Goal: Task Accomplishment & Management: Manage account settings

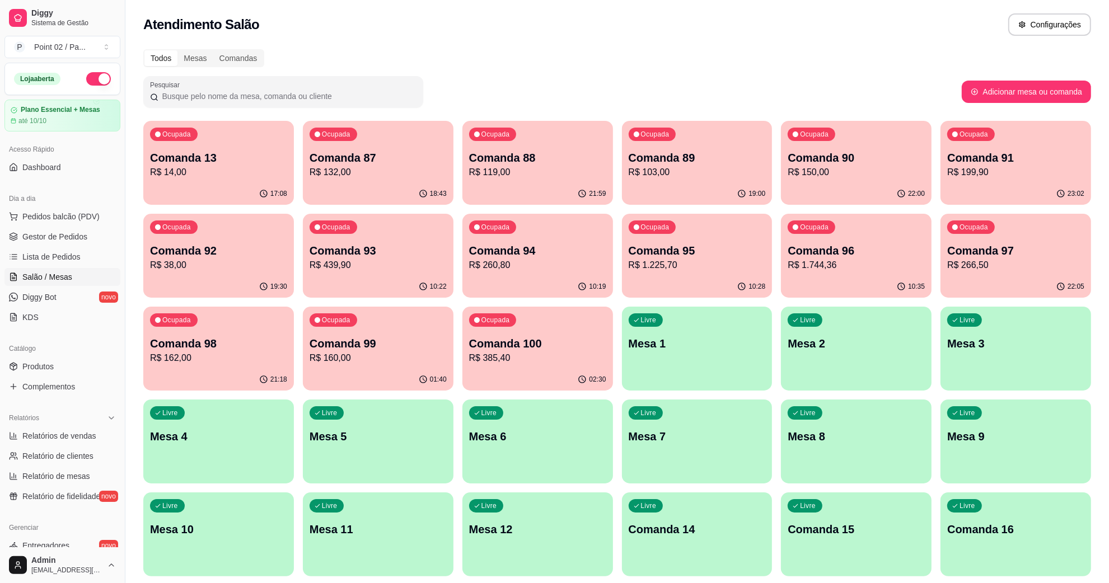
click at [804, 339] on p "Mesa 2" at bounding box center [855, 344] width 137 height 16
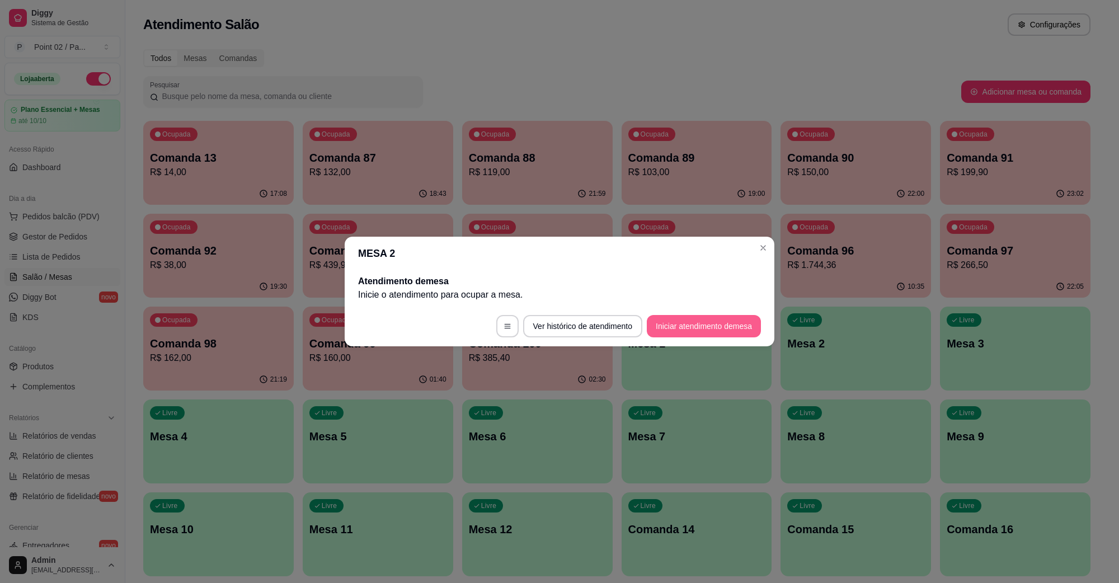
click at [707, 331] on button "Iniciar atendimento de mesa" at bounding box center [704, 326] width 114 height 22
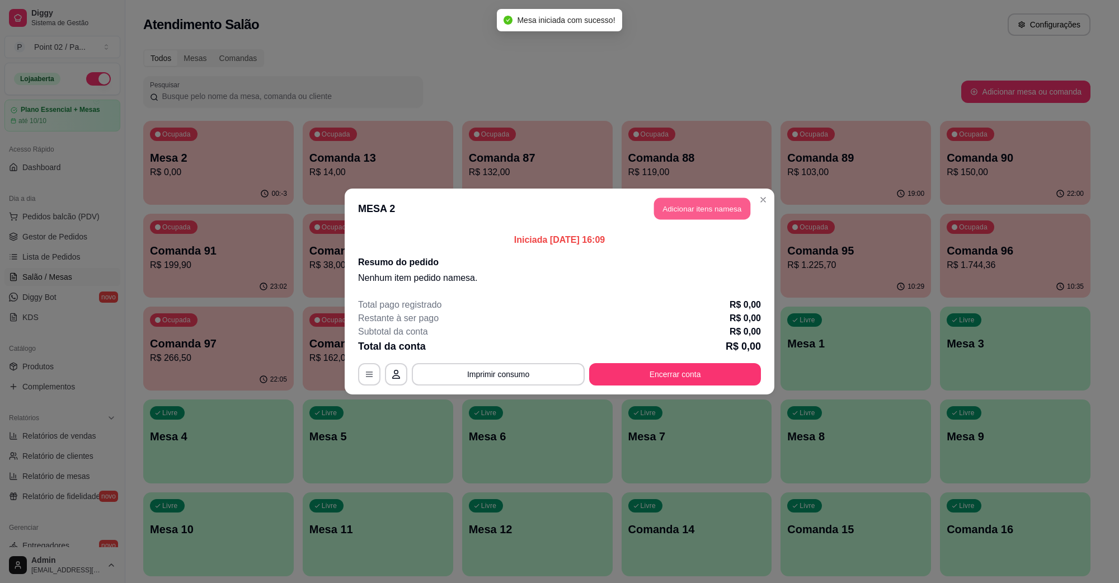
click at [706, 216] on button "Adicionar itens na mesa" at bounding box center [702, 209] width 96 height 22
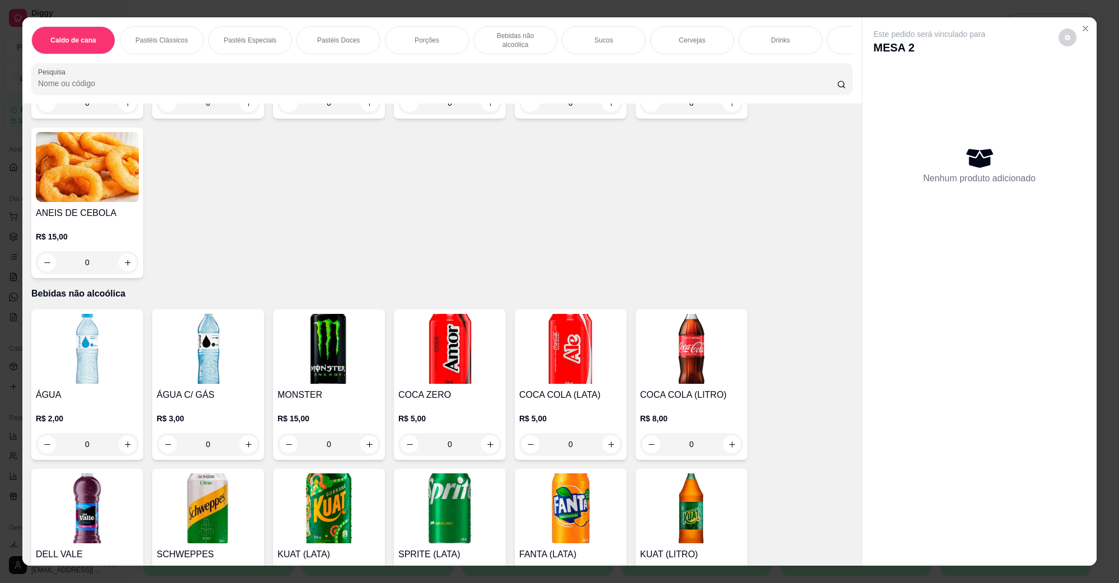
scroll to position [1189, 0]
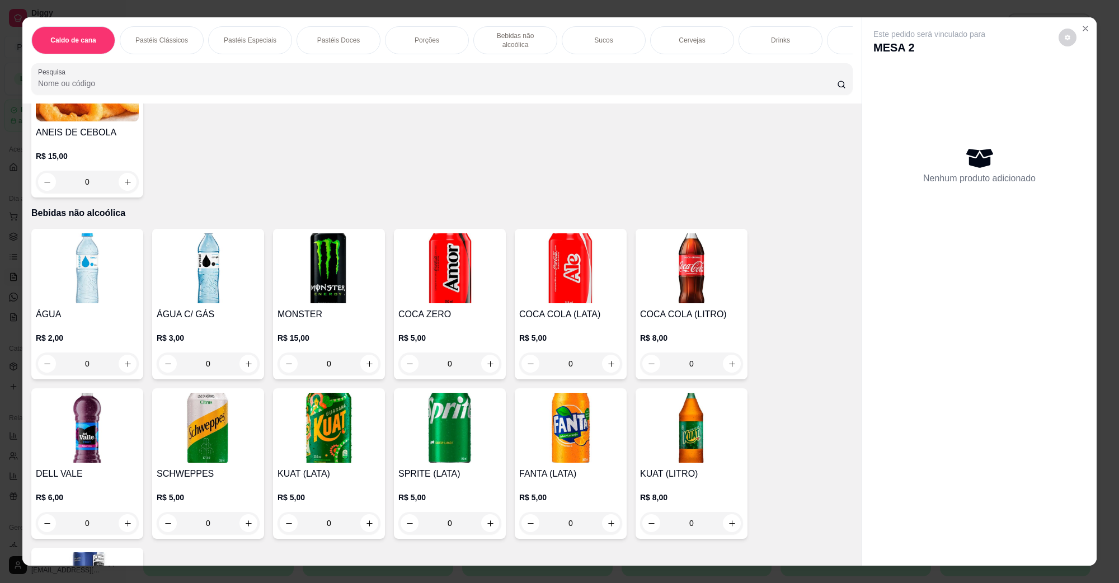
click at [569, 255] on img at bounding box center [570, 268] width 103 height 70
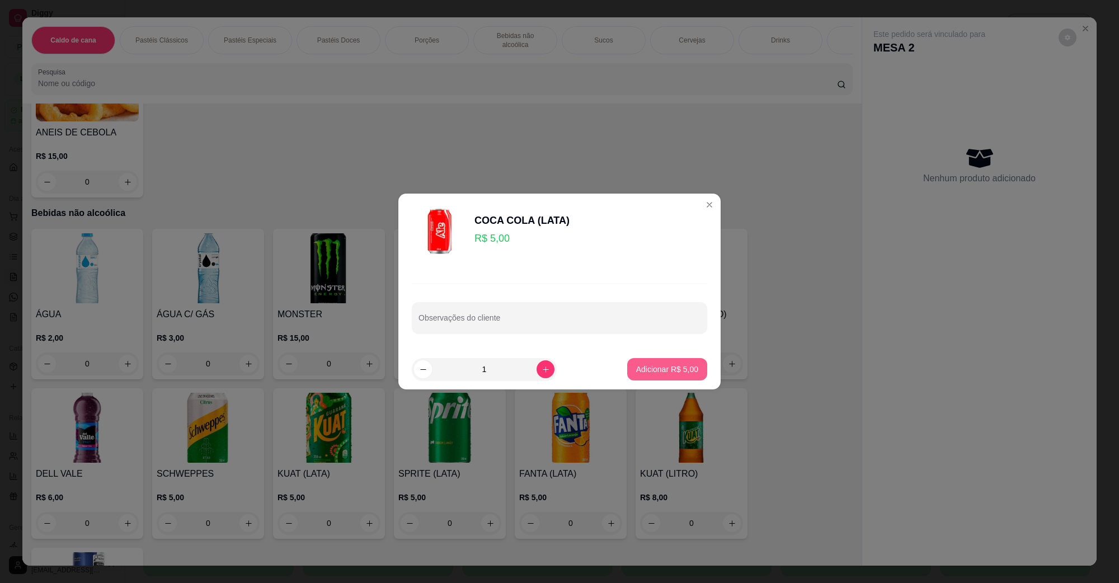
click at [657, 371] on p "Adicionar R$ 5,00" at bounding box center [667, 369] width 62 height 11
type input "1"
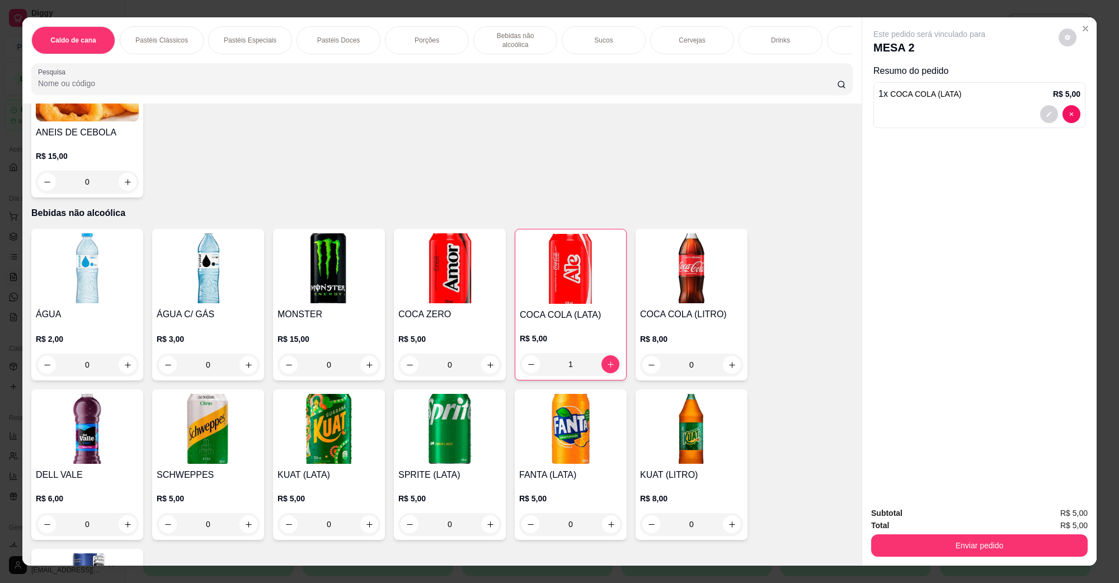
scroll to position [1609, 0]
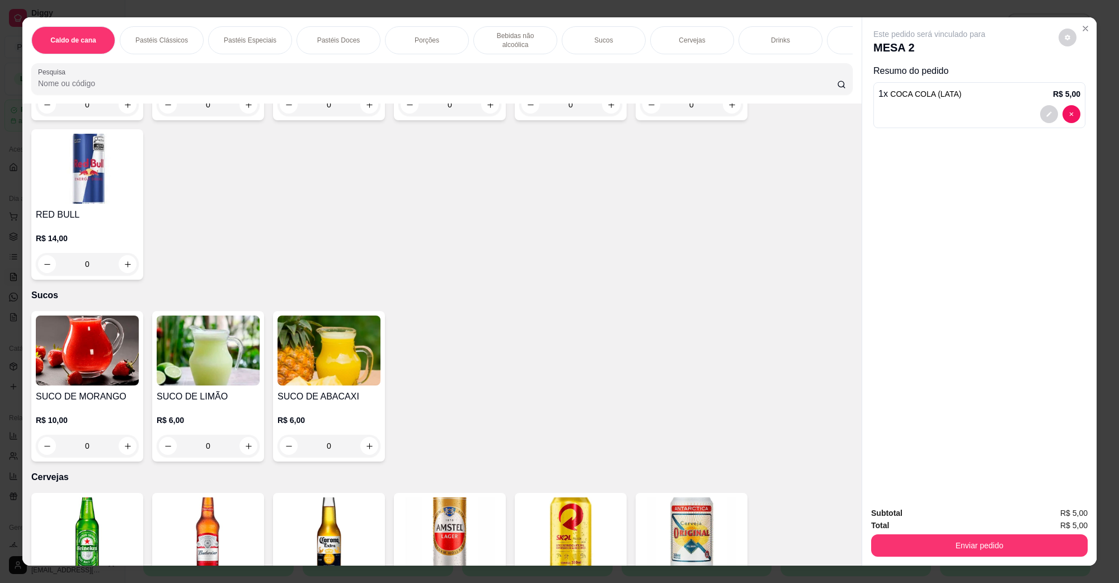
click at [101, 533] on img at bounding box center [87, 533] width 103 height 70
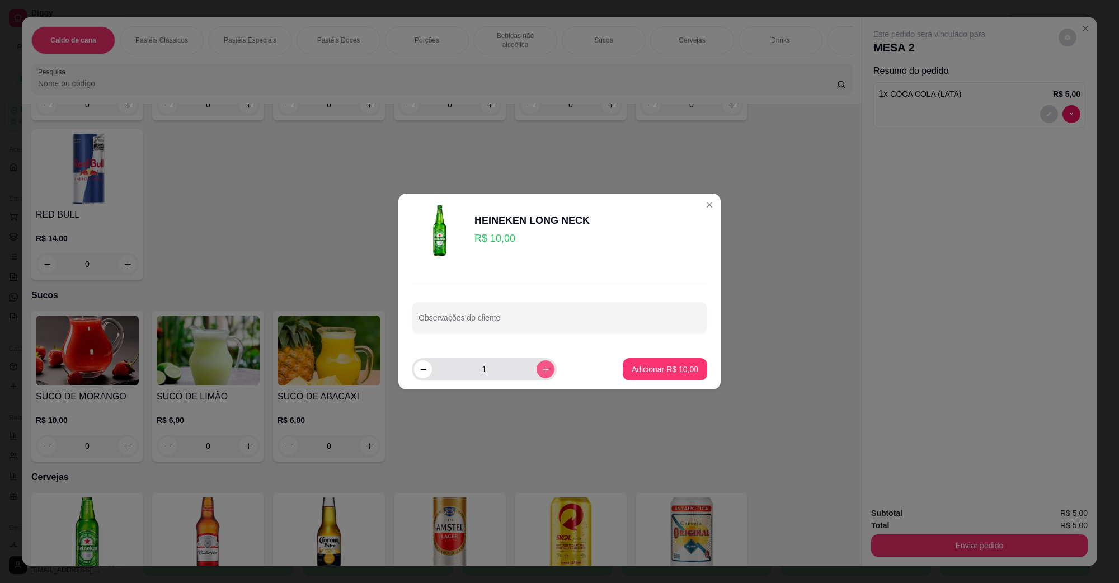
click at [543, 364] on button "increase-product-quantity" at bounding box center [546, 369] width 18 height 18
type input "2"
click at [636, 365] on p "Adicionar R$ 20,00" at bounding box center [665, 369] width 67 height 11
type input "2"
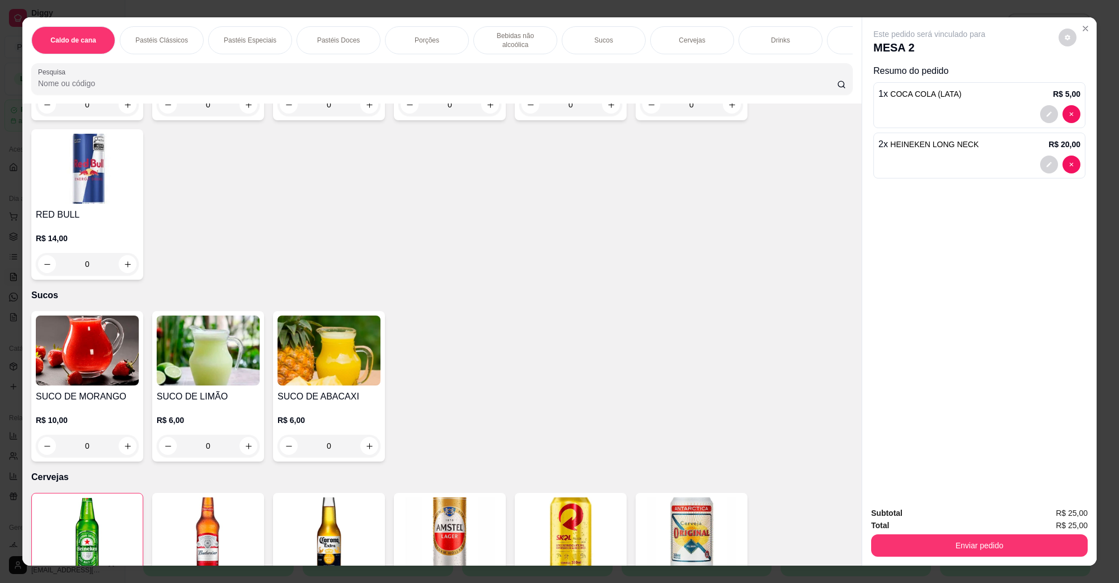
click at [946, 529] on div "Total R$ 25,00" at bounding box center [979, 525] width 217 height 12
click at [944, 531] on div "Total R$ 25,00" at bounding box center [979, 525] width 217 height 12
click at [943, 536] on button "Enviar pedido" at bounding box center [979, 546] width 217 height 22
click at [937, 519] on button "Não registrar e enviar pedido" at bounding box center [941, 518] width 113 height 21
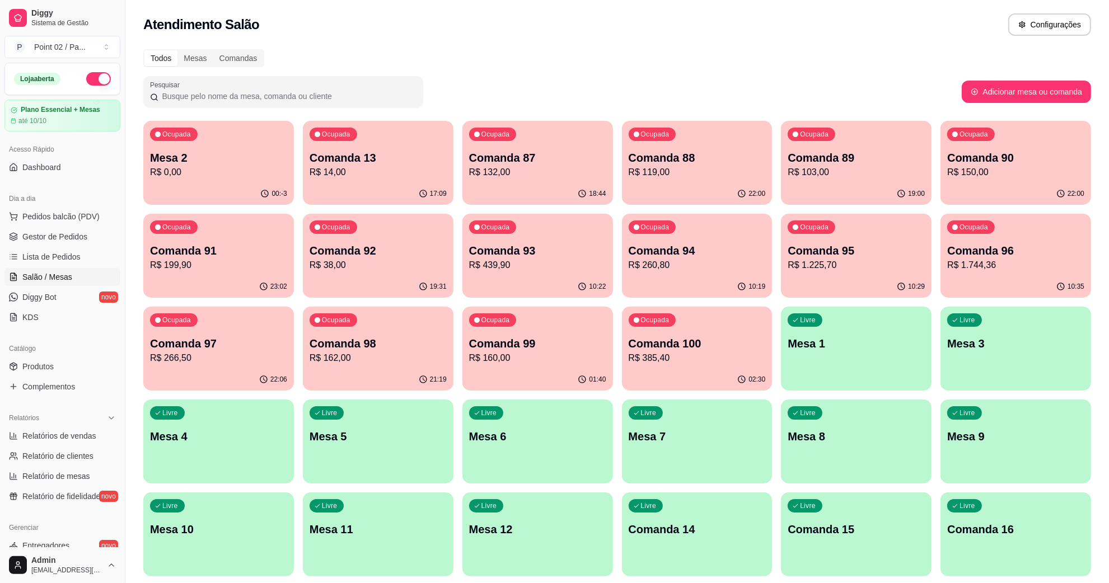
click at [214, 161] on p "Mesa 2" at bounding box center [218, 158] width 137 height 16
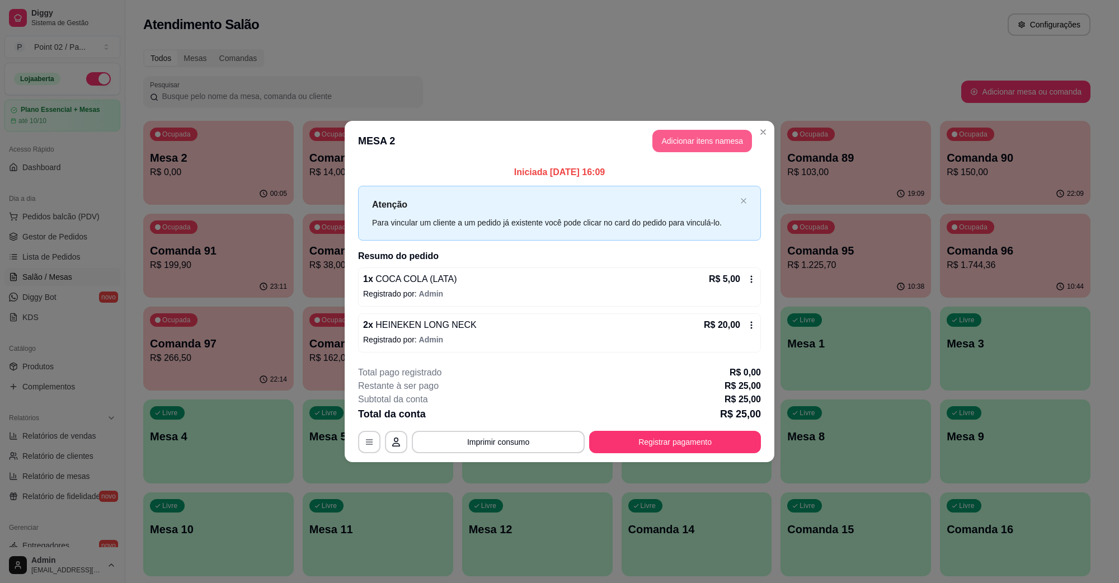
click at [706, 147] on button "Adicionar itens na mesa" at bounding box center [703, 141] width 100 height 22
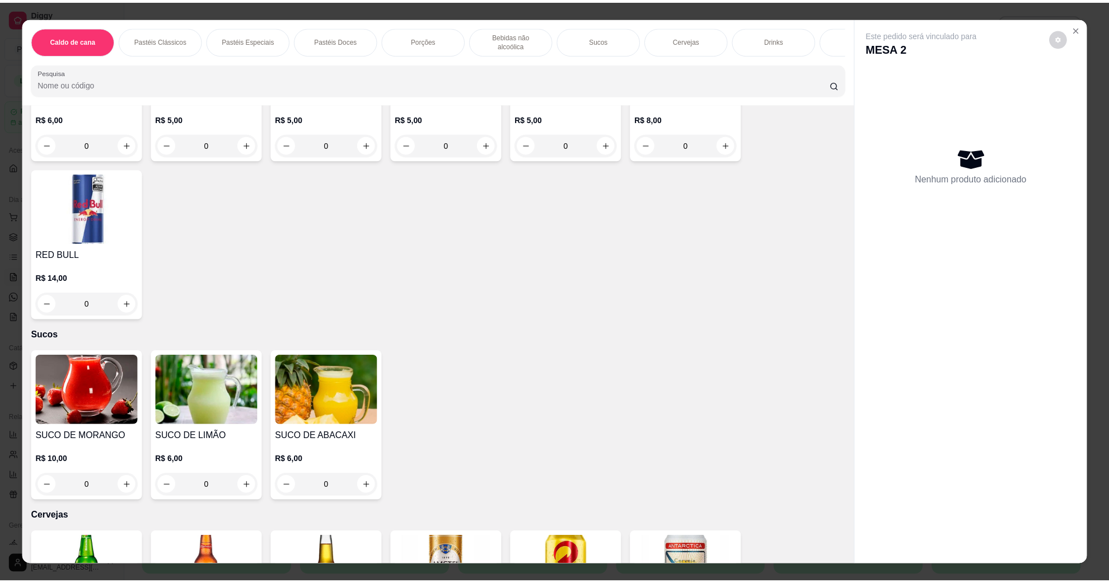
scroll to position [1679, 0]
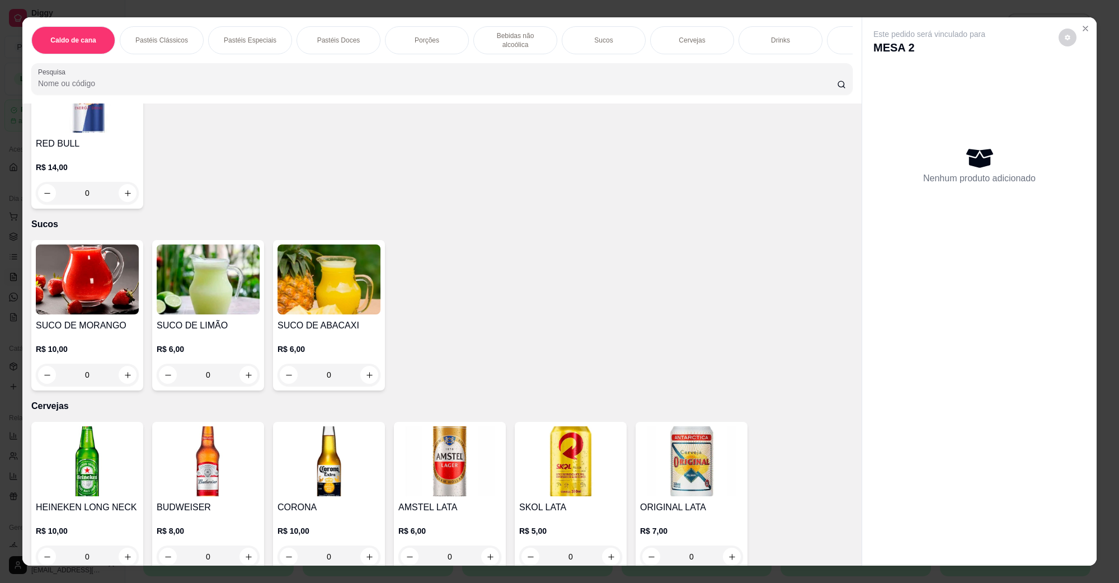
click at [99, 470] on img at bounding box center [87, 461] width 103 height 70
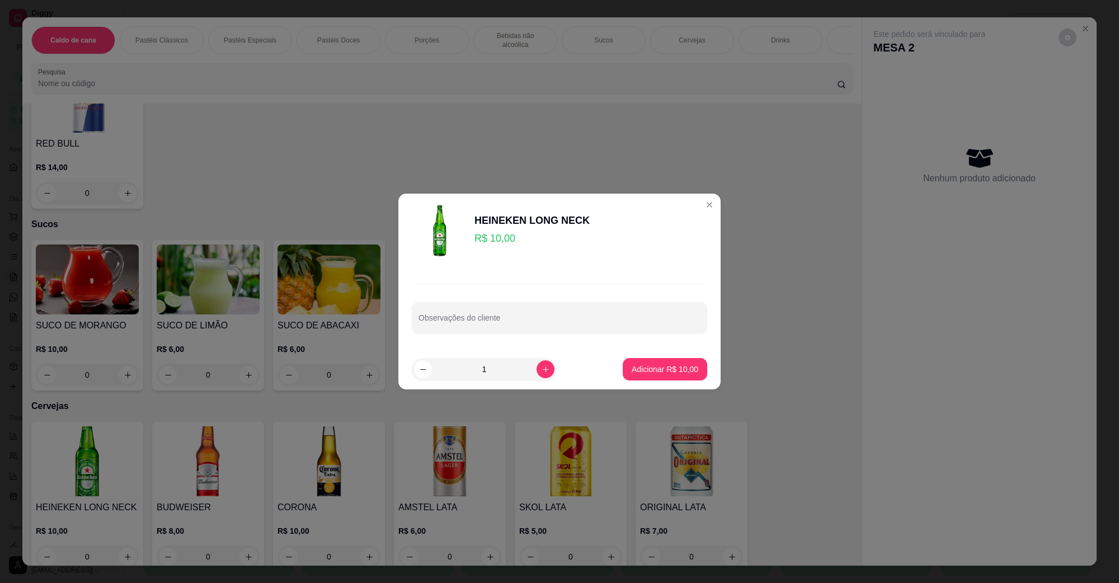
click at [550, 371] on div "1" at bounding box center [508, 369] width 193 height 22
click at [542, 372] on icon "increase-product-quantity" at bounding box center [546, 369] width 8 height 8
type input "2"
click at [623, 375] on button "Adicionar R$ 20,00" at bounding box center [665, 369] width 85 height 22
type input "2"
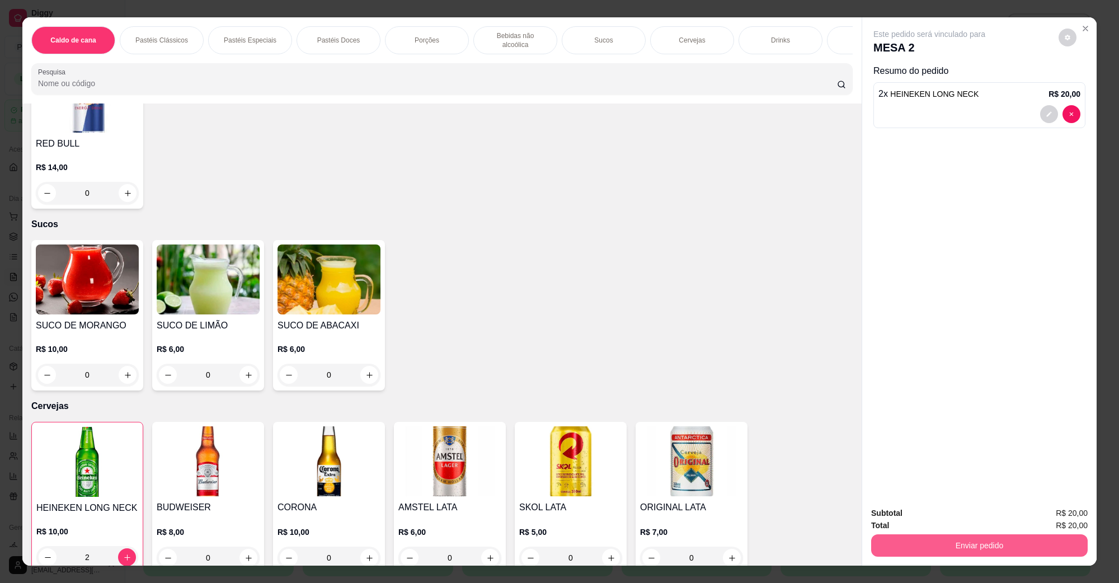
click at [911, 543] on button "Enviar pedido" at bounding box center [979, 546] width 217 height 22
click at [913, 515] on button "Não registrar e enviar pedido" at bounding box center [942, 518] width 116 height 21
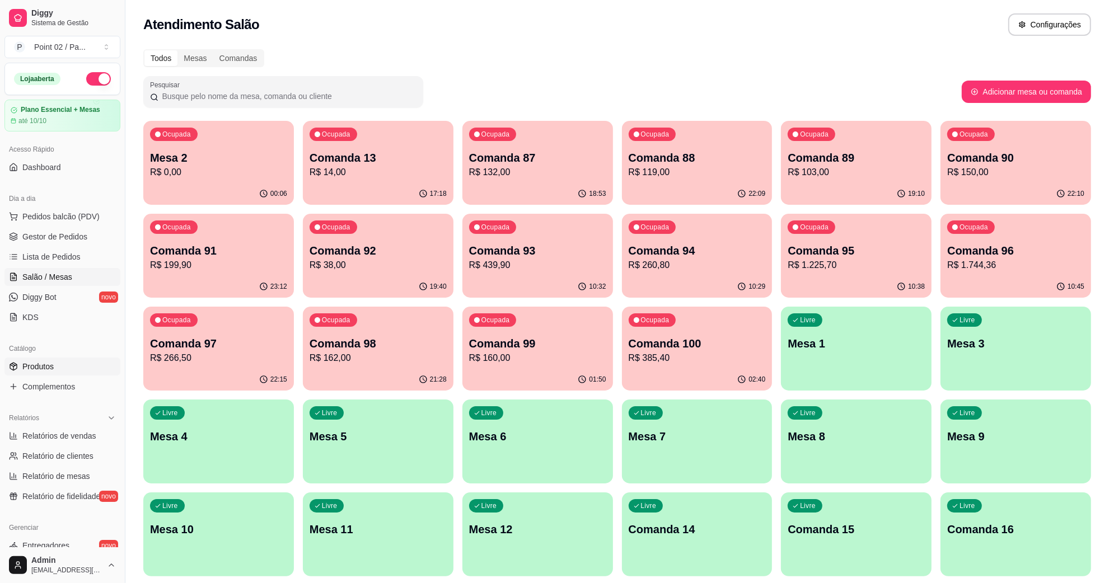
click at [52, 371] on span "Produtos" at bounding box center [37, 366] width 31 height 11
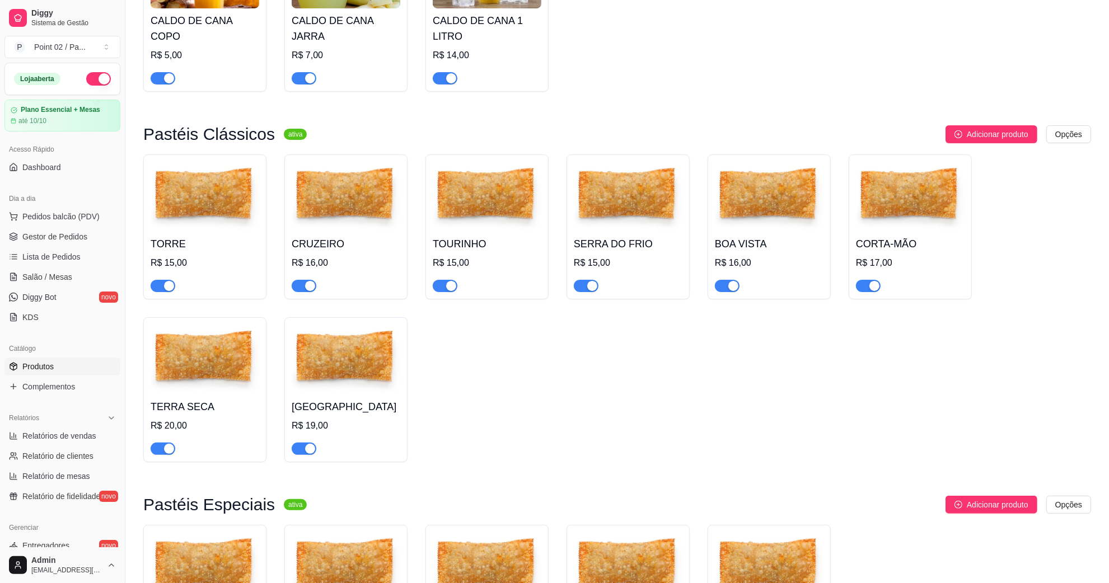
scroll to position [350, 0]
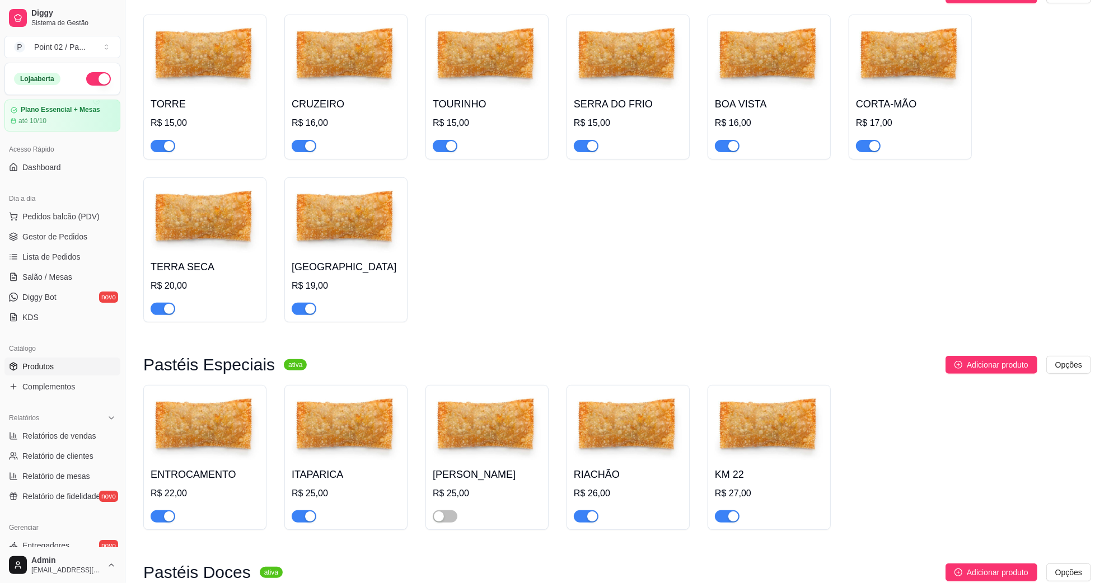
click at [471, 420] on img at bounding box center [487, 427] width 109 height 70
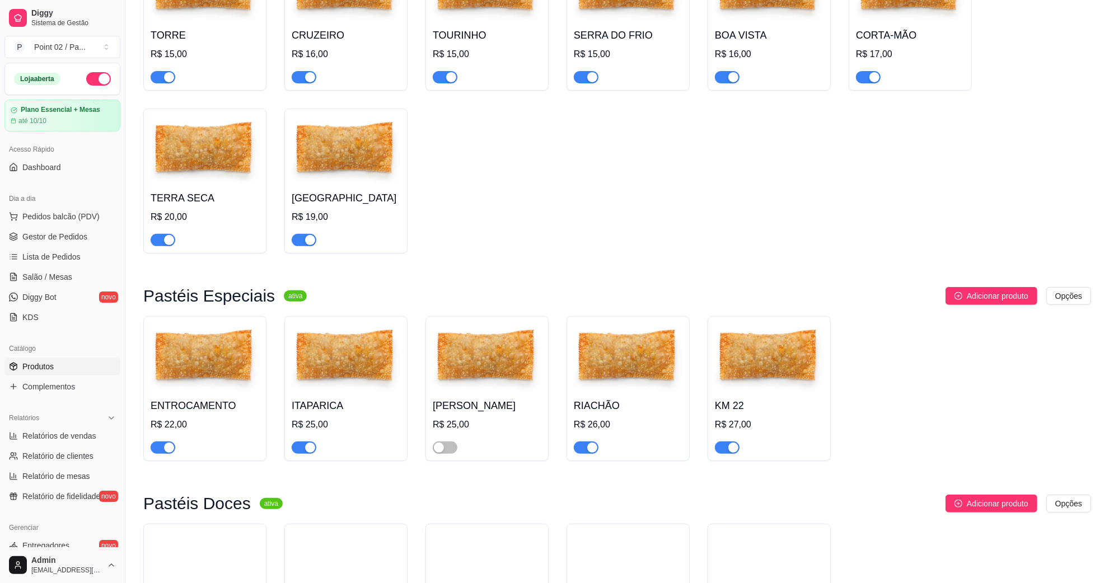
scroll to position [420, 0]
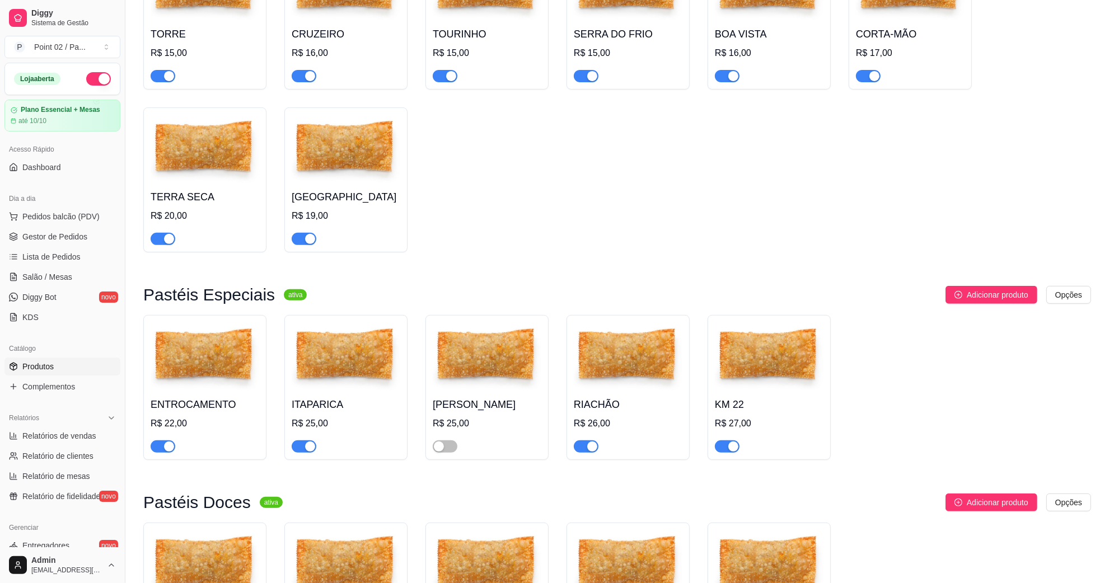
click at [480, 353] on img at bounding box center [487, 357] width 109 height 70
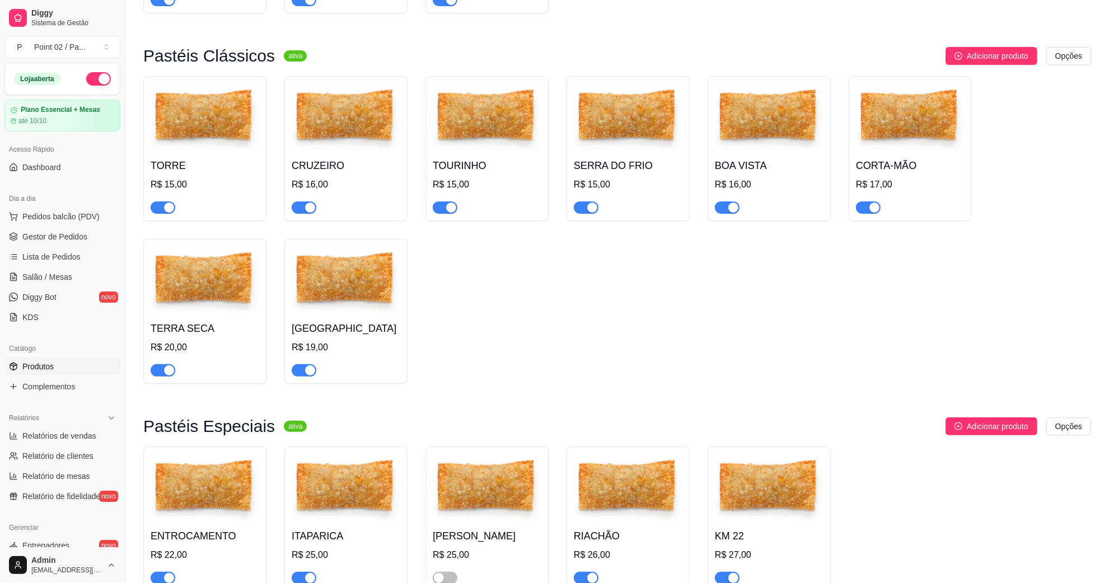
scroll to position [280, 0]
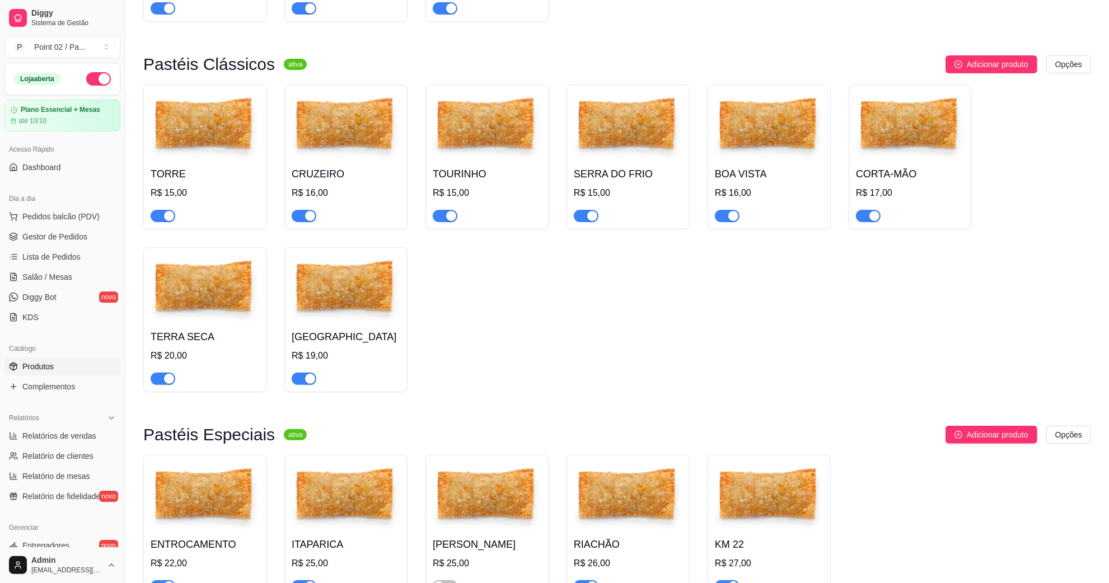
click at [213, 280] on img at bounding box center [205, 290] width 109 height 70
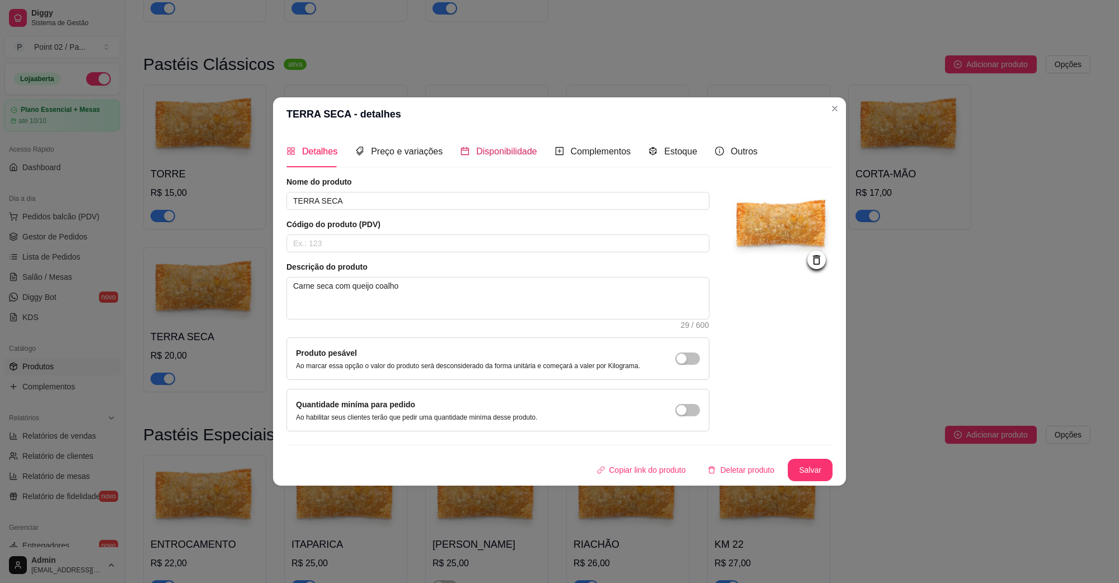
click at [471, 144] on div "Disponibilidade" at bounding box center [499, 151] width 77 height 14
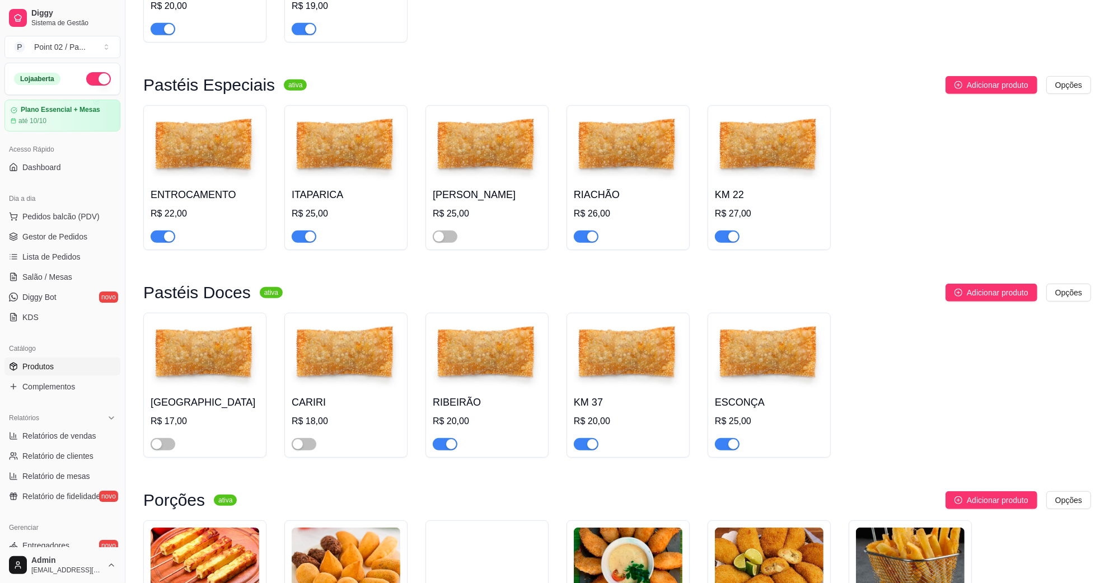
scroll to position [700, 0]
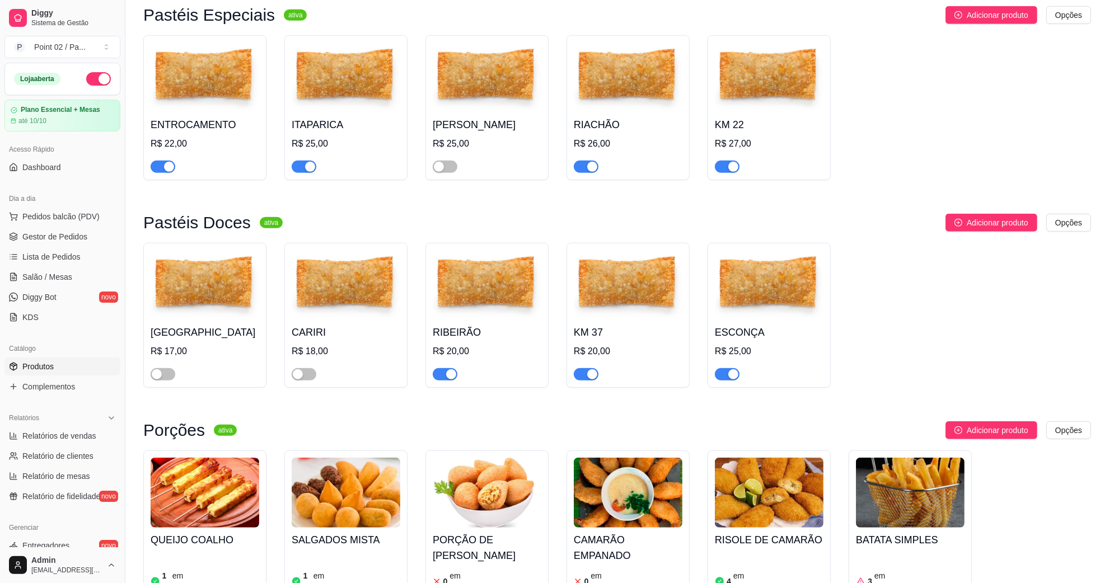
click at [311, 289] on img at bounding box center [346, 285] width 109 height 70
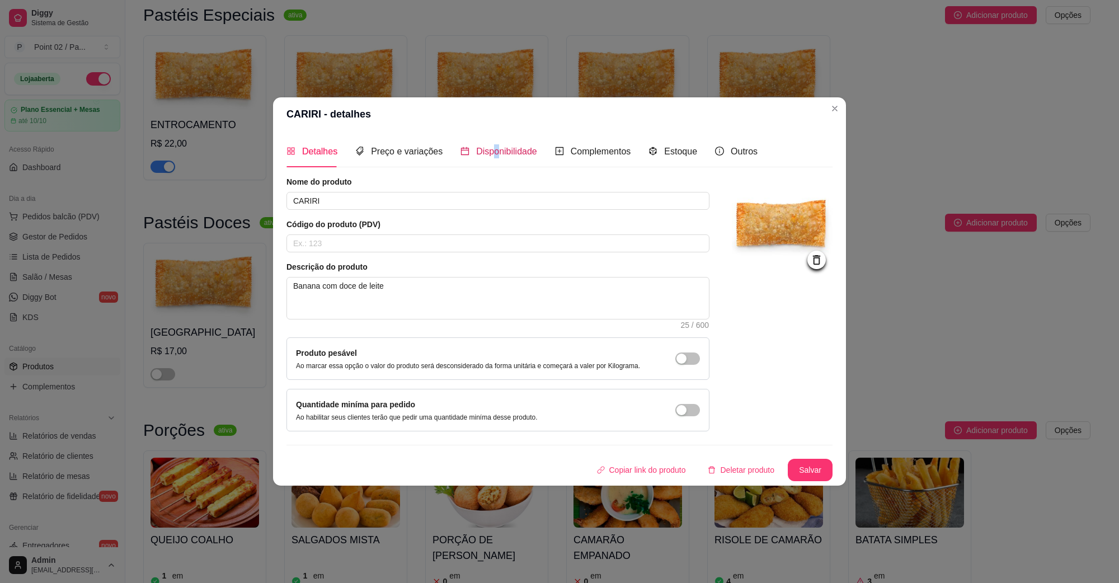
click at [491, 148] on span "Disponibilidade" at bounding box center [506, 152] width 61 height 10
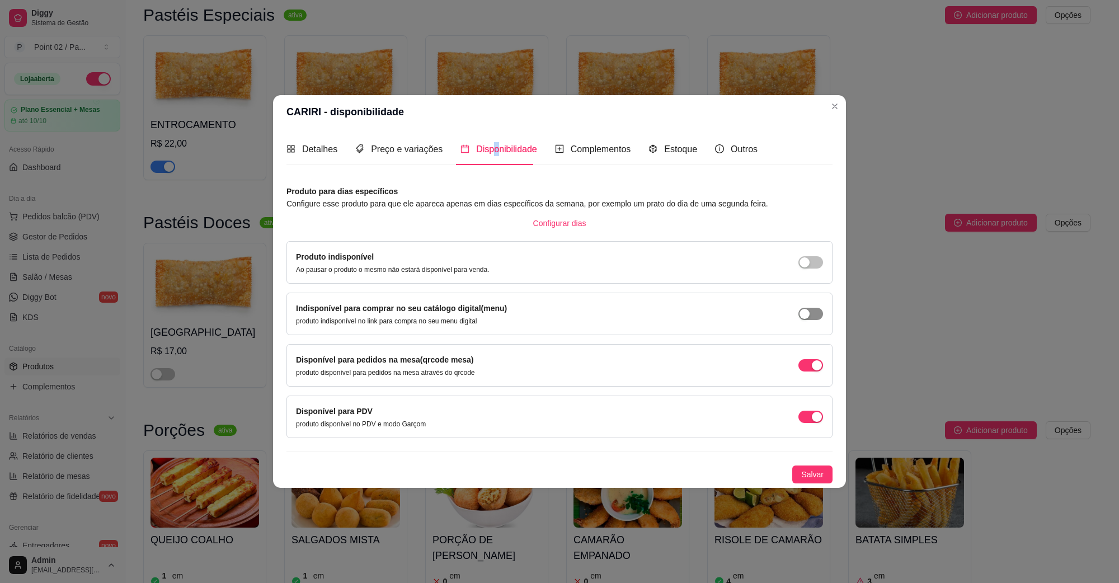
click at [816, 315] on span "button" at bounding box center [811, 314] width 25 height 12
click at [809, 270] on div "Produto indisponível Ao pausar o produto o mesmo não estará disponível para ven…" at bounding box center [559, 263] width 527 height 24
click at [809, 267] on span "button" at bounding box center [811, 262] width 25 height 12
click at [814, 480] on span "Salvar" at bounding box center [812, 474] width 22 height 12
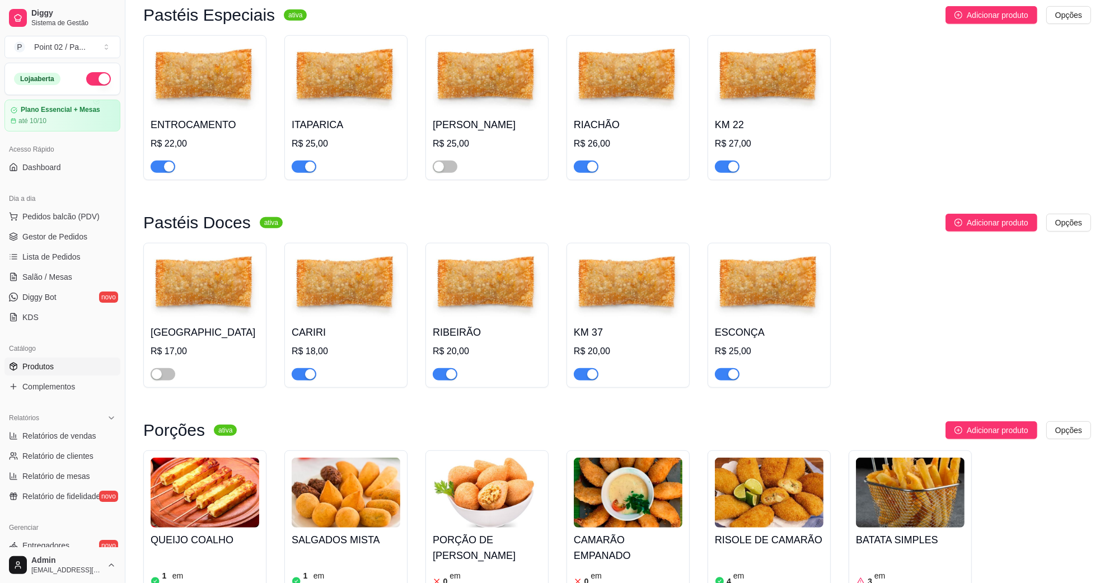
click at [221, 266] on img at bounding box center [205, 285] width 109 height 70
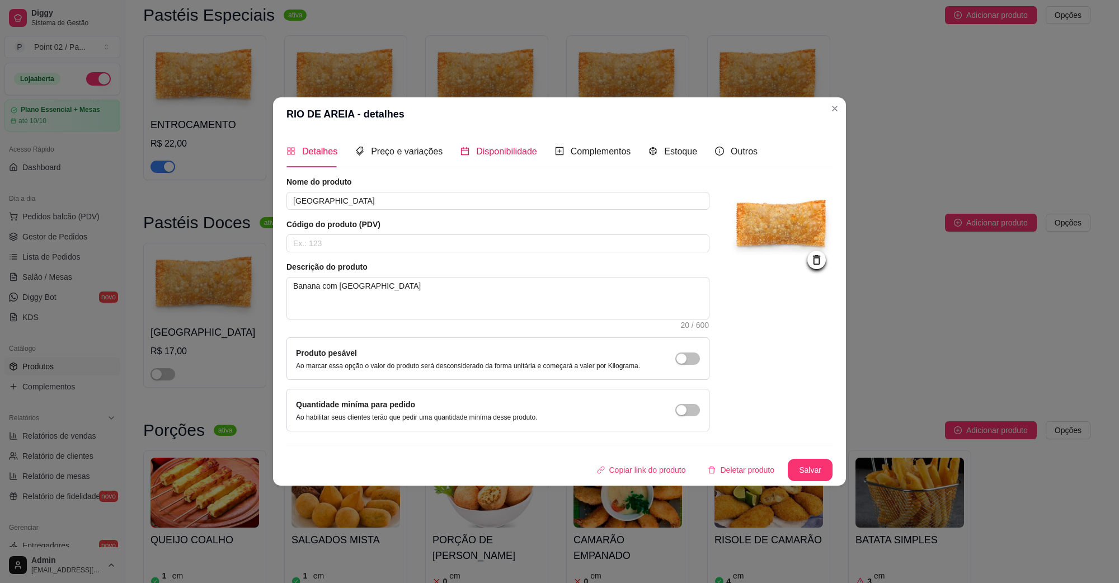
click at [532, 147] on span "Disponibilidade" at bounding box center [506, 152] width 61 height 10
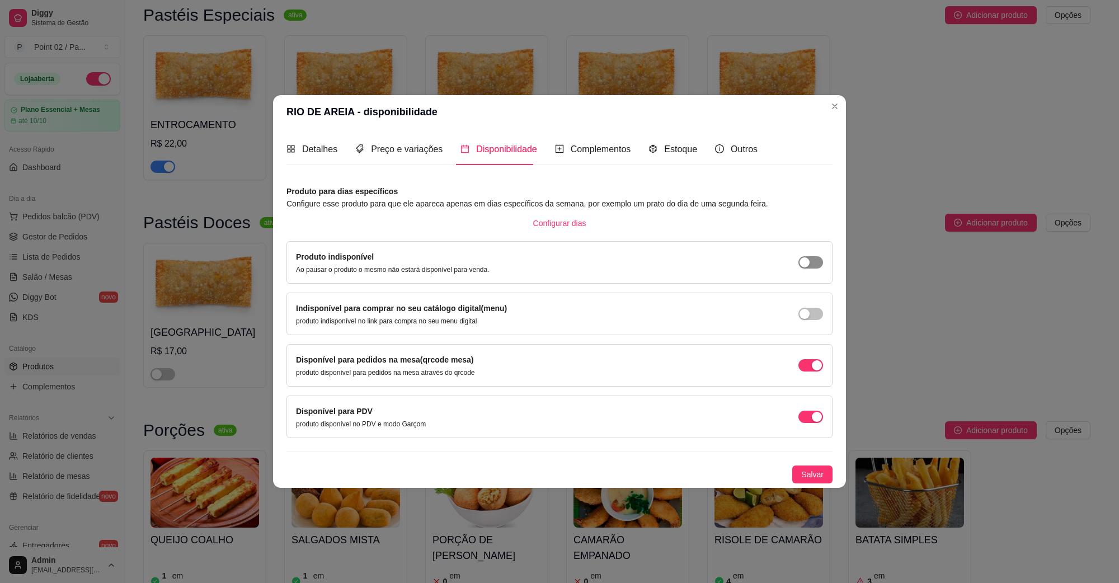
click at [805, 262] on div "button" at bounding box center [805, 262] width 10 height 10
click at [807, 312] on div "button" at bounding box center [805, 314] width 10 height 10
click at [809, 479] on span "Salvar" at bounding box center [812, 474] width 22 height 12
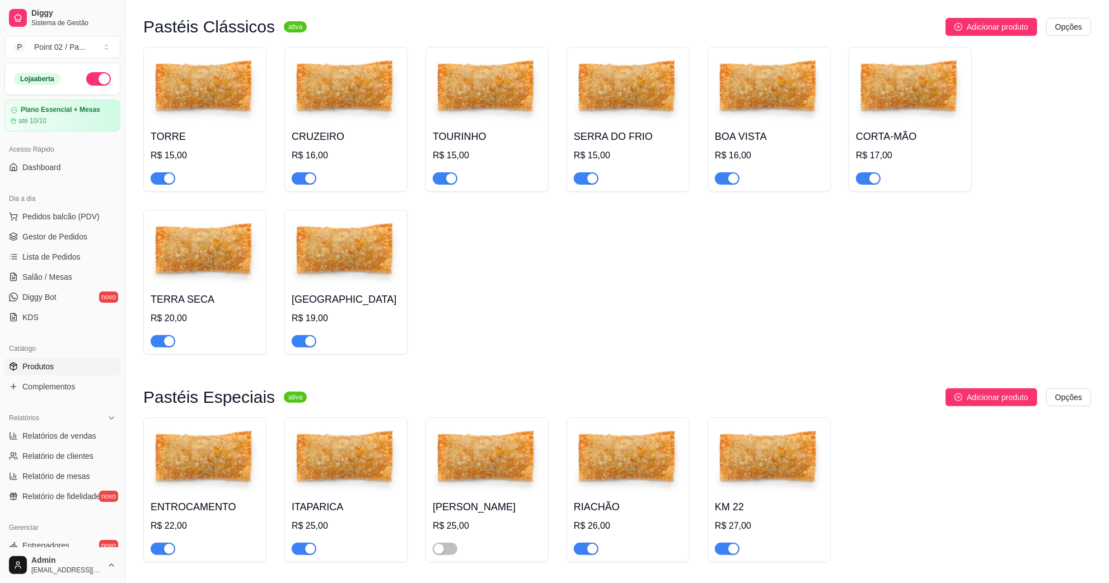
scroll to position [350, 0]
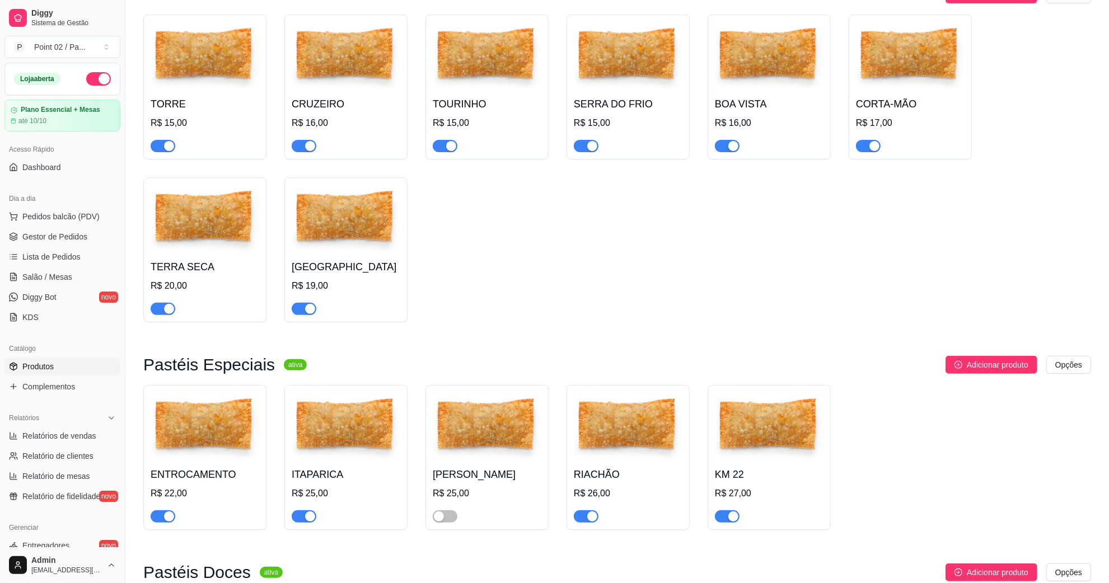
click at [189, 480] on h4 "ENTROCAMENTO" at bounding box center [205, 475] width 109 height 16
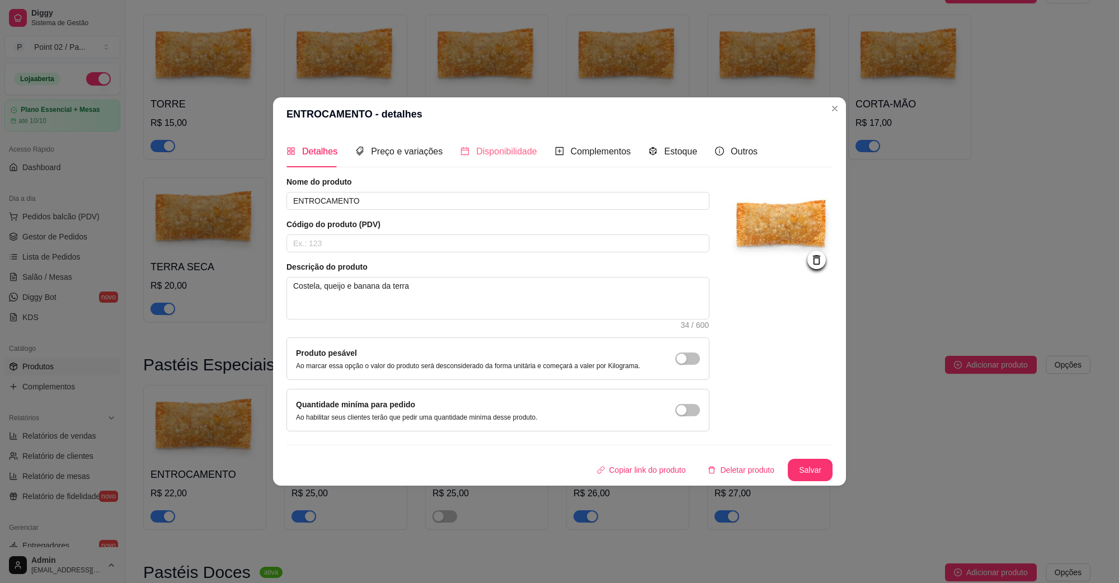
click at [483, 161] on div "Disponibilidade" at bounding box center [499, 151] width 77 height 32
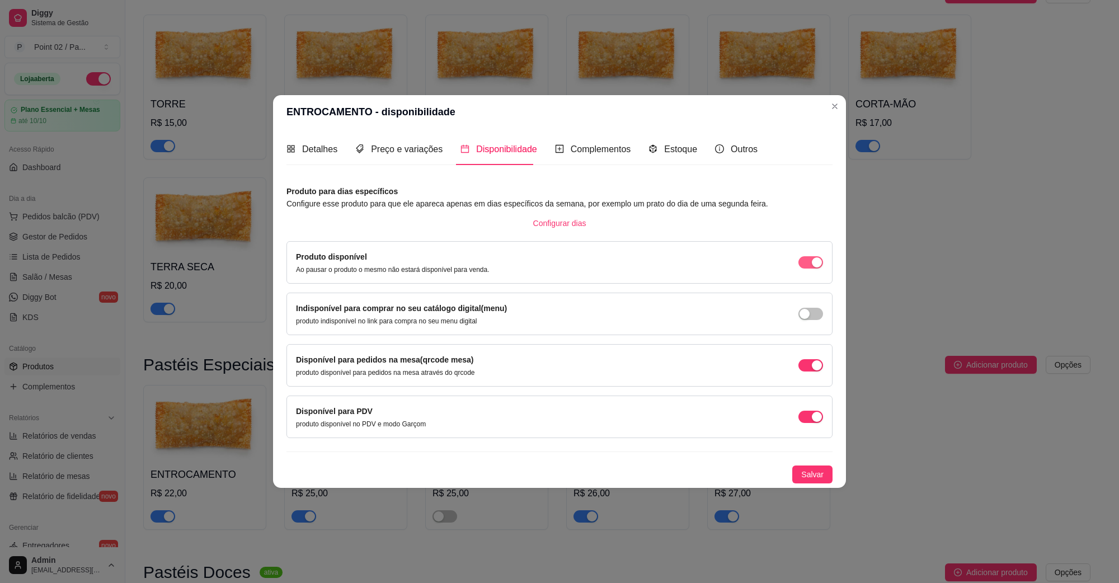
click at [803, 266] on span "button" at bounding box center [811, 262] width 25 height 12
click at [823, 471] on span "Salvar" at bounding box center [812, 474] width 22 height 12
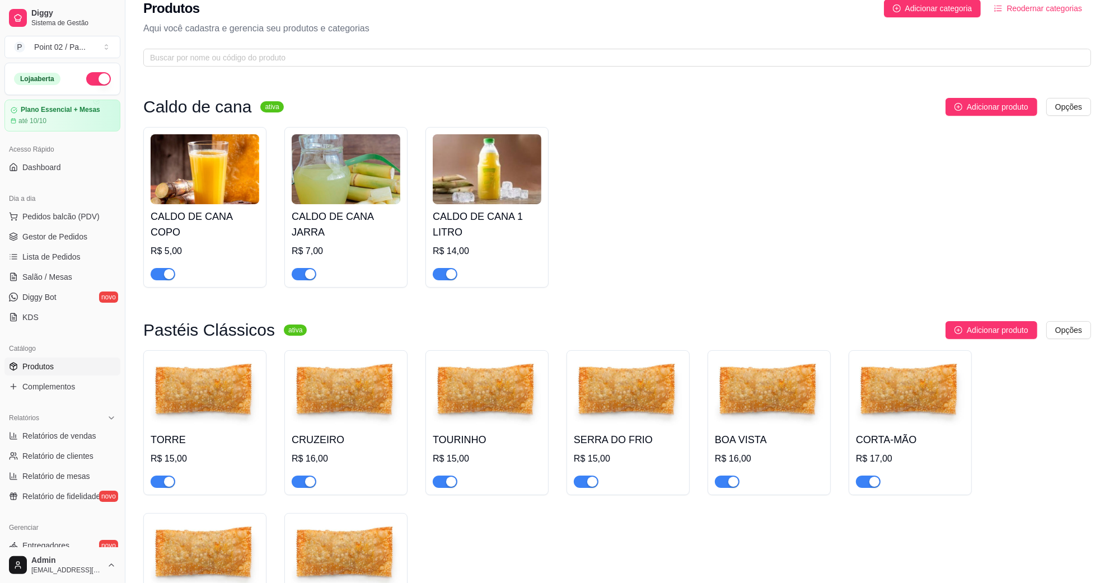
scroll to position [0, 0]
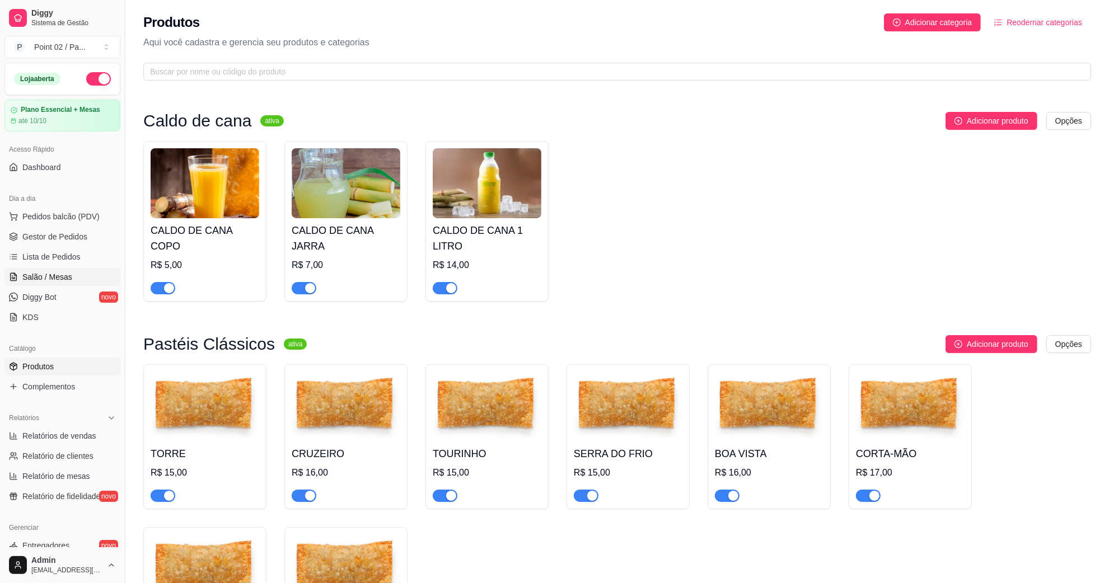
click at [64, 270] on link "Salão / Mesas" at bounding box center [62, 277] width 116 height 18
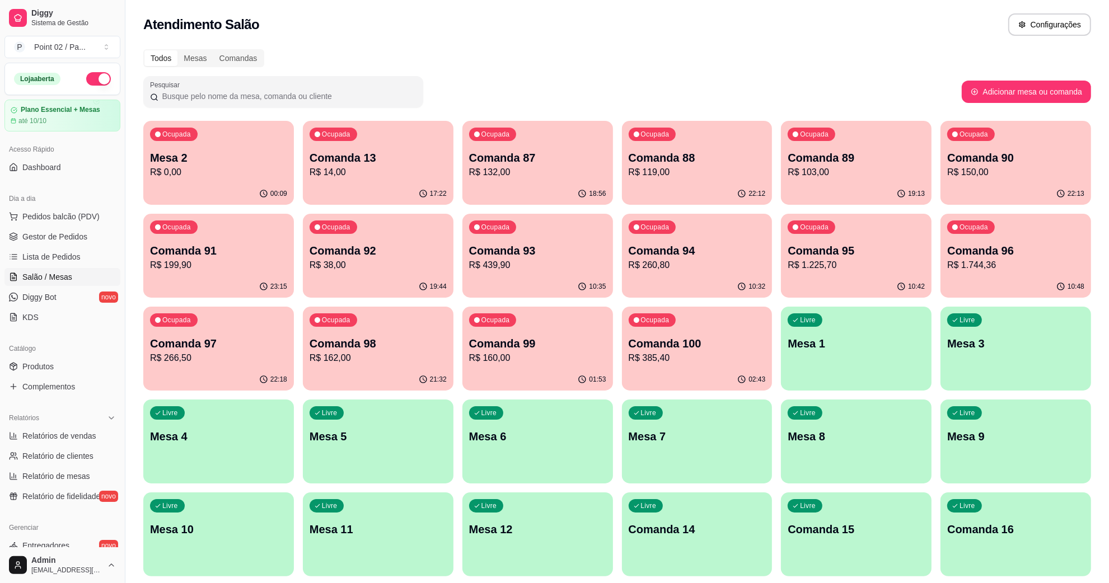
click at [201, 151] on p "Mesa 2" at bounding box center [218, 158] width 137 height 16
click at [64, 440] on span "Relatórios de vendas" at bounding box center [59, 435] width 74 height 11
select select "ALL"
select select "0"
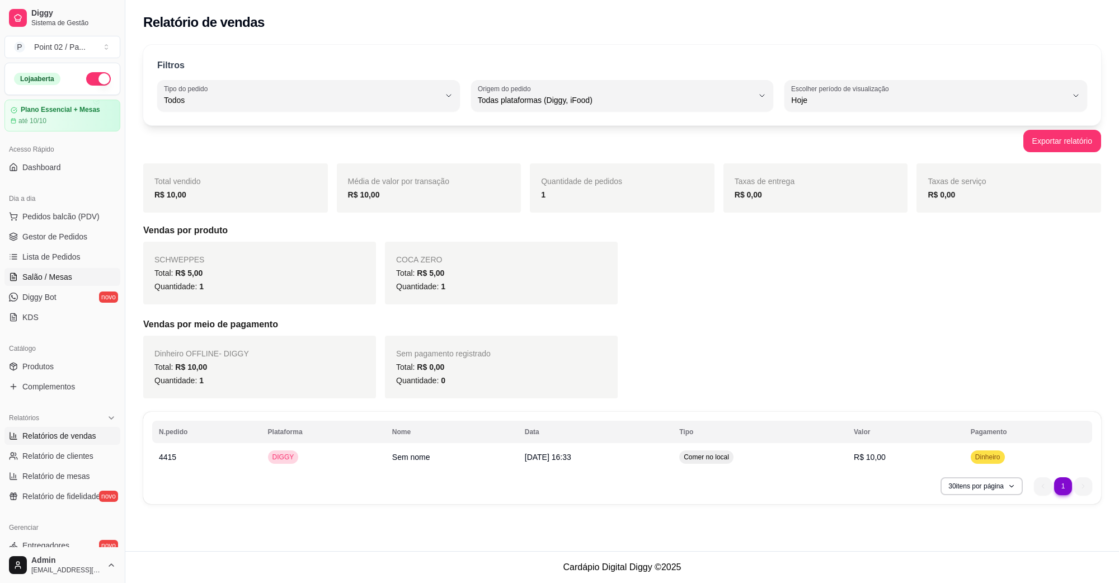
click at [73, 285] on link "Salão / Mesas" at bounding box center [62, 277] width 116 height 18
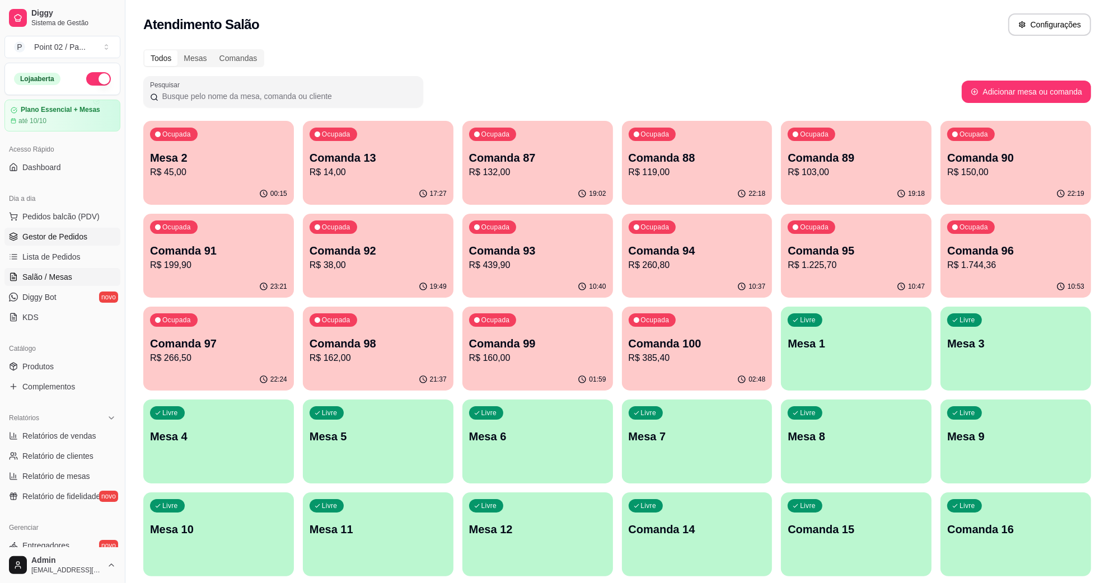
click at [73, 231] on link "Gestor de Pedidos" at bounding box center [62, 237] width 116 height 18
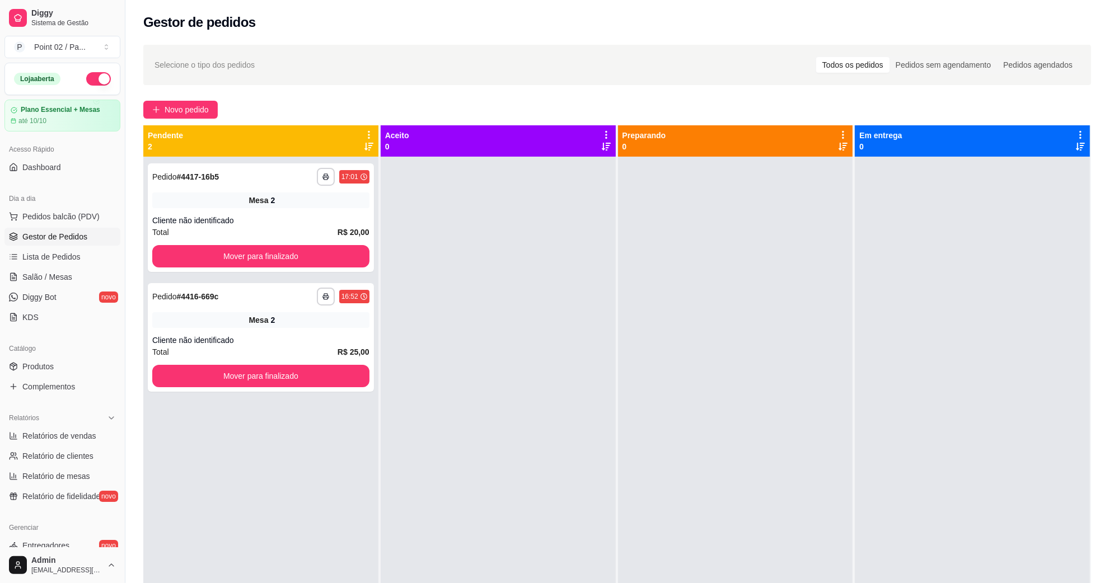
drag, startPoint x: 79, startPoint y: 213, endPoint x: 385, endPoint y: 248, distance: 307.0
click at [386, 247] on div "**********" at bounding box center [554, 377] width 1109 height 754
click at [346, 255] on button "Mover para finalizado" at bounding box center [260, 256] width 217 height 22
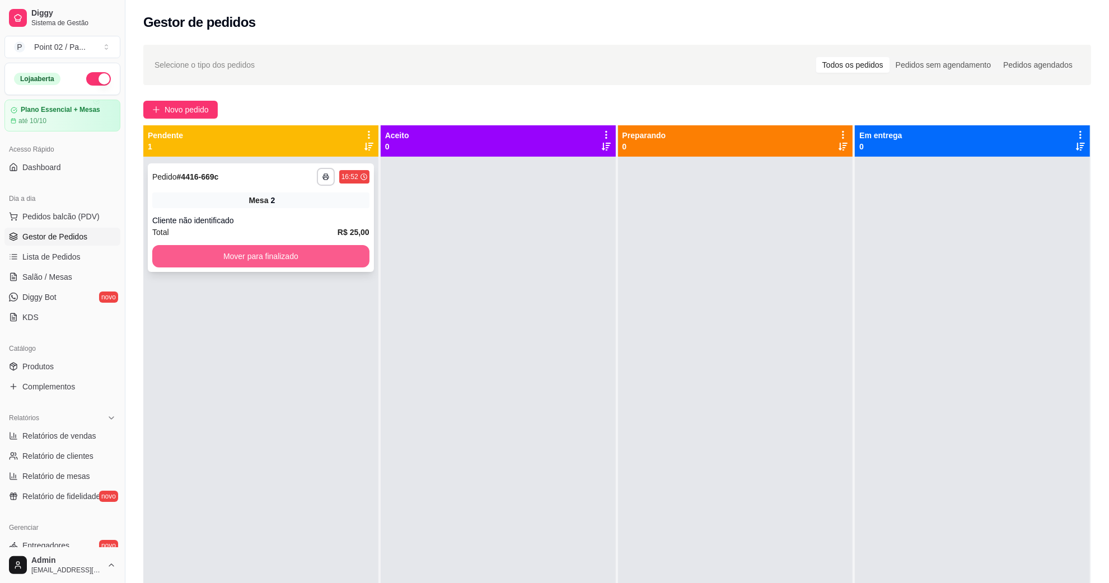
click at [345, 255] on button "Mover para finalizado" at bounding box center [260, 256] width 217 height 22
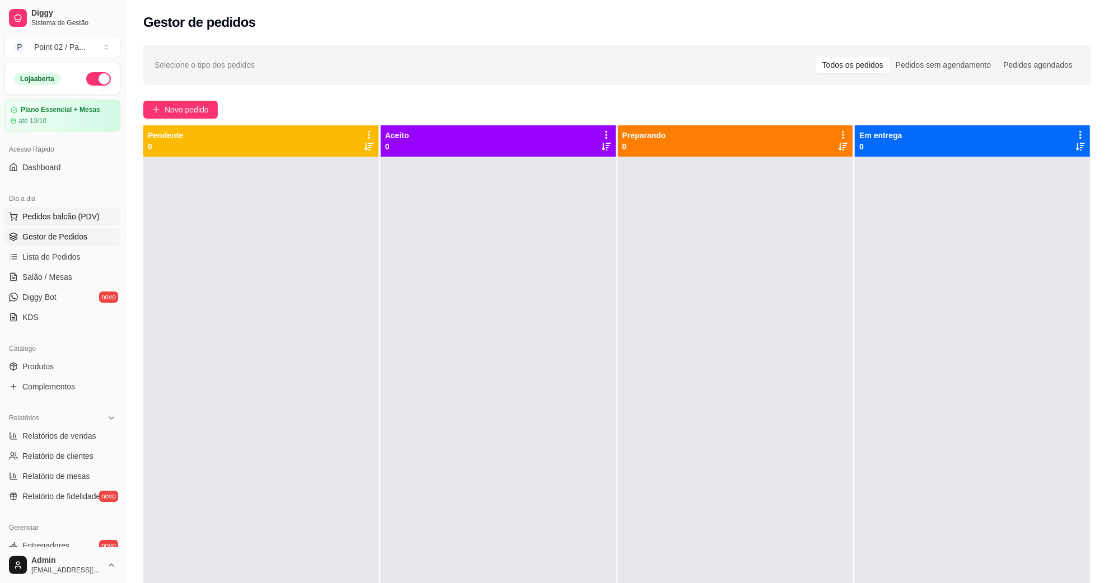
click at [85, 223] on button "Pedidos balcão (PDV)" at bounding box center [62, 217] width 116 height 18
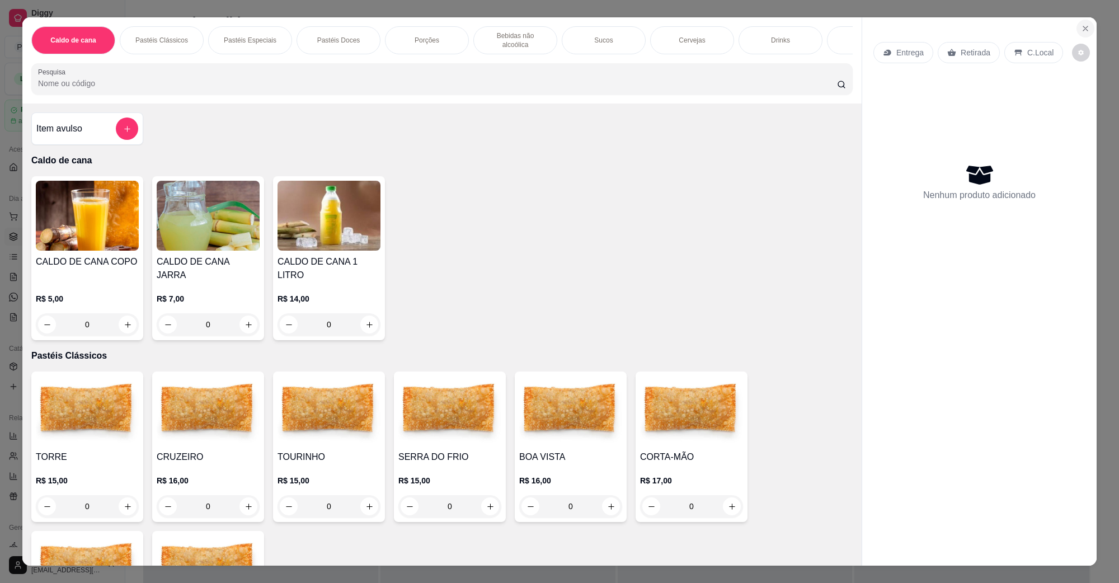
click at [1083, 35] on button "Close" at bounding box center [1086, 29] width 18 height 18
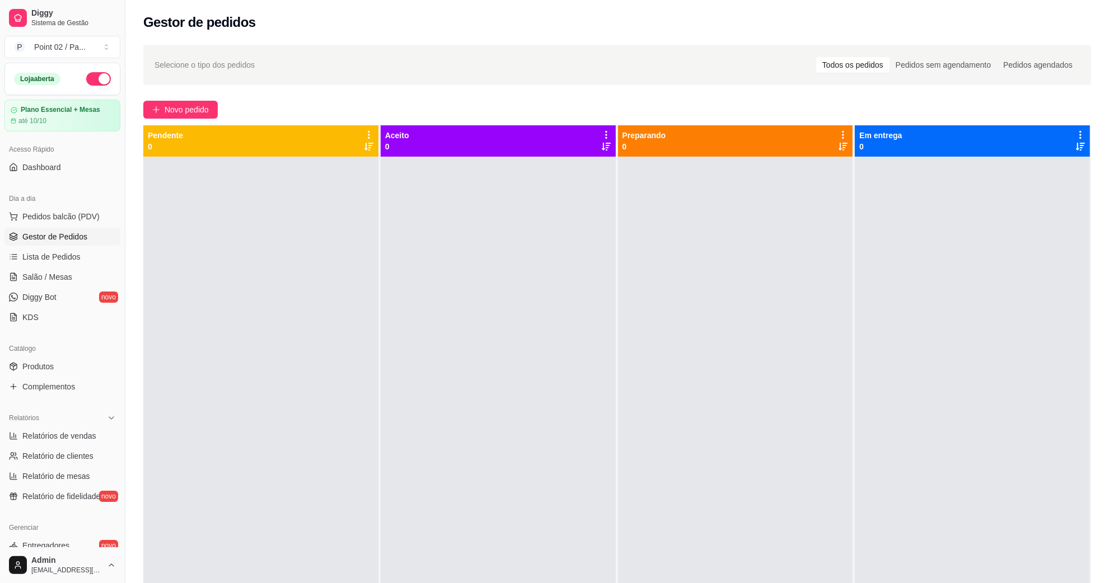
click at [242, 102] on div "Novo pedido" at bounding box center [617, 110] width 948 height 18
click at [63, 271] on span "Salão / Mesas" at bounding box center [47, 276] width 50 height 11
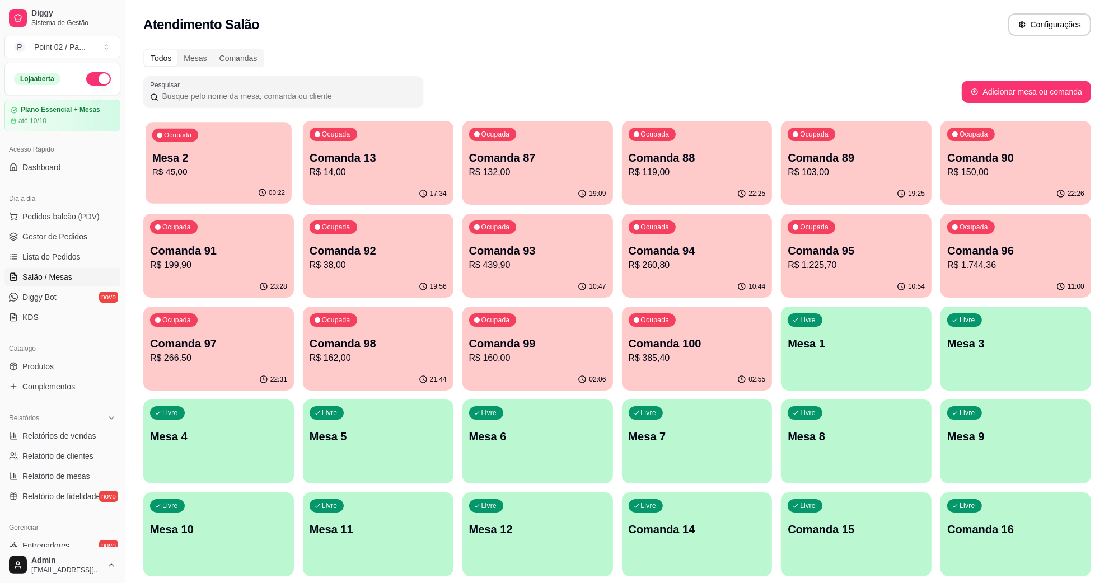
click at [152, 180] on div "Ocupada Mesa 2 R$ 45,00" at bounding box center [219, 152] width 146 height 60
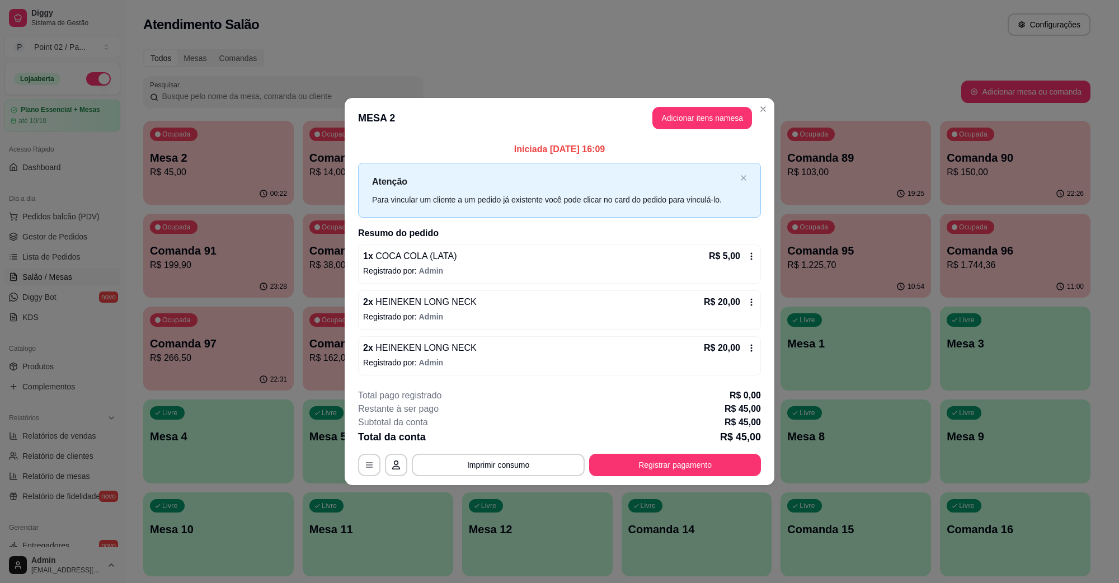
click at [655, 462] on button "Registrar pagamento" at bounding box center [675, 465] width 172 height 22
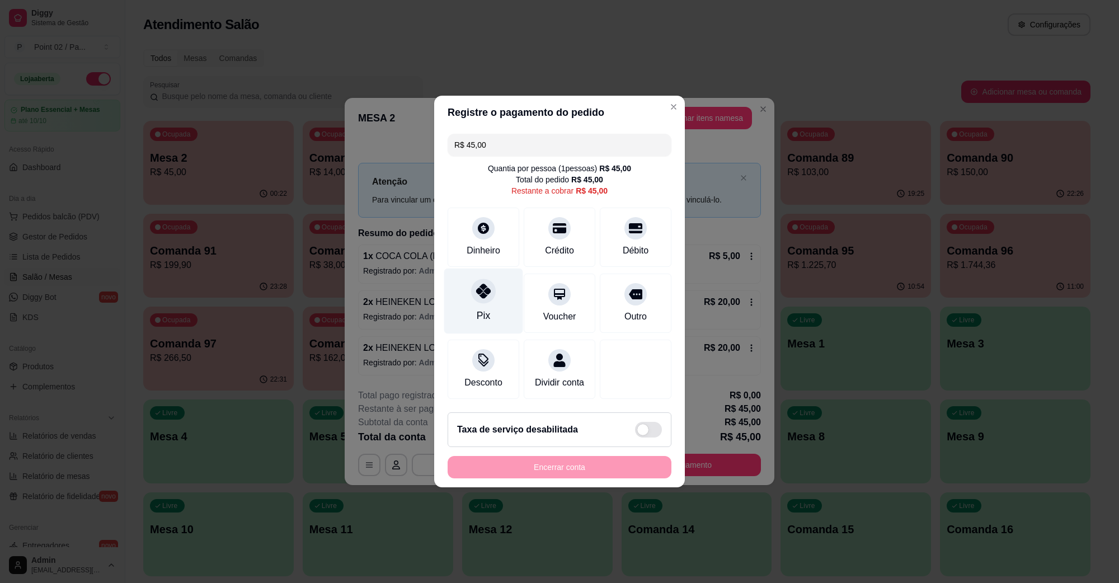
click at [477, 294] on div at bounding box center [483, 291] width 25 height 25
type input "R$ 0,00"
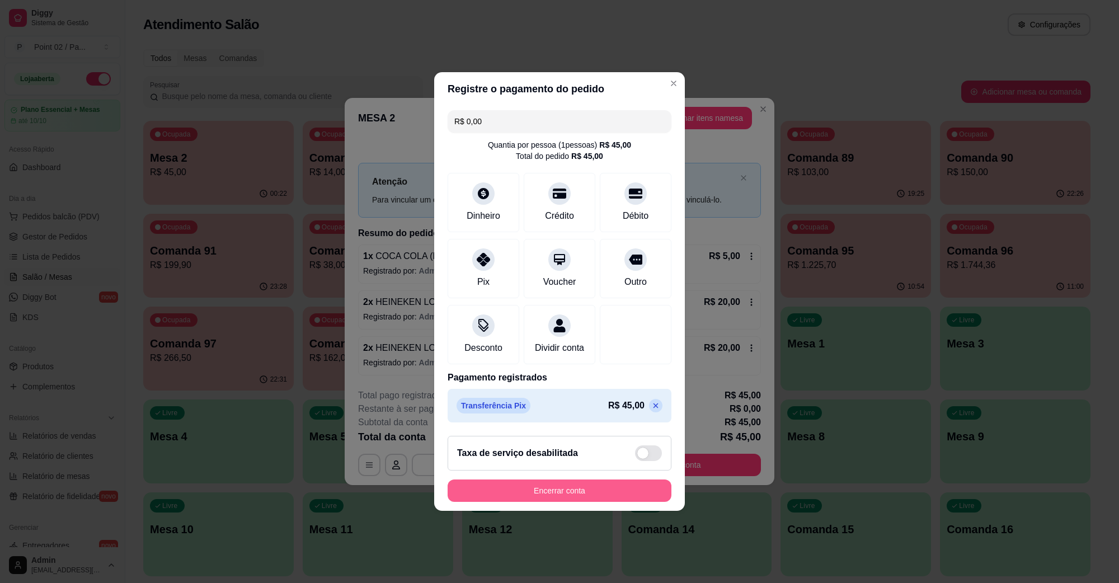
click at [565, 500] on button "Encerrar conta" at bounding box center [560, 491] width 224 height 22
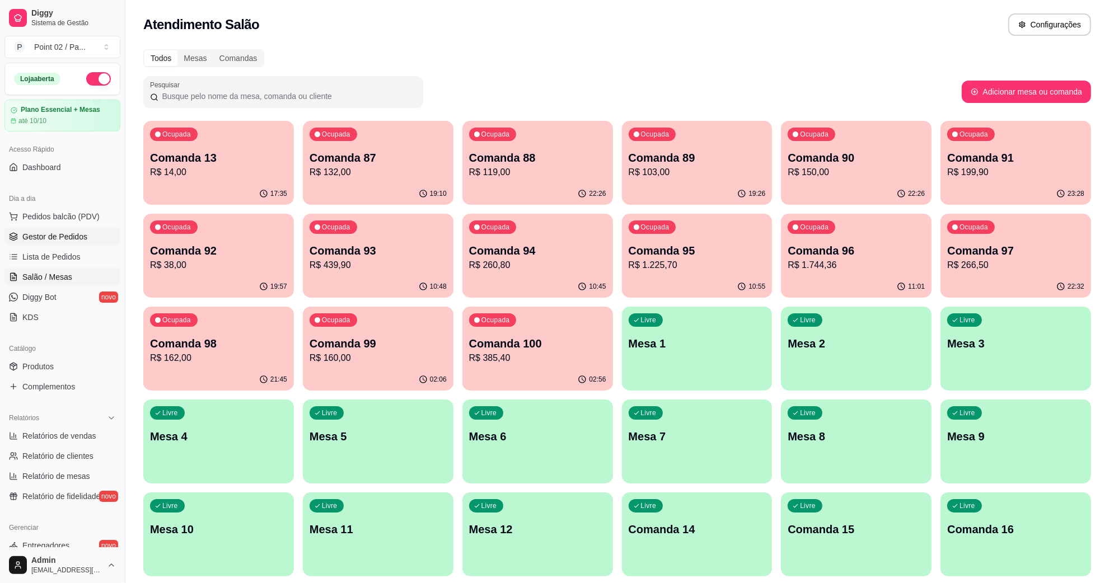
click at [36, 233] on span "Gestor de Pedidos" at bounding box center [54, 236] width 65 height 11
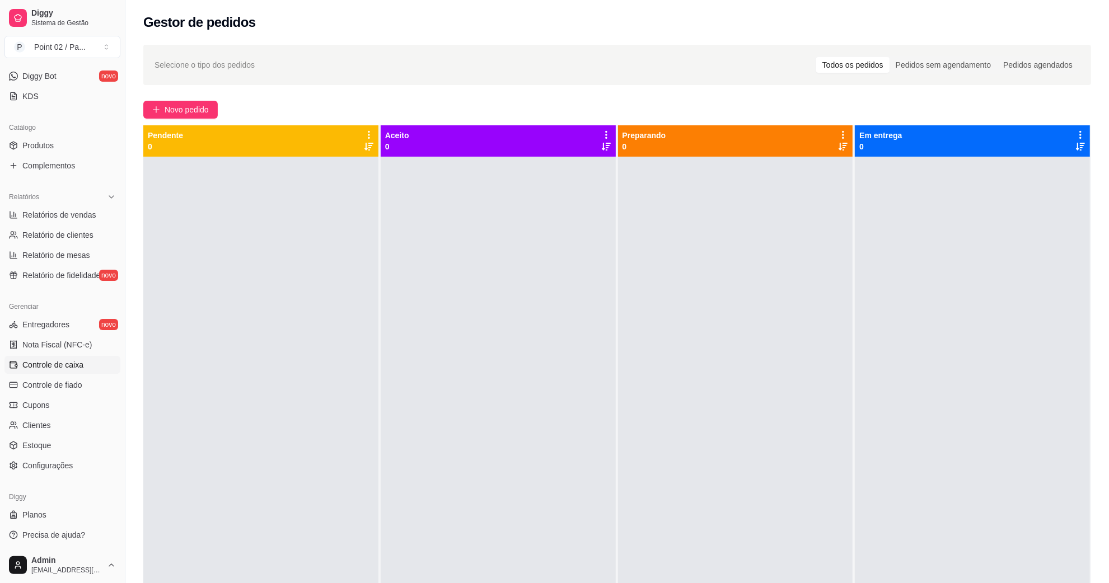
scroll to position [222, 0]
click at [65, 448] on link "Estoque" at bounding box center [62, 445] width 116 height 18
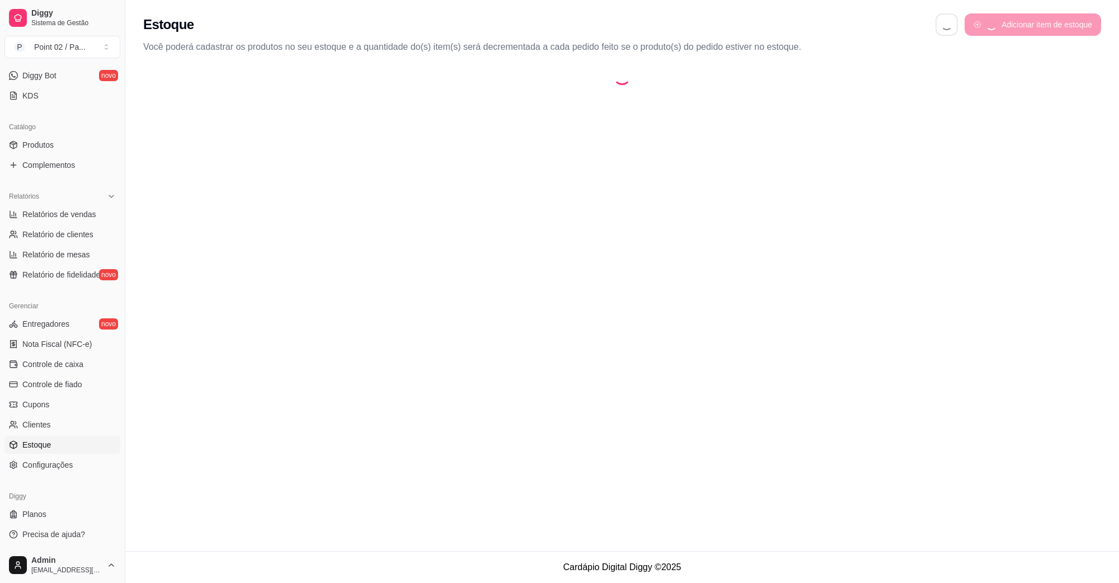
select select "QUANTITY_ORDER"
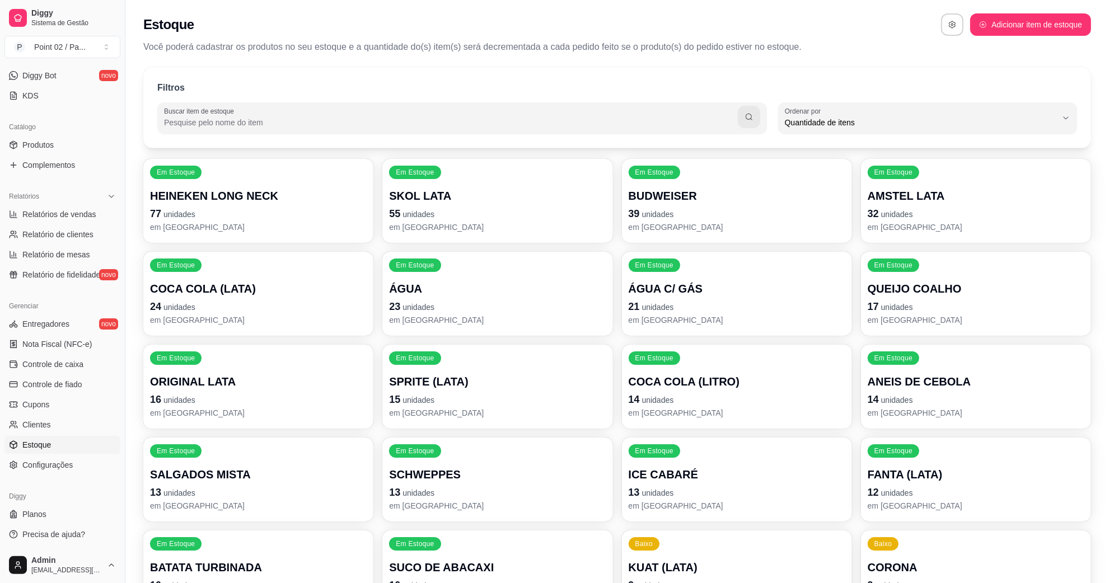
scroll to position [10, 0]
click at [272, 175] on div "Em Estoque HEINEKEN LONG NECK 77 unidades em [GEOGRAPHIC_DATA]" at bounding box center [258, 201] width 230 height 84
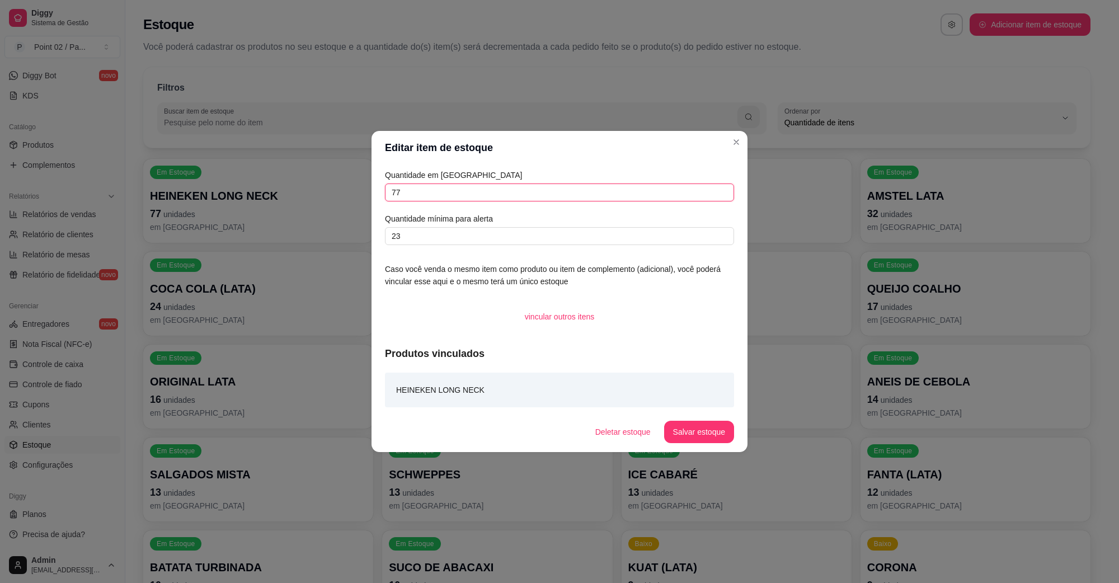
click at [414, 186] on input "77" at bounding box center [559, 193] width 349 height 18
type input "76"
click at [720, 426] on button "Salvar estoque" at bounding box center [699, 432] width 68 height 22
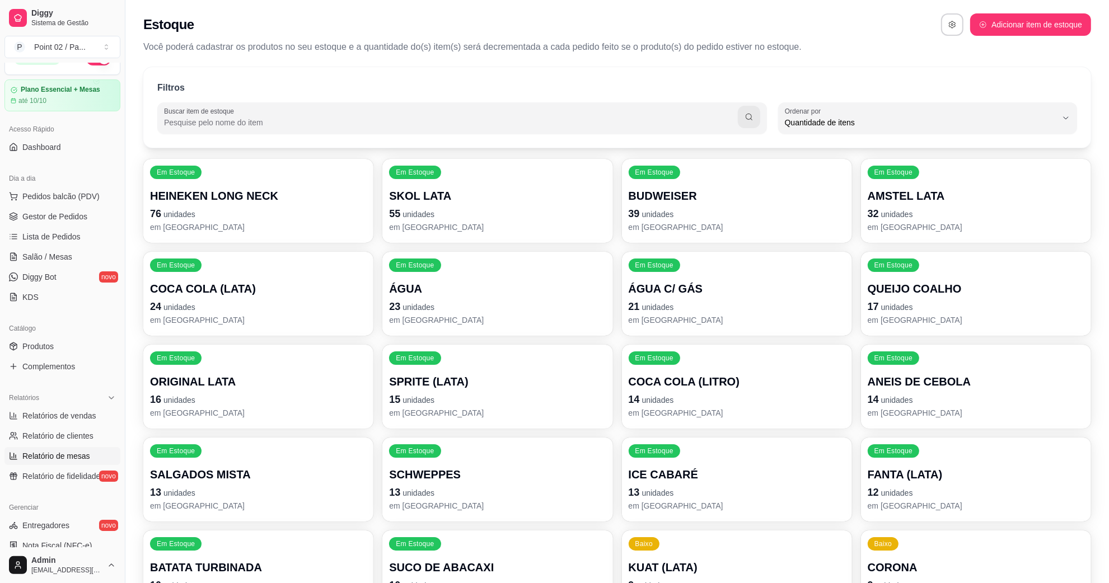
scroll to position [0, 0]
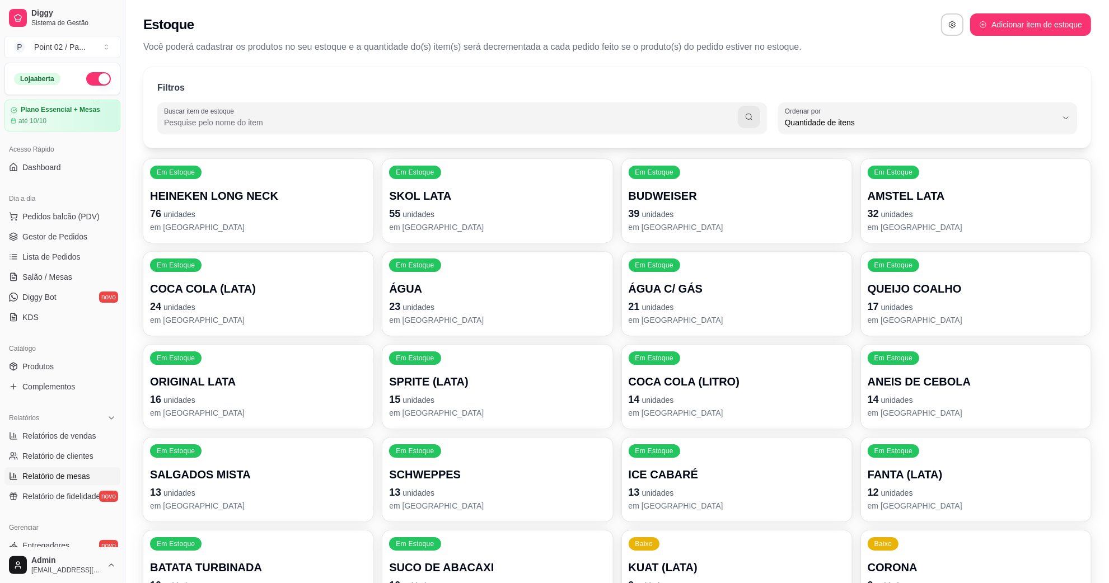
click at [38, 247] on ul "Pedidos balcão (PDV) Gestor de Pedidos Lista de Pedidos Salão / Mesas Diggy Bot…" at bounding box center [62, 267] width 116 height 119
click at [49, 236] on span "Gestor de Pedidos" at bounding box center [54, 236] width 65 height 11
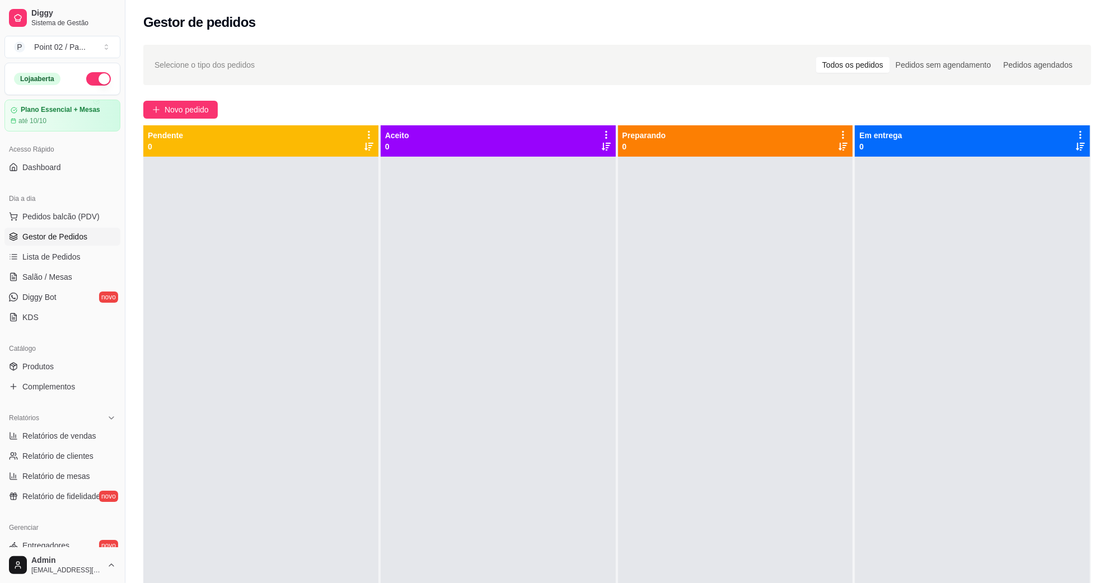
drag, startPoint x: 121, startPoint y: 175, endPoint x: 139, endPoint y: 233, distance: 60.9
click at [138, 233] on div "Diggy Sistema de Gestão P Point 02 / Pa ... Loja aberta Plano Essencial + Mesas…" at bounding box center [554, 377] width 1109 height 754
drag, startPoint x: 170, startPoint y: 225, endPoint x: 184, endPoint y: 300, distance: 76.3
click at [184, 300] on div at bounding box center [260, 448] width 235 height 583
click at [56, 269] on link "Salão / Mesas" at bounding box center [62, 277] width 116 height 18
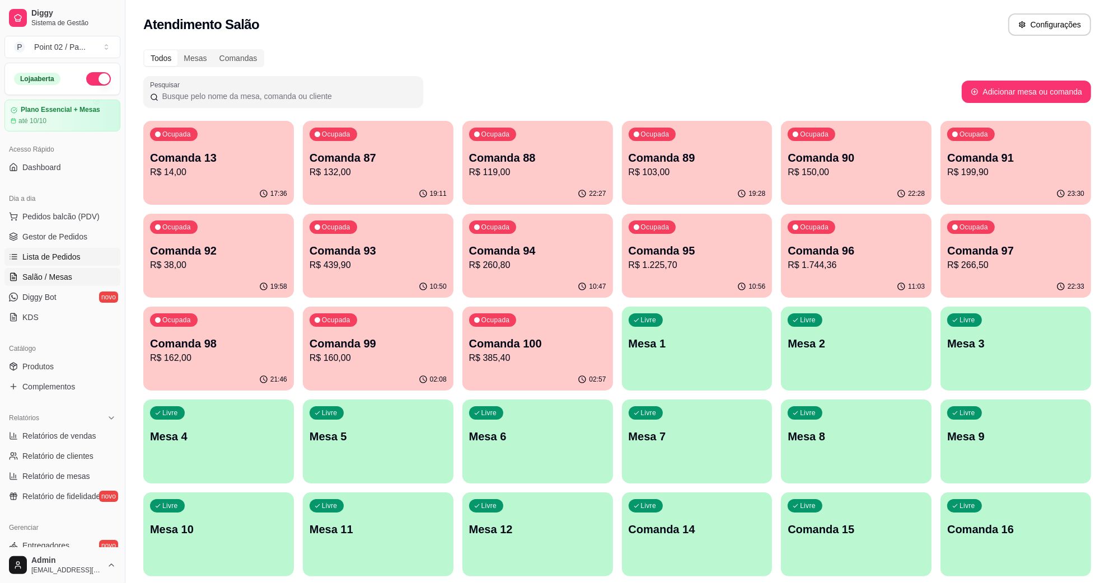
click at [67, 258] on span "Lista de Pedidos" at bounding box center [51, 256] width 58 height 11
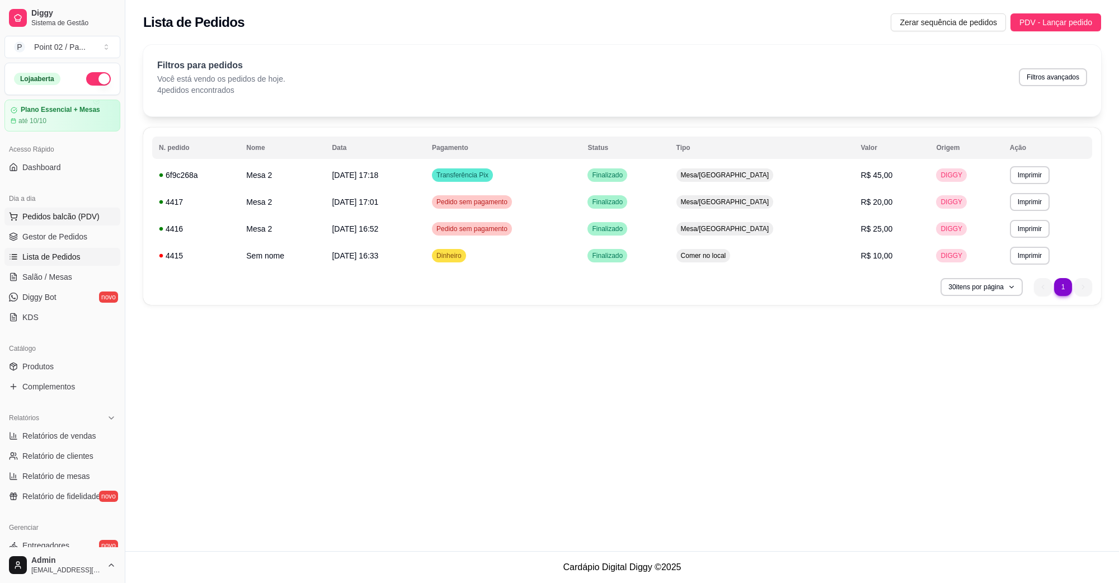
click at [79, 219] on span "Pedidos balcão (PDV)" at bounding box center [60, 216] width 77 height 11
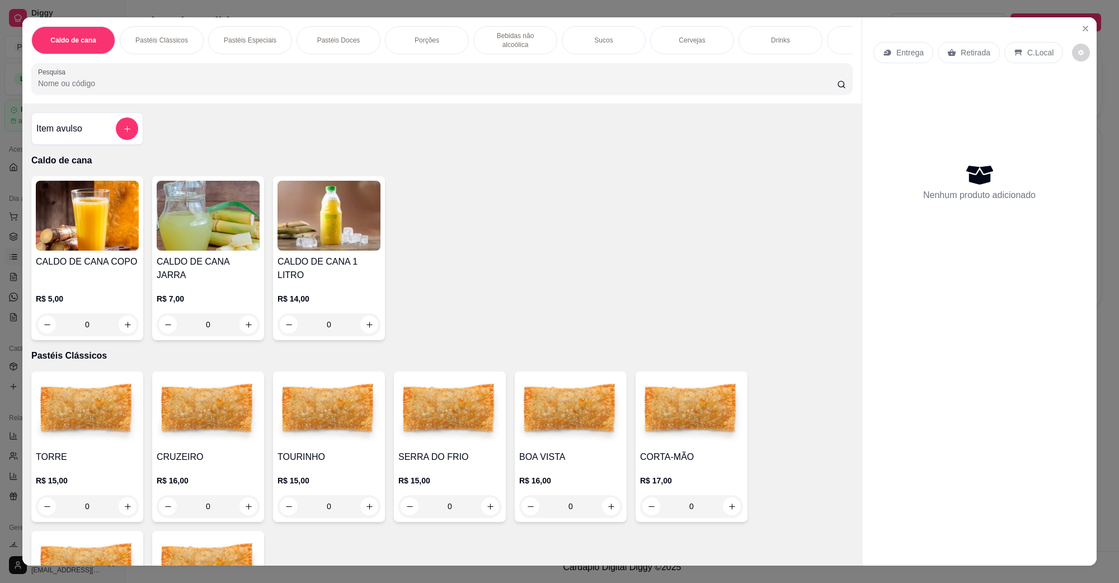
scroll to position [0, 235]
click at [266, 37] on p "Bebidas não alcoólica" at bounding box center [280, 40] width 65 height 18
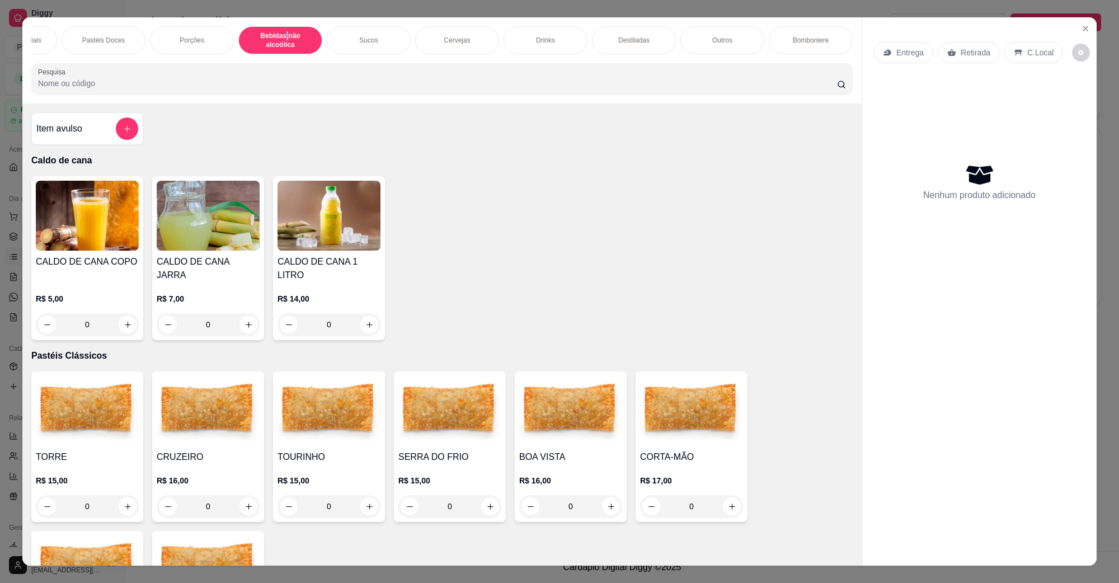
scroll to position [18, 0]
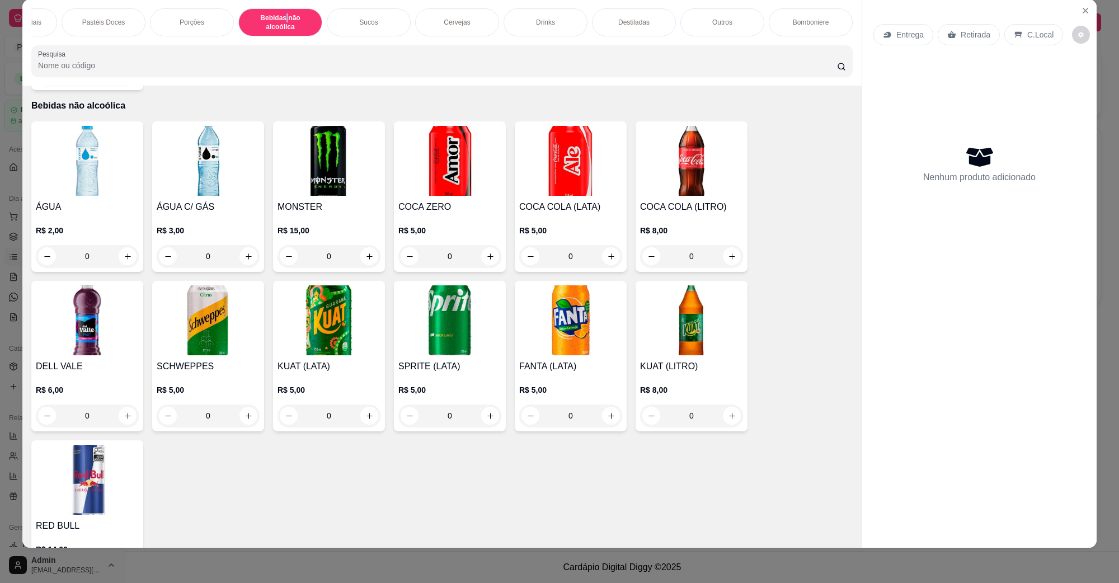
click at [105, 144] on img at bounding box center [87, 161] width 103 height 70
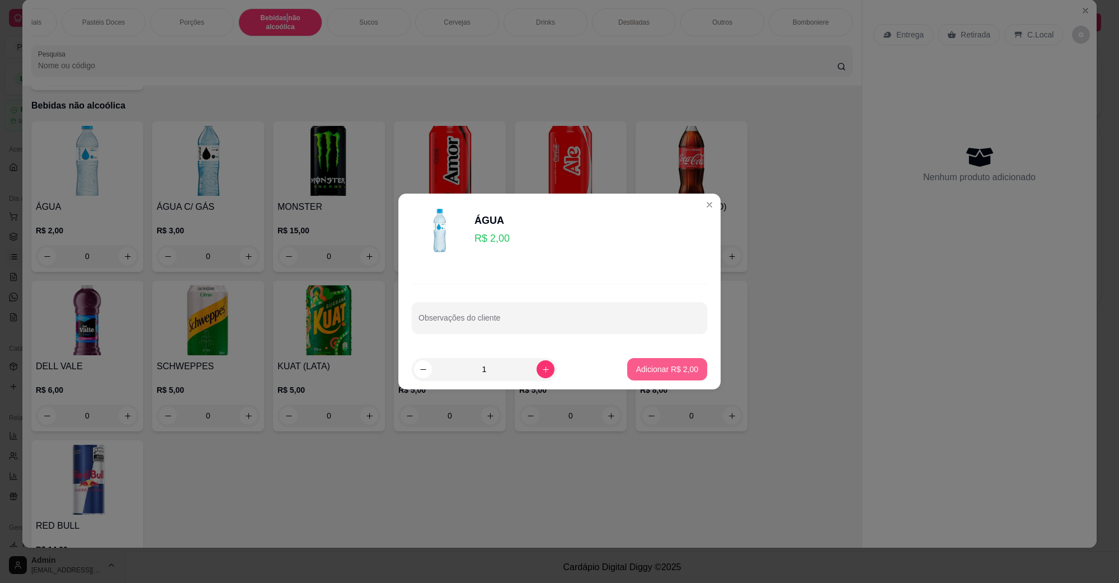
click at [655, 378] on button "Adicionar R$ 2,00" at bounding box center [667, 369] width 80 height 22
type input "1"
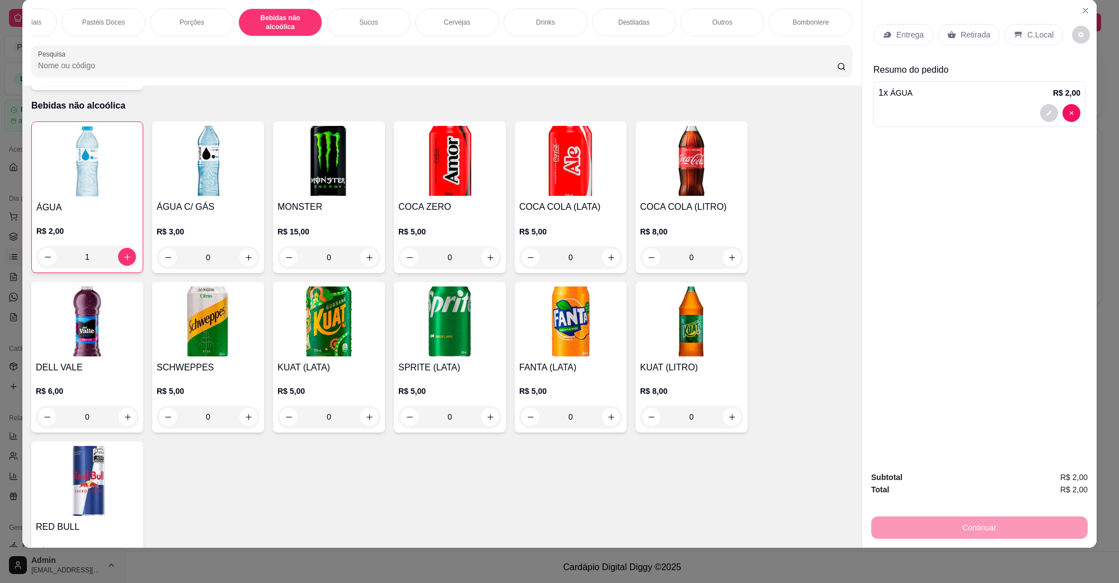
click at [882, 515] on div "Continuar" at bounding box center [979, 526] width 217 height 25
click at [1005, 34] on div "C.Local" at bounding box center [1034, 34] width 59 height 21
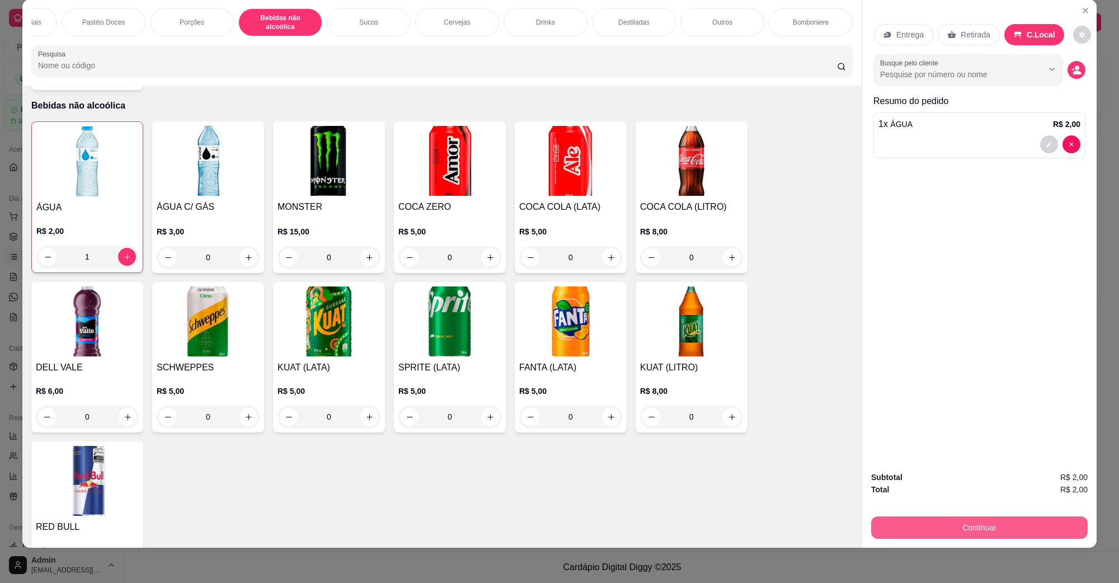
click at [974, 527] on button "Continuar" at bounding box center [979, 528] width 217 height 22
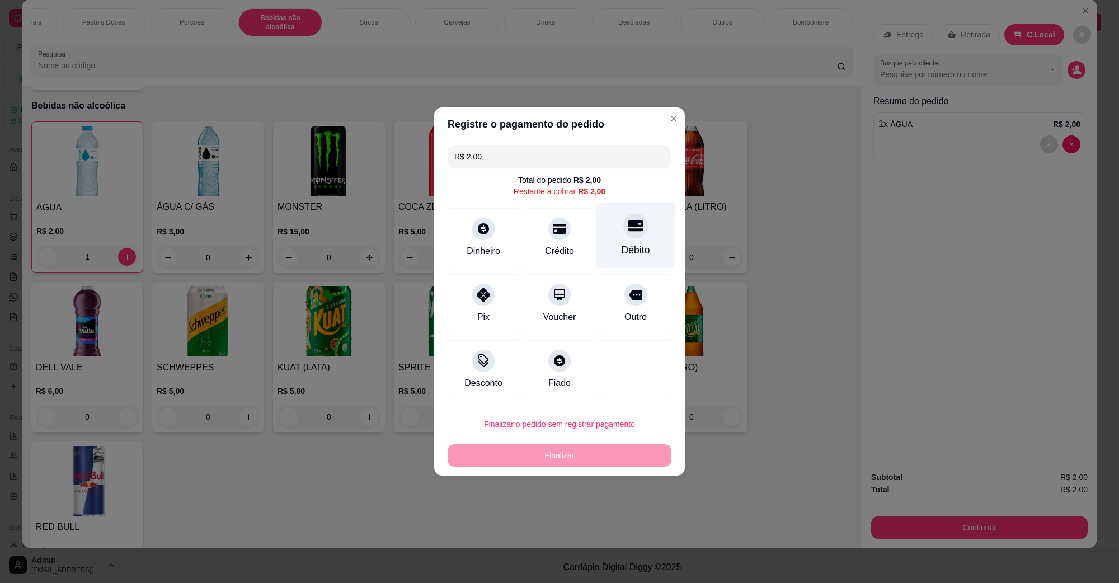
click at [619, 238] on div "Débito" at bounding box center [636, 235] width 79 height 65
type input "R$ 0,00"
click at [620, 238] on div "Débito" at bounding box center [636, 235] width 79 height 65
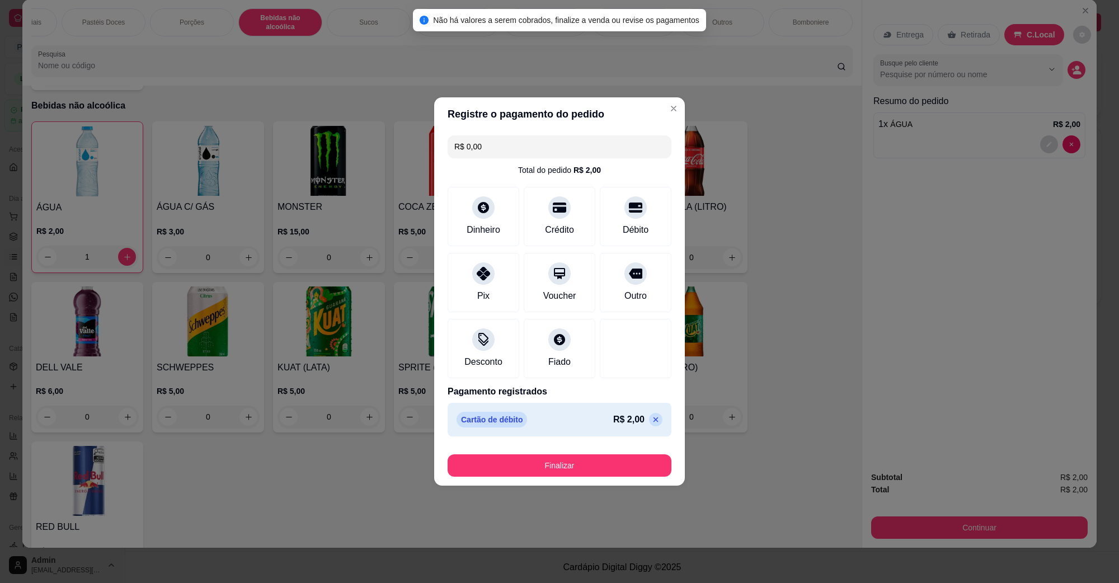
click at [583, 480] on footer "Finalizar" at bounding box center [559, 463] width 251 height 45
click at [583, 475] on button "Finalizar" at bounding box center [560, 465] width 224 height 22
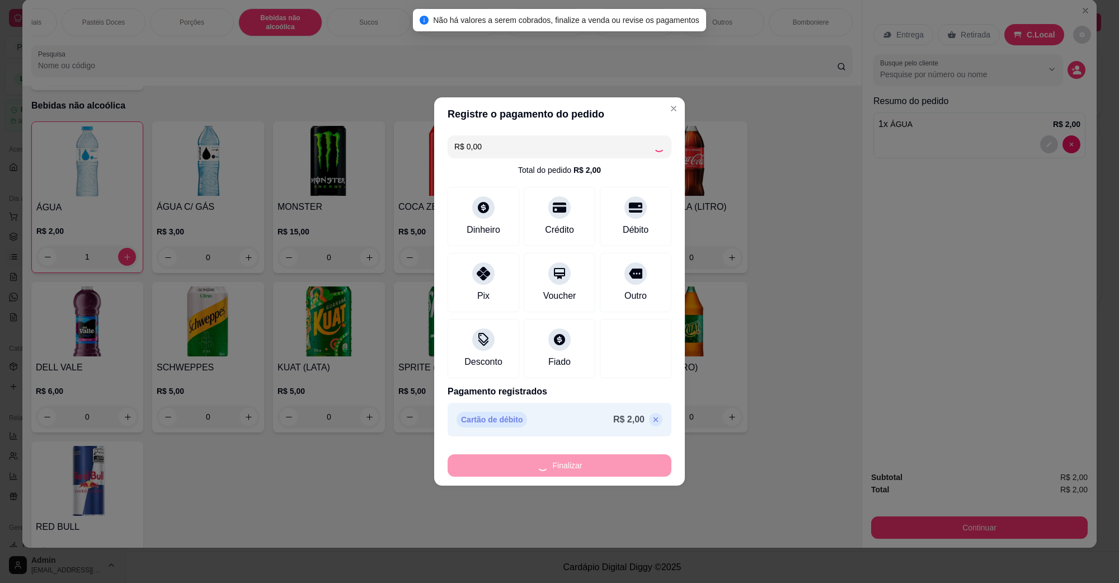
type input "0"
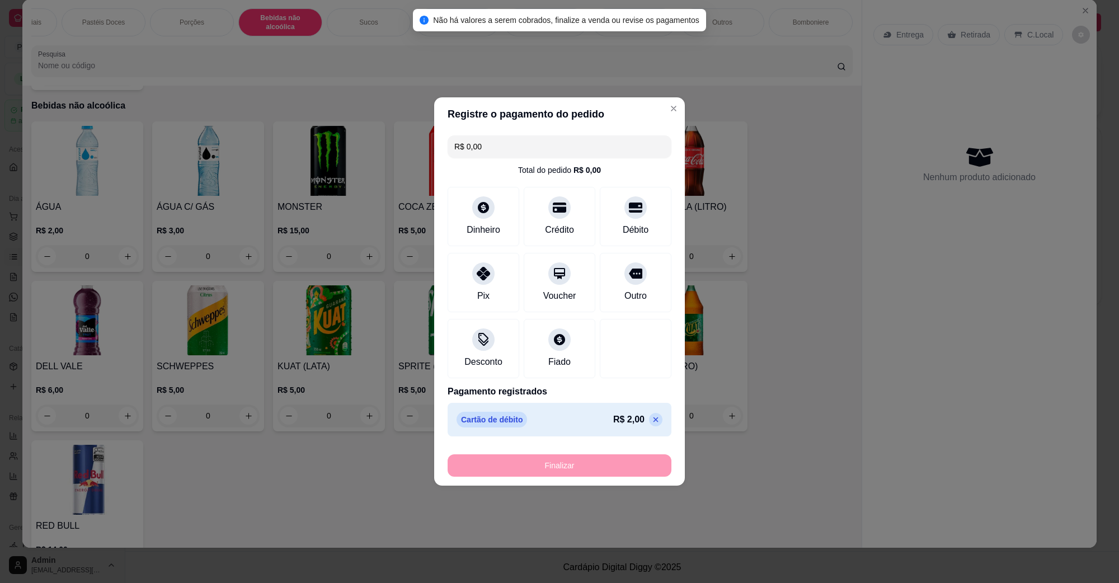
type input "-R$ 2,00"
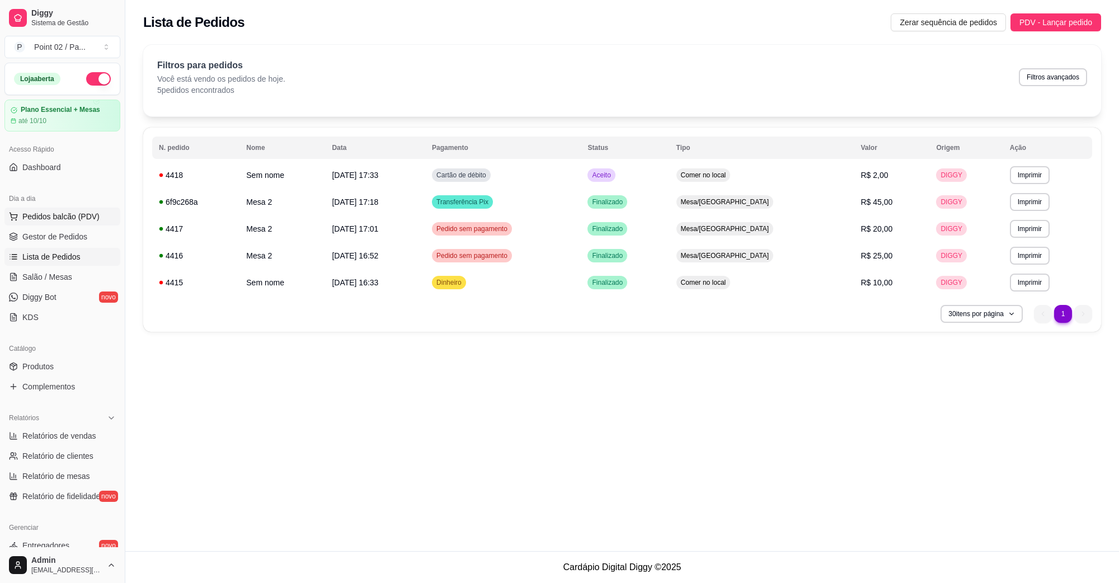
click at [88, 221] on span "Pedidos balcão (PDV)" at bounding box center [60, 216] width 77 height 11
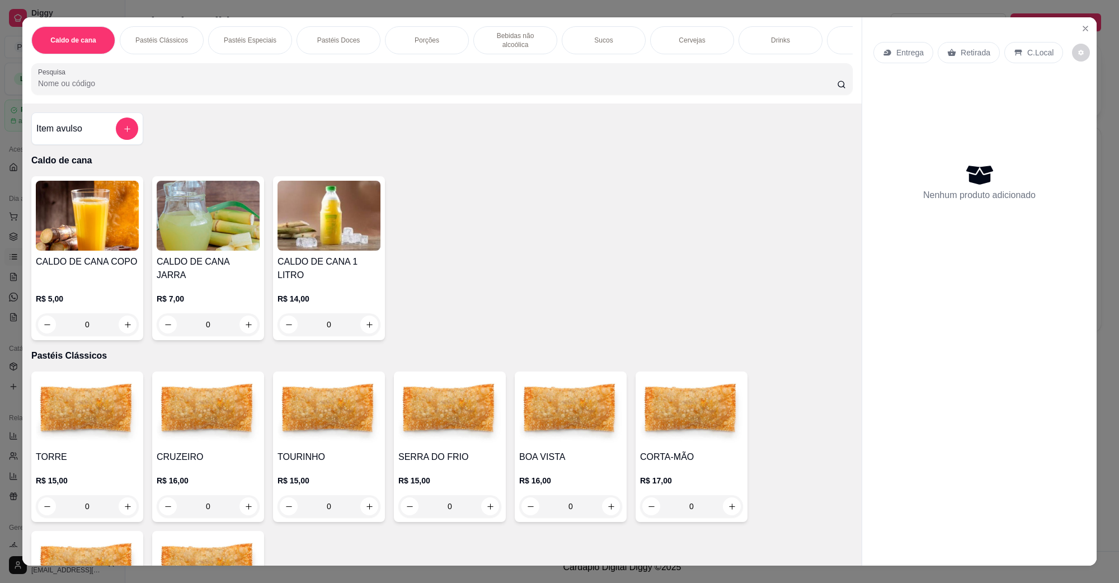
click at [498, 26] on div "Bebidas não alcoólica" at bounding box center [516, 40] width 84 height 28
click at [497, 26] on div "Bebidas não alcoólica" at bounding box center [516, 40] width 84 height 28
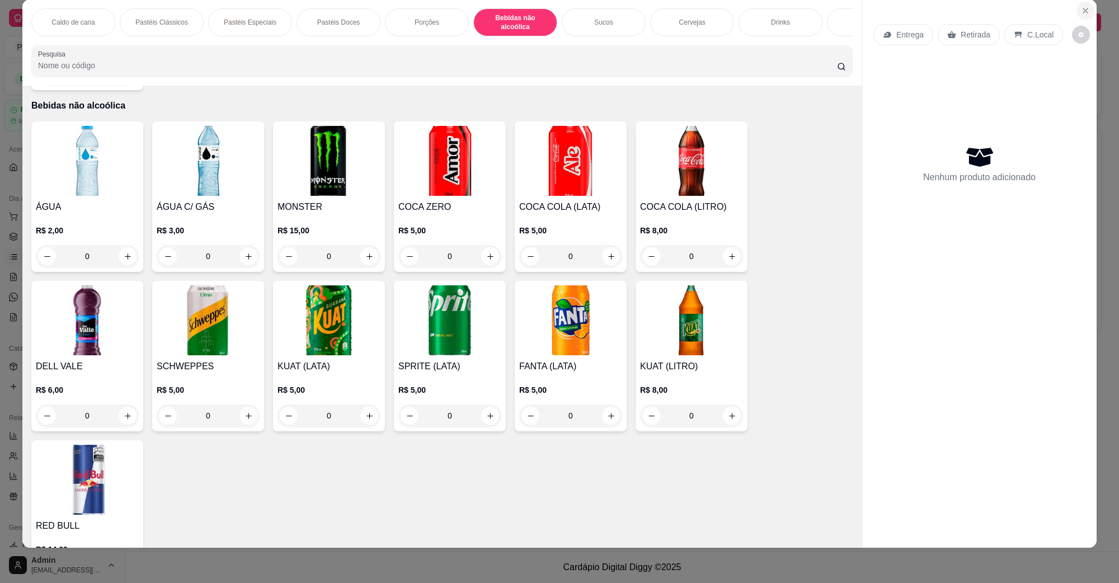
click at [1077, 11] on button "Close" at bounding box center [1086, 11] width 18 height 18
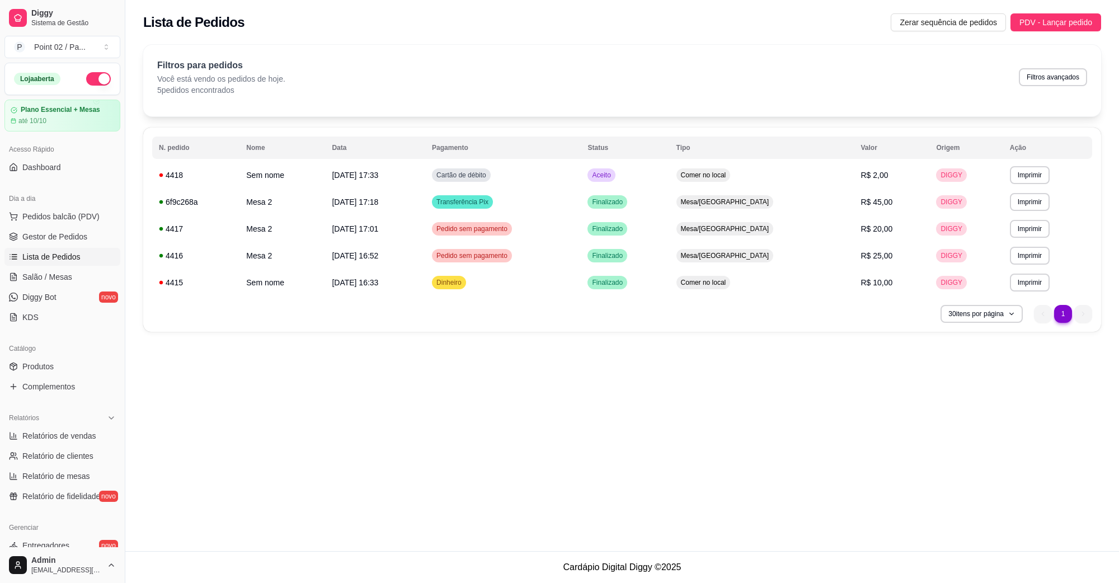
click at [838, 56] on div "Filtros para pedidos Você está vendo os pedidos de hoje. 5 pedidos encontrados …" at bounding box center [622, 81] width 958 height 72
click at [200, 490] on div "**********" at bounding box center [622, 275] width 994 height 551
click at [65, 288] on link "Diggy Bot novo" at bounding box center [62, 297] width 116 height 18
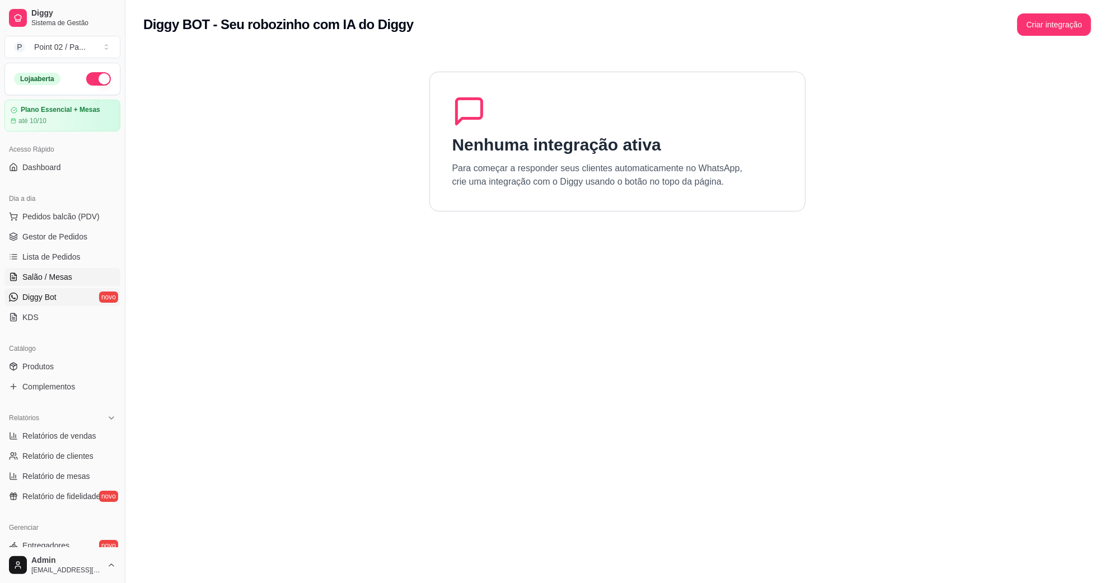
click at [67, 278] on span "Salão / Mesas" at bounding box center [47, 276] width 50 height 11
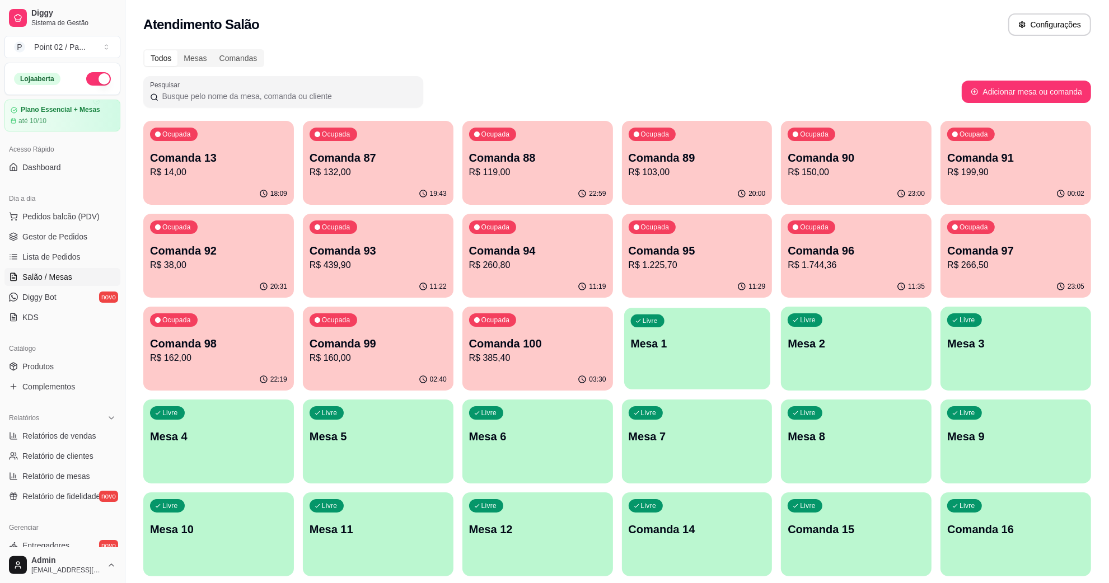
click at [706, 350] on p "Mesa 1" at bounding box center [696, 343] width 133 height 15
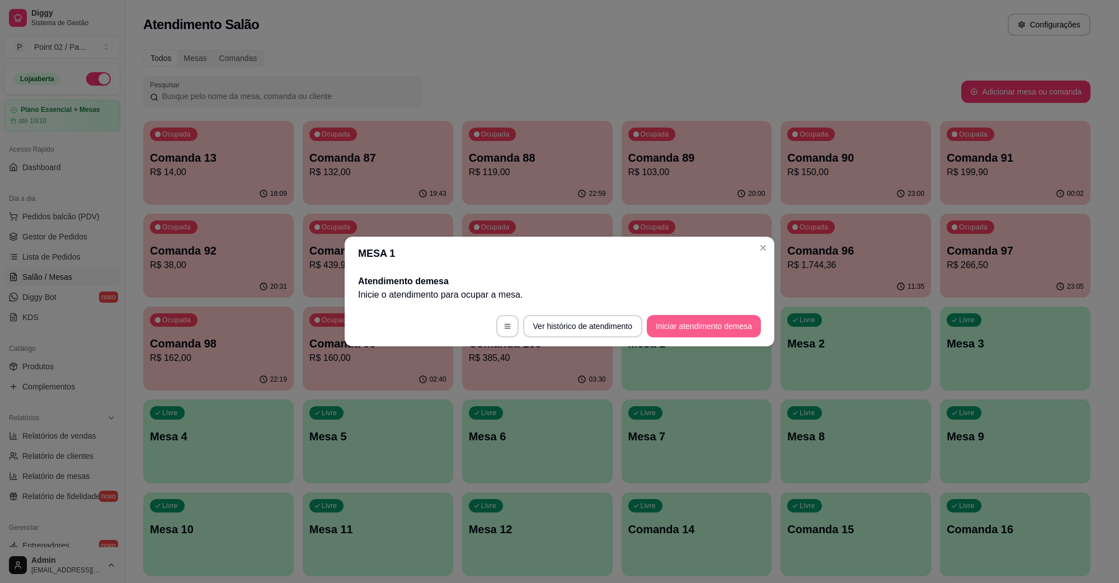
click at [687, 318] on button "Iniciar atendimento de mesa" at bounding box center [704, 326] width 114 height 22
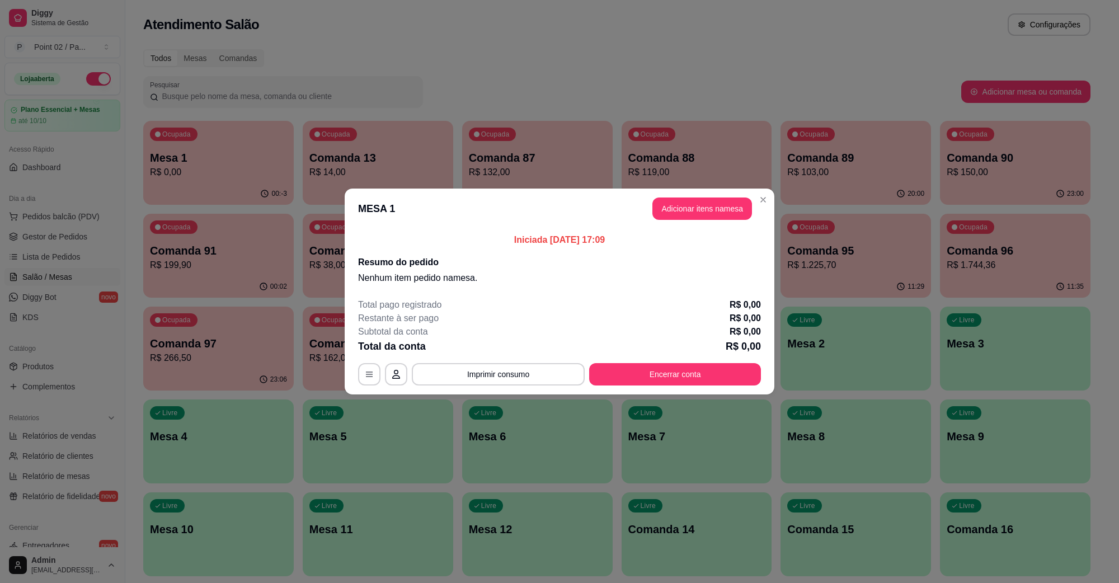
click at [682, 220] on header "MESA 1 Adicionar itens na mesa" at bounding box center [560, 209] width 430 height 40
click at [684, 214] on button "Adicionar itens na mesa" at bounding box center [702, 209] width 96 height 22
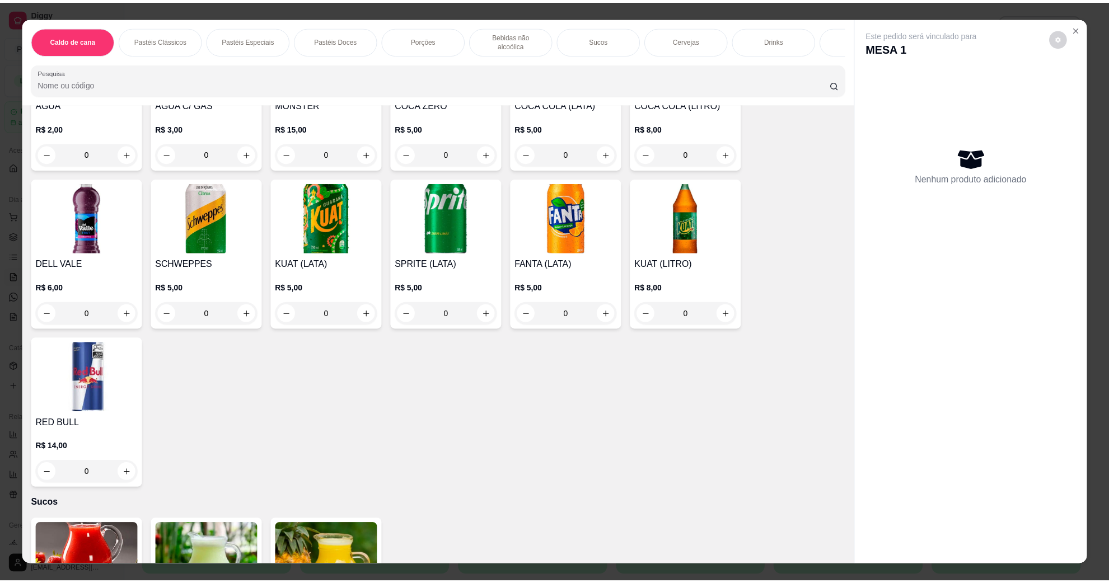
scroll to position [1679, 0]
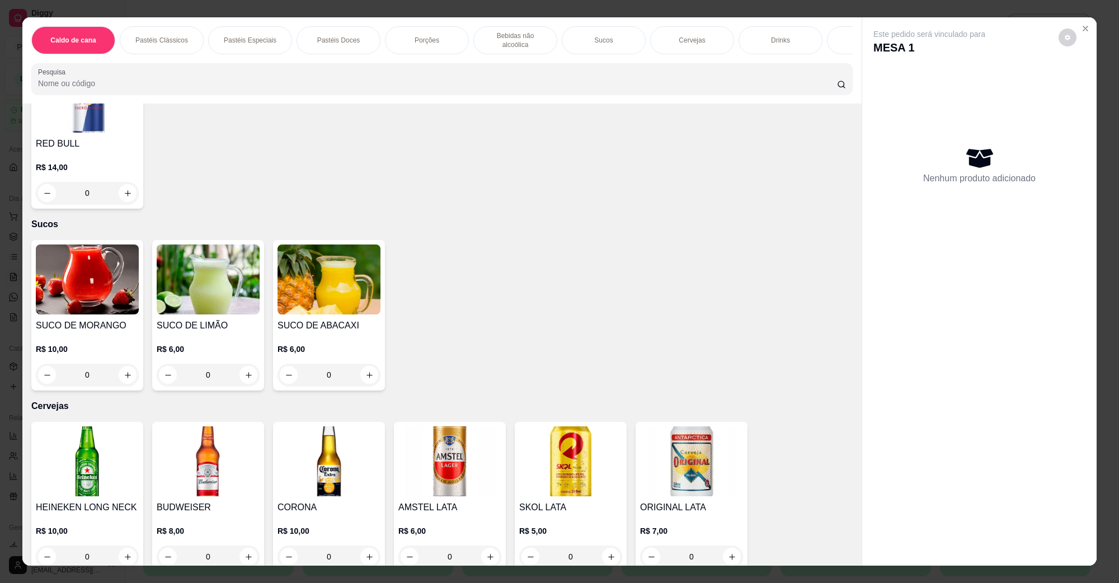
click at [574, 435] on img at bounding box center [570, 461] width 103 height 70
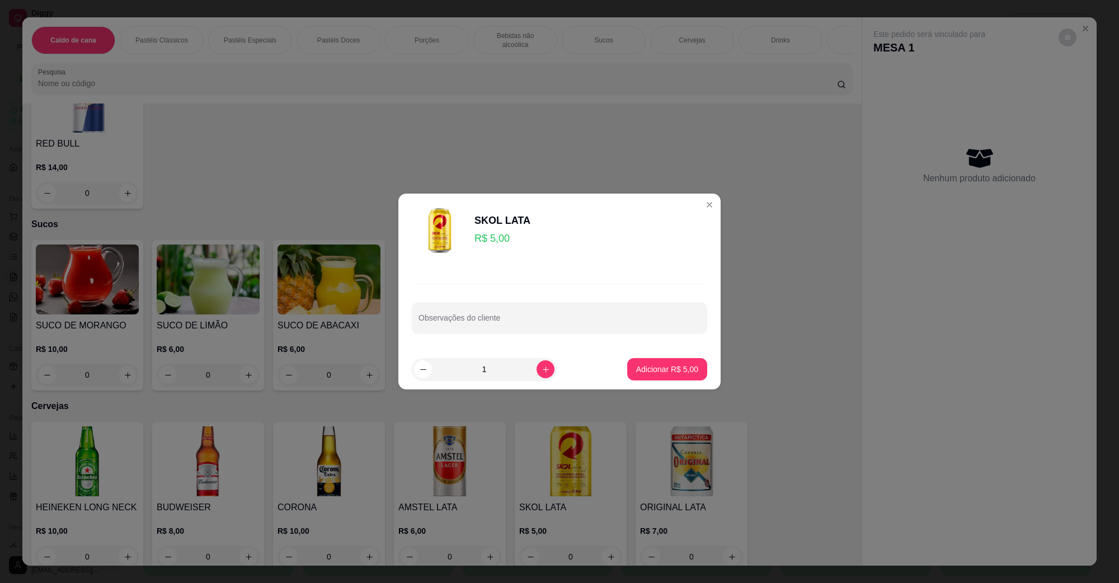
click at [627, 378] on div "Adicionar R$ 5,00" at bounding box center [667, 369] width 80 height 22
click at [639, 363] on button "Adicionar R$ 5,00" at bounding box center [667, 369] width 80 height 22
type input "1"
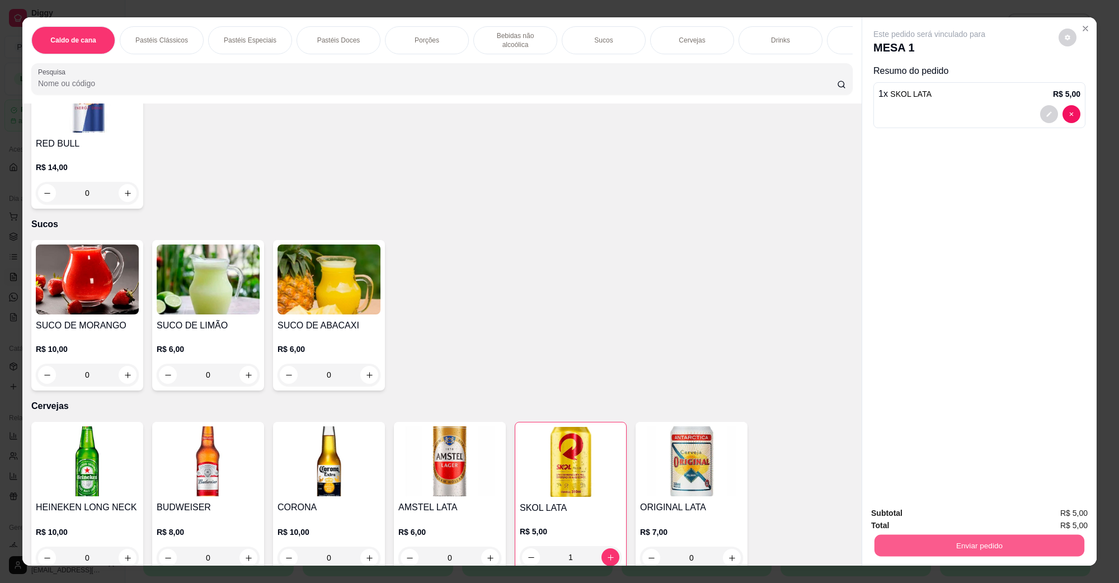
click at [961, 544] on button "Enviar pedido" at bounding box center [980, 546] width 210 height 22
click at [918, 514] on button "Não registrar e enviar pedido" at bounding box center [941, 518] width 113 height 21
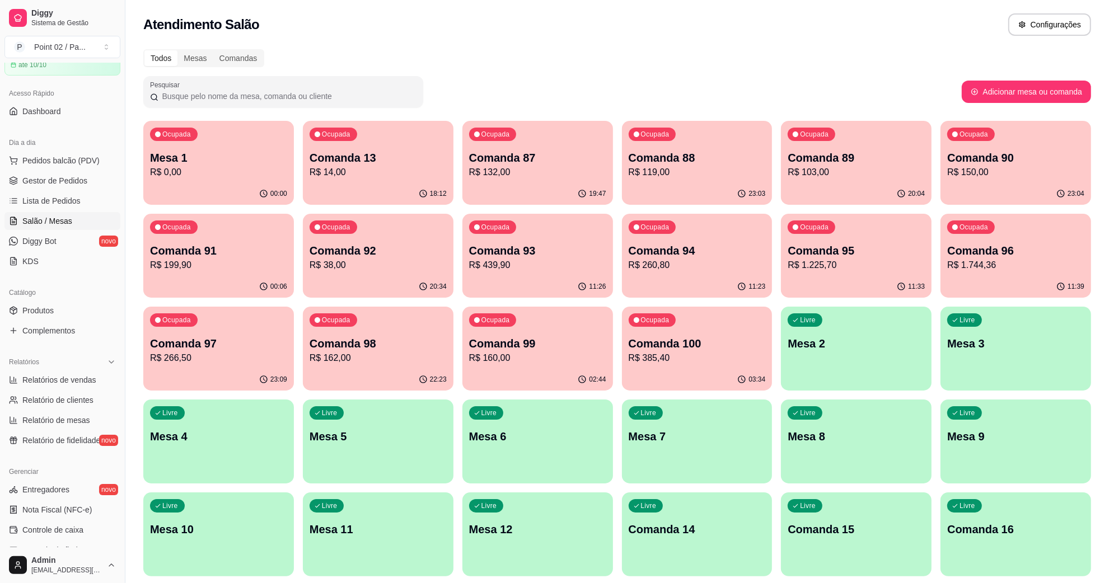
scroll to position [210, 0]
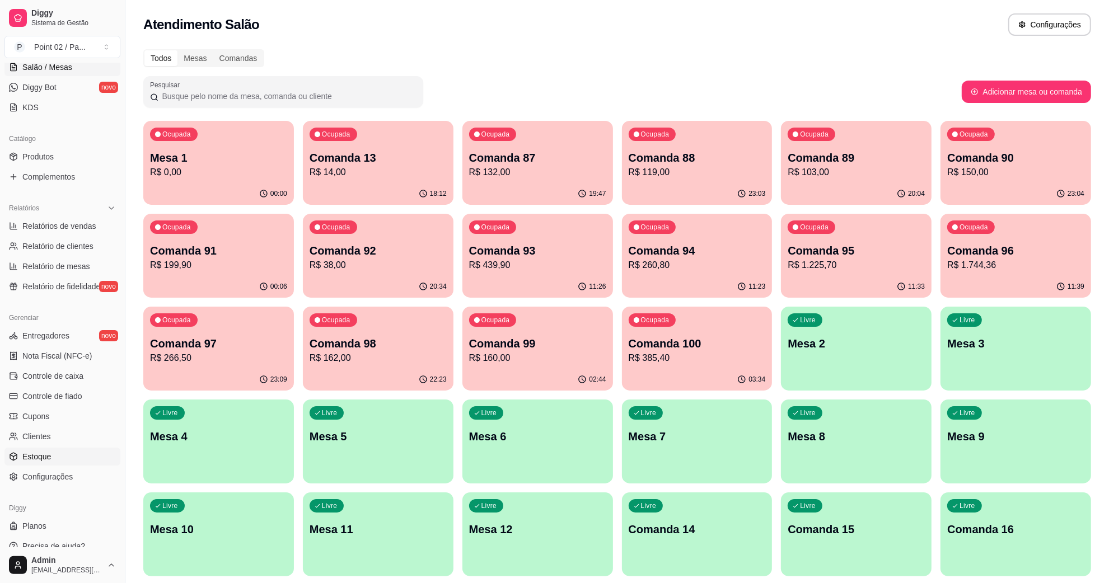
click at [50, 452] on link "Estoque" at bounding box center [62, 457] width 116 height 18
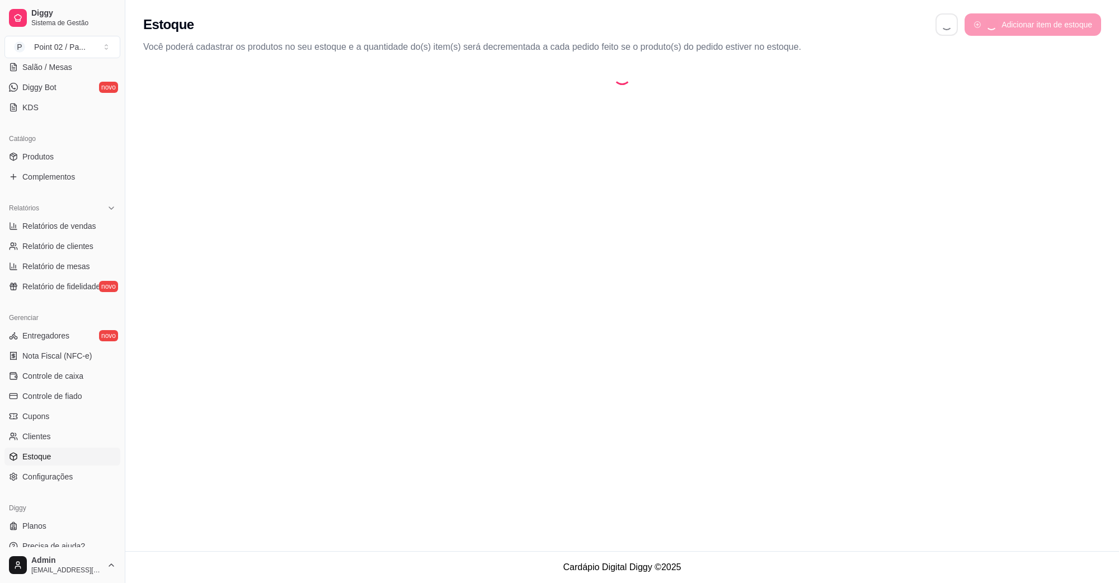
select select "QUANTITY_ORDER"
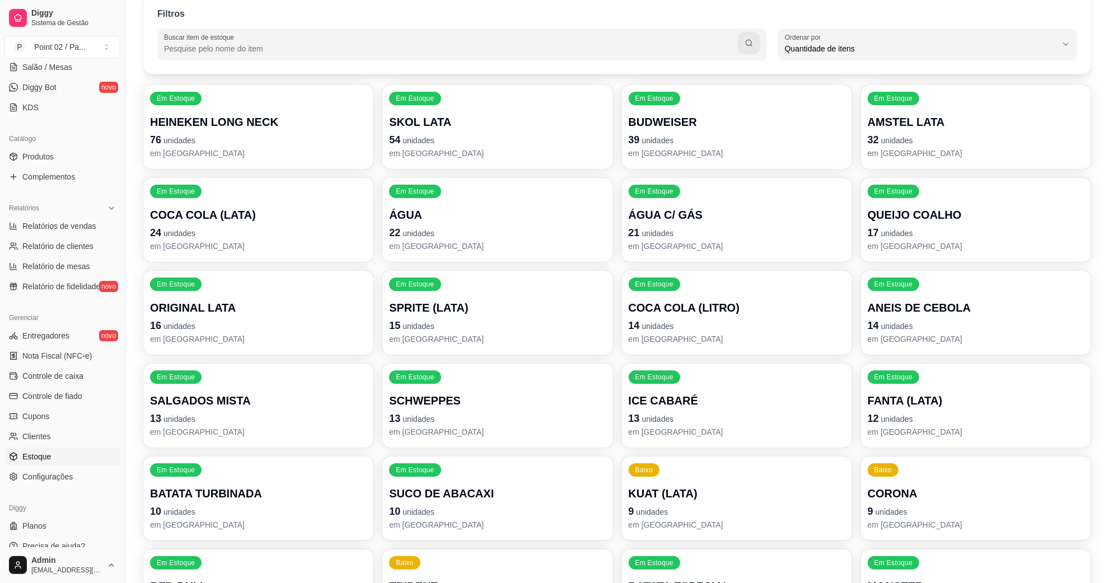
scroll to position [99, 0]
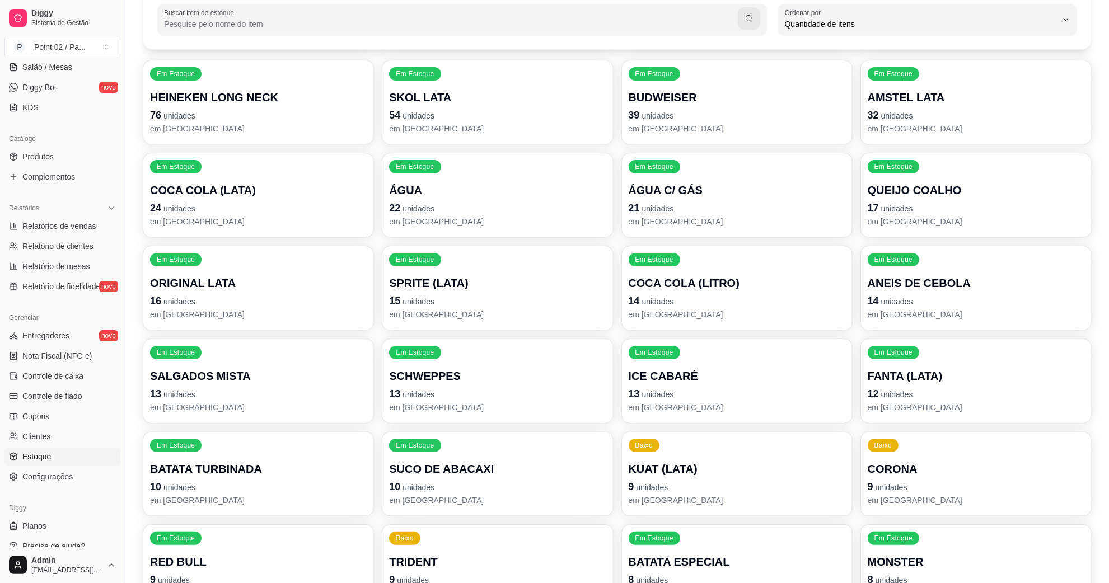
click at [228, 379] on p "SALGADOS MISTA" at bounding box center [258, 376] width 217 height 16
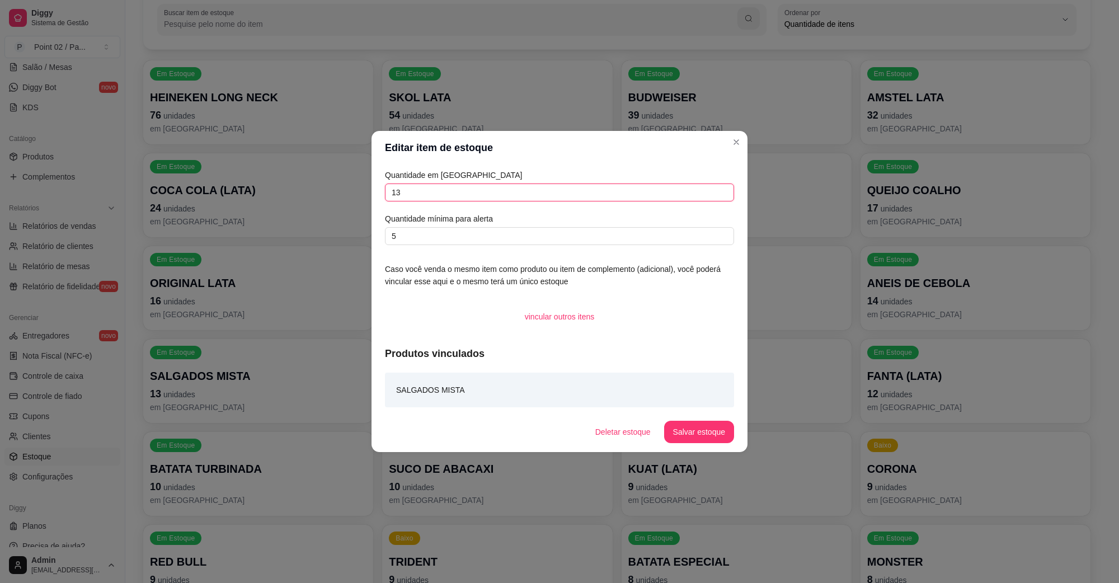
click at [481, 201] on input "13" at bounding box center [559, 193] width 349 height 18
type input "1"
type input "29"
click at [701, 429] on button "Salvar estoque" at bounding box center [699, 432] width 70 height 22
click at [700, 432] on button "Salvar estoque" at bounding box center [699, 432] width 70 height 22
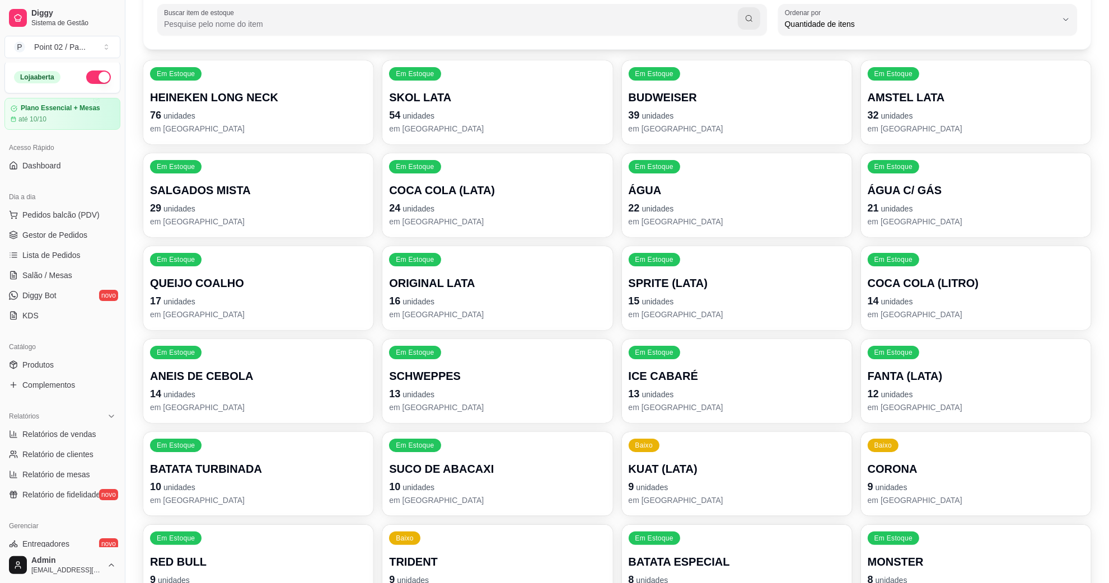
scroll to position [0, 0]
click at [63, 231] on span "Gestor de Pedidos" at bounding box center [54, 236] width 65 height 11
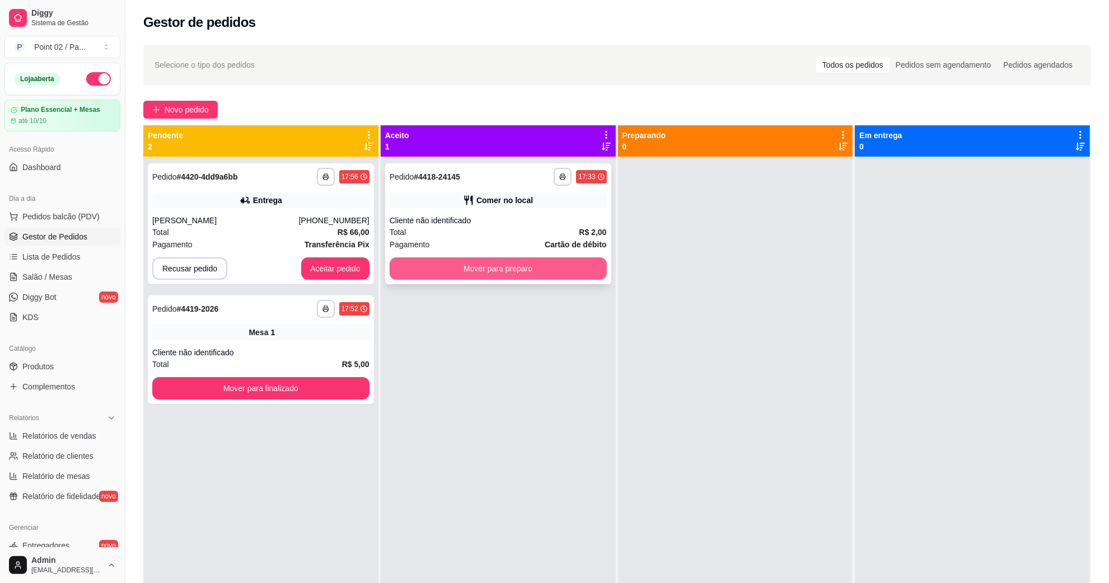
click at [482, 271] on button "Mover para preparo" at bounding box center [498, 268] width 217 height 22
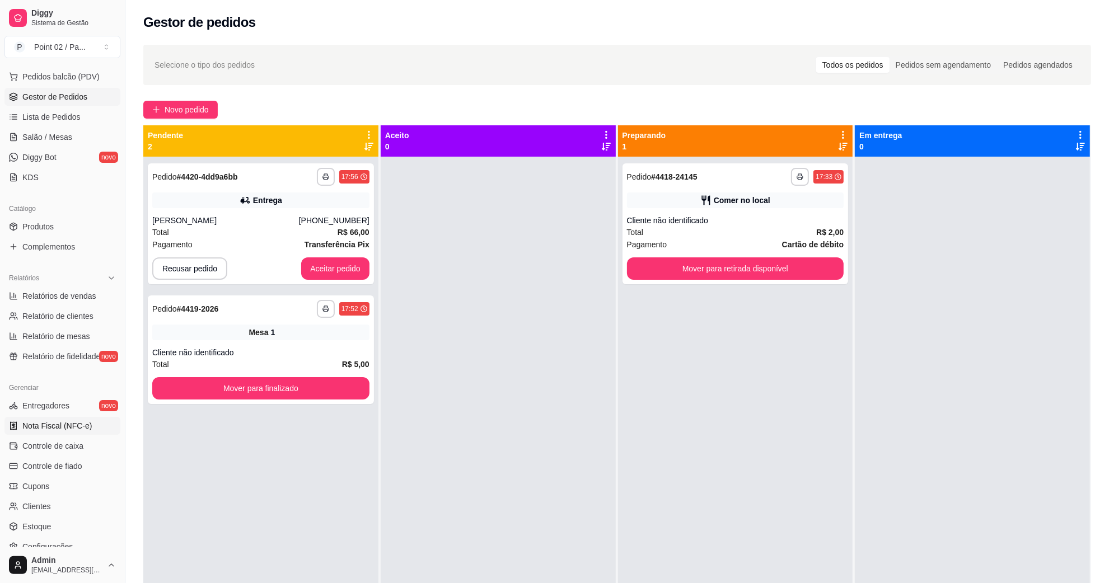
scroll to position [222, 0]
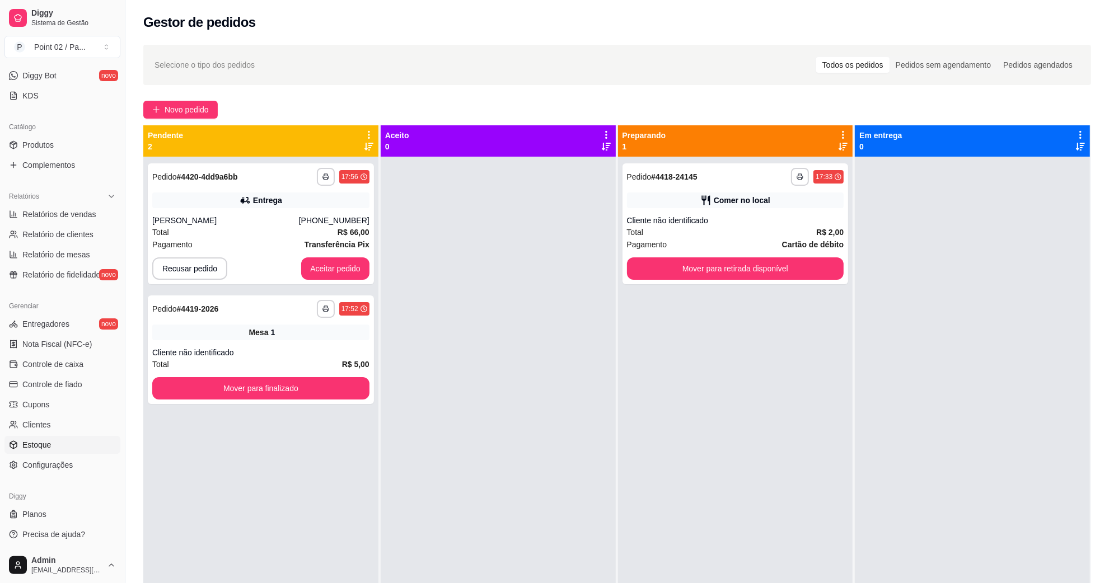
click at [48, 440] on span "Estoque" at bounding box center [36, 444] width 29 height 11
select select "QUANTITY_ORDER"
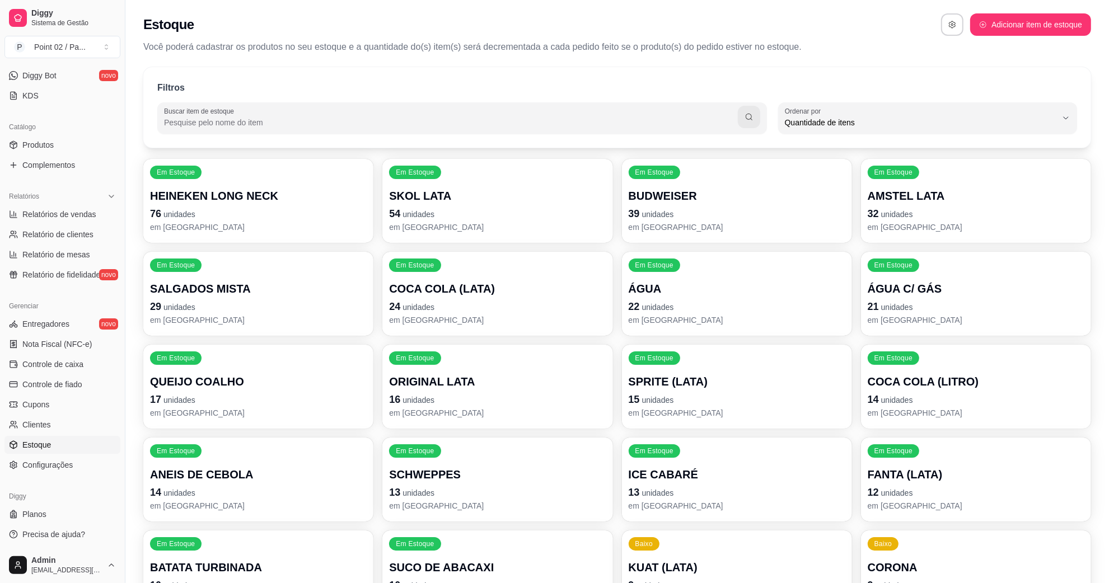
click at [278, 303] on p "29 unidades" at bounding box center [258, 307] width 217 height 16
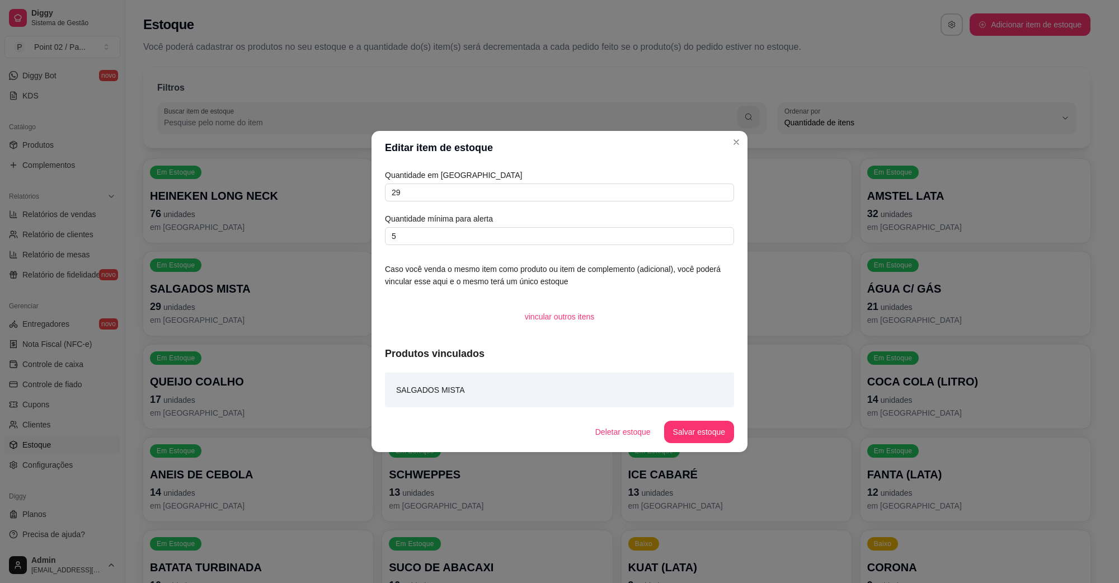
click at [462, 203] on div "Quantidade em estoque 29 Quantidade mínima para alerta 5" at bounding box center [559, 207] width 349 height 76
click at [463, 202] on div "Quantidade em estoque 29 Quantidade mínima para alerta 5" at bounding box center [559, 207] width 349 height 76
click at [463, 201] on input "29" at bounding box center [559, 193] width 349 height 18
type input "47"
click at [705, 426] on button "Salvar estoque" at bounding box center [699, 432] width 68 height 22
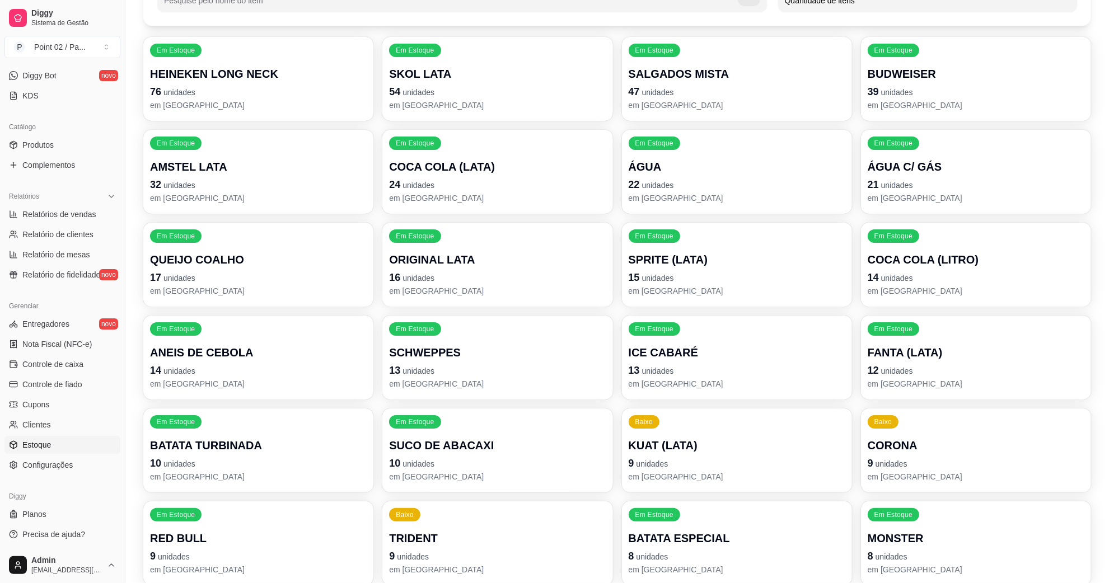
scroll to position [420, 0]
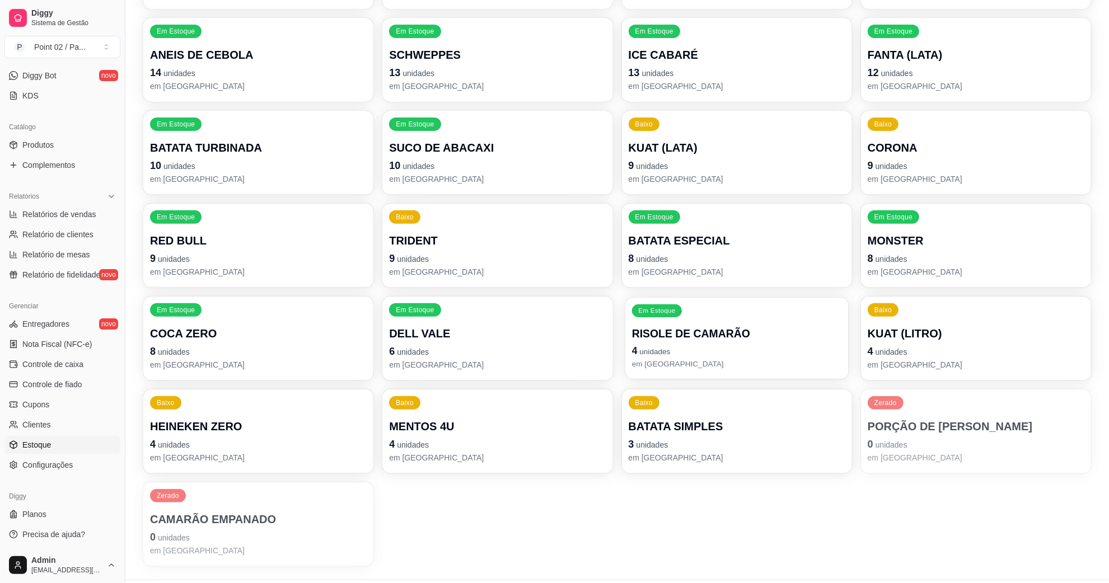
click at [766, 329] on p "RISOLE DE CAMARÃO" at bounding box center [736, 333] width 210 height 15
click at [449, 457] on p "em [GEOGRAPHIC_DATA]" at bounding box center [497, 457] width 210 height 11
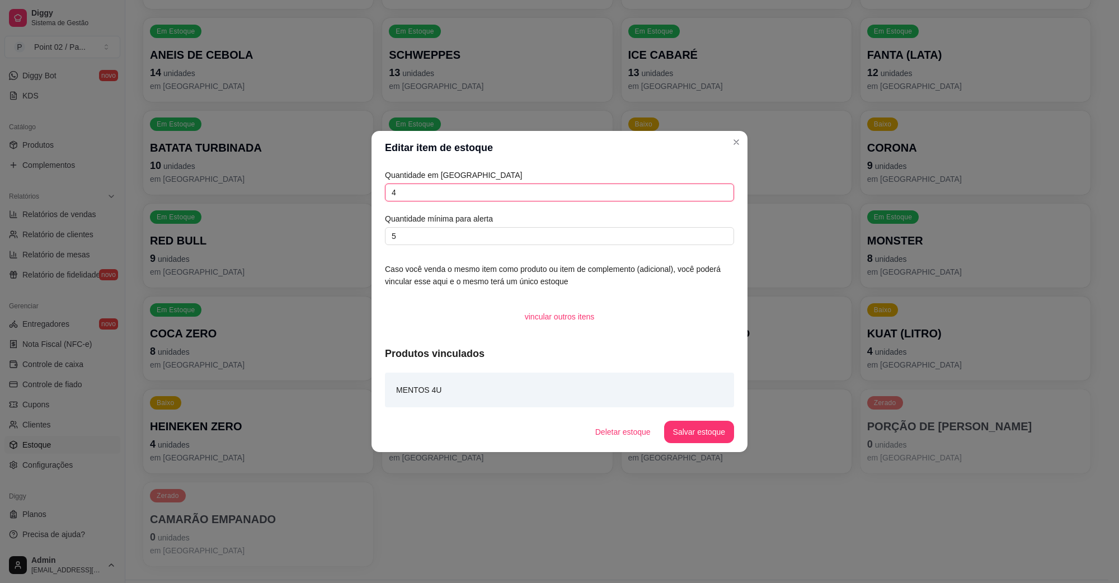
click at [515, 191] on input "4" at bounding box center [559, 193] width 349 height 18
type input "2"
click at [652, 238] on input "5" at bounding box center [559, 236] width 349 height 18
type input "1"
click at [660, 451] on footer "Deletar estoque Salvar estoque" at bounding box center [560, 432] width 376 height 40
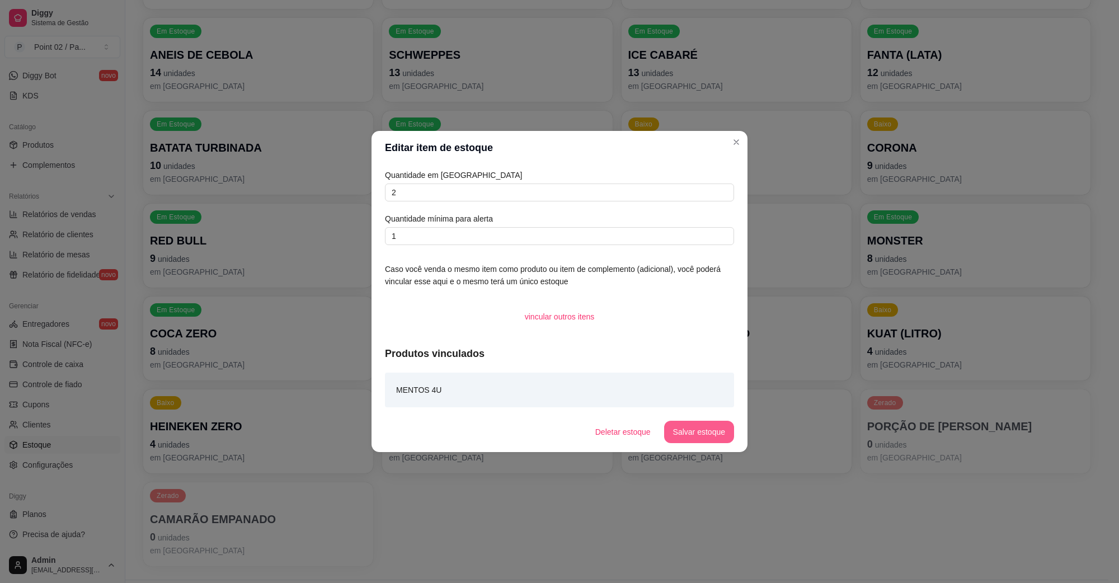
click at [683, 440] on button "Salvar estoque" at bounding box center [699, 432] width 70 height 22
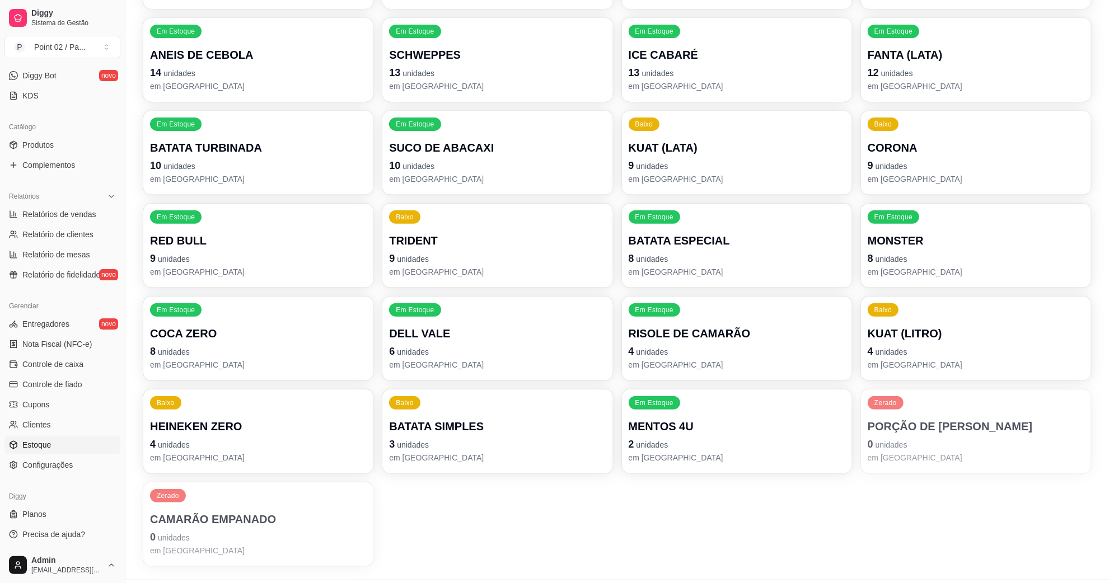
click at [0, 261] on div "Relatórios Relatórios de vendas Relatório de clientes Relatório de mesas Relató…" at bounding box center [62, 235] width 125 height 105
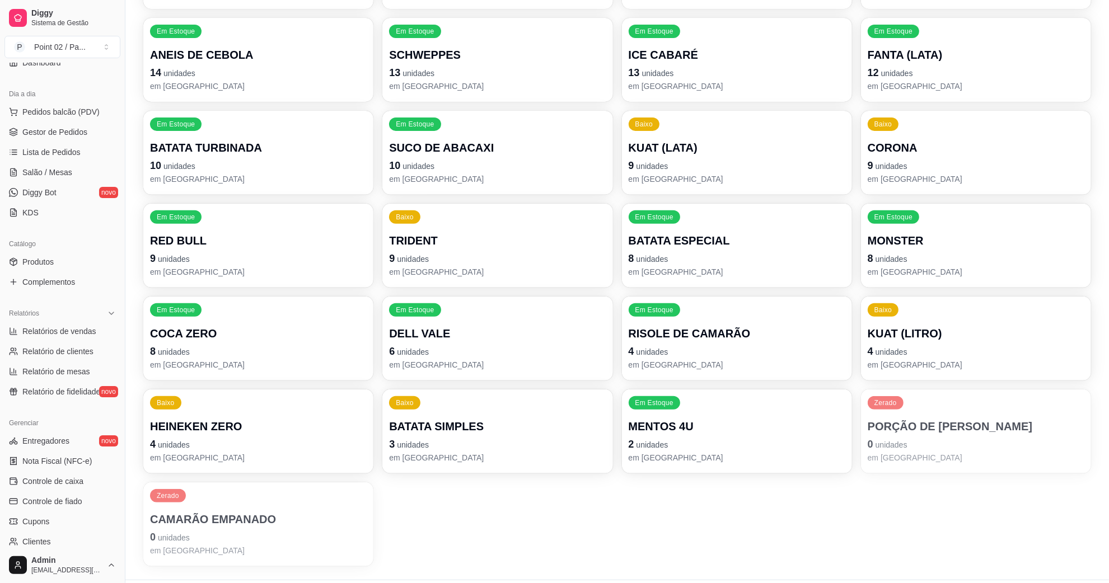
scroll to position [82, 0]
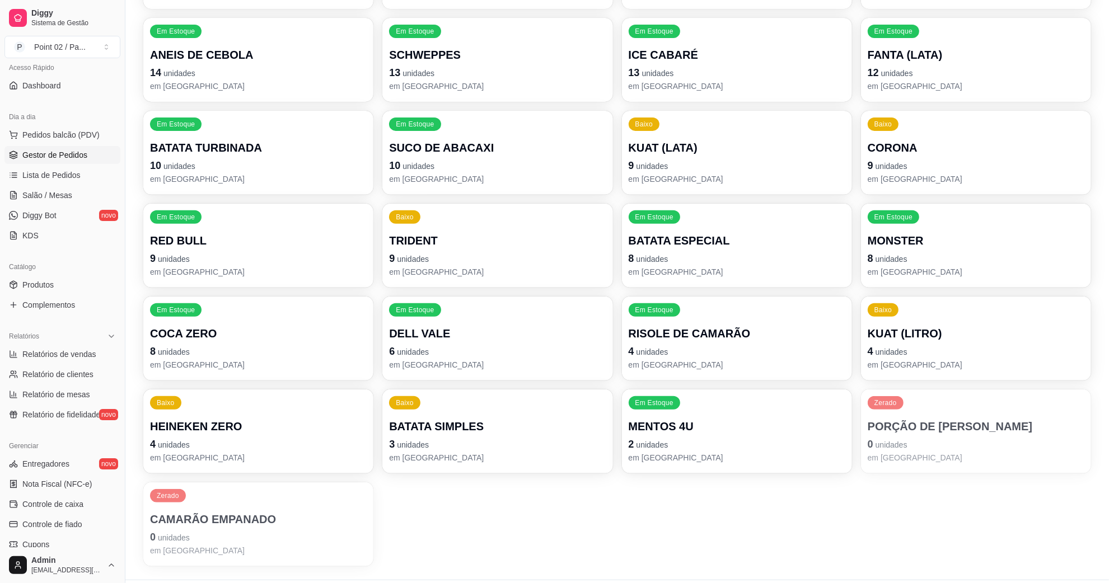
click at [68, 153] on span "Gestor de Pedidos" at bounding box center [54, 154] width 65 height 11
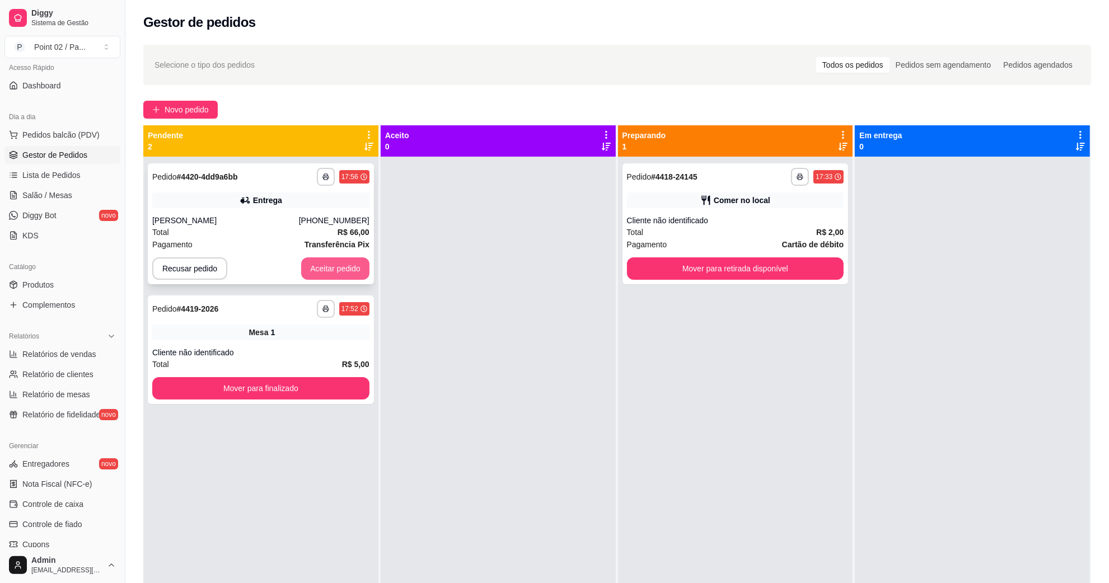
click at [328, 264] on button "Aceitar pedido" at bounding box center [335, 268] width 68 height 22
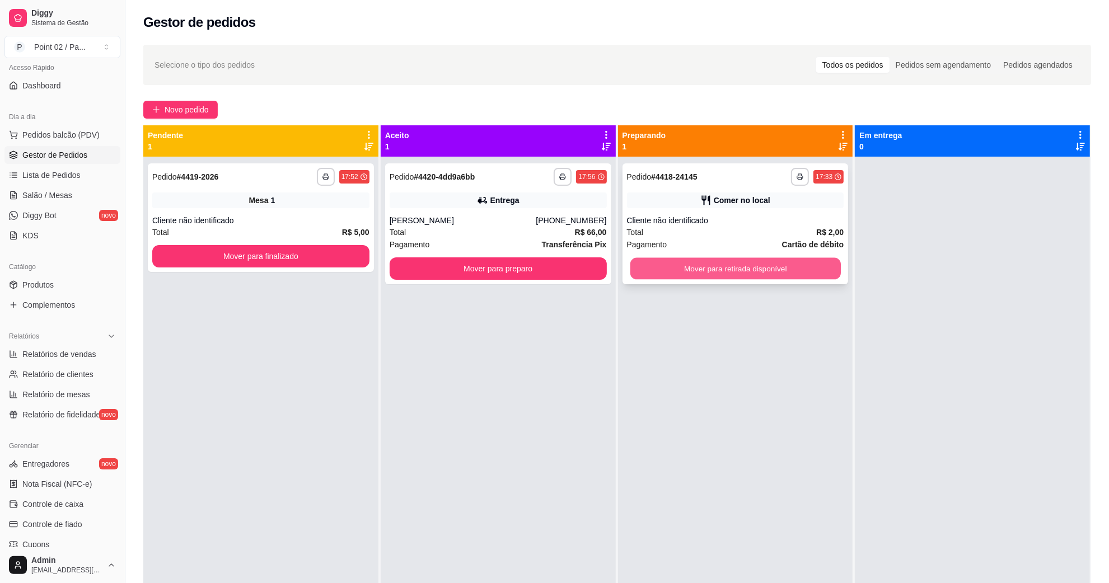
click at [656, 259] on button "Mover para retirada disponível" at bounding box center [735, 269] width 210 height 22
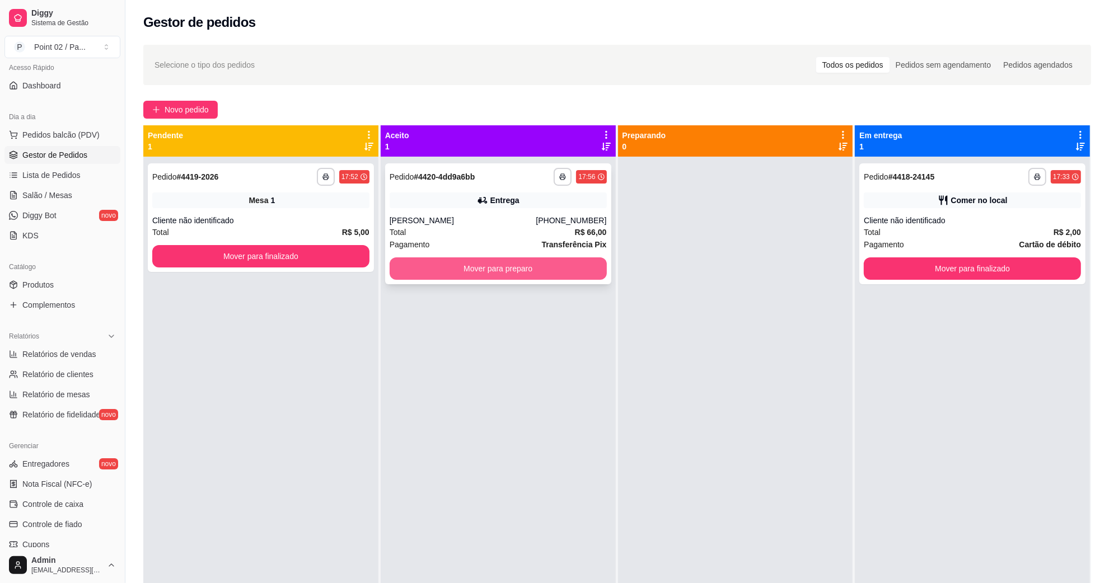
click at [557, 262] on button "Mover para preparo" at bounding box center [498, 268] width 217 height 22
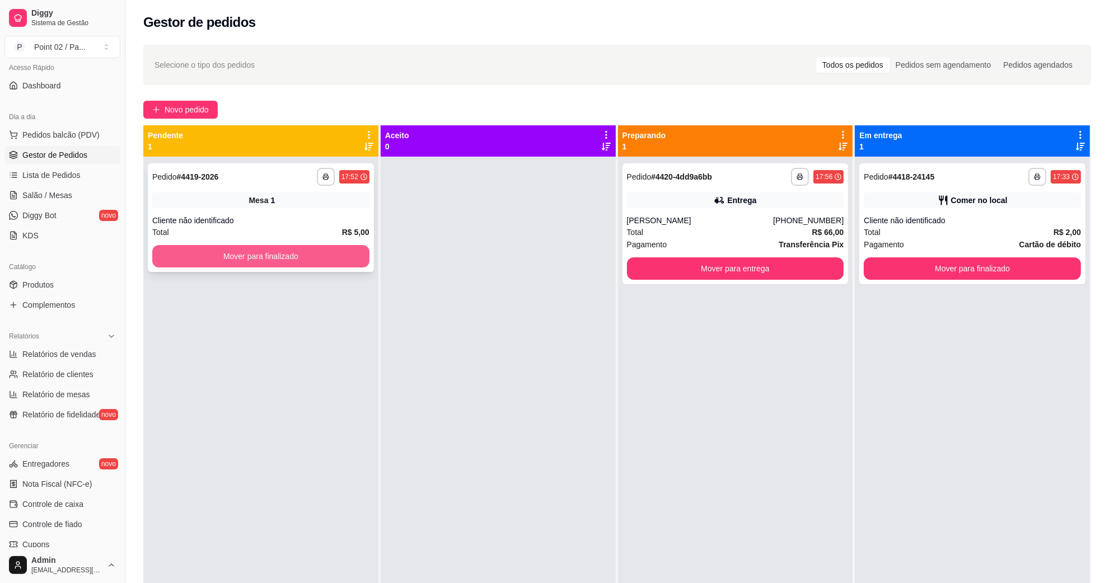
click at [320, 259] on button "Mover para finalizado" at bounding box center [260, 256] width 217 height 22
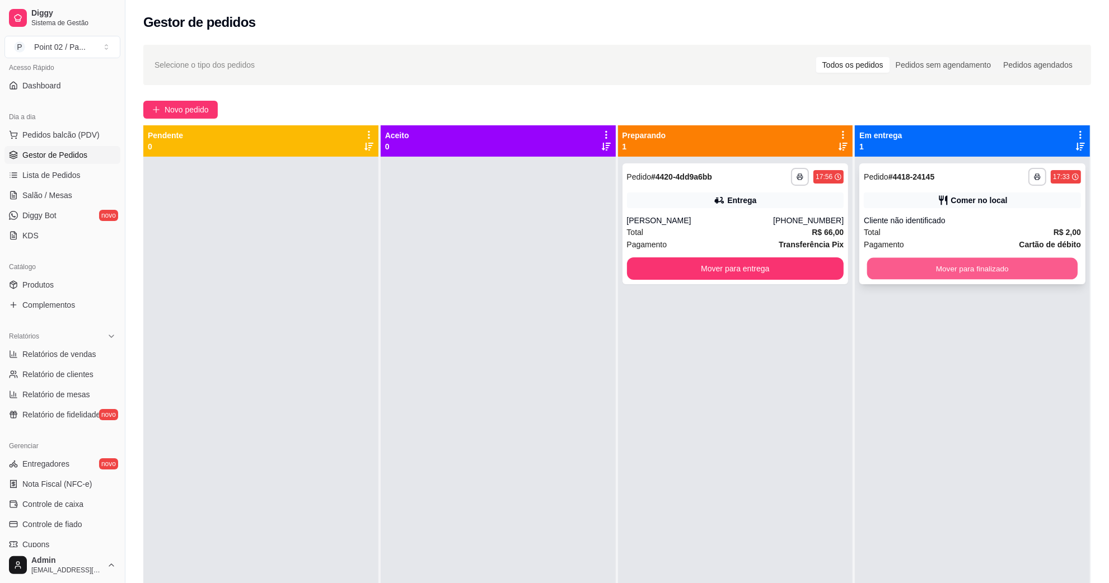
click at [896, 263] on button "Mover para finalizado" at bounding box center [972, 269] width 210 height 22
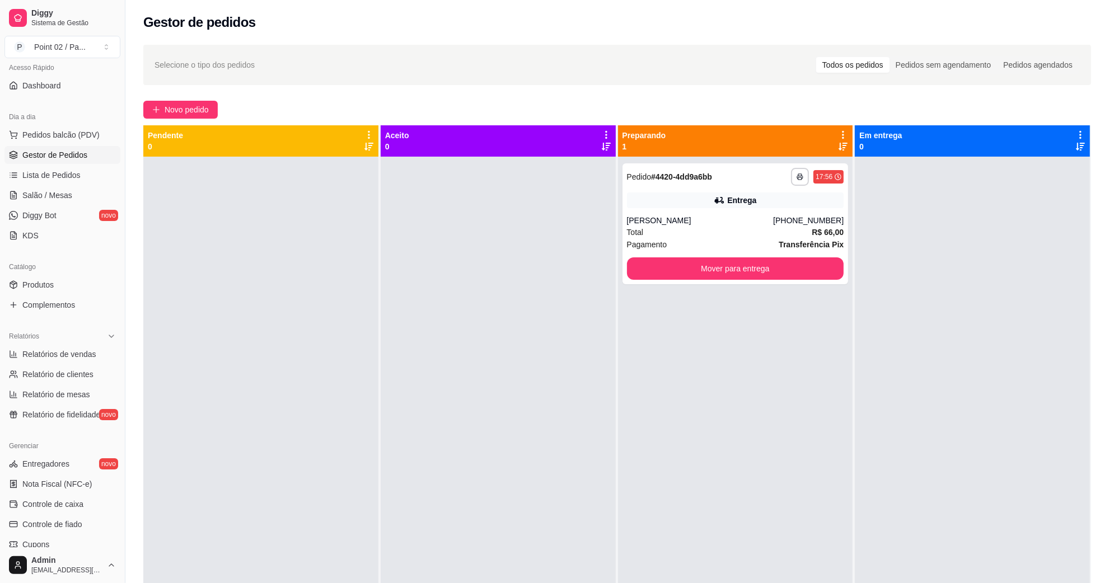
click at [166, 266] on div at bounding box center [260, 448] width 235 height 583
click at [711, 184] on div "**********" at bounding box center [735, 177] width 217 height 18
click at [1003, 48] on div "Selecione o tipo dos pedidos Todos os pedidos Pedidos sem agendamento Pedidos a…" at bounding box center [617, 65] width 948 height 40
click at [313, 409] on div at bounding box center [260, 448] width 235 height 583
click at [725, 303] on div "**********" at bounding box center [735, 448] width 235 height 583
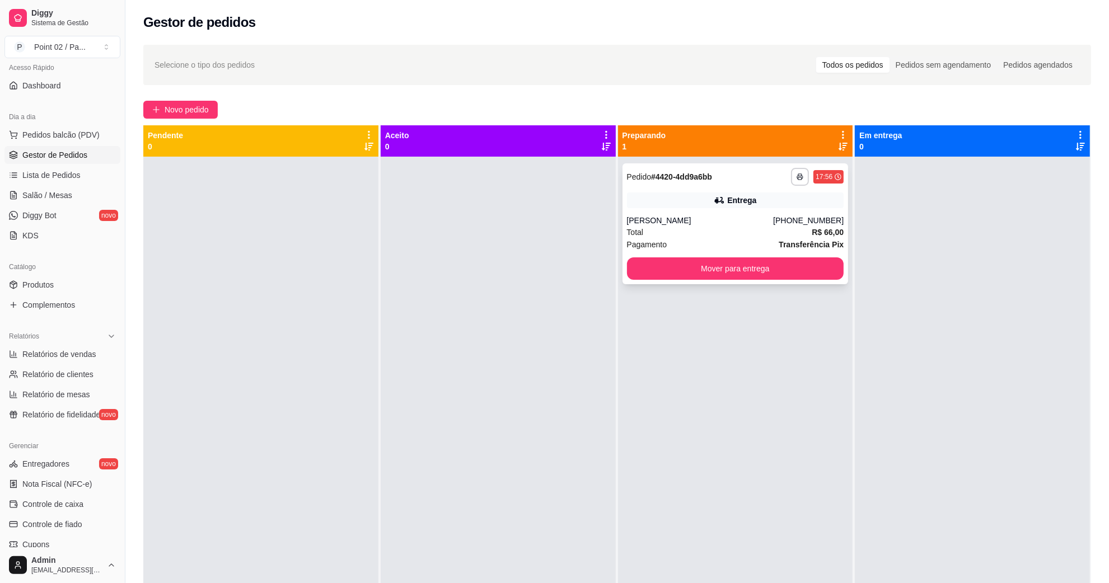
click at [708, 216] on div "[PERSON_NAME]" at bounding box center [700, 220] width 147 height 11
click at [345, 353] on div at bounding box center [260, 448] width 235 height 583
click at [982, 180] on div at bounding box center [972, 448] width 235 height 583
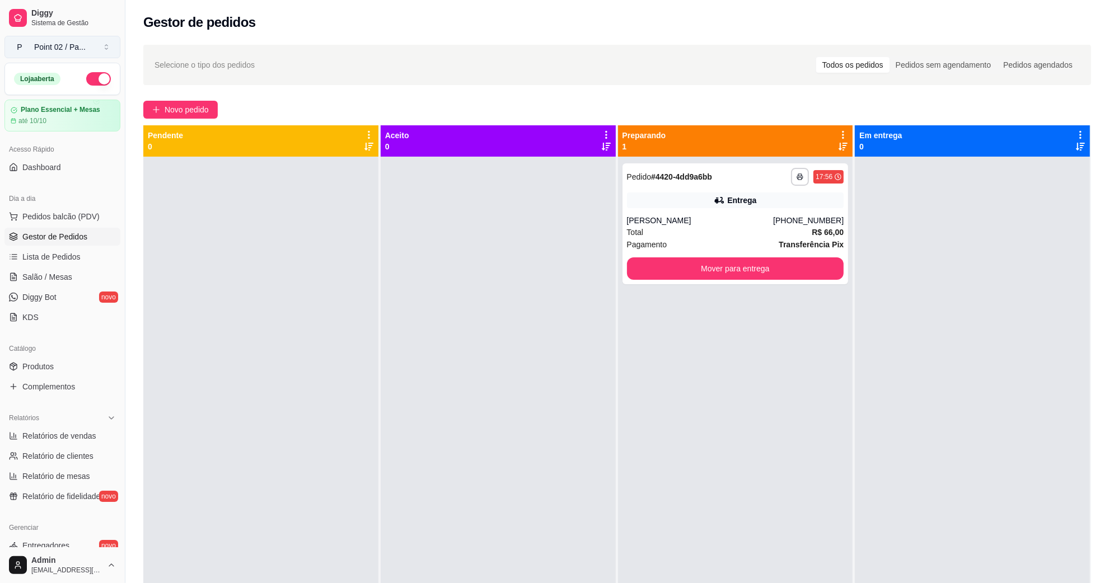
click at [91, 49] on button "P Point 02 / Pa ..." at bounding box center [62, 47] width 116 height 22
click at [86, 79] on button "button" at bounding box center [98, 78] width 25 height 13
click at [396, 353] on div at bounding box center [498, 448] width 235 height 583
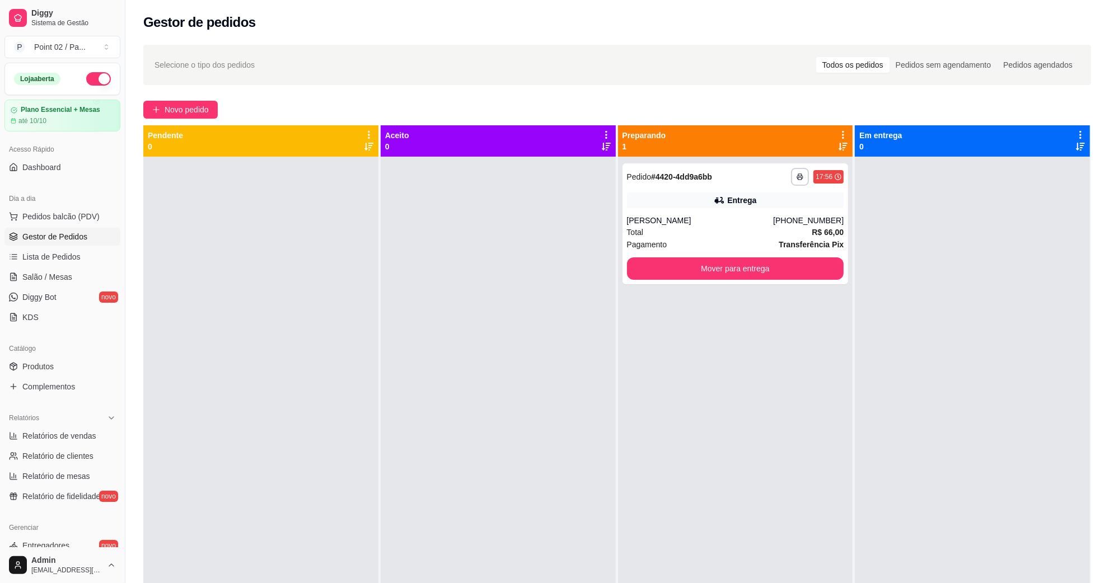
click at [253, 446] on div at bounding box center [260, 448] width 235 height 583
click at [627, 241] on span "Pagamento" at bounding box center [647, 244] width 40 height 12
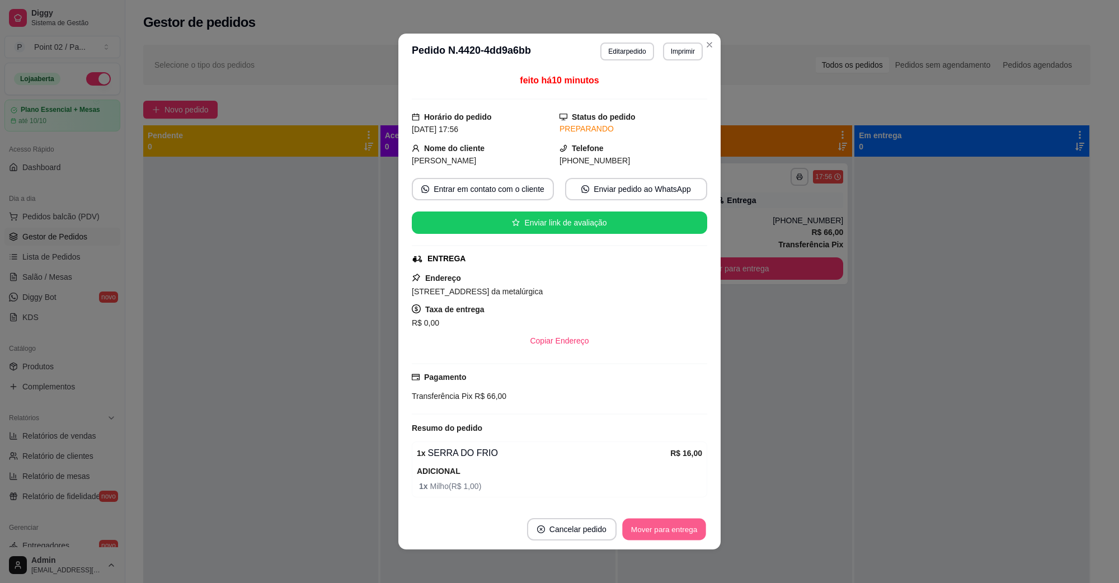
click at [637, 529] on button "Mover para entrega" at bounding box center [664, 530] width 84 height 22
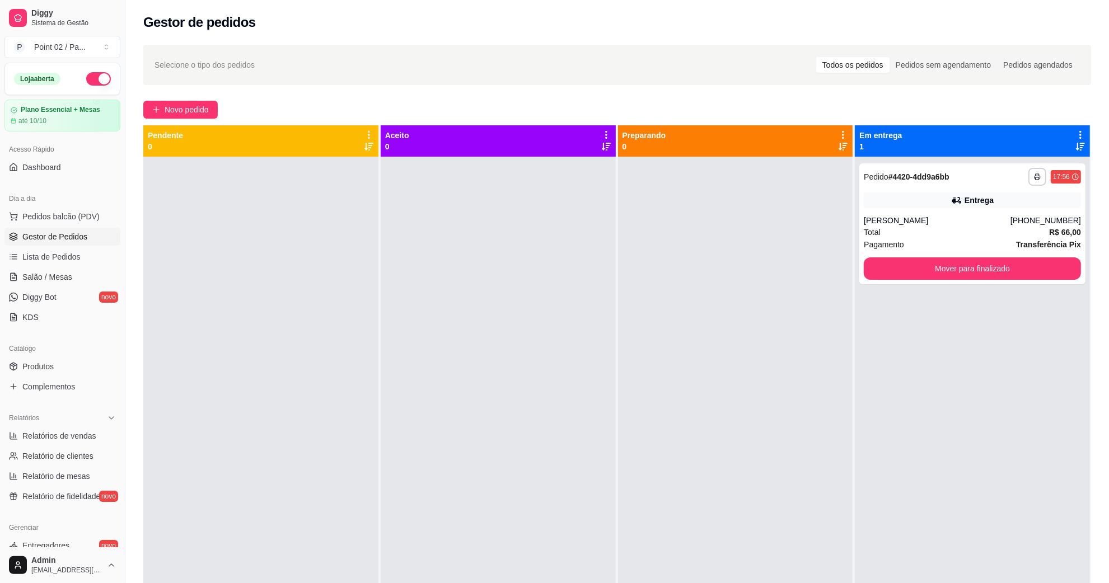
click at [1028, 334] on div "**********" at bounding box center [972, 448] width 235 height 583
click at [982, 462] on div "**********" at bounding box center [972, 448] width 235 height 583
drag, startPoint x: 385, startPoint y: 369, endPoint x: 425, endPoint y: 389, distance: 45.3
click at [424, 388] on div at bounding box center [498, 448] width 235 height 583
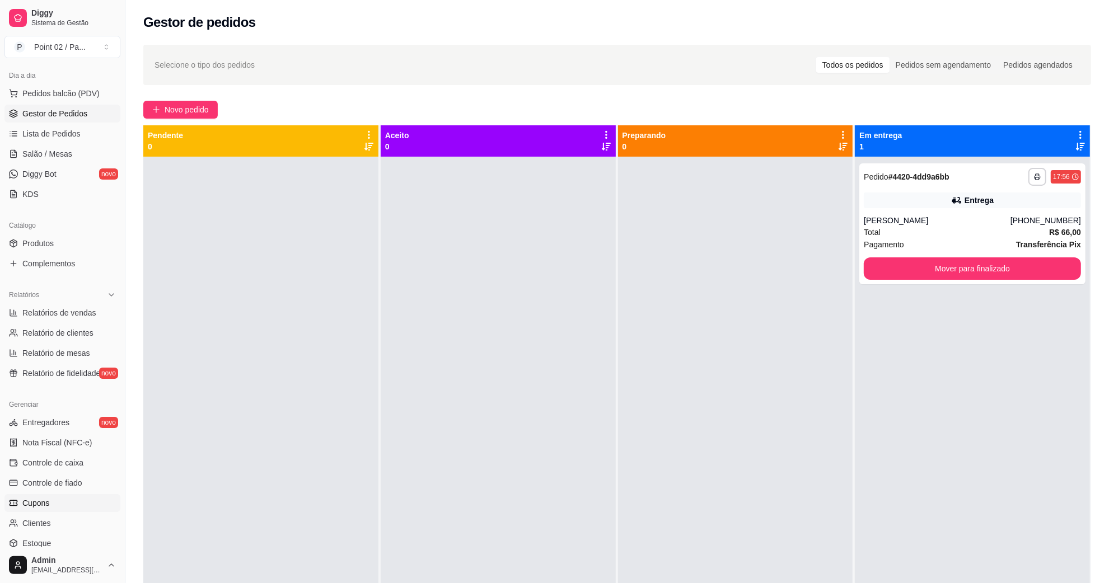
scroll to position [222, 0]
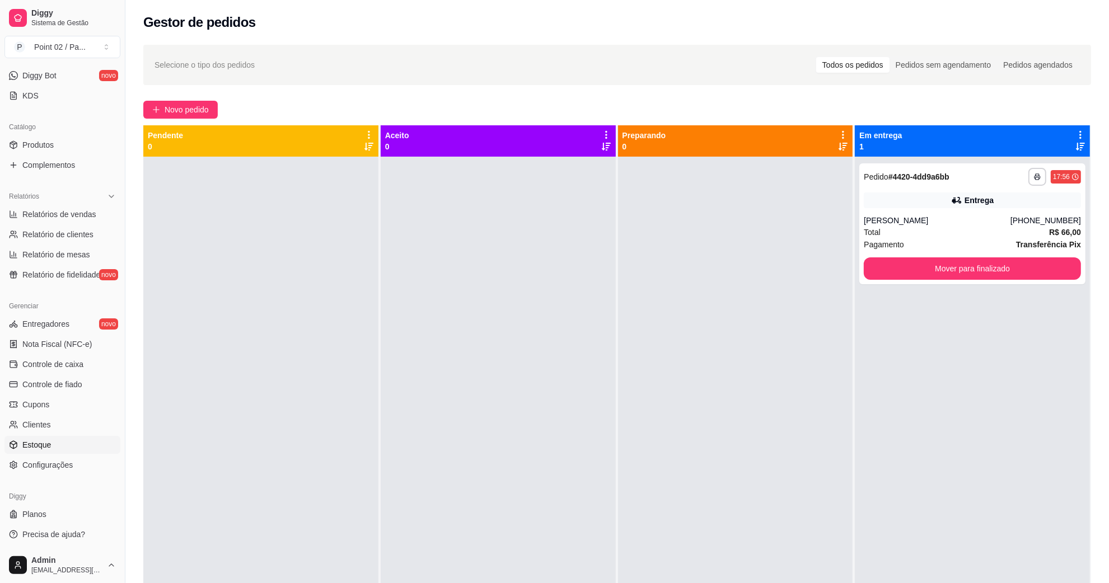
click at [77, 449] on link "Estoque" at bounding box center [62, 445] width 116 height 18
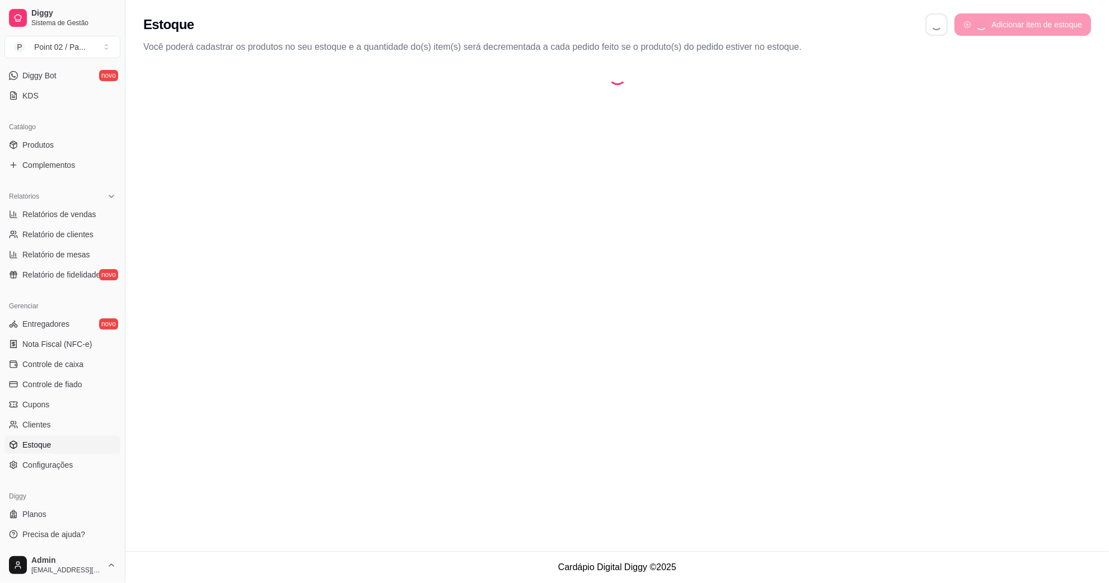
select select "QUANTITY_ORDER"
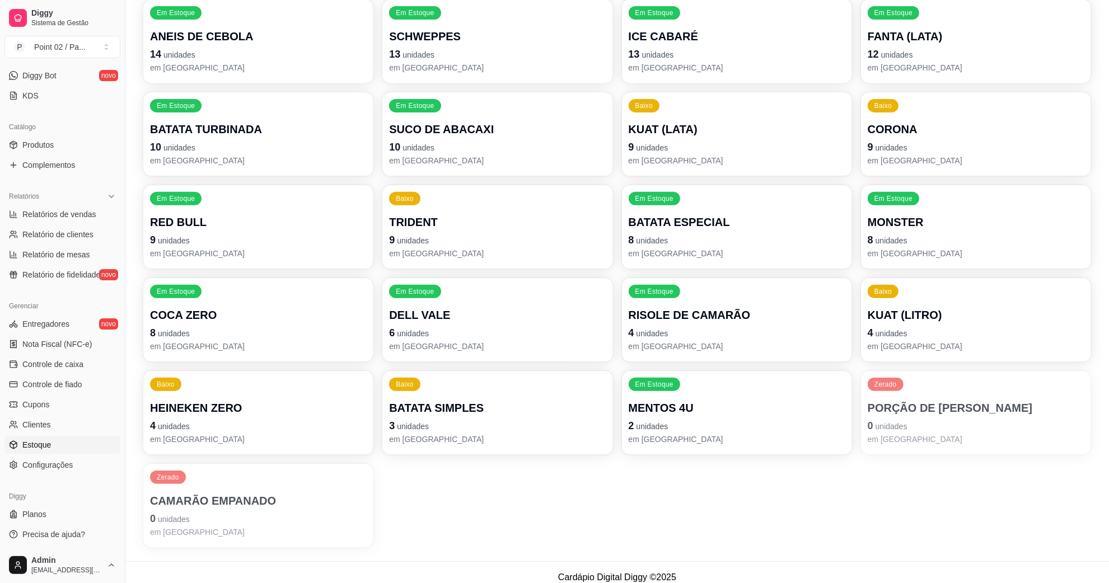
scroll to position [448, 0]
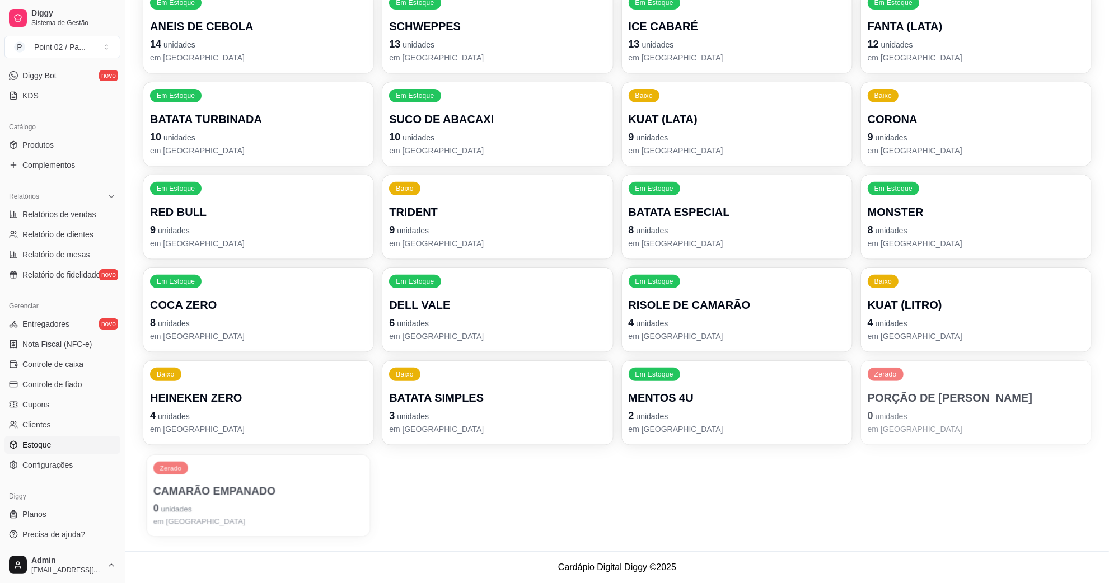
click at [179, 508] on span "unidades" at bounding box center [176, 509] width 31 height 9
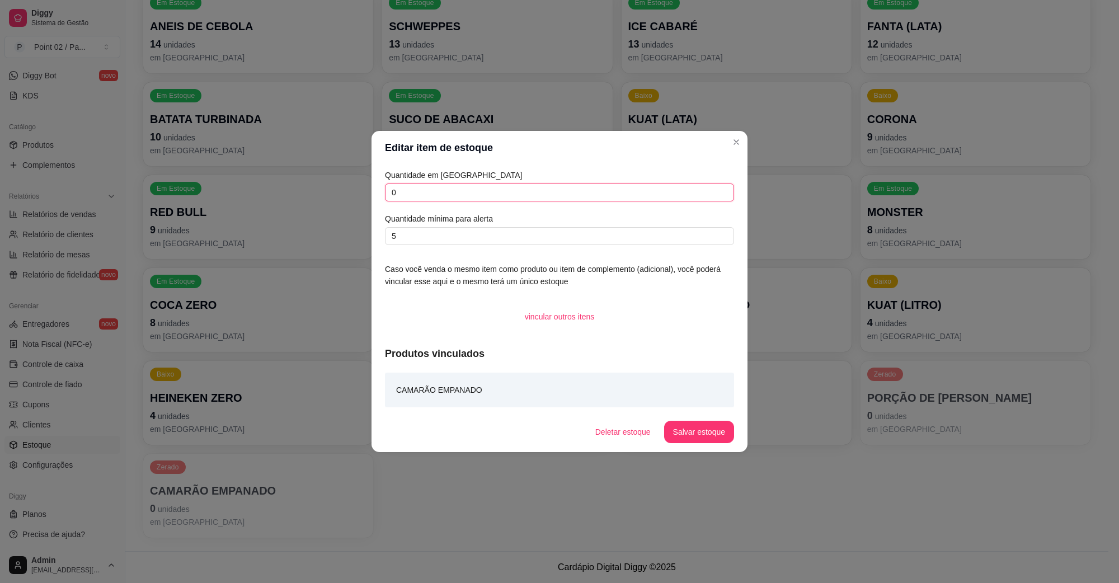
click at [449, 199] on input "0" at bounding box center [559, 193] width 349 height 18
type input "12"
click at [678, 423] on button "Salvar estoque" at bounding box center [699, 432] width 68 height 22
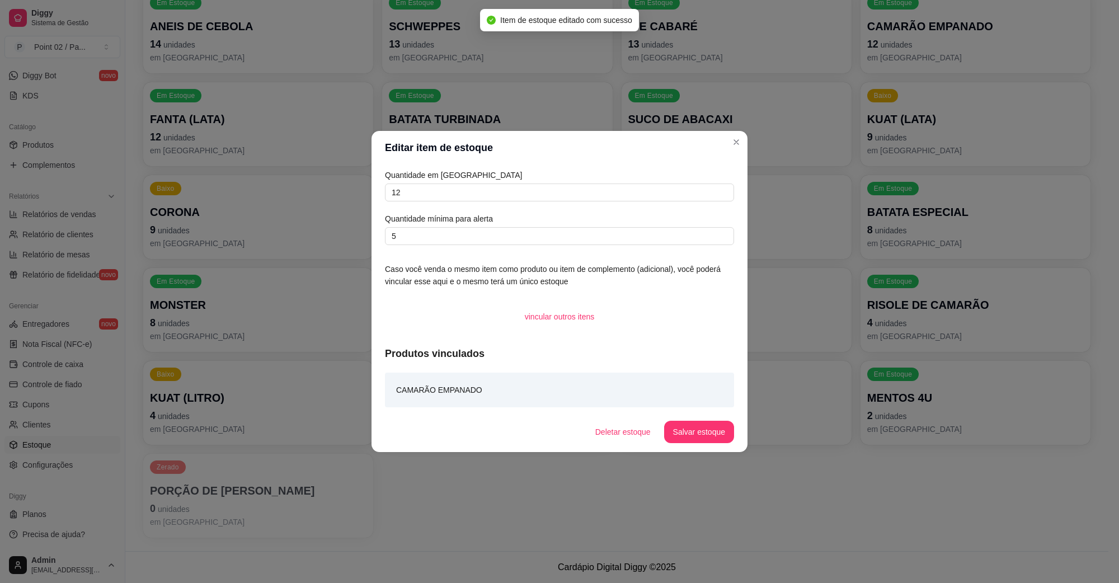
click at [376, 297] on div "Quantidade em estoque 12 Quantidade mínima para alerta 5 Caso você venda o mesm…" at bounding box center [560, 288] width 376 height 247
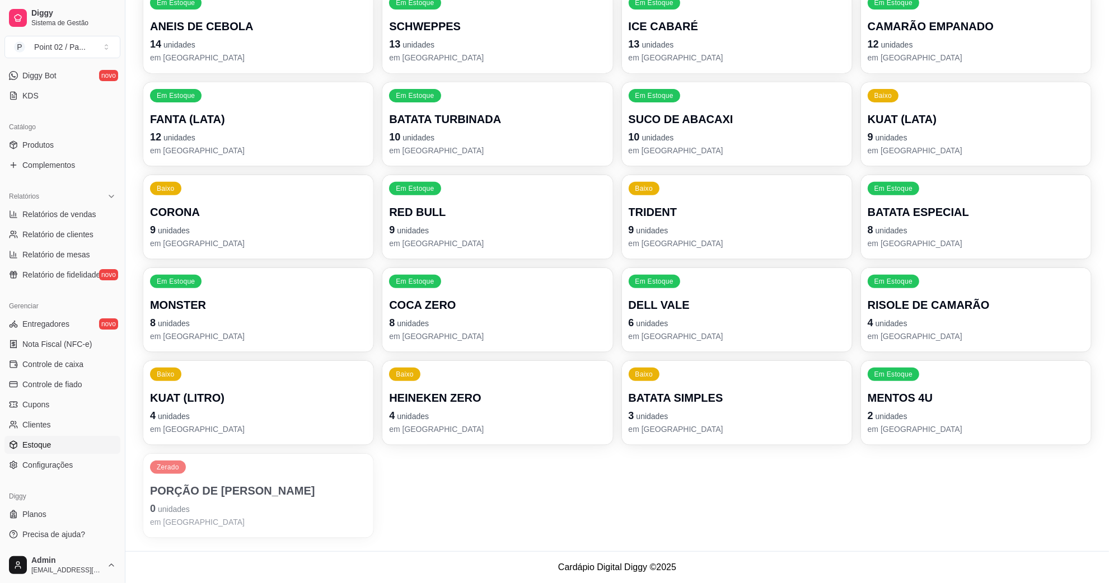
click at [883, 322] on span "unidades" at bounding box center [891, 323] width 32 height 9
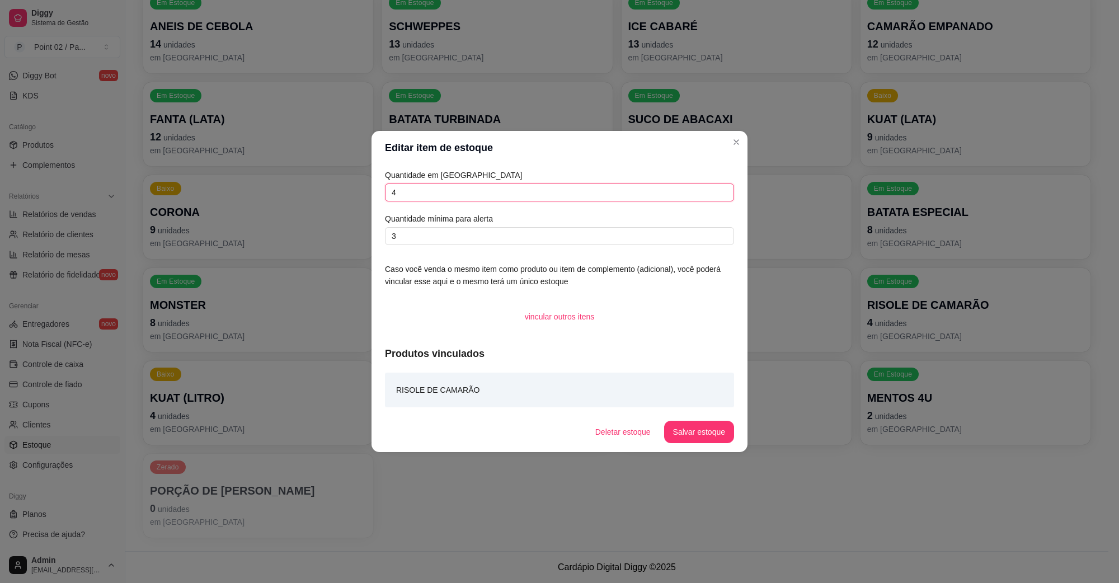
click at [557, 189] on input "4" at bounding box center [559, 193] width 349 height 18
type input "11"
click at [690, 425] on button "Salvar estoque" at bounding box center [699, 432] width 70 height 22
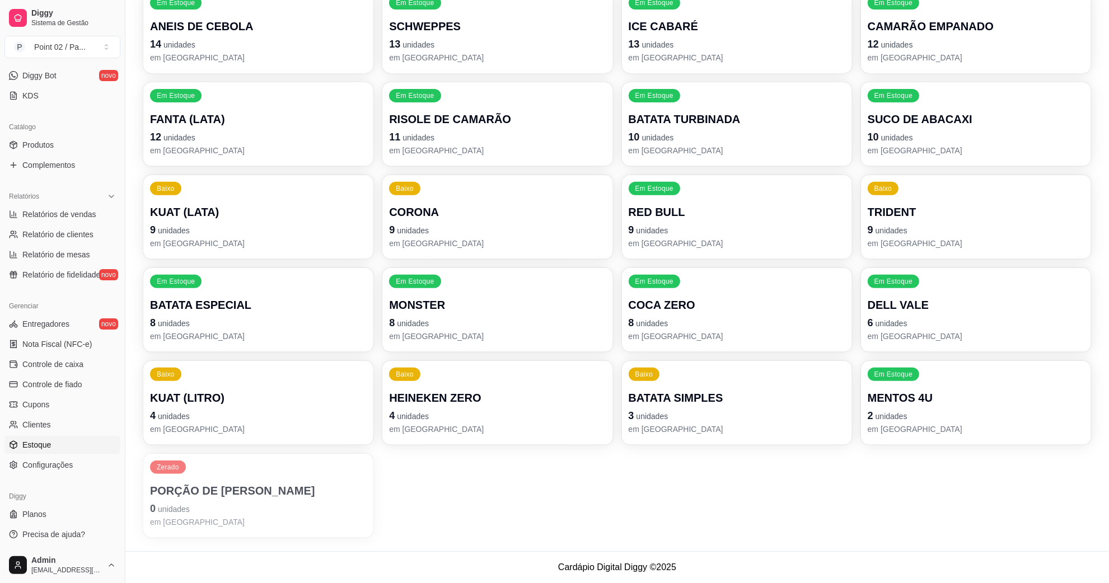
click at [313, 381] on div "Baixo KUAT (LITRO) 4 unidades em estoque" at bounding box center [258, 403] width 230 height 84
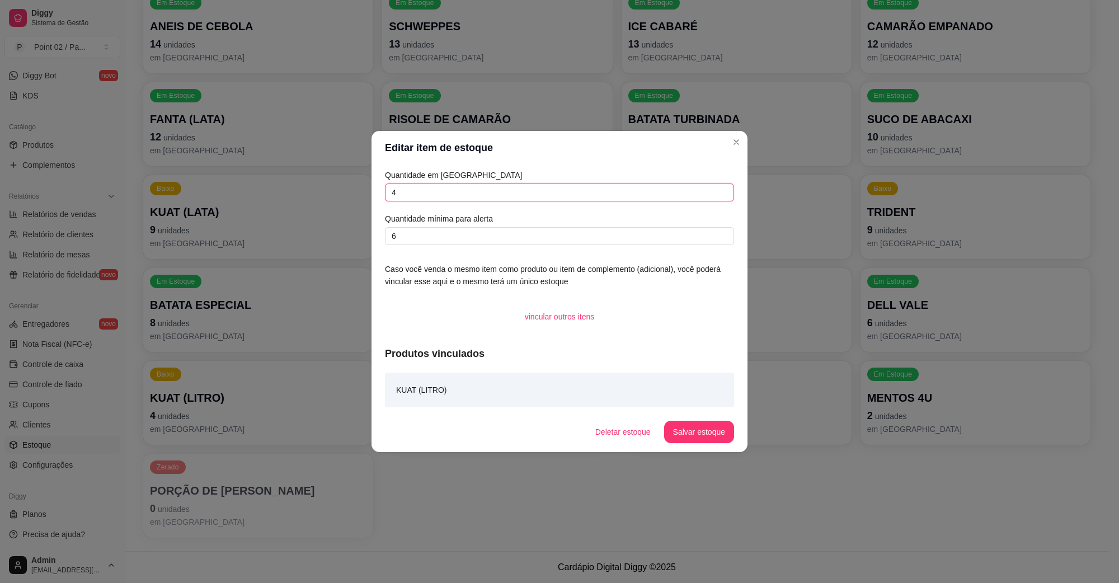
click at [549, 190] on input "4" at bounding box center [559, 193] width 349 height 18
type input "2"
click at [704, 438] on button "Salvar estoque" at bounding box center [699, 432] width 68 height 22
click at [697, 427] on button "Salvar estoque" at bounding box center [699, 432] width 70 height 22
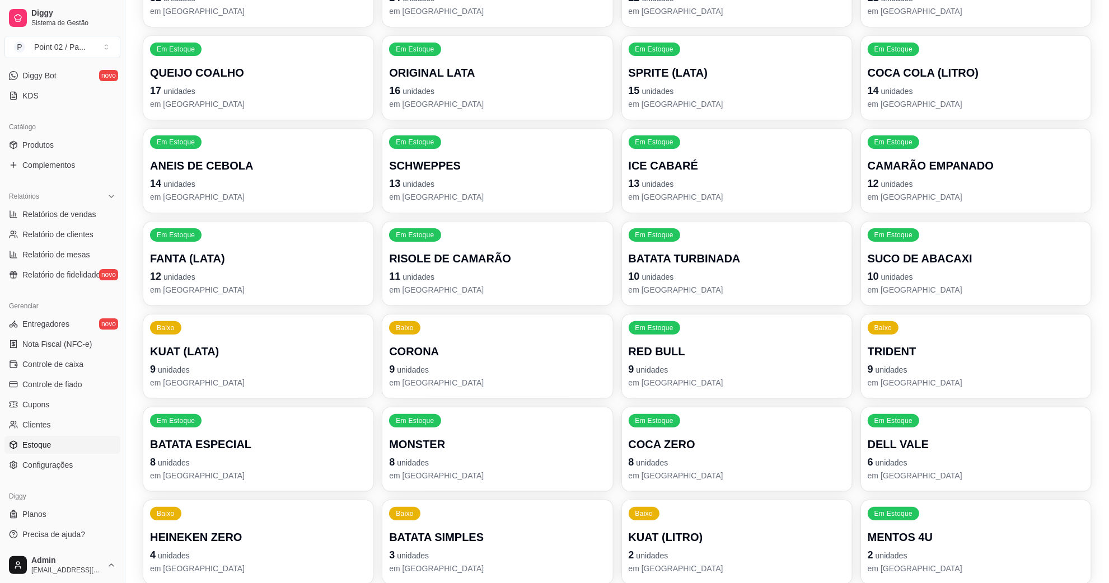
scroll to position [308, 0]
click at [925, 92] on p "14 unidades" at bounding box center [976, 90] width 210 height 15
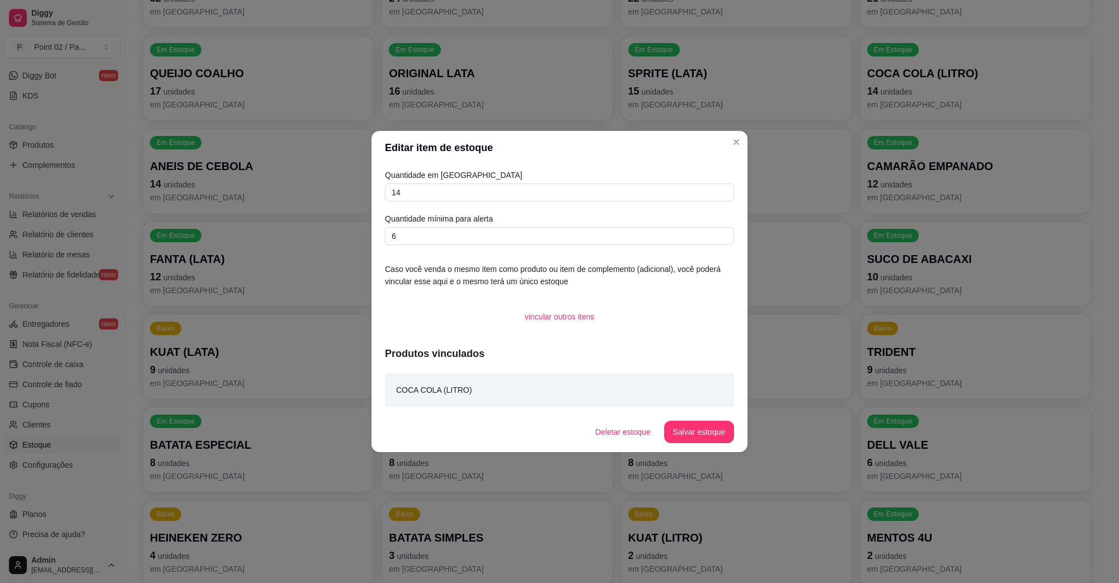
click at [575, 180] on article "Quantidade em [GEOGRAPHIC_DATA]" at bounding box center [559, 175] width 349 height 12
click at [565, 184] on input "14" at bounding box center [559, 193] width 349 height 18
type input "1"
type input "3"
click at [673, 425] on button "Salvar estoque" at bounding box center [699, 432] width 68 height 22
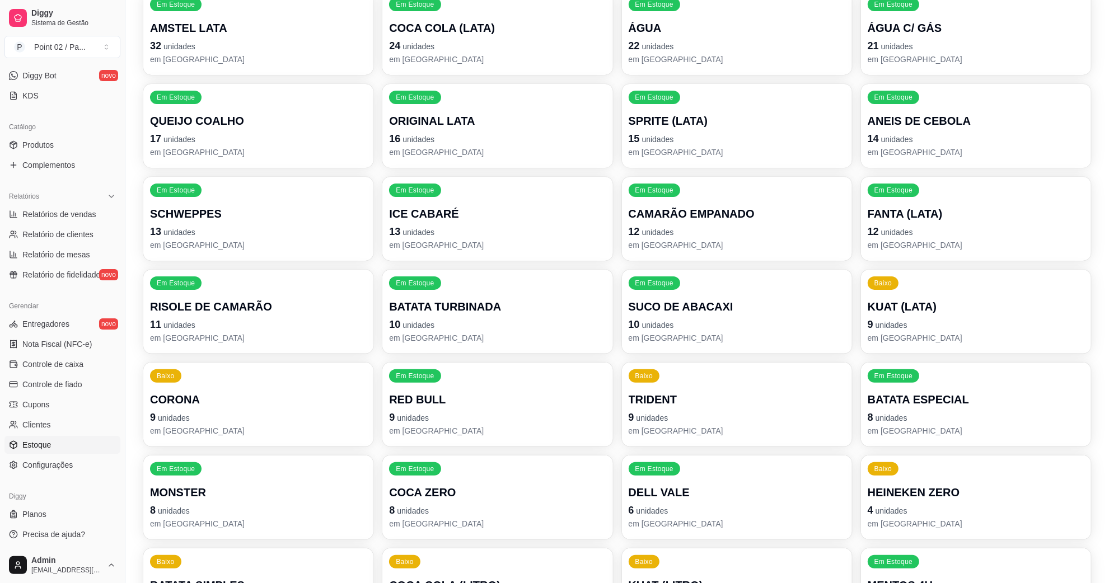
scroll to position [238, 0]
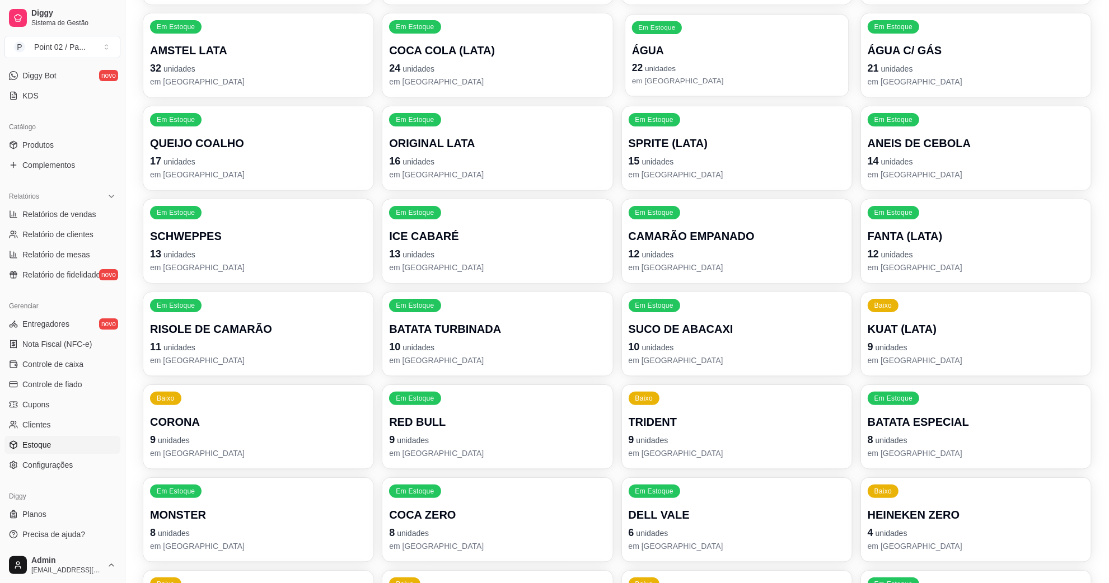
click at [729, 72] on p "22 unidades" at bounding box center [736, 67] width 210 height 15
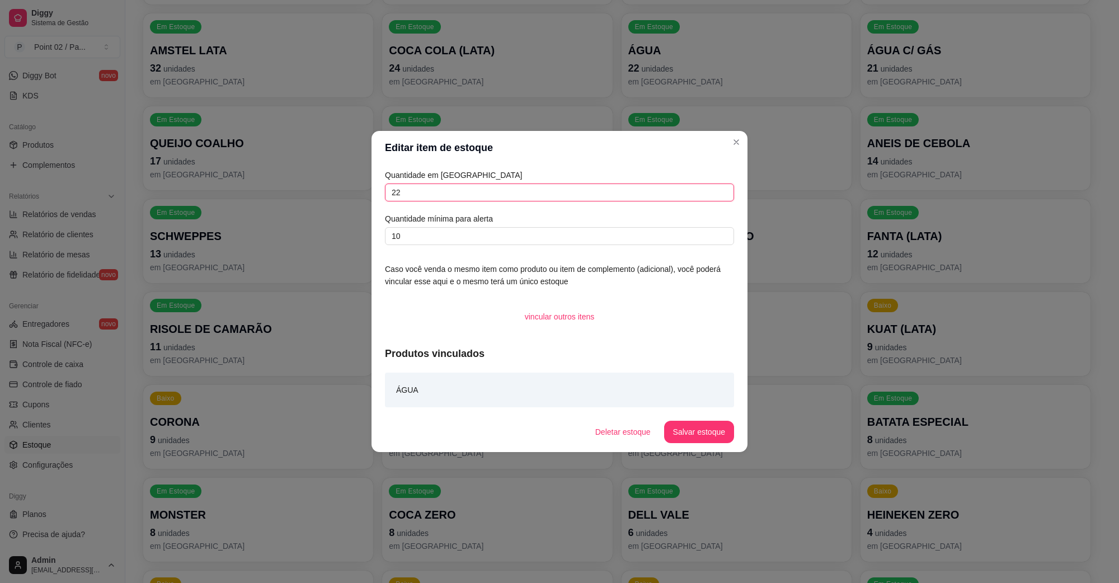
click at [498, 199] on input "22" at bounding box center [559, 193] width 349 height 18
type input "2"
type input "0"
click at [706, 424] on button "Salvar estoque" at bounding box center [699, 432] width 70 height 22
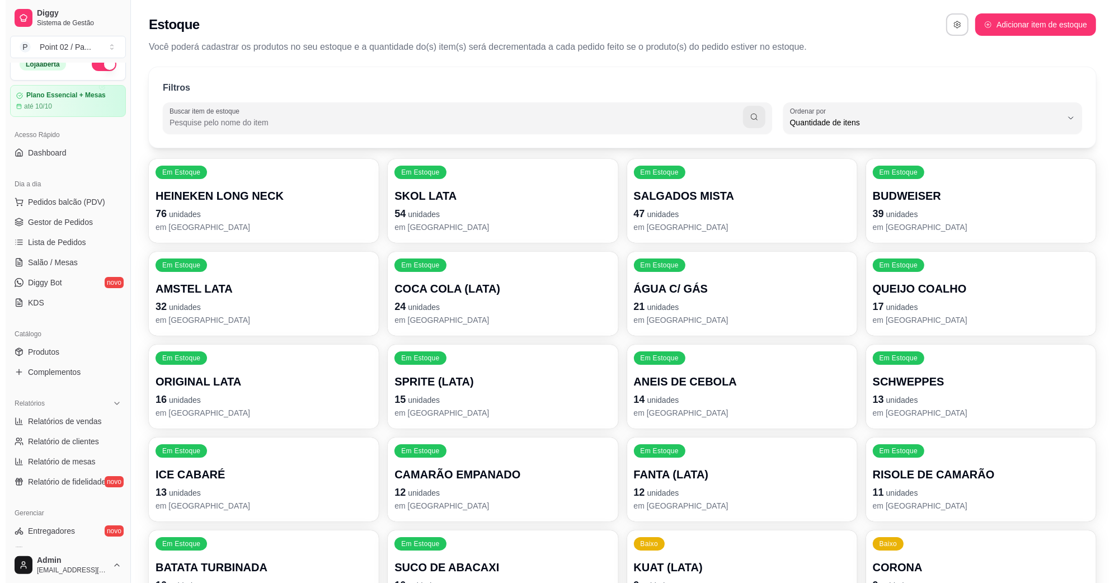
scroll to position [0, 0]
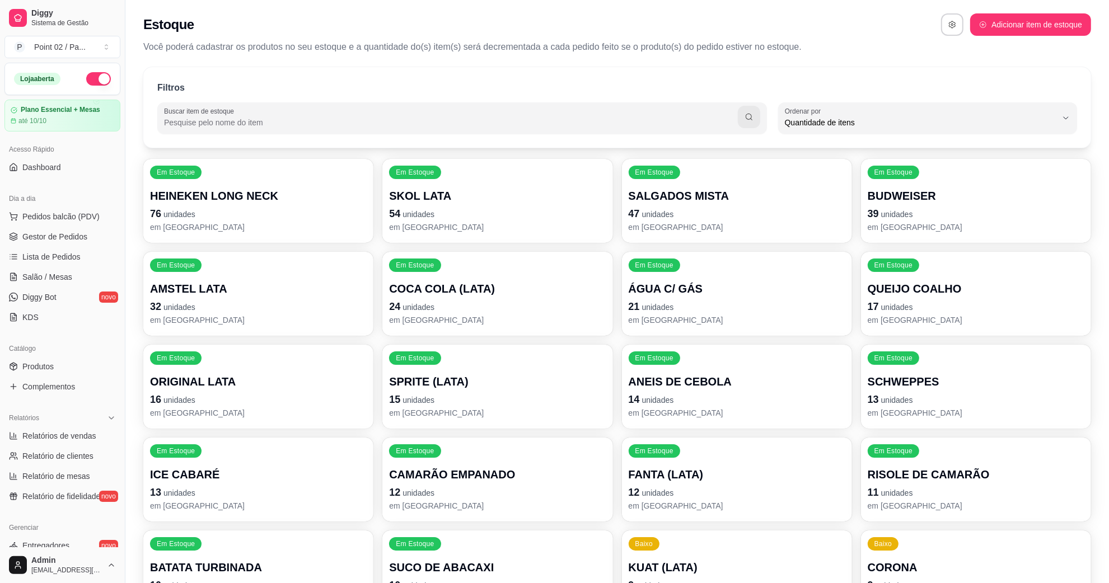
click at [543, 76] on div "Filtros Buscar item de estoque QUANTITY_ORDER Ordenar por Ordem alfabética Quan…" at bounding box center [617, 107] width 948 height 81
click at [70, 247] on ul "Pedidos balcão (PDV) Gestor de Pedidos Lista de Pedidos Salão / Mesas Diggy Bot…" at bounding box center [62, 267] width 116 height 119
click at [68, 276] on span "Salão / Mesas" at bounding box center [47, 276] width 50 height 11
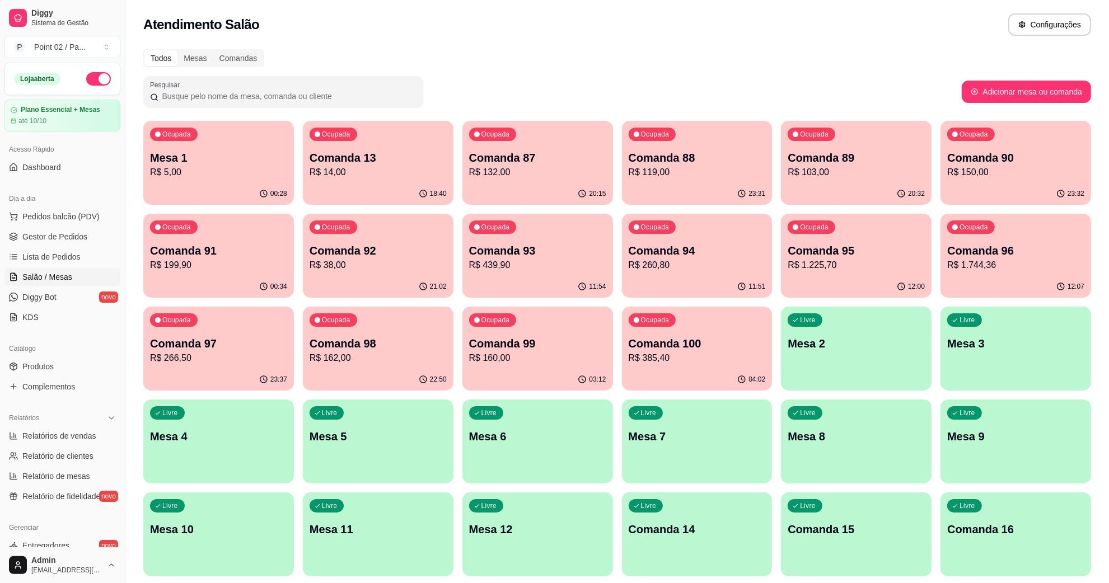
click at [288, 192] on div "00:28" at bounding box center [218, 194] width 151 height 22
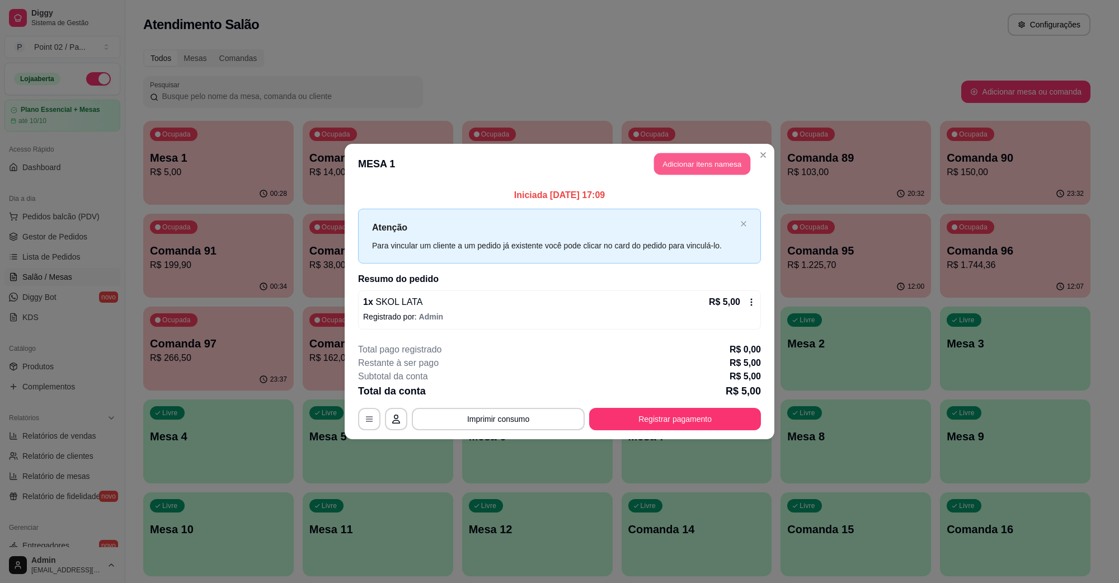
click at [675, 163] on button "Adicionar itens na mesa" at bounding box center [702, 164] width 96 height 22
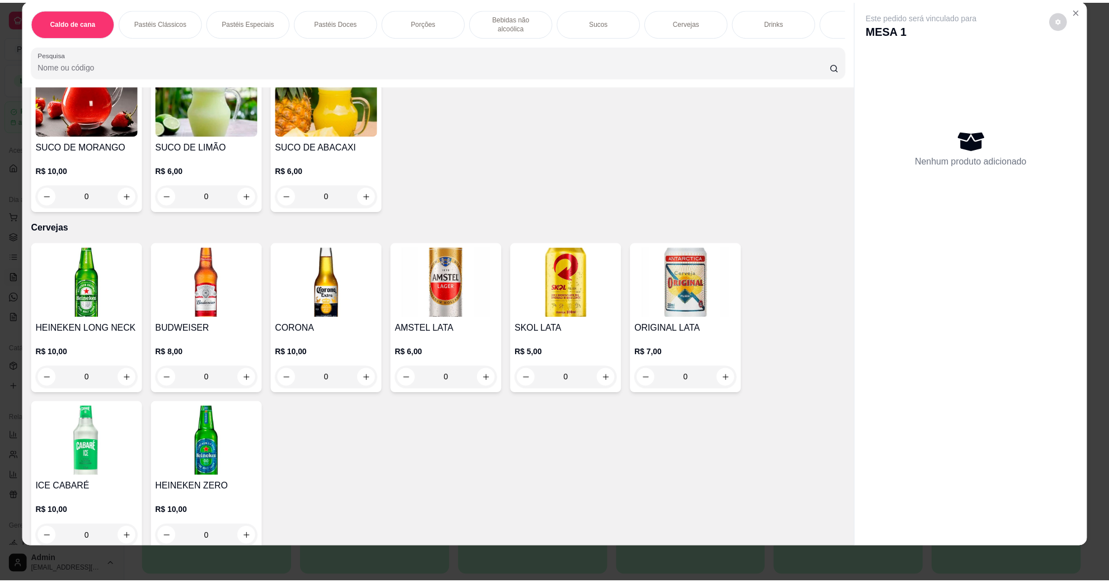
scroll to position [1889, 0]
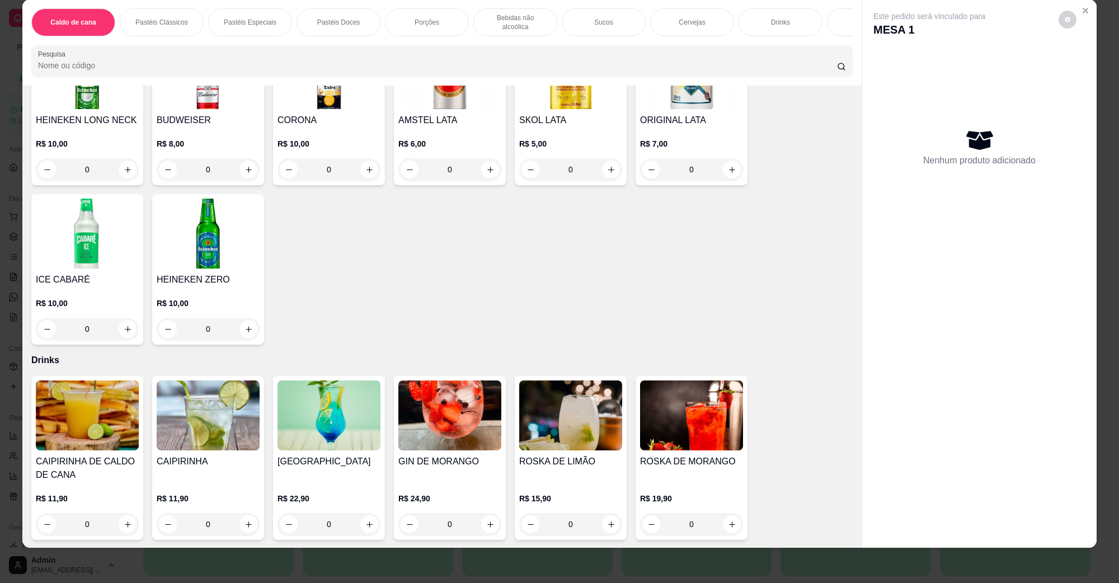
click at [599, 93] on img at bounding box center [570, 74] width 103 height 70
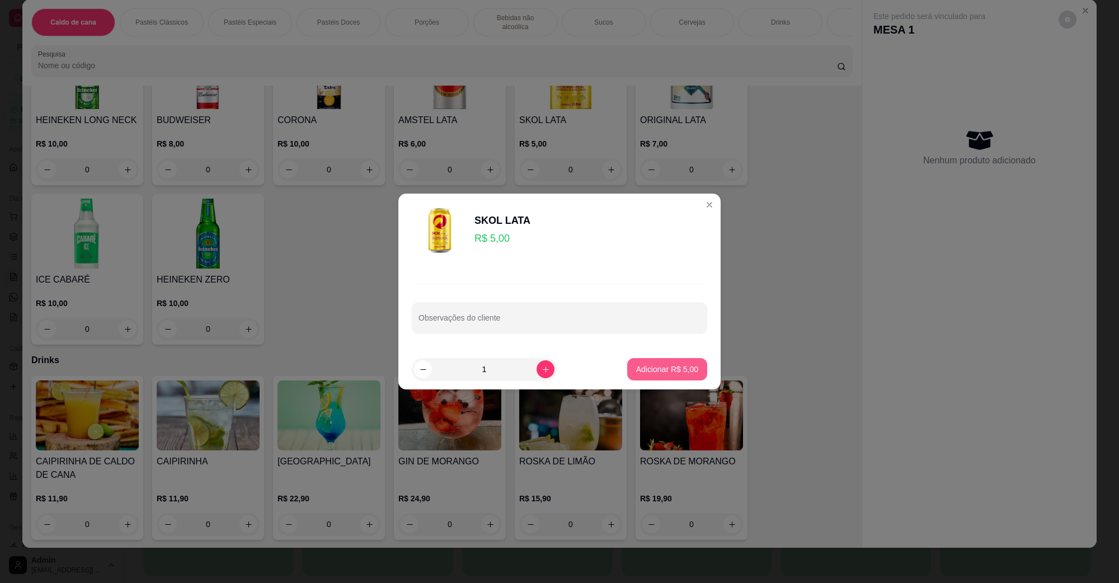
click at [644, 368] on p "Adicionar R$ 5,00" at bounding box center [667, 369] width 62 height 11
type input "1"
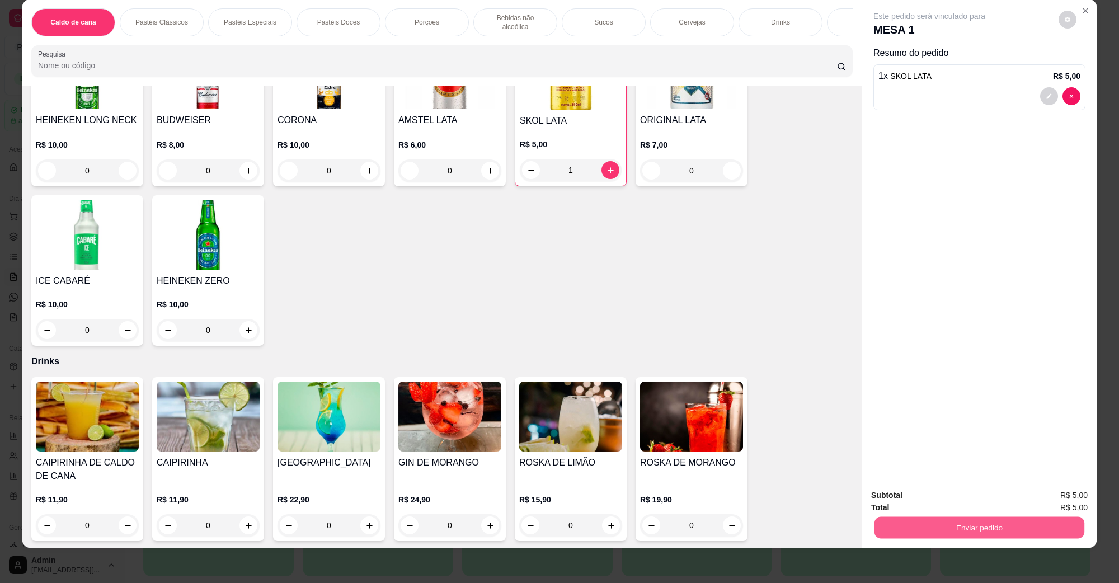
click at [927, 518] on button "Enviar pedido" at bounding box center [980, 528] width 210 height 22
click at [931, 499] on button "Não registrar e enviar pedido" at bounding box center [942, 500] width 116 height 21
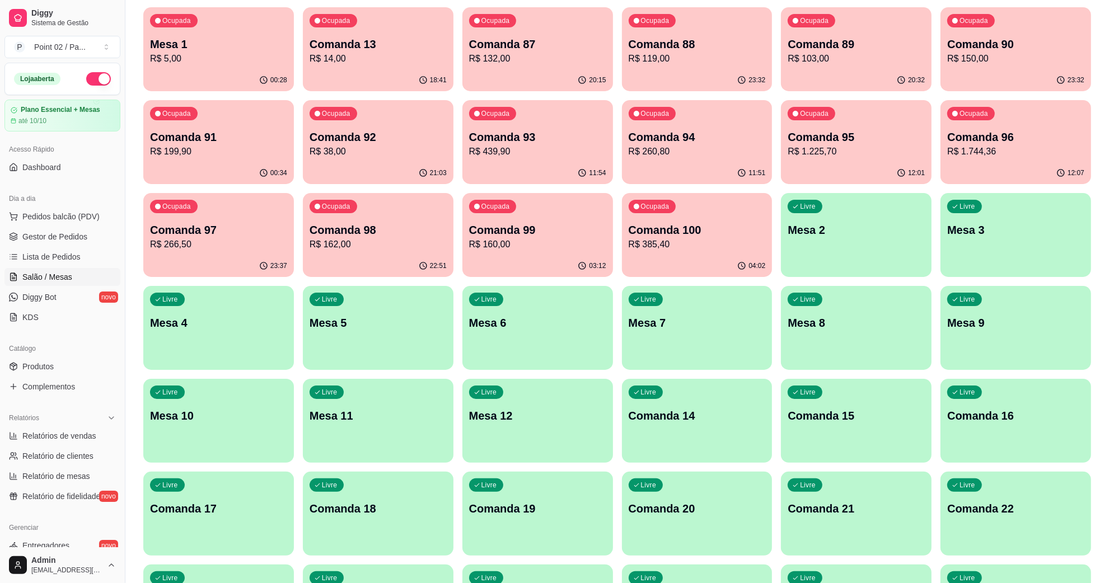
scroll to position [140, 0]
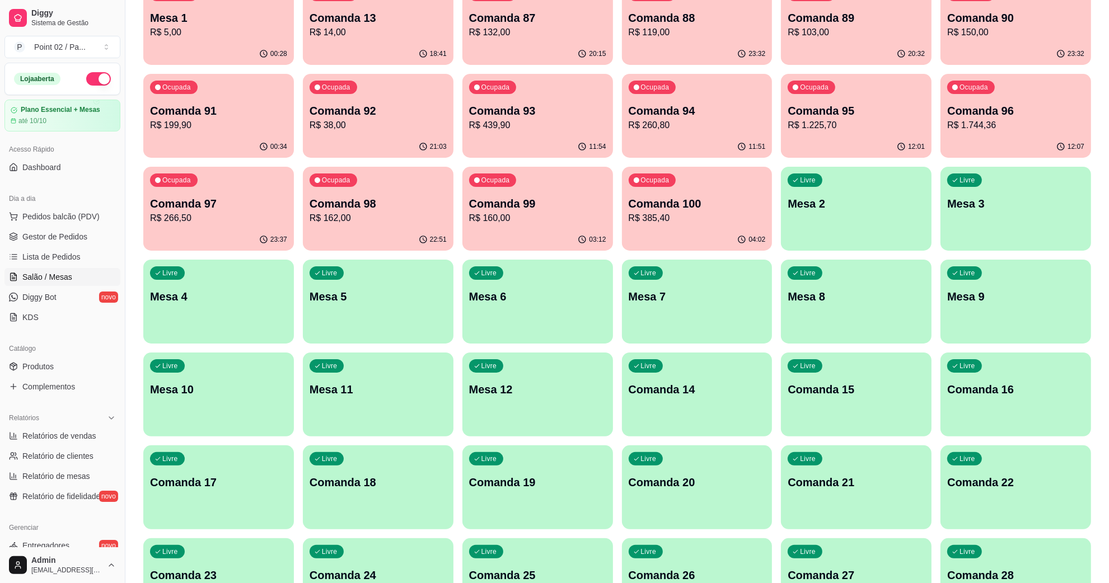
click at [662, 382] on p "Comanda 14" at bounding box center [697, 390] width 137 height 16
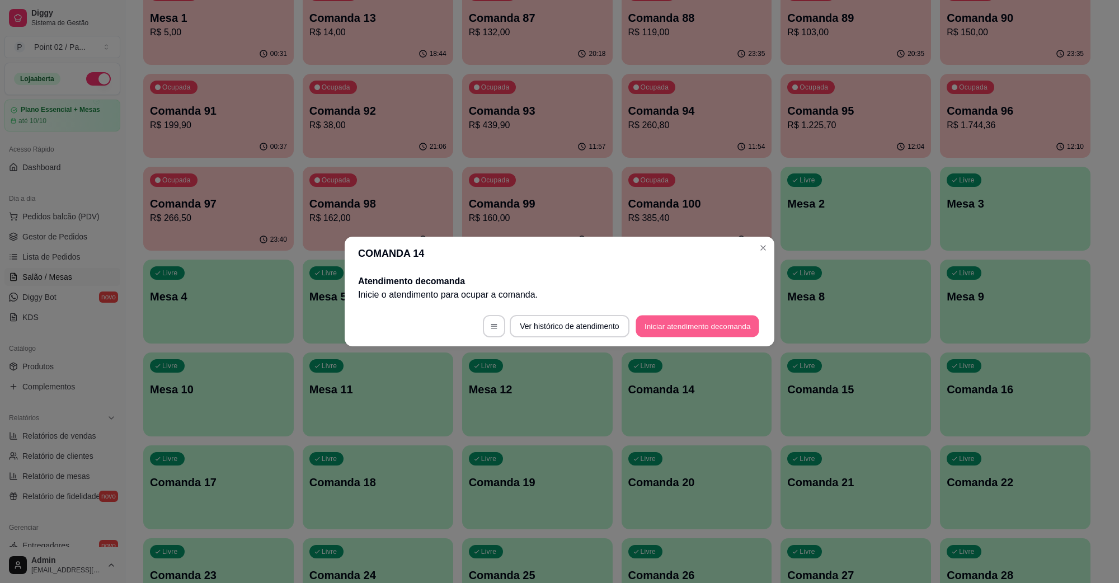
click at [667, 334] on button "Iniciar atendimento de comanda" at bounding box center [698, 327] width 124 height 22
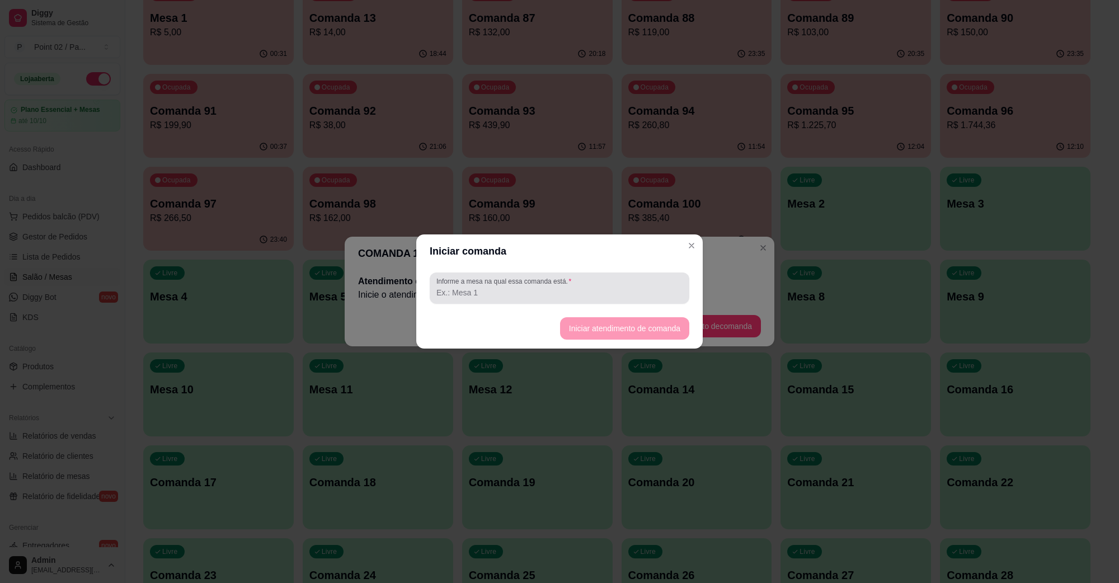
click at [589, 299] on div at bounding box center [560, 288] width 246 height 22
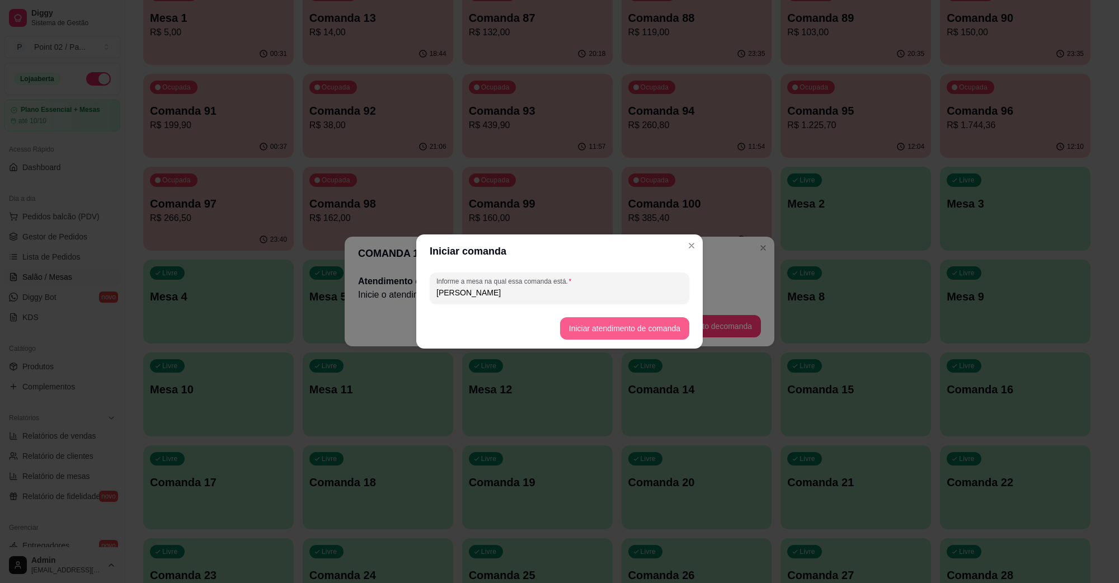
type input "[PERSON_NAME]"
click at [600, 323] on button "Iniciar atendimento de comanda" at bounding box center [624, 328] width 129 height 22
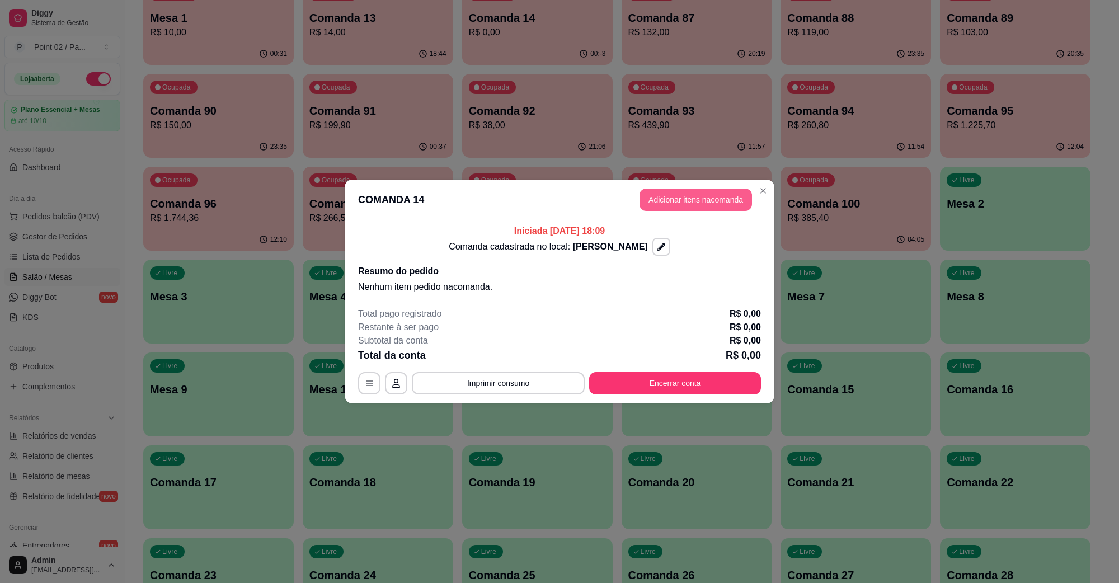
click at [709, 209] on button "Adicionar itens na comanda" at bounding box center [696, 200] width 112 height 22
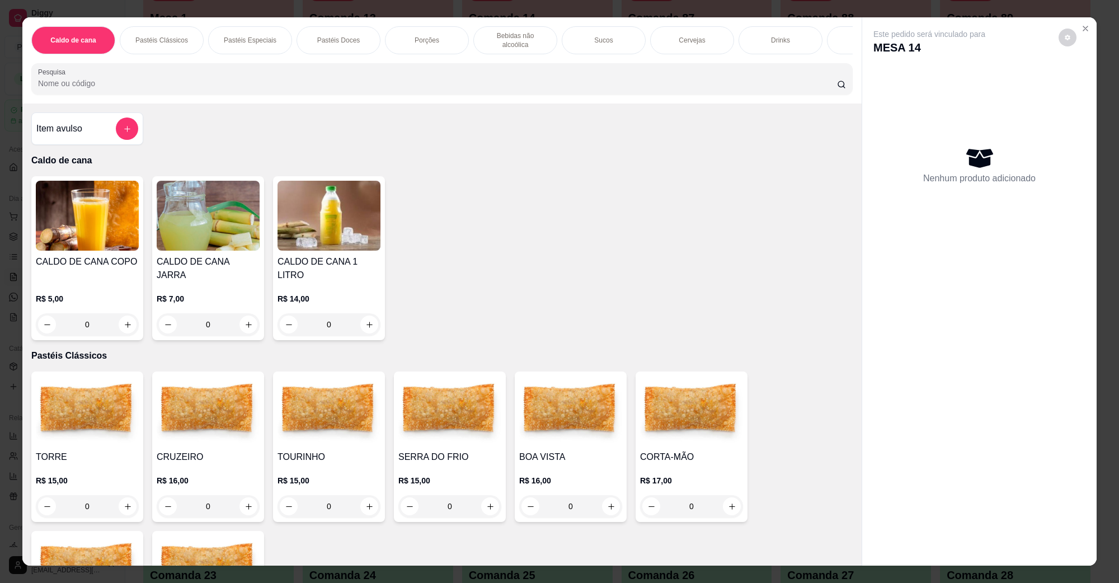
click at [417, 415] on img at bounding box center [450, 411] width 103 height 70
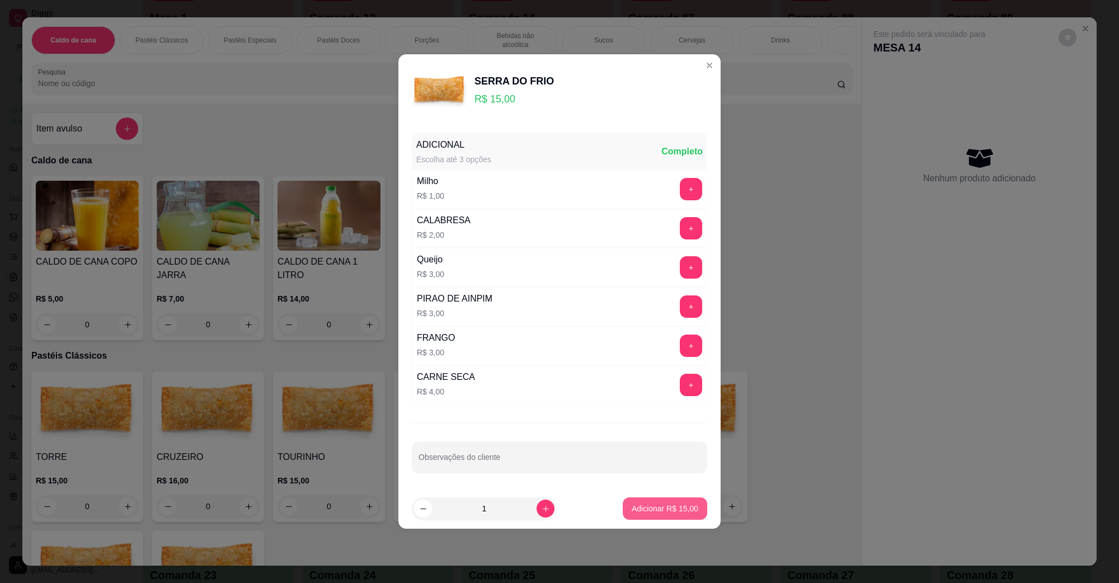
click at [650, 504] on p "Adicionar R$ 15,00" at bounding box center [665, 508] width 67 height 11
type input "1"
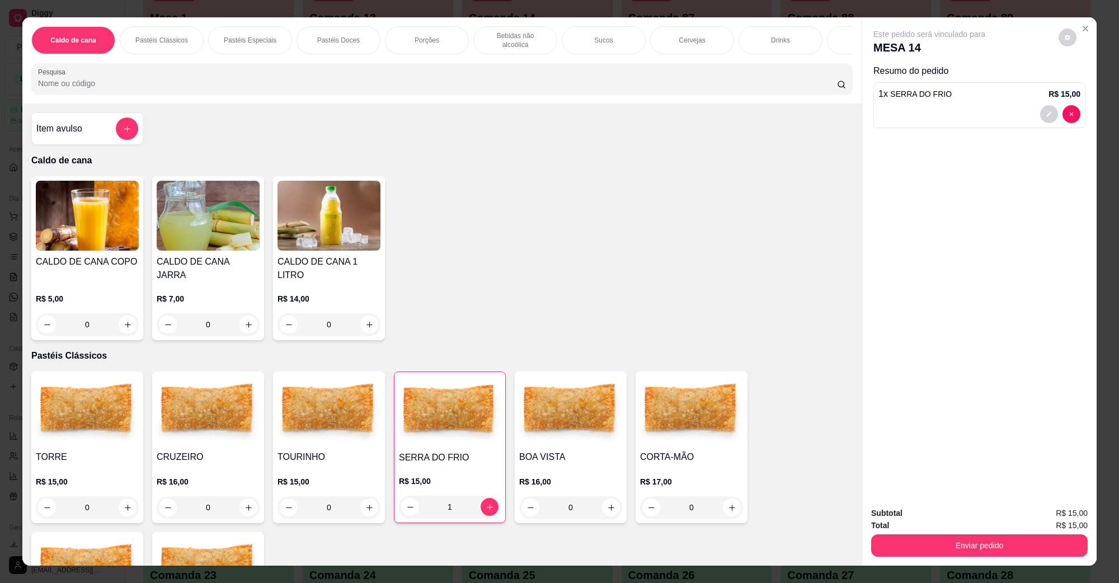
click at [981, 561] on div "Subtotal R$ 15,00 Total R$ 15,00 Enviar pedido" at bounding box center [979, 532] width 235 height 68
click at [983, 552] on button "Enviar pedido" at bounding box center [980, 546] width 210 height 22
click at [951, 521] on button "Não registrar e enviar pedido" at bounding box center [942, 518] width 116 height 21
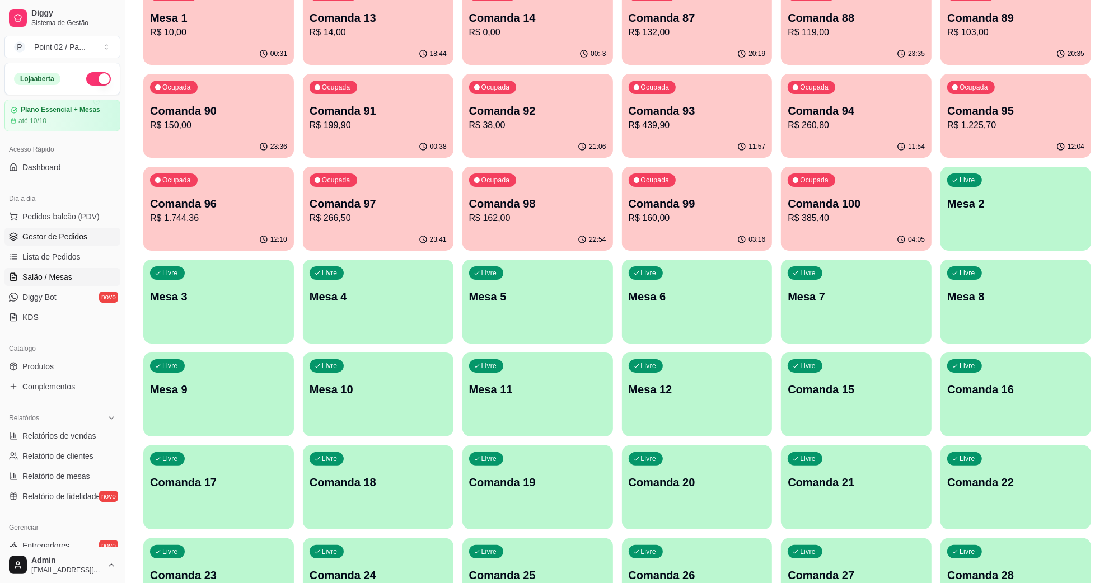
click at [51, 240] on span "Gestor de Pedidos" at bounding box center [54, 236] width 65 height 11
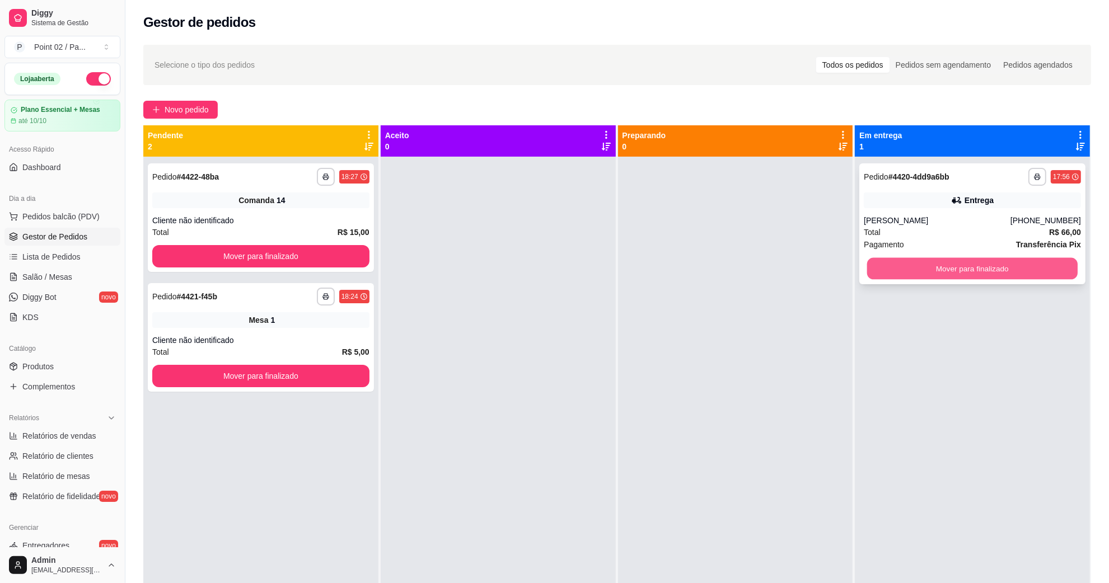
click at [958, 268] on button "Mover para finalizado" at bounding box center [972, 269] width 210 height 22
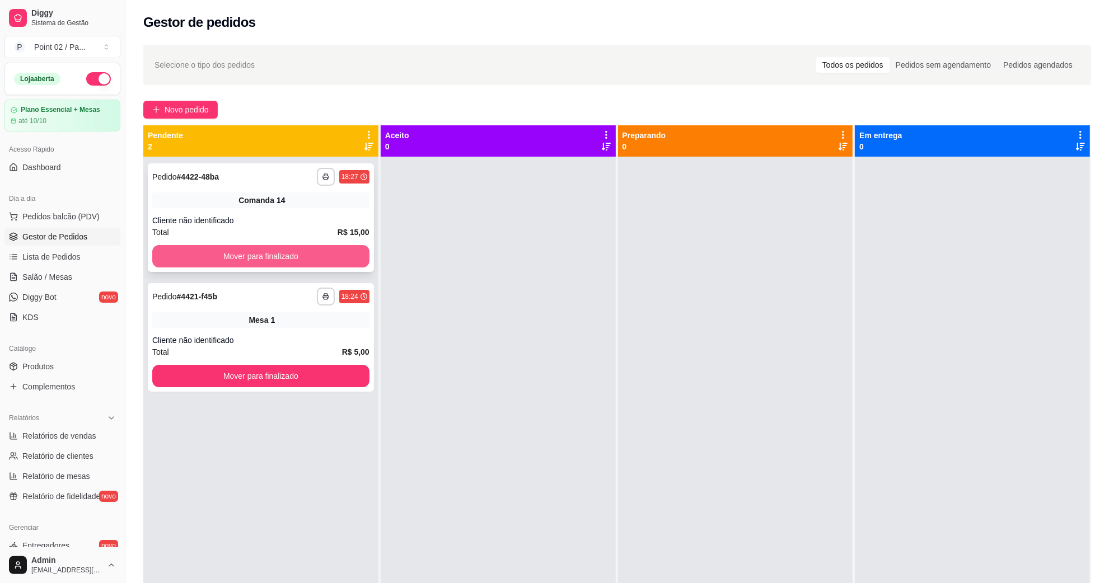
click at [232, 258] on button "Mover para finalizado" at bounding box center [260, 256] width 217 height 22
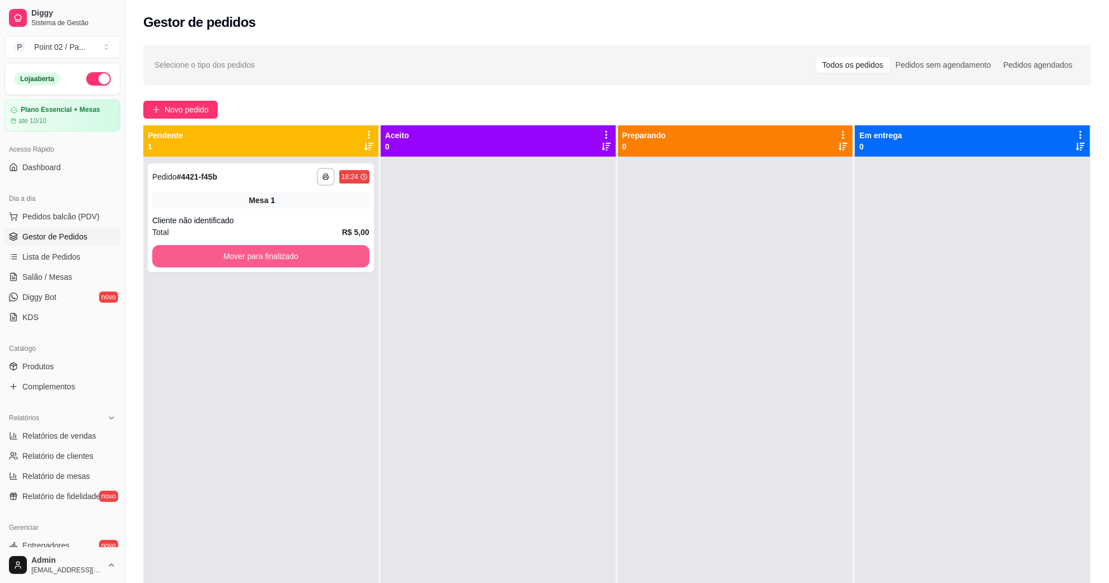
click at [232, 258] on button "Mover para finalizado" at bounding box center [260, 256] width 217 height 22
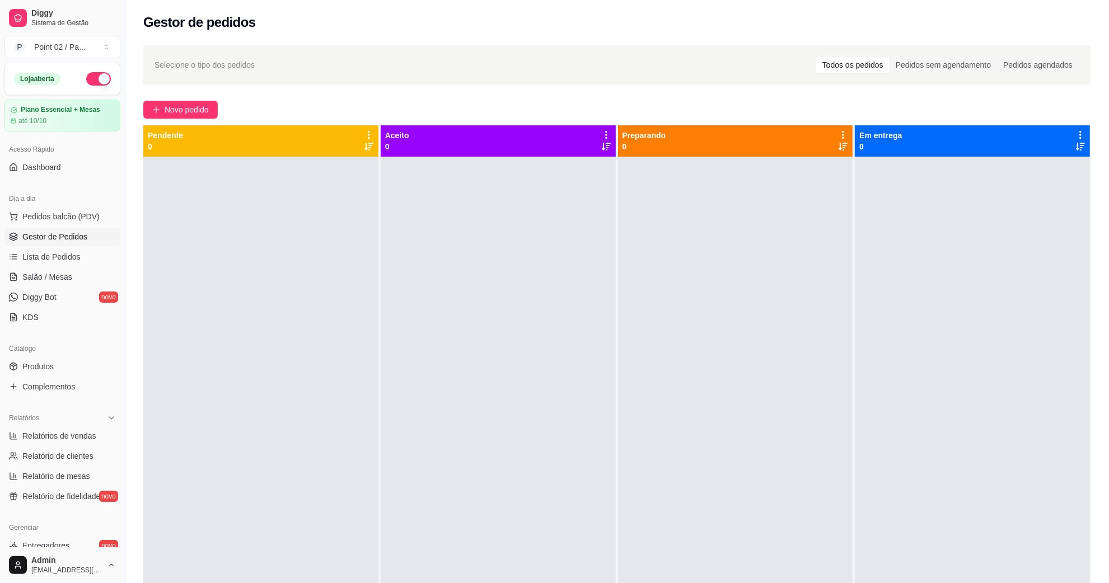
click at [618, 279] on div at bounding box center [735, 448] width 235 height 583
click at [94, 273] on link "Salão / Mesas" at bounding box center [62, 277] width 116 height 18
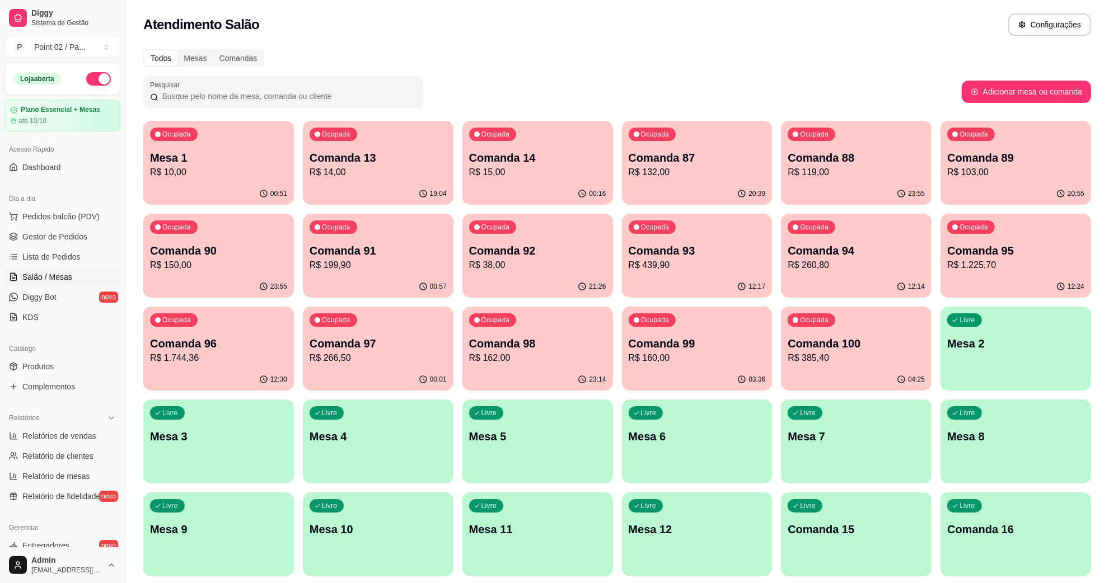
click at [312, 181] on div "Ocupada Comanda 13 R$ 14,00" at bounding box center [378, 152] width 151 height 62
click at [273, 177] on p "R$ 10,00" at bounding box center [218, 172] width 133 height 13
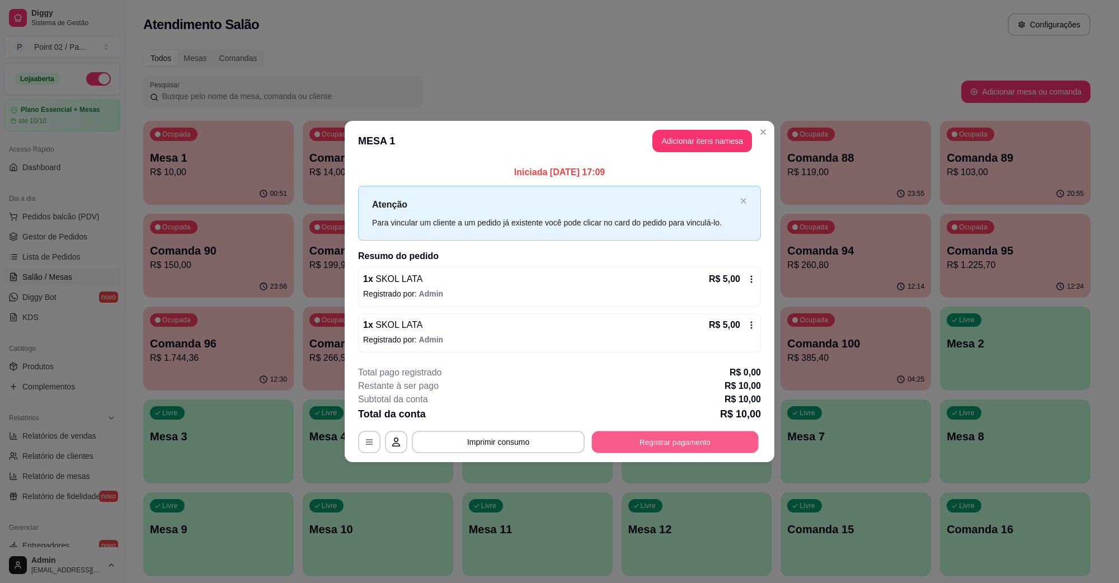
click at [622, 443] on button "Registrar pagamento" at bounding box center [675, 442] width 167 height 22
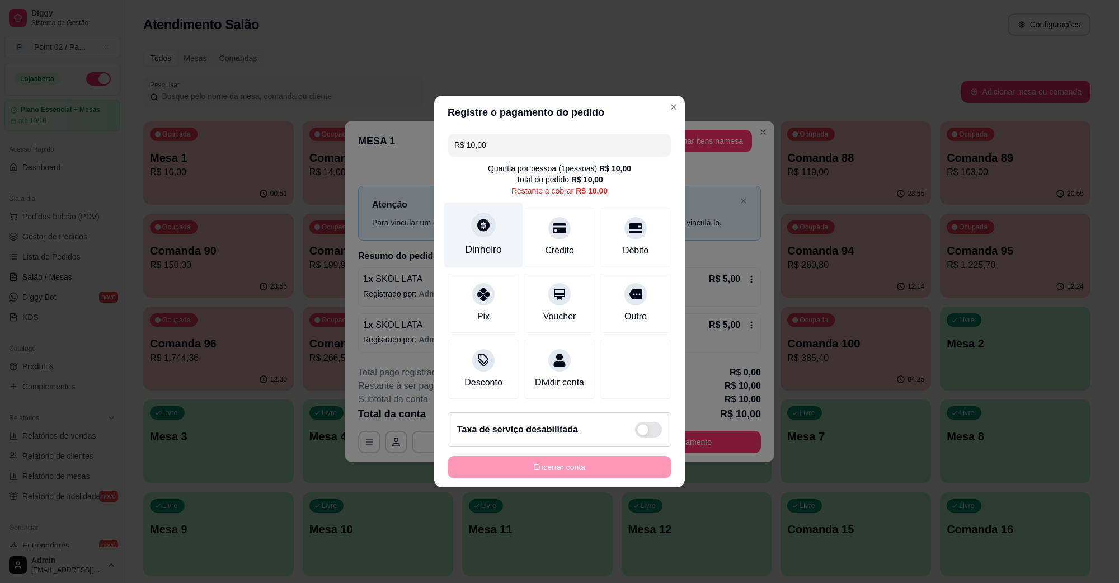
click at [465, 219] on div "Dinheiro" at bounding box center [483, 235] width 79 height 65
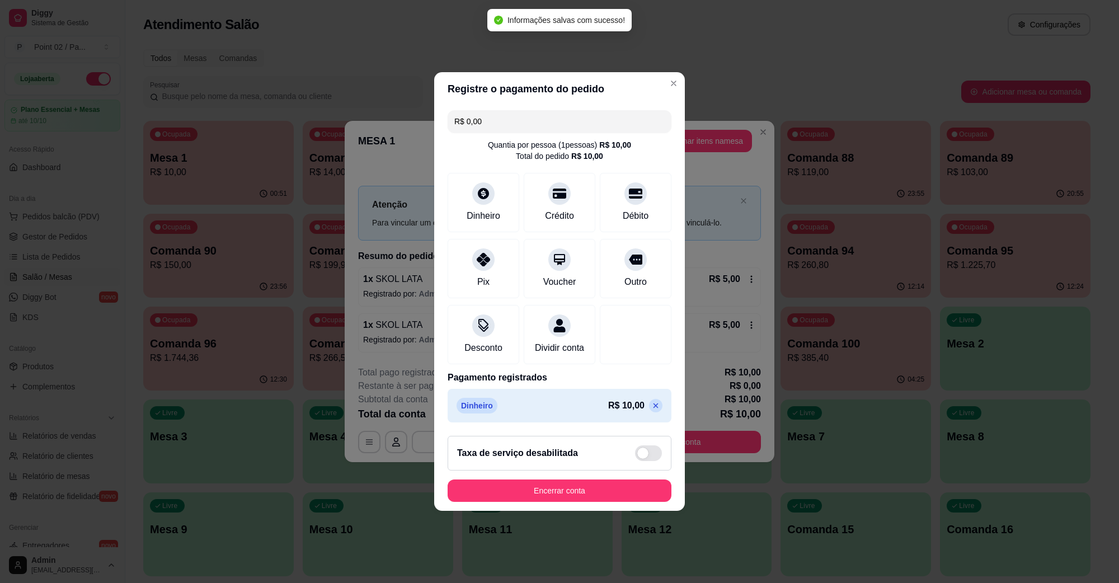
click at [649, 412] on p at bounding box center [655, 405] width 13 height 13
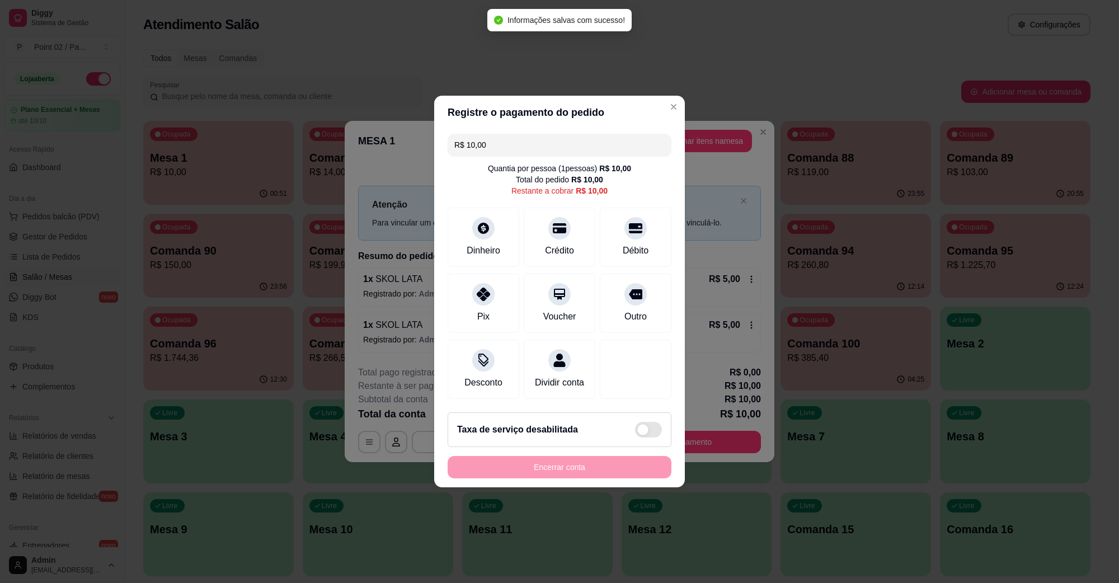
click at [547, 192] on div "R$ 10,00 Quantia por pessoa ( 1 pessoas) R$ 10,00 Total do pedido R$ 10,00 Rest…" at bounding box center [559, 266] width 251 height 274
click at [552, 223] on icon at bounding box center [559, 225] width 15 height 15
type input "R$ 0,00"
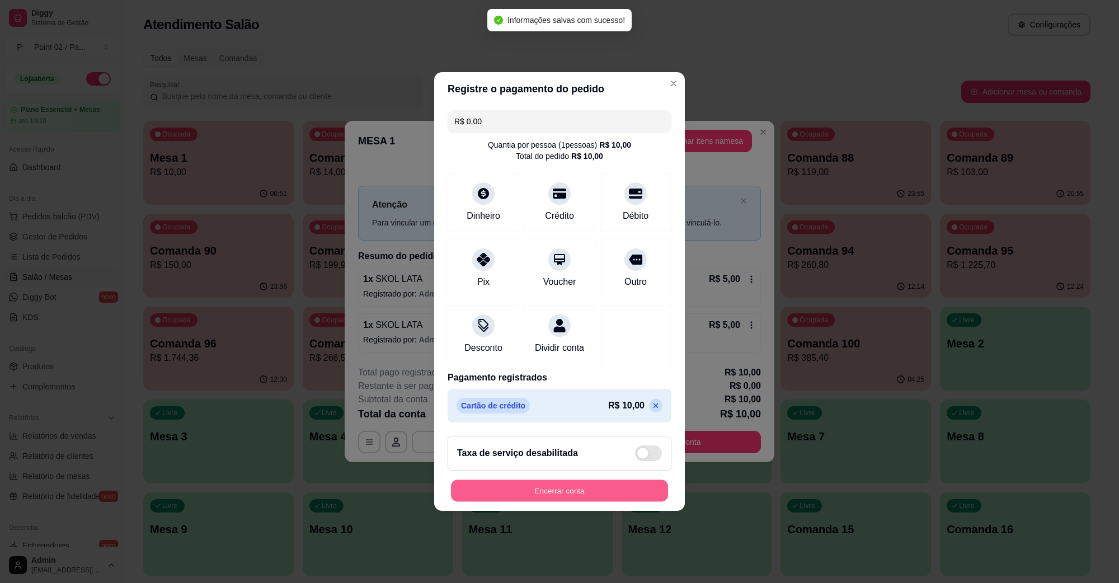
click at [549, 502] on button "Encerrar conta" at bounding box center [559, 491] width 217 height 22
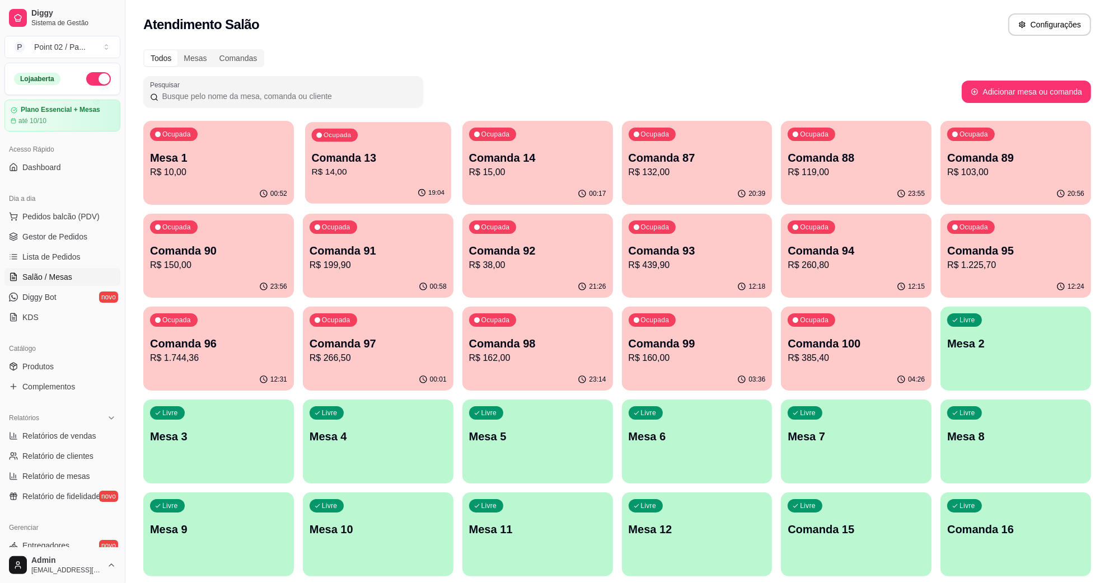
click at [379, 180] on div "Ocupada Comanda 13 R$ 14,00" at bounding box center [378, 152] width 146 height 60
click at [541, 174] on p "R$ 15,00" at bounding box center [537, 172] width 137 height 13
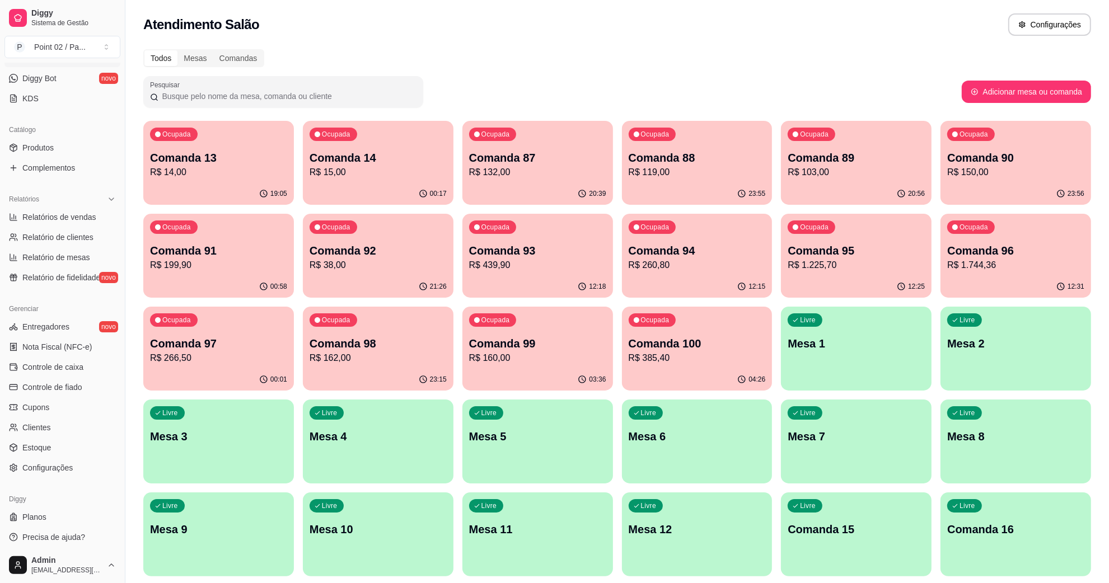
scroll to position [222, 0]
click at [37, 440] on span "Estoque" at bounding box center [36, 444] width 29 height 11
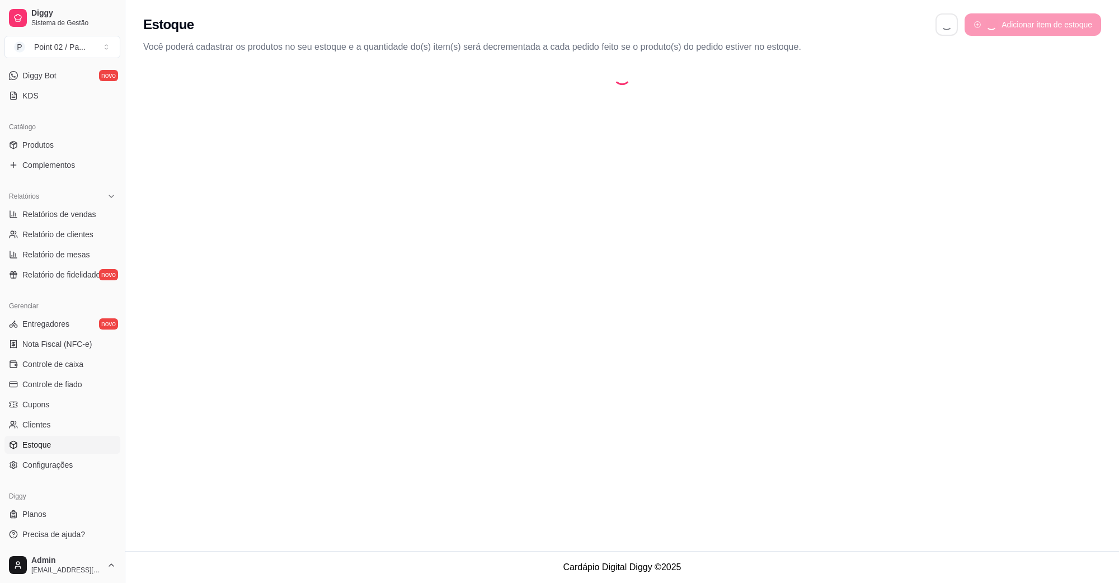
select select "QUANTITY_ORDER"
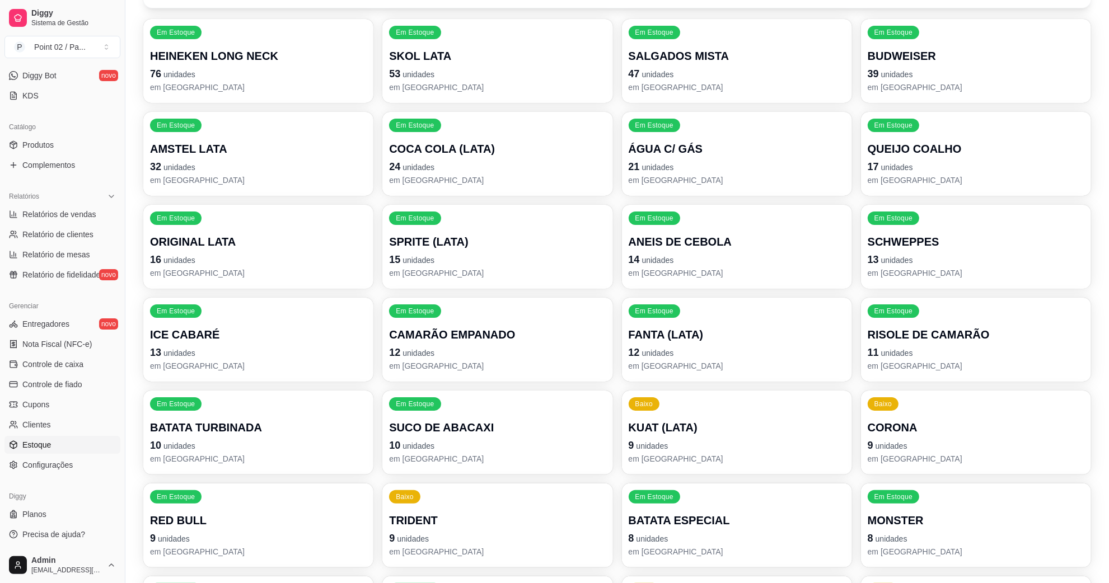
scroll to position [210, 0]
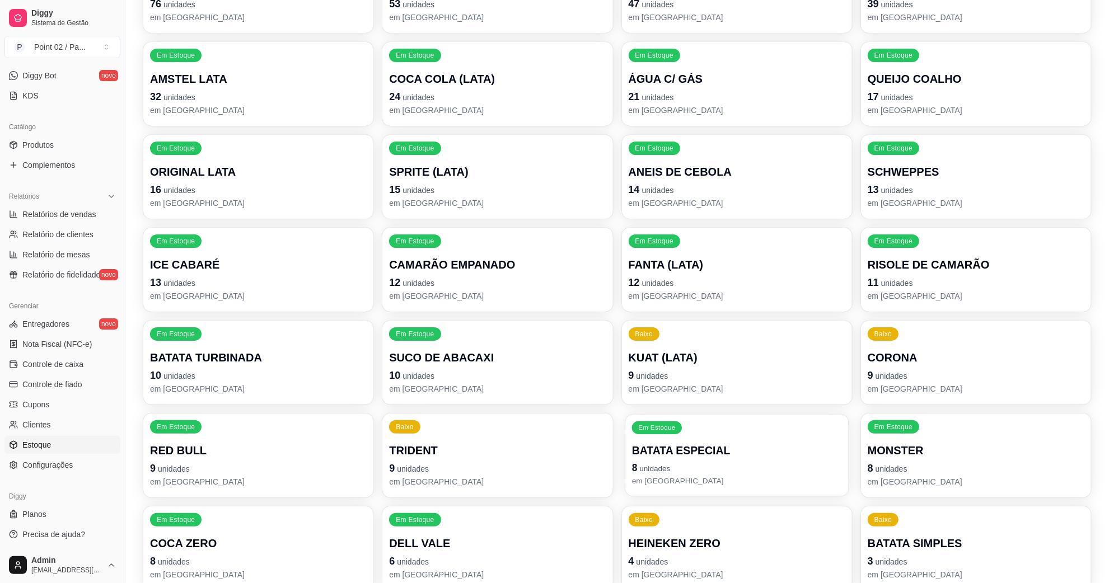
click at [669, 453] on p "BATATA ESPECIAL" at bounding box center [736, 450] width 210 height 15
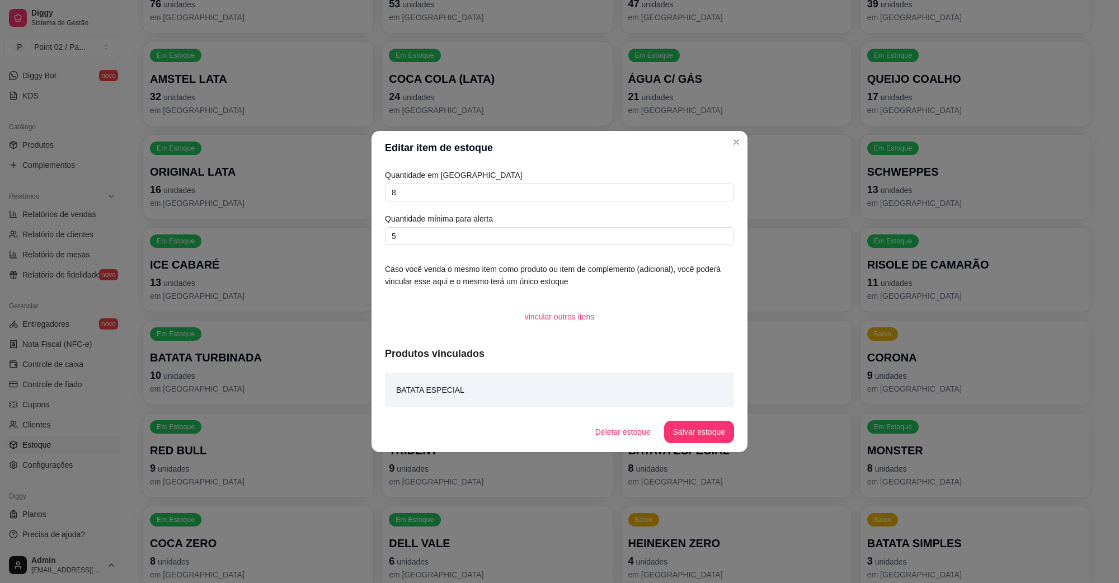
click at [561, 207] on div "Quantidade em estoque 8 Quantidade mínima para alerta 5" at bounding box center [559, 207] width 349 height 76
click at [553, 198] on input "8" at bounding box center [559, 193] width 349 height 18
type input "12"
click at [711, 431] on button "Salvar estoque" at bounding box center [699, 432] width 70 height 22
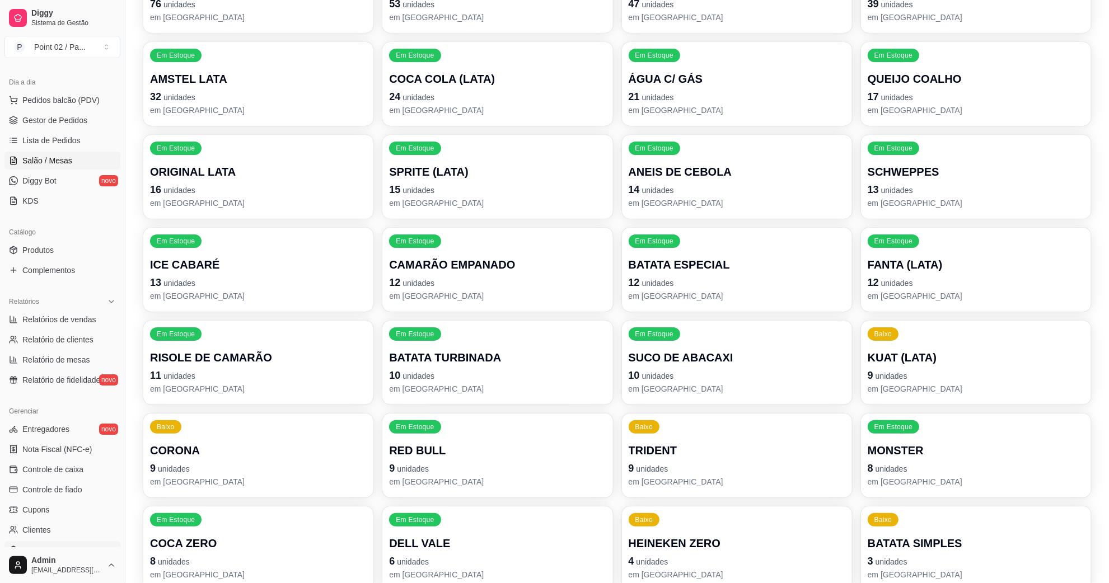
scroll to position [0, 0]
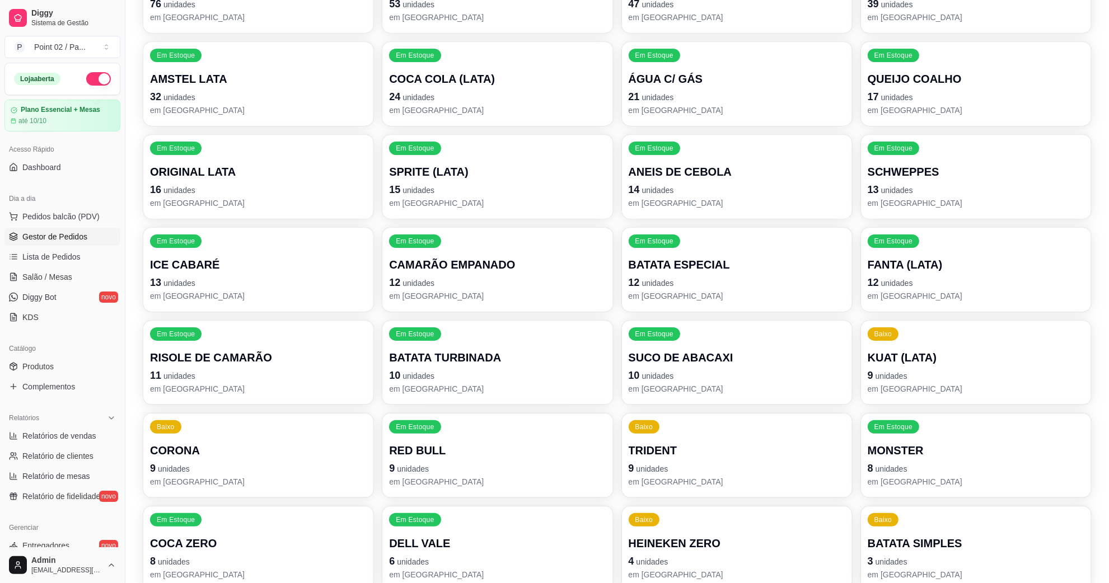
click at [48, 241] on span "Gestor de Pedidos" at bounding box center [54, 236] width 65 height 11
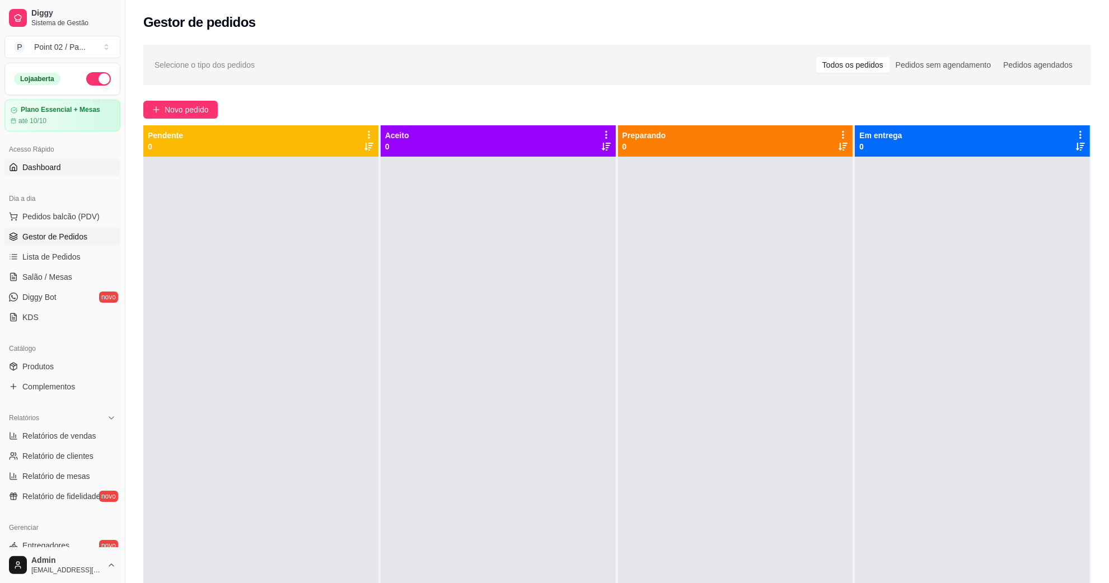
click at [105, 166] on link "Dashboard" at bounding box center [62, 167] width 116 height 18
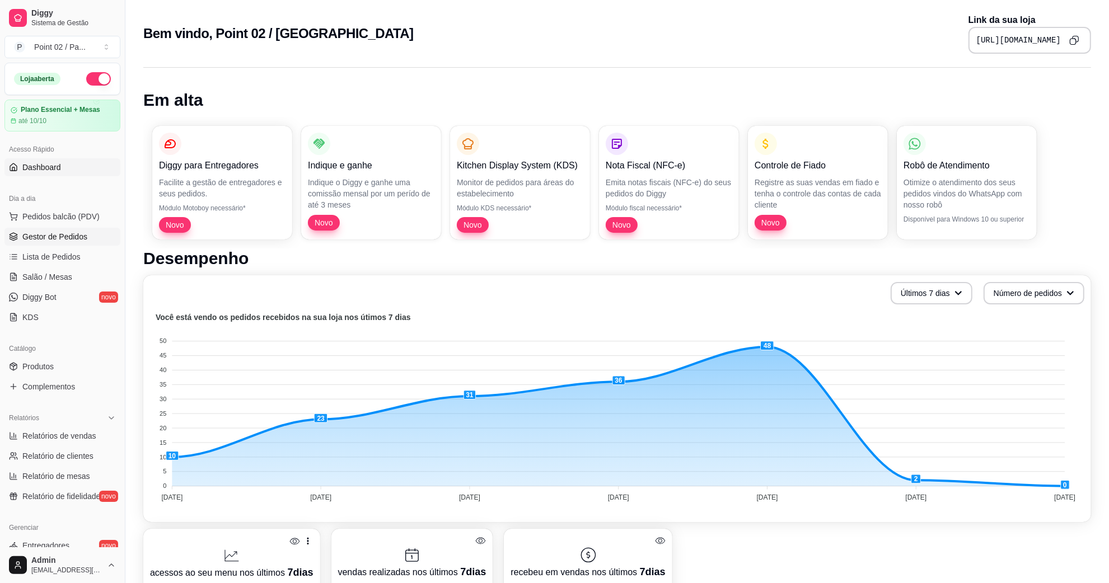
click at [72, 241] on span "Gestor de Pedidos" at bounding box center [54, 236] width 65 height 11
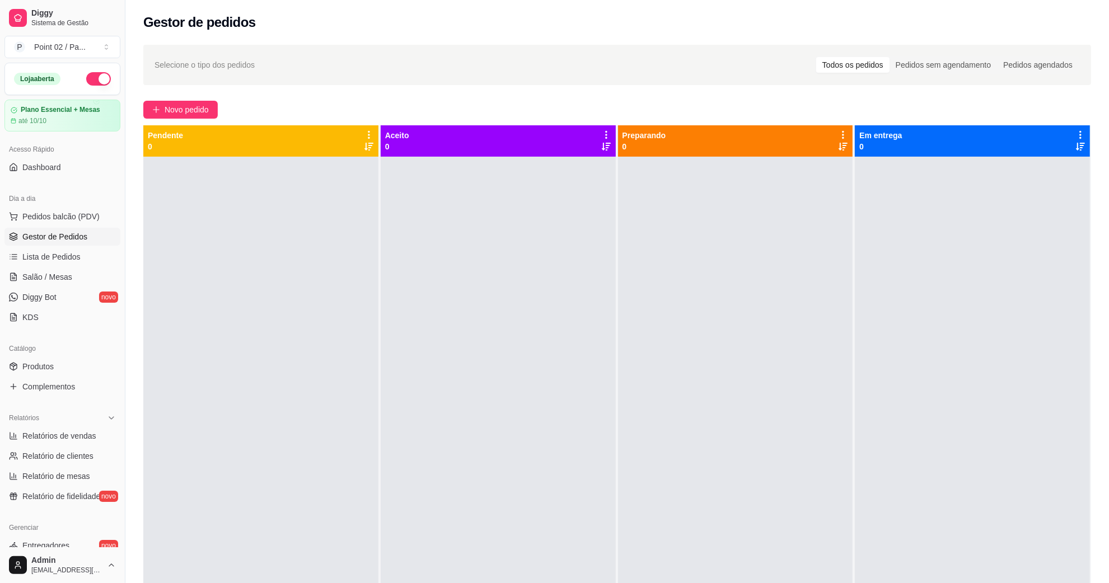
drag, startPoint x: 382, startPoint y: 329, endPoint x: 386, endPoint y: 336, distance: 8.3
click at [383, 329] on div at bounding box center [498, 448] width 235 height 583
click at [87, 272] on link "Salão / Mesas" at bounding box center [62, 277] width 116 height 18
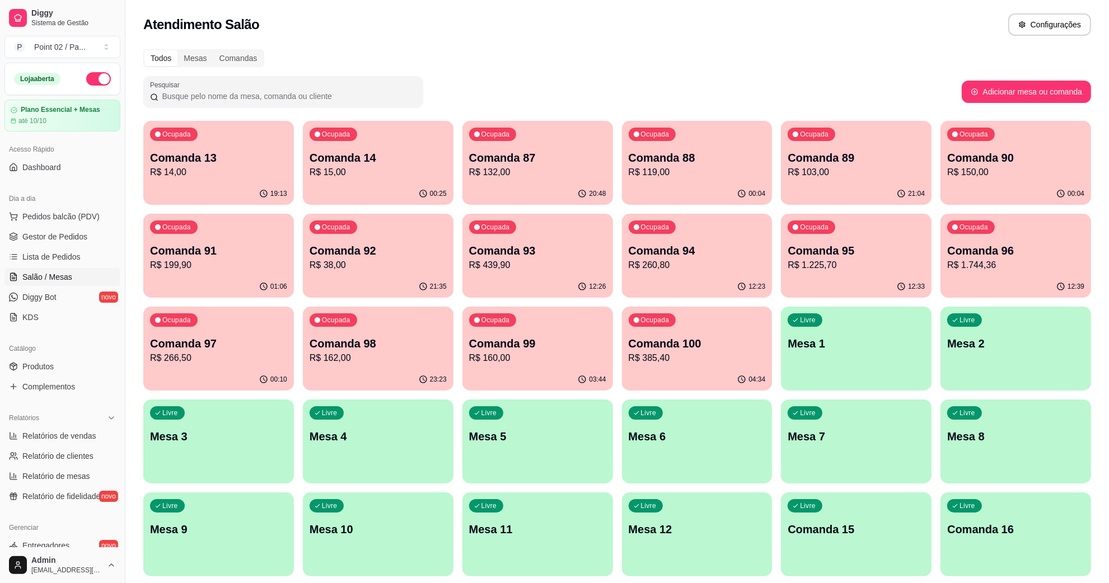
click at [349, 155] on p "Comanda 14" at bounding box center [378, 158] width 137 height 16
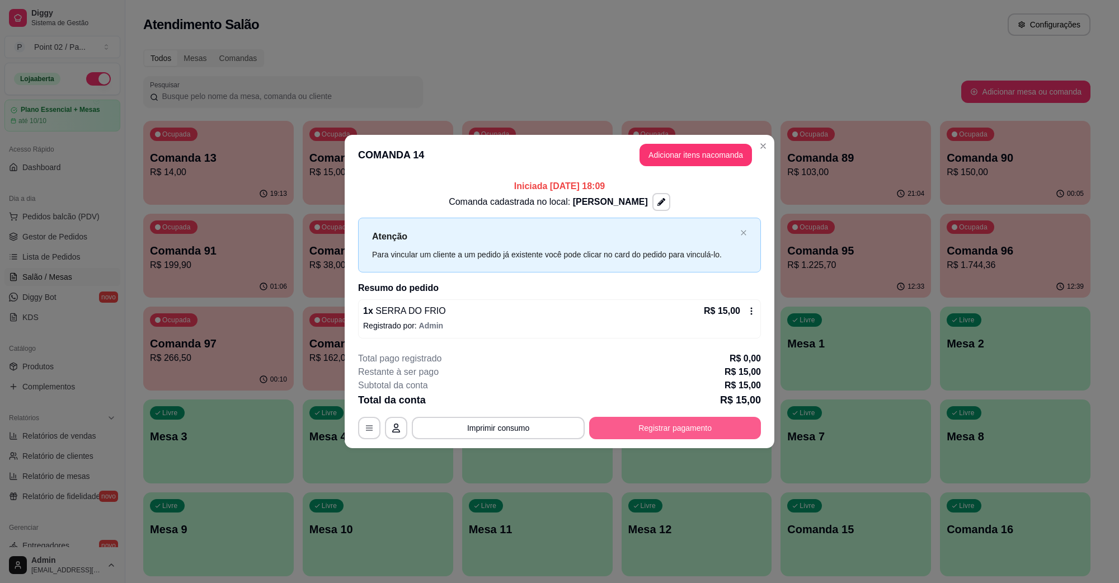
click at [673, 427] on button "Registrar pagamento" at bounding box center [675, 428] width 172 height 22
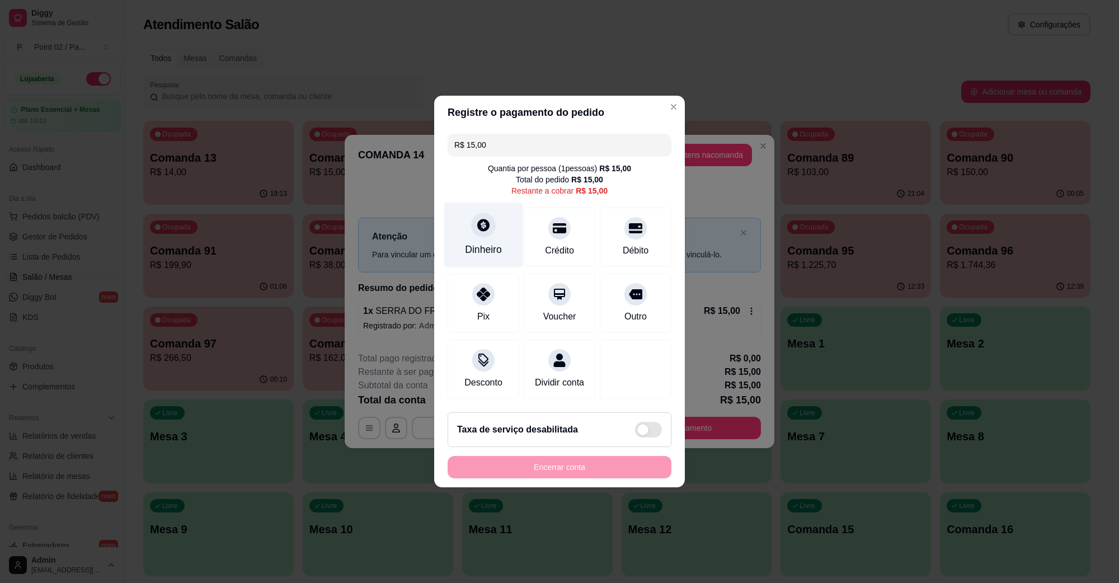
click at [461, 224] on div "Dinheiro" at bounding box center [483, 235] width 79 height 65
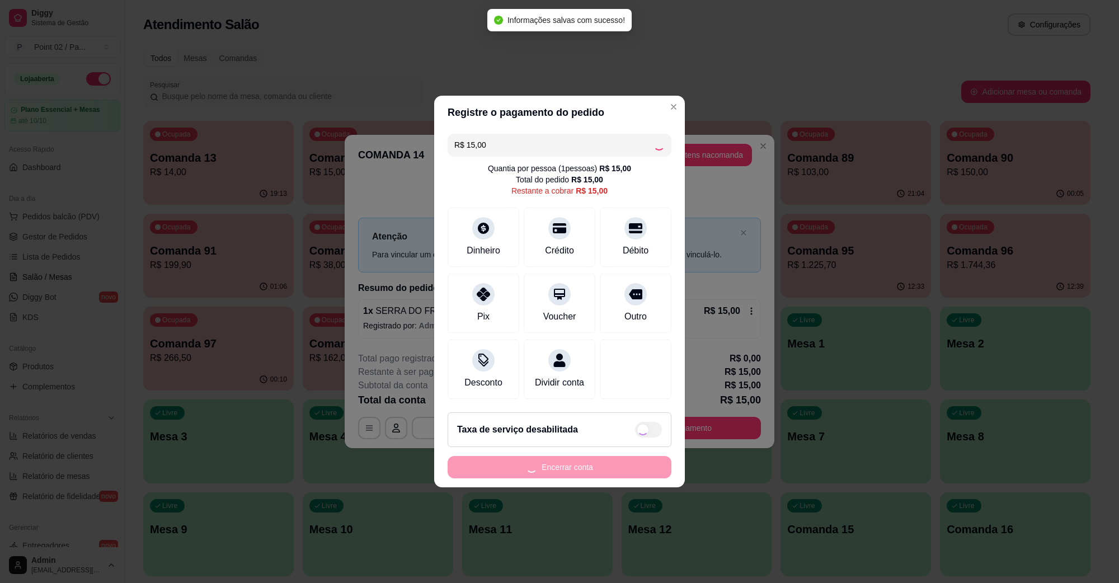
type input "R$ 0,00"
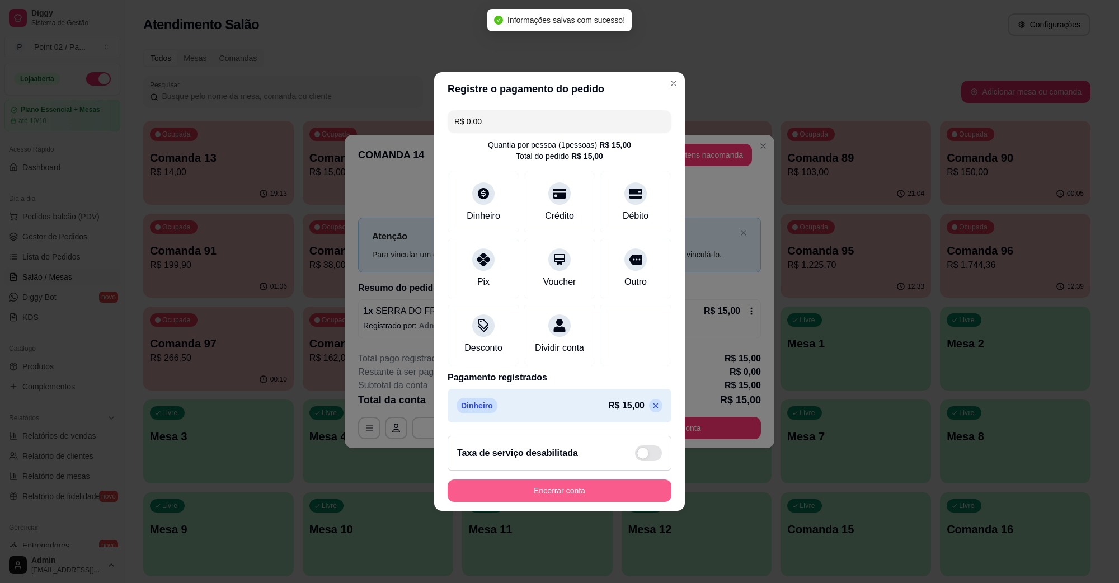
click at [576, 493] on button "Encerrar conta" at bounding box center [560, 491] width 224 height 22
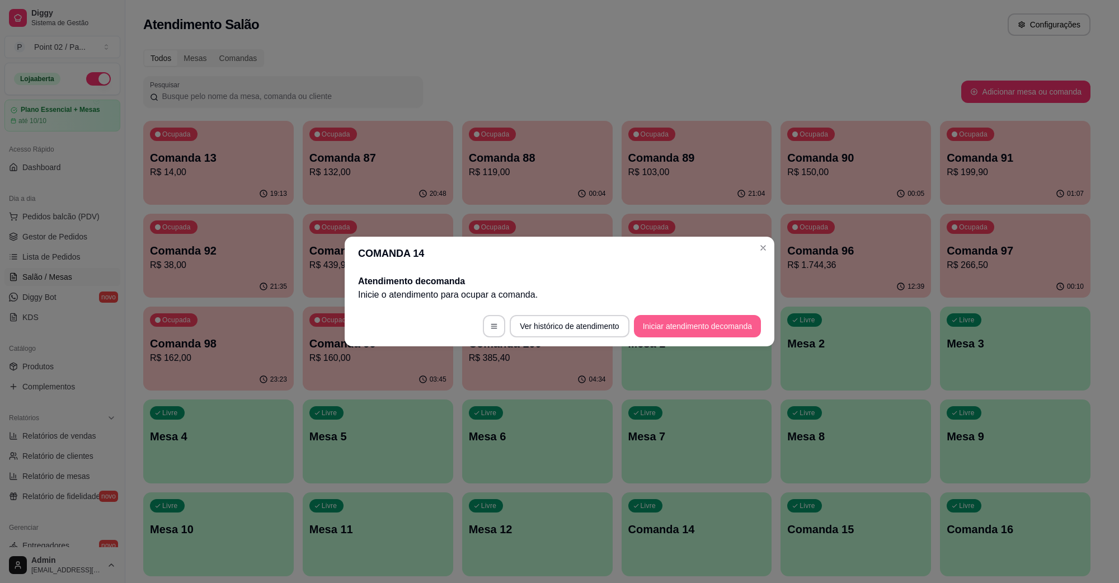
click at [652, 330] on button "Iniciar atendimento de comanda" at bounding box center [697, 326] width 127 height 22
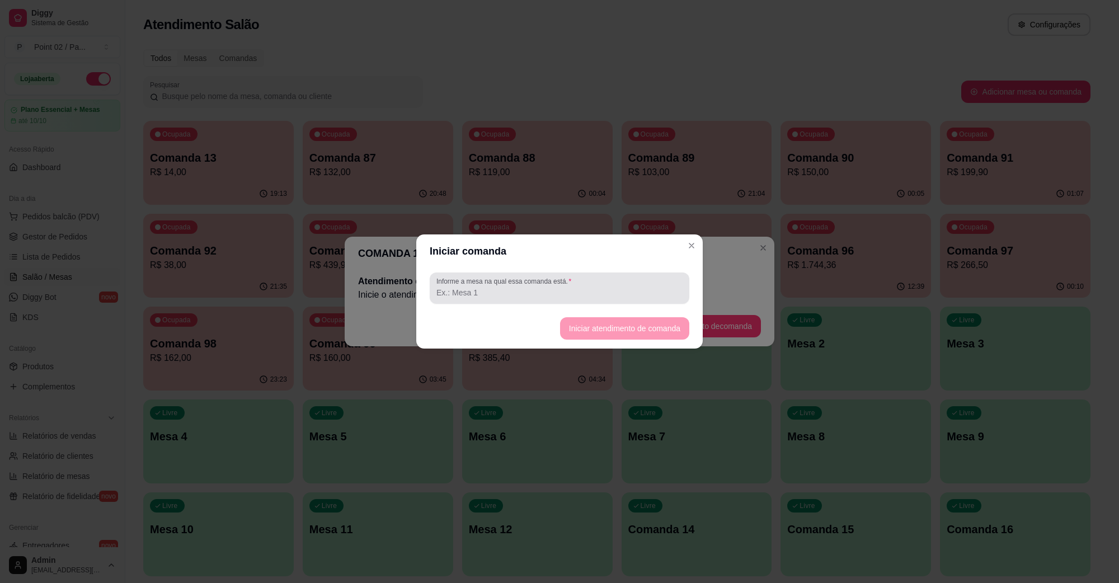
click at [587, 288] on input "Informe a mesa na qual essa comanda está." at bounding box center [560, 292] width 246 height 11
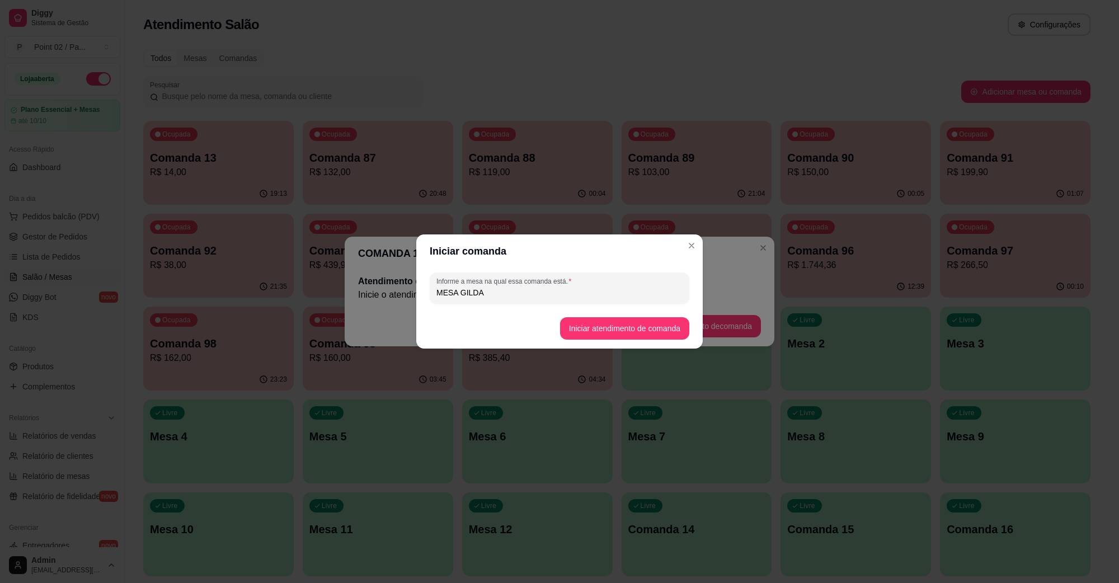
type input "MESA GILDA"
click at [589, 319] on button "Iniciar atendimento de comanda" at bounding box center [624, 329] width 125 height 22
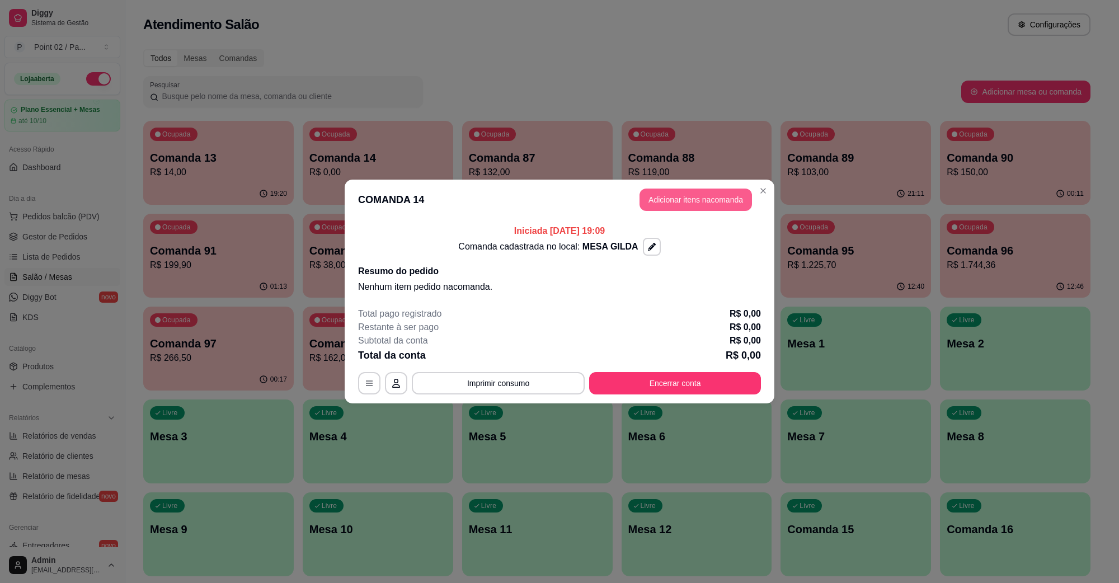
click at [683, 199] on button "Adicionar itens na comanda" at bounding box center [696, 200] width 112 height 22
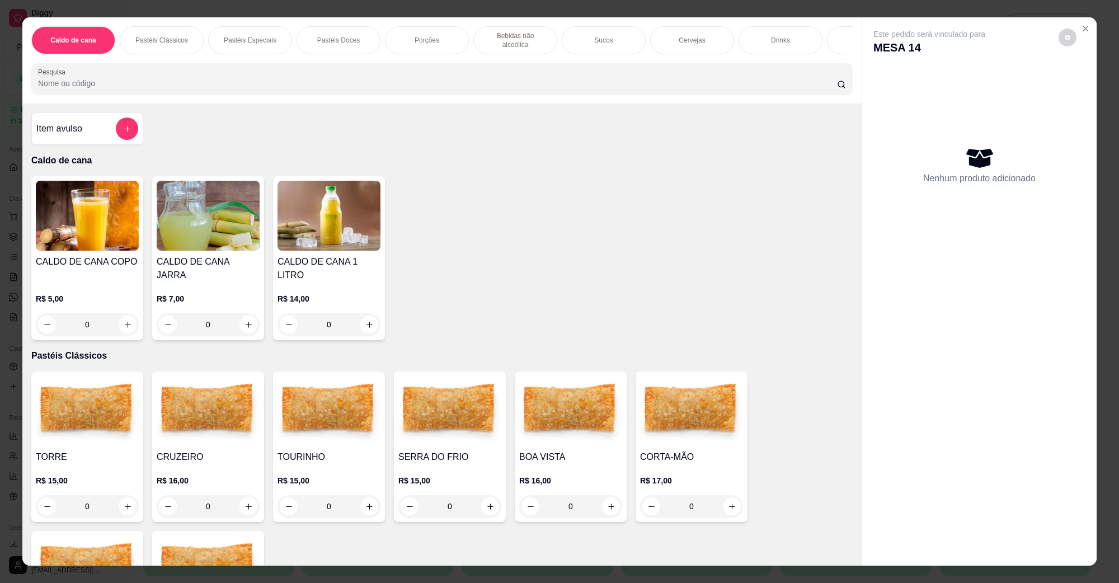
click at [210, 250] on img at bounding box center [208, 216] width 103 height 70
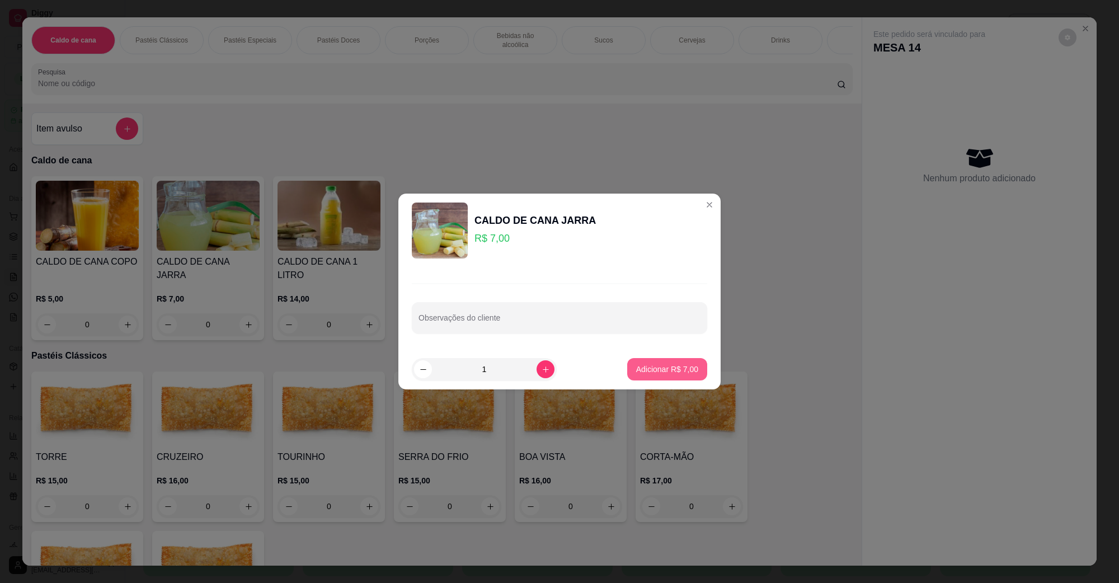
click at [659, 378] on button "Adicionar R$ 7,00" at bounding box center [667, 369] width 80 height 22
type input "1"
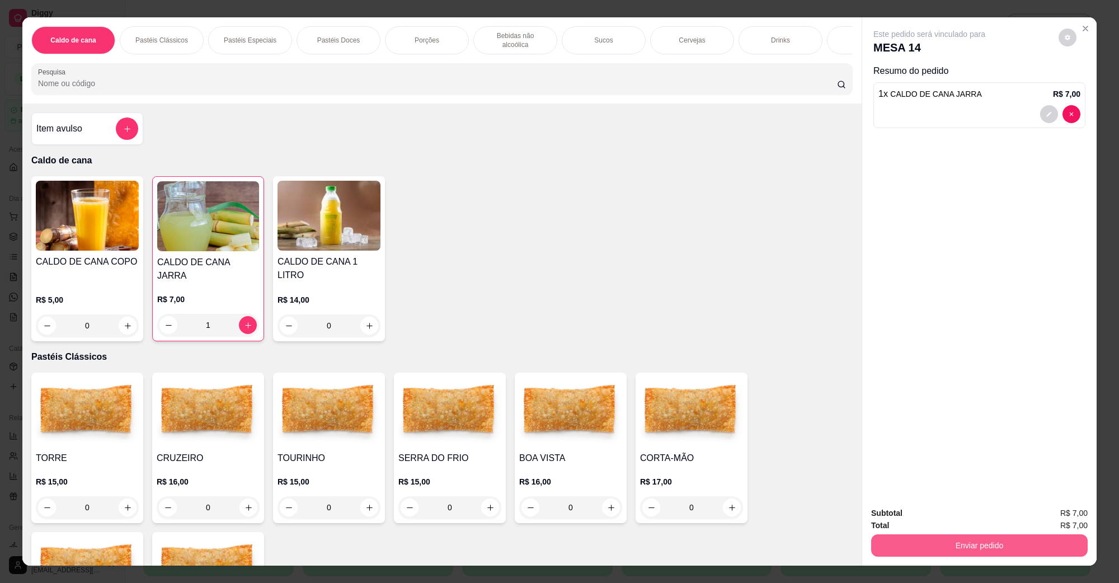
click at [910, 547] on button "Enviar pedido" at bounding box center [979, 546] width 217 height 22
click at [941, 514] on button "Não registrar e enviar pedido" at bounding box center [942, 518] width 116 height 21
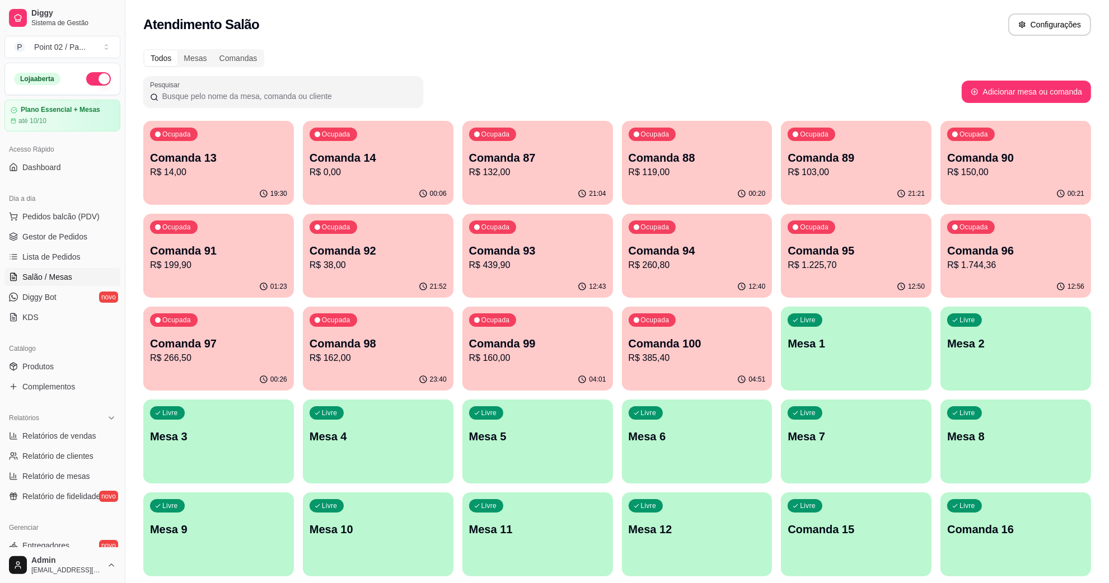
click at [1009, 426] on div "Livre Mesa 8" at bounding box center [1015, 435] width 151 height 71
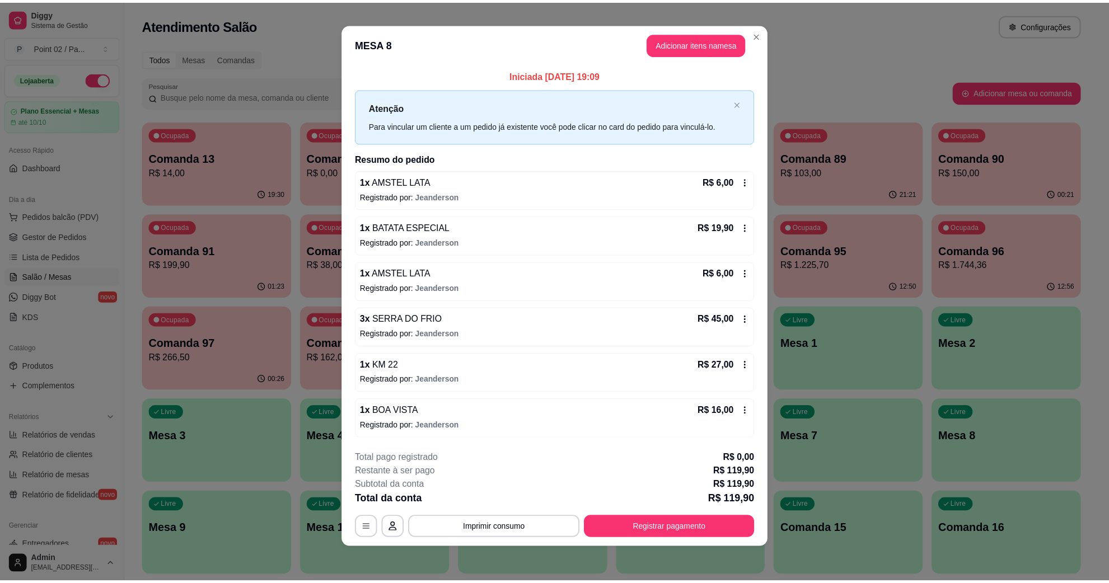
scroll to position [7, 0]
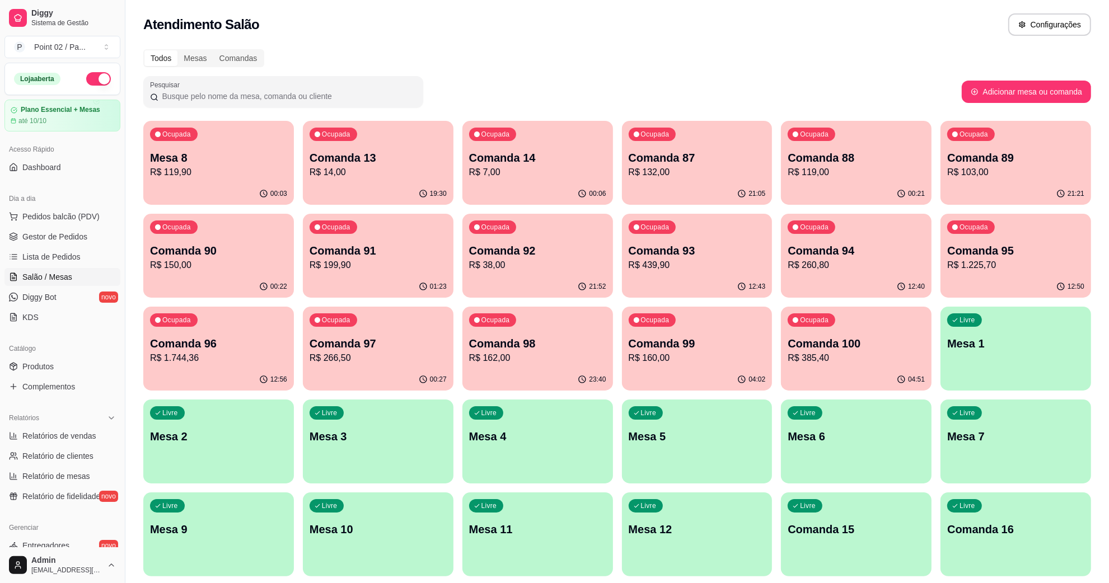
click at [614, 36] on div "Atendimento Salão Configurações" at bounding box center [616, 21] width 983 height 43
click at [247, 139] on div "Ocupada Mesa 8 R$ 119,90" at bounding box center [218, 152] width 151 height 62
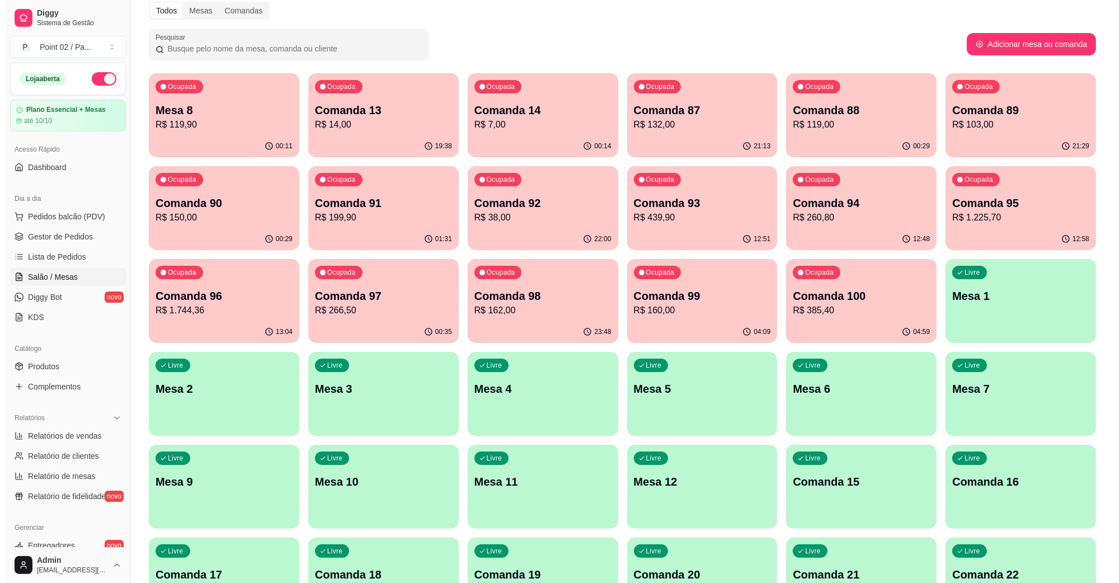
scroll to position [70, 0]
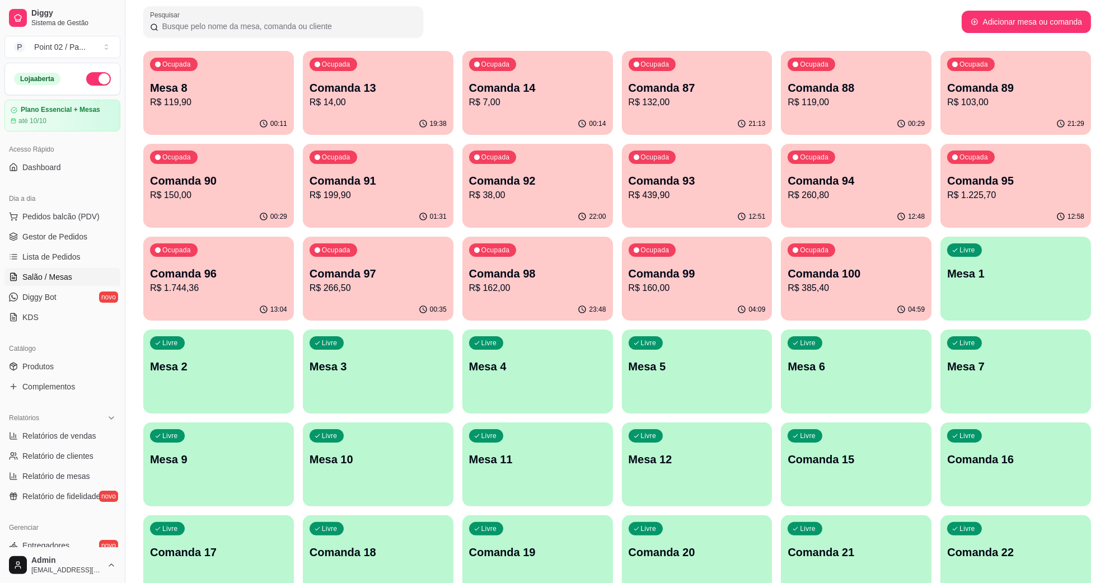
click at [359, 165] on div "Ocupada Comanda 91 R$ 199,90" at bounding box center [378, 175] width 151 height 62
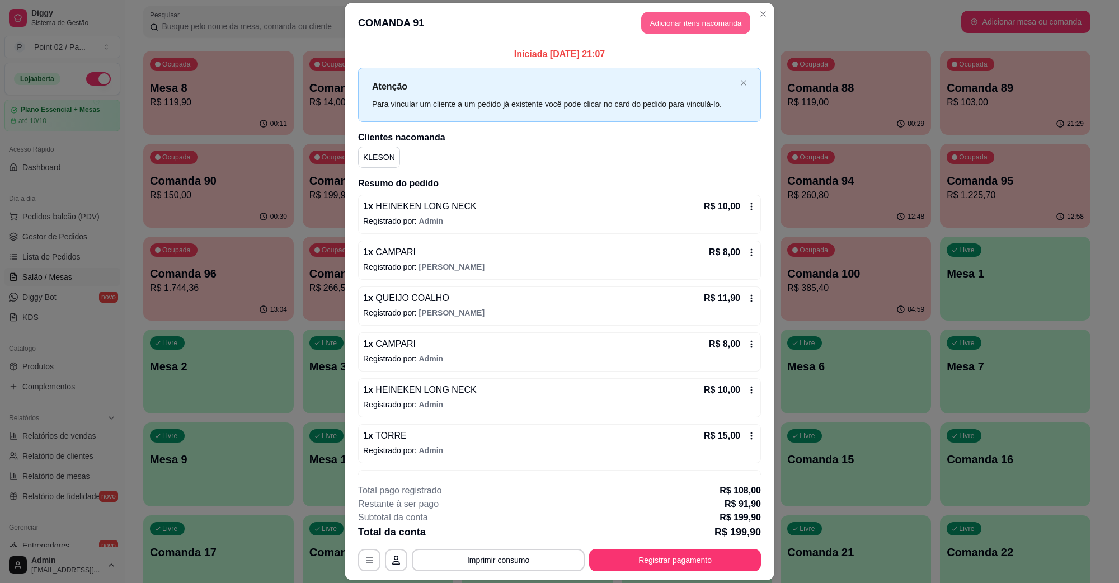
click at [682, 15] on button "Adicionar itens na comanda" at bounding box center [695, 23] width 109 height 22
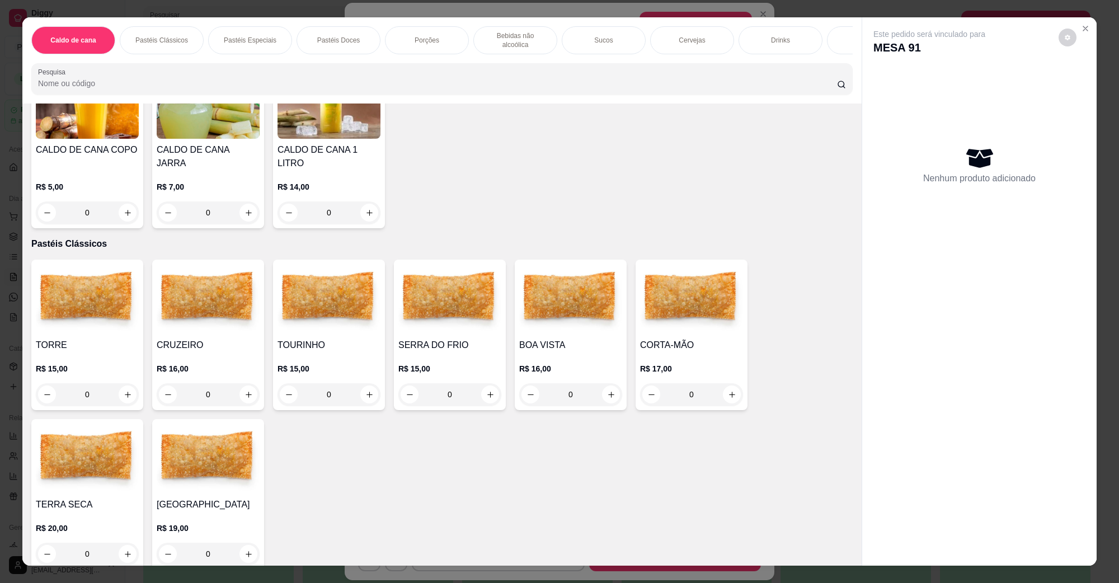
scroll to position [140, 0]
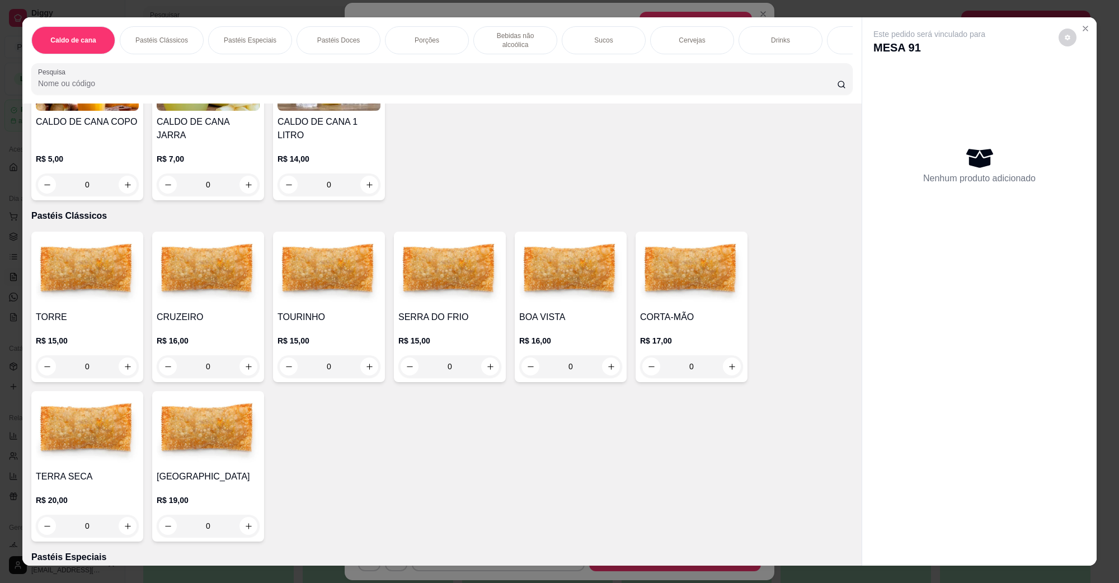
click at [96, 411] on img at bounding box center [87, 431] width 103 height 70
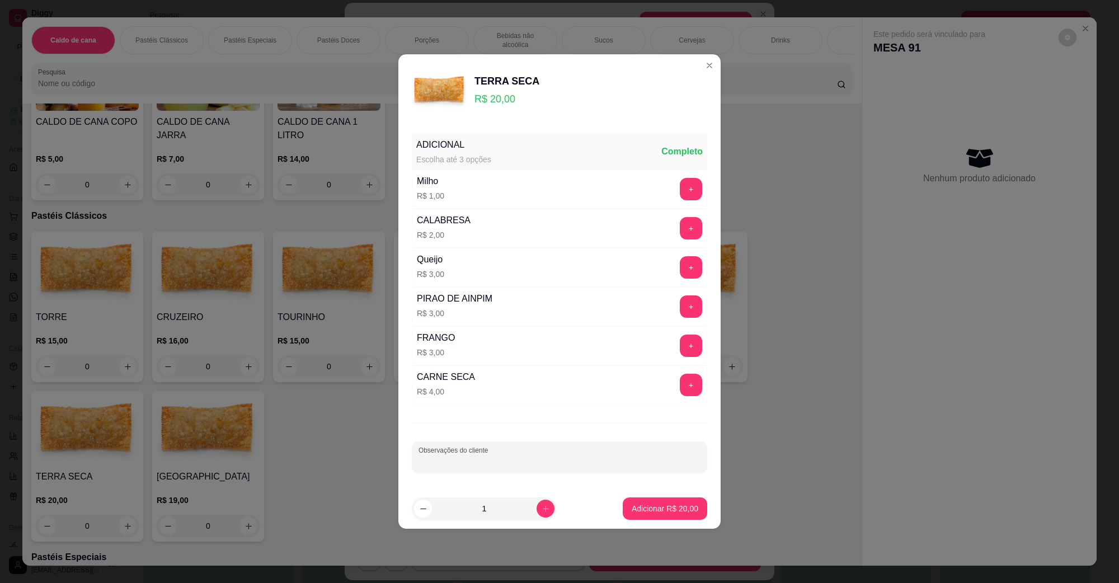
click at [658, 461] on input "Observações do cliente" at bounding box center [560, 461] width 282 height 11
type input "SUBSTITUIR O QUEIJO QUALHO"
click at [682, 510] on p "Adicionar R$ 20,00" at bounding box center [665, 508] width 67 height 11
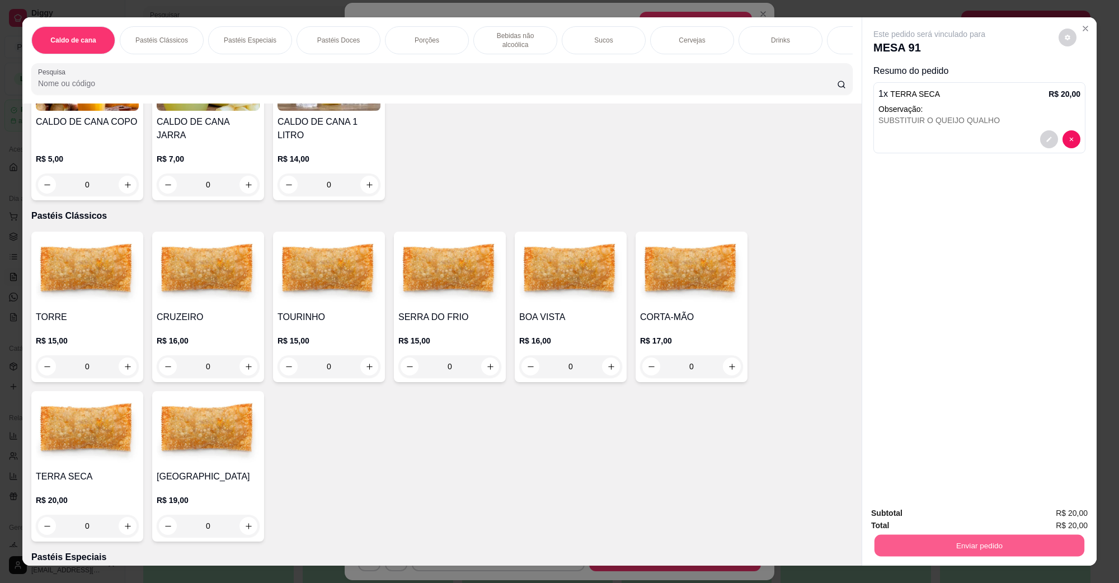
click at [975, 541] on button "Enviar pedido" at bounding box center [980, 546] width 210 height 22
click at [965, 521] on button "Não registrar e enviar pedido" at bounding box center [942, 518] width 116 height 21
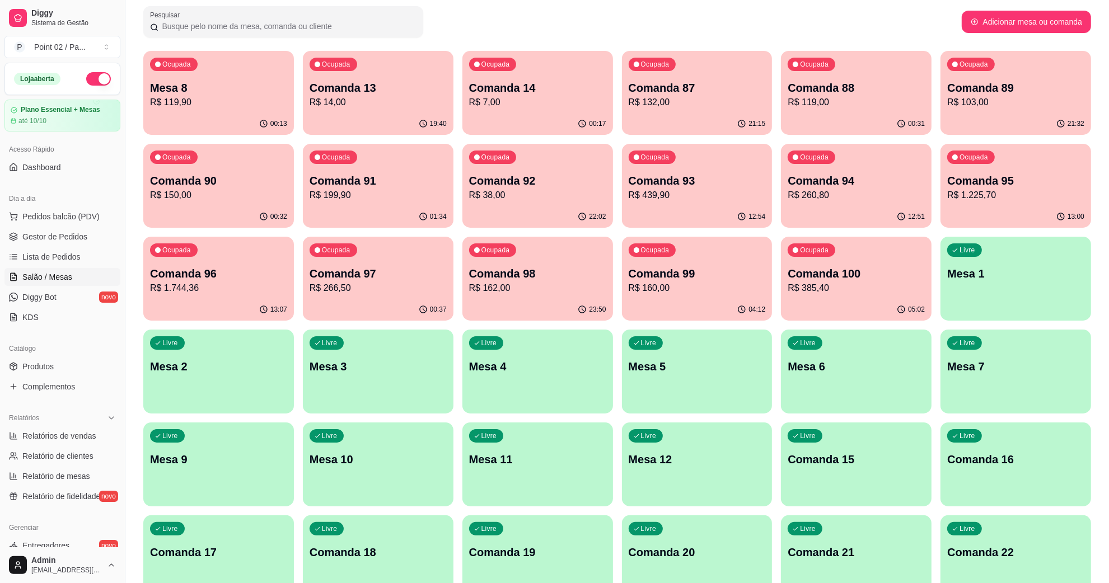
click at [184, 60] on p "Ocupada" at bounding box center [176, 64] width 29 height 9
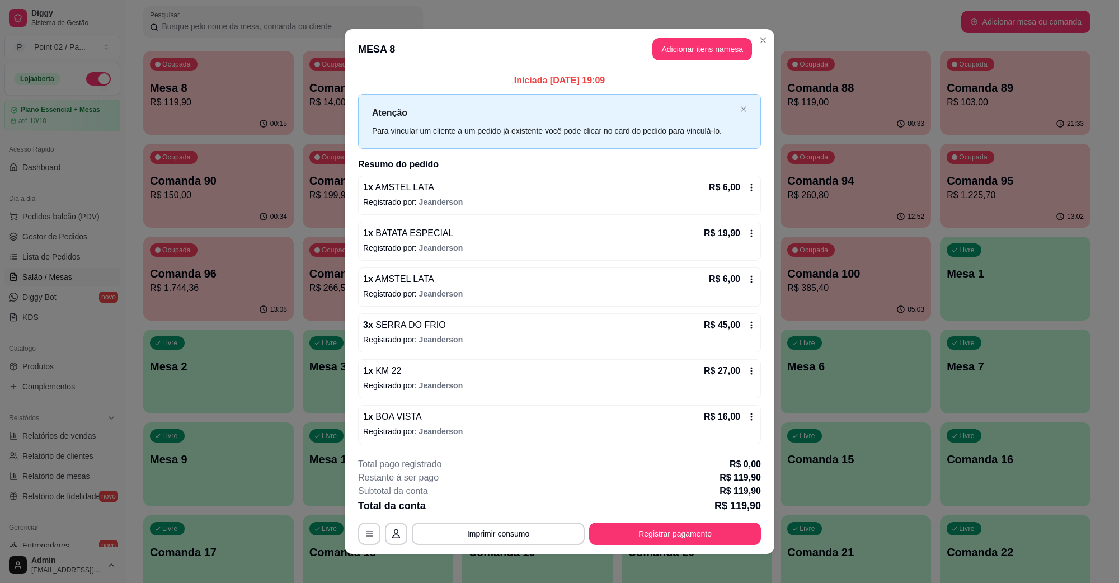
click at [696, 37] on header "MESA 8 Adicionar itens na mesa" at bounding box center [560, 49] width 430 height 40
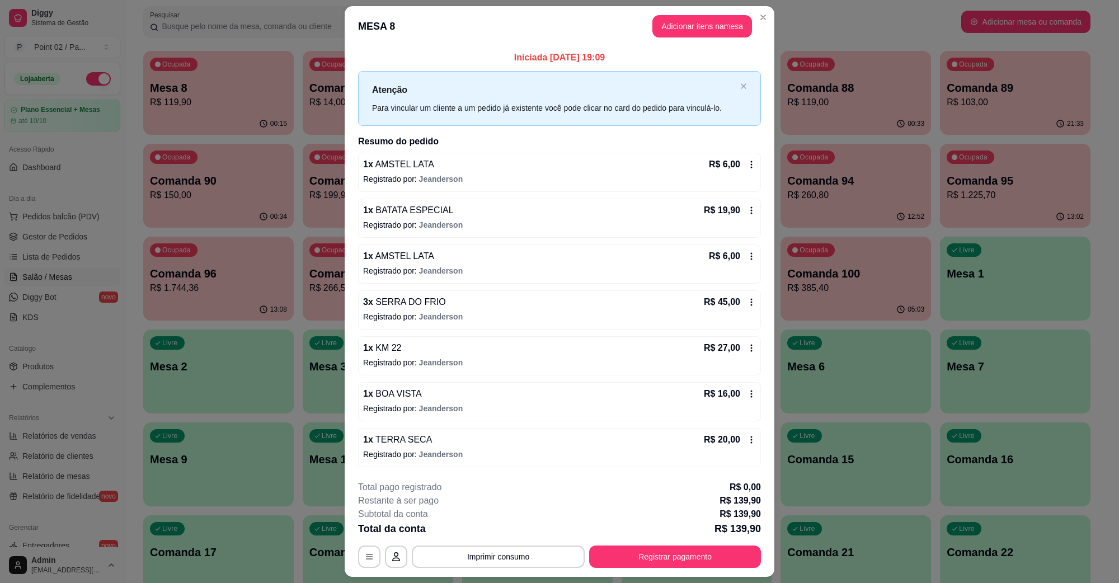
click at [696, 43] on header "MESA 8 Adicionar itens na mesa" at bounding box center [560, 26] width 430 height 40
click at [692, 29] on button "Adicionar itens na mesa" at bounding box center [702, 27] width 96 height 22
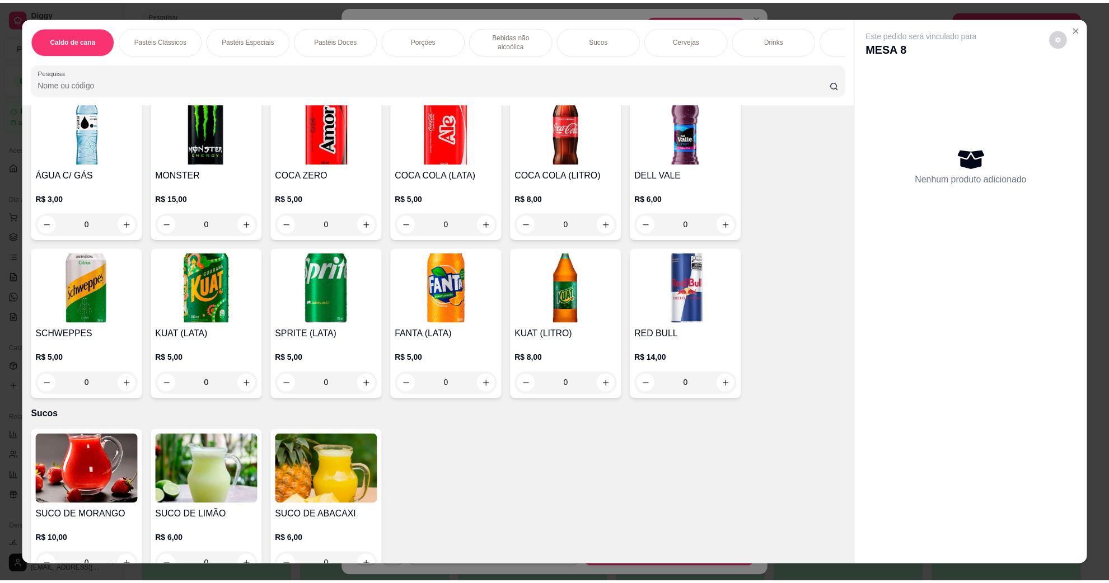
scroll to position [1749, 0]
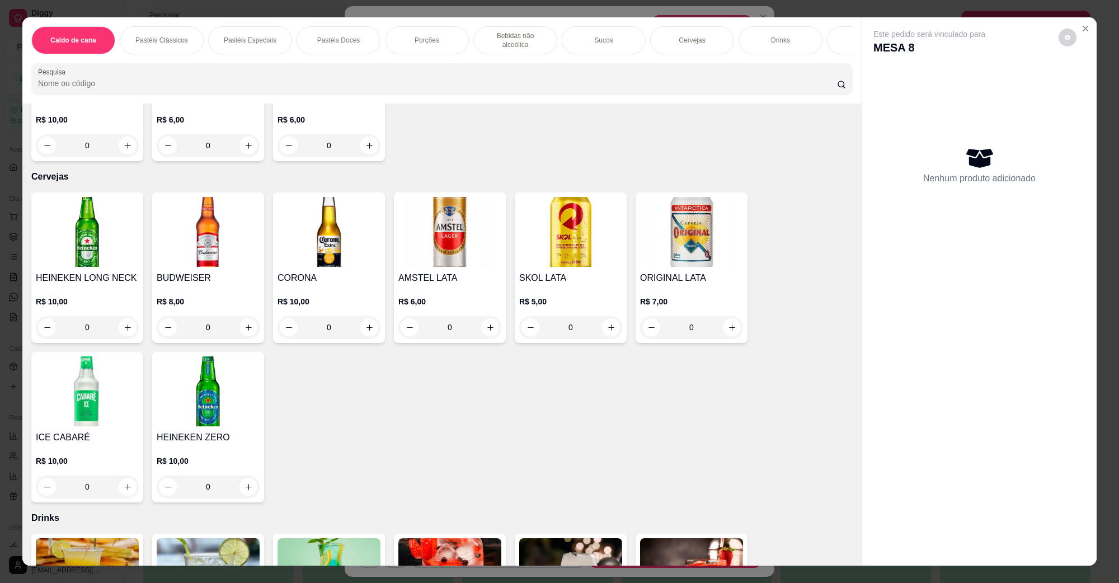
click at [497, 323] on div "AMSTEL LATA R$ 6,00 0" at bounding box center [450, 268] width 112 height 151
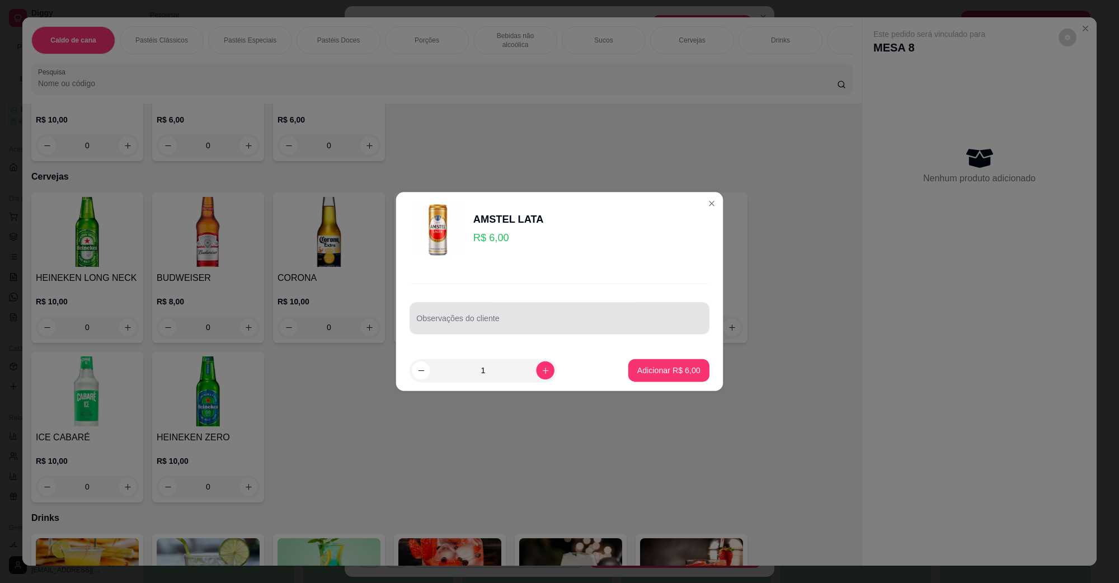
click at [489, 320] on div "Observações do cliente" at bounding box center [560, 318] width 300 height 32
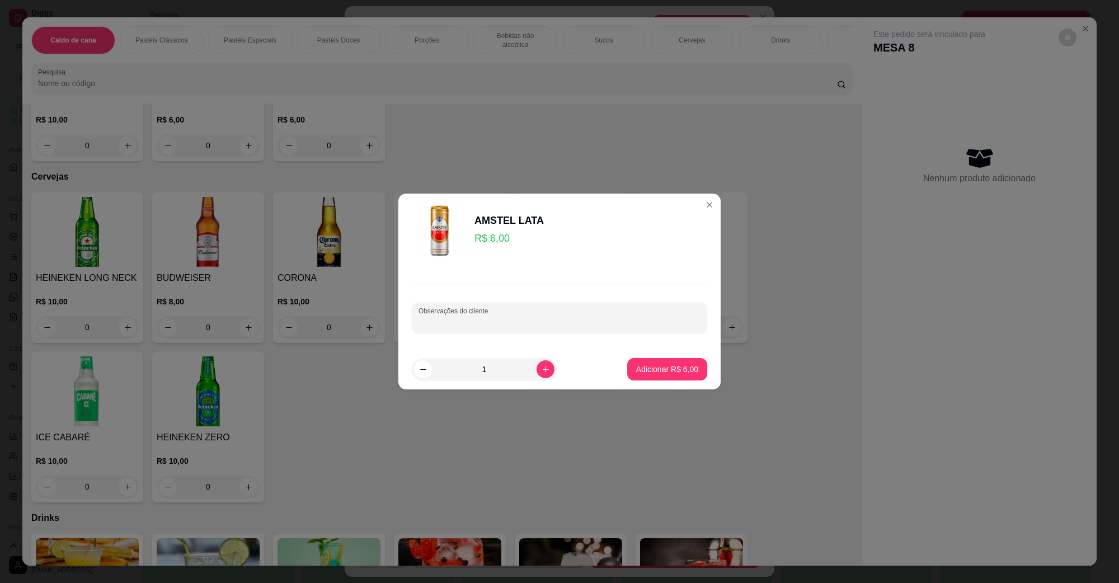
click at [489, 320] on input "Observações do cliente" at bounding box center [560, 322] width 282 height 11
click at [542, 367] on icon "increase-product-quantity" at bounding box center [546, 369] width 8 height 8
type input "2"
click at [633, 367] on p "Adicionar R$ 12,00" at bounding box center [665, 369] width 65 height 11
type input "2"
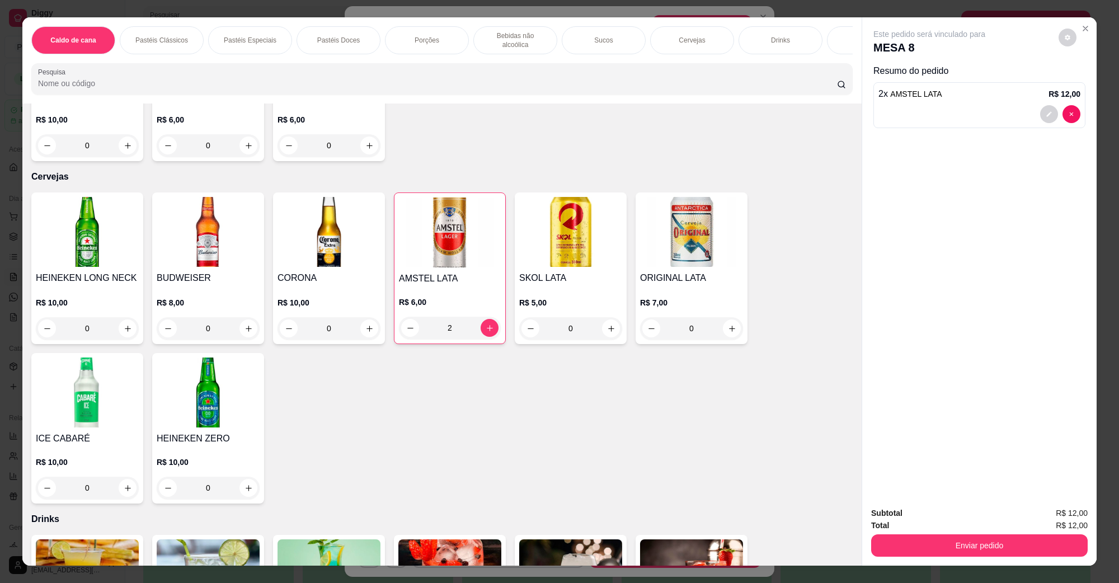
click at [893, 533] on div "Enviar pedido" at bounding box center [979, 544] width 217 height 25
click at [894, 535] on button "Enviar pedido" at bounding box center [980, 546] width 210 height 22
click at [911, 519] on div "Total R$ 12,00" at bounding box center [979, 525] width 217 height 12
click at [904, 543] on button "Enviar pedido" at bounding box center [979, 546] width 217 height 22
click at [910, 522] on button "Não registrar e enviar pedido" at bounding box center [942, 518] width 116 height 21
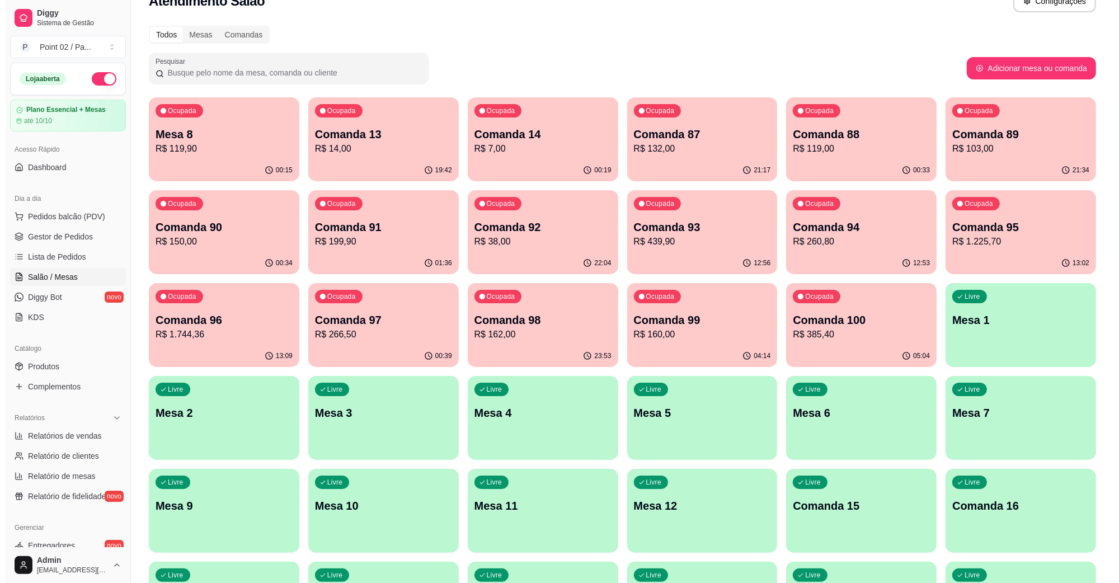
scroll to position [0, 0]
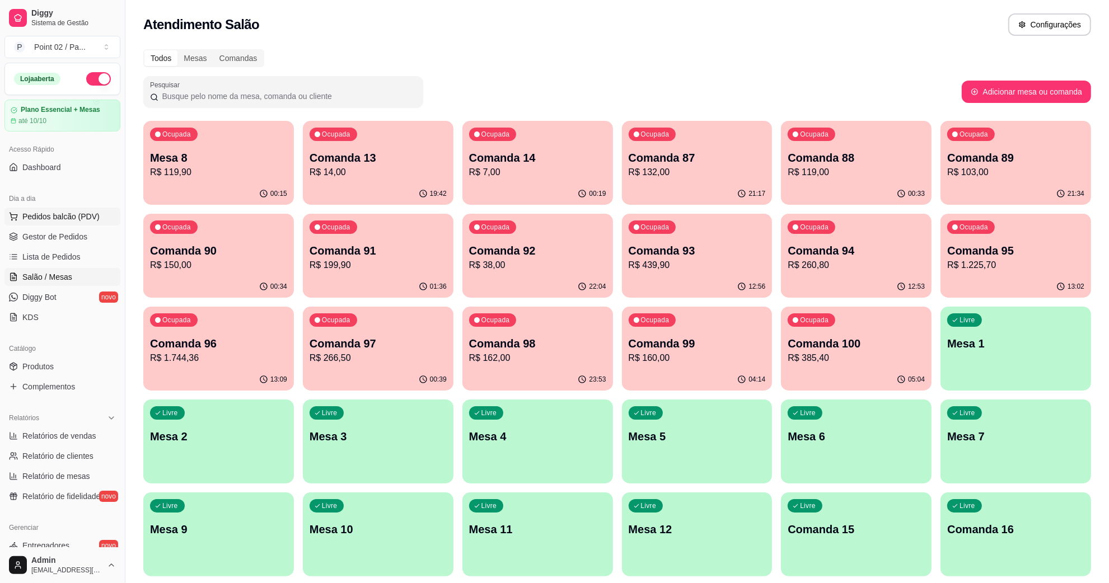
click at [69, 219] on span "Pedidos balcão (PDV)" at bounding box center [60, 216] width 77 height 11
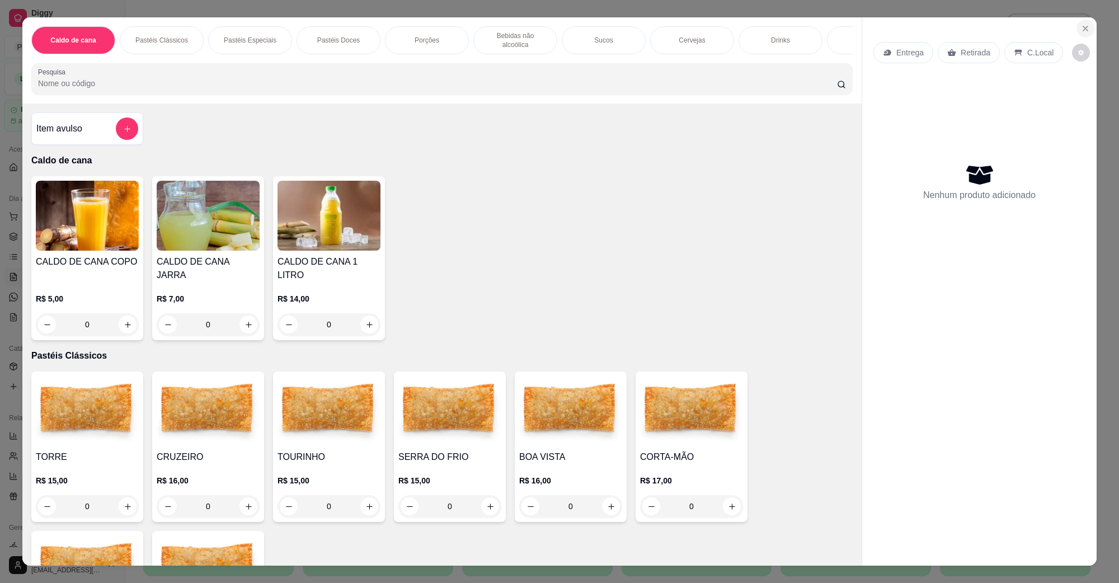
click at [1081, 30] on icon "Close" at bounding box center [1085, 28] width 9 height 9
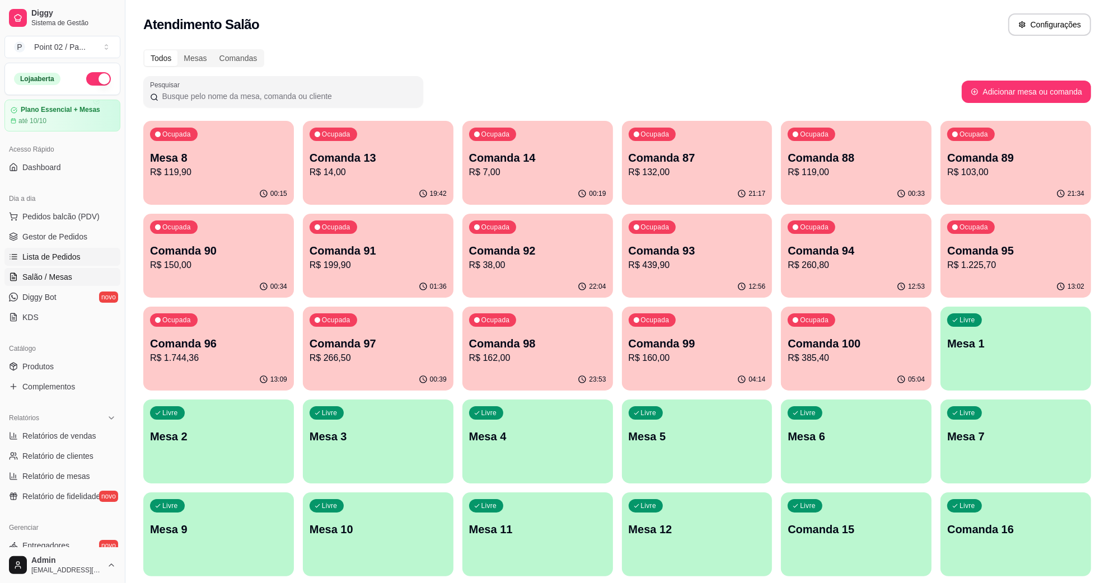
click at [49, 250] on link "Lista de Pedidos" at bounding box center [62, 257] width 116 height 18
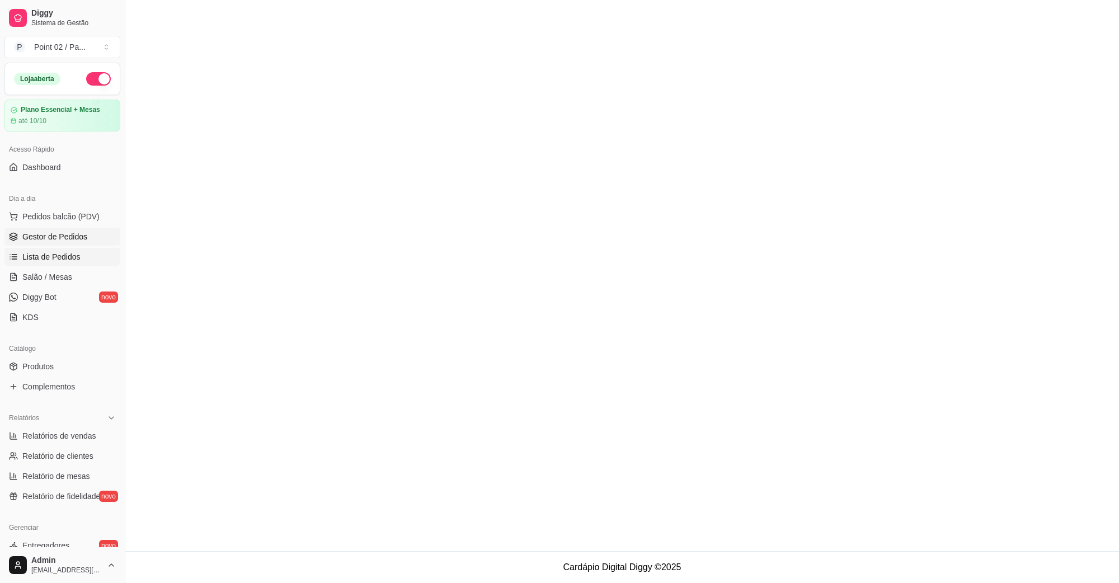
click at [52, 242] on span "Gestor de Pedidos" at bounding box center [54, 236] width 65 height 11
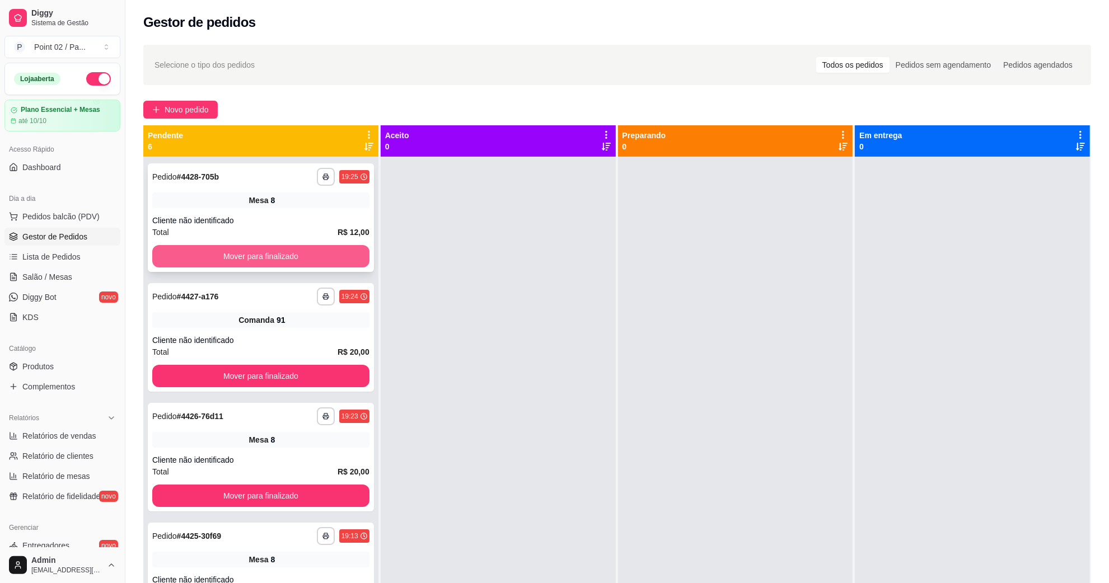
click at [273, 255] on button "Mover para finalizado" at bounding box center [260, 256] width 217 height 22
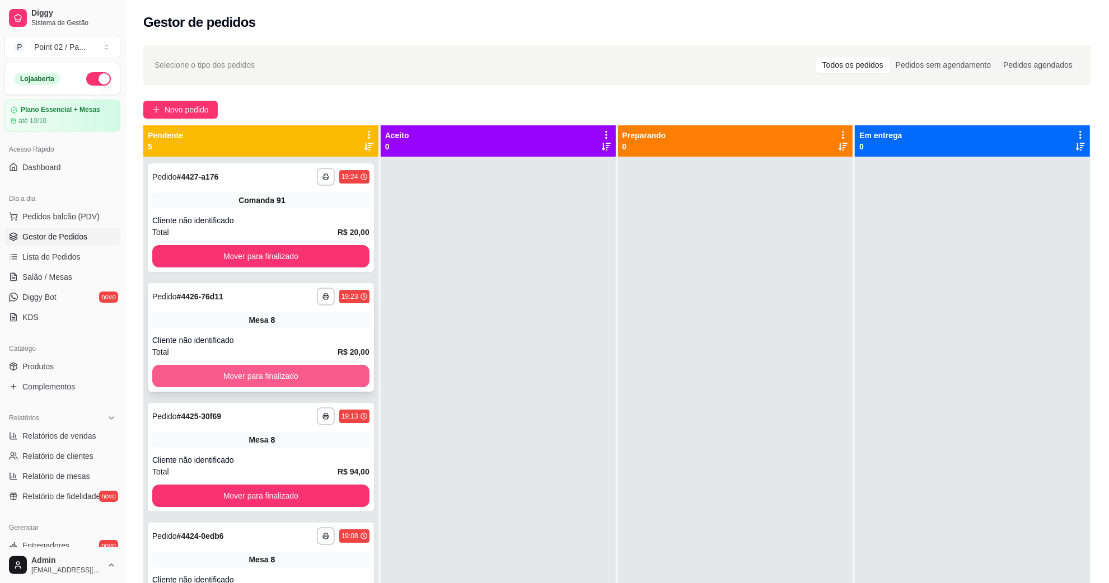
click at [269, 378] on button "Mover para finalizado" at bounding box center [260, 376] width 217 height 22
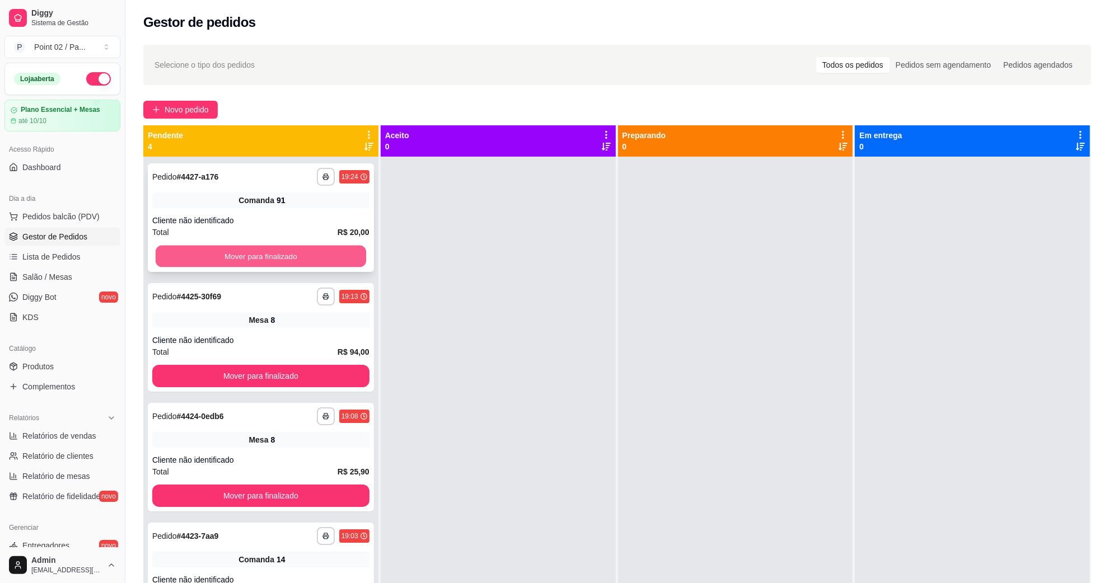
click at [294, 261] on button "Mover para finalizado" at bounding box center [261, 257] width 210 height 22
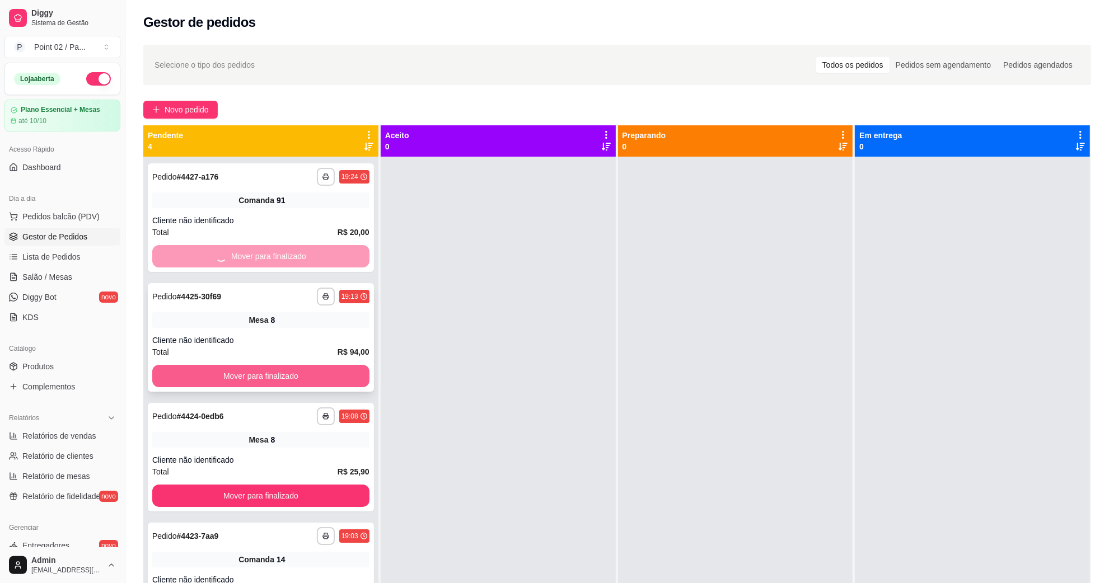
click at [298, 371] on button "Mover para finalizado" at bounding box center [260, 376] width 217 height 22
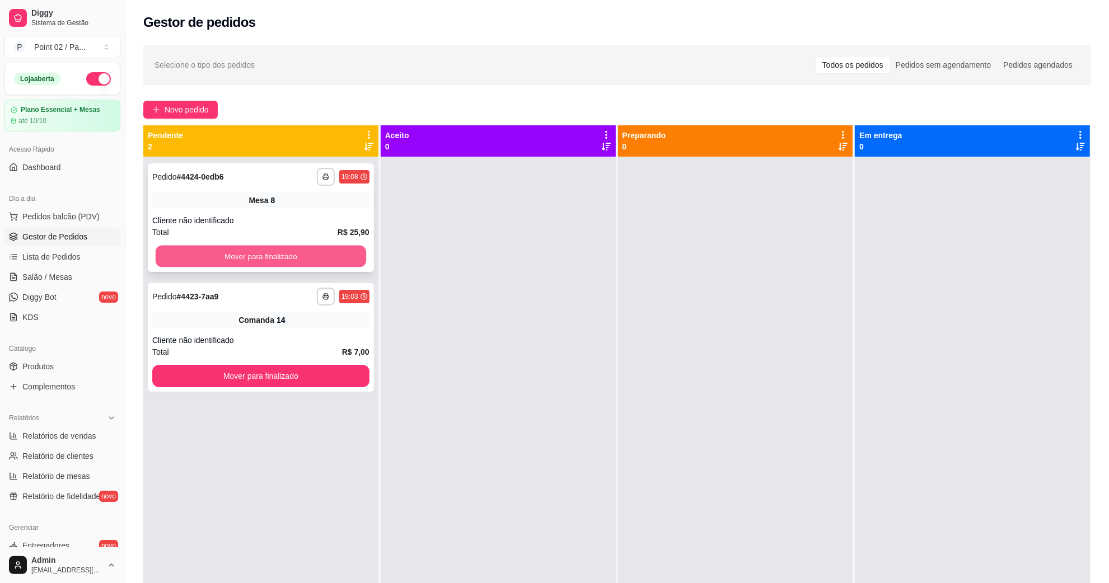
click at [305, 251] on button "Mover para finalizado" at bounding box center [261, 257] width 210 height 22
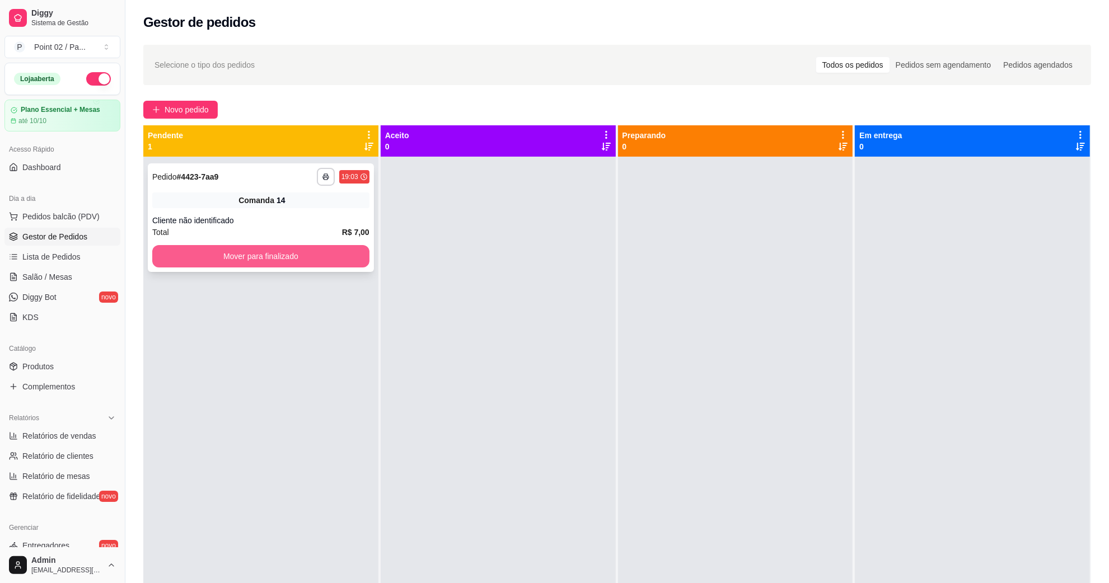
click at [302, 263] on button "Mover para finalizado" at bounding box center [260, 256] width 217 height 22
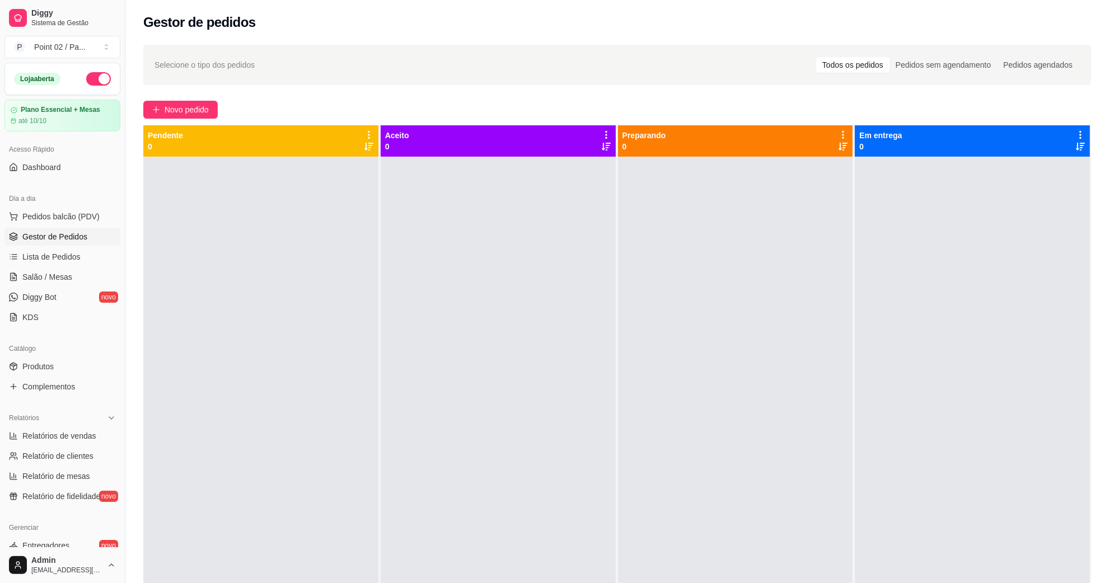
click at [315, 249] on div at bounding box center [260, 448] width 235 height 583
click at [78, 275] on link "Salão / Mesas" at bounding box center [62, 277] width 116 height 18
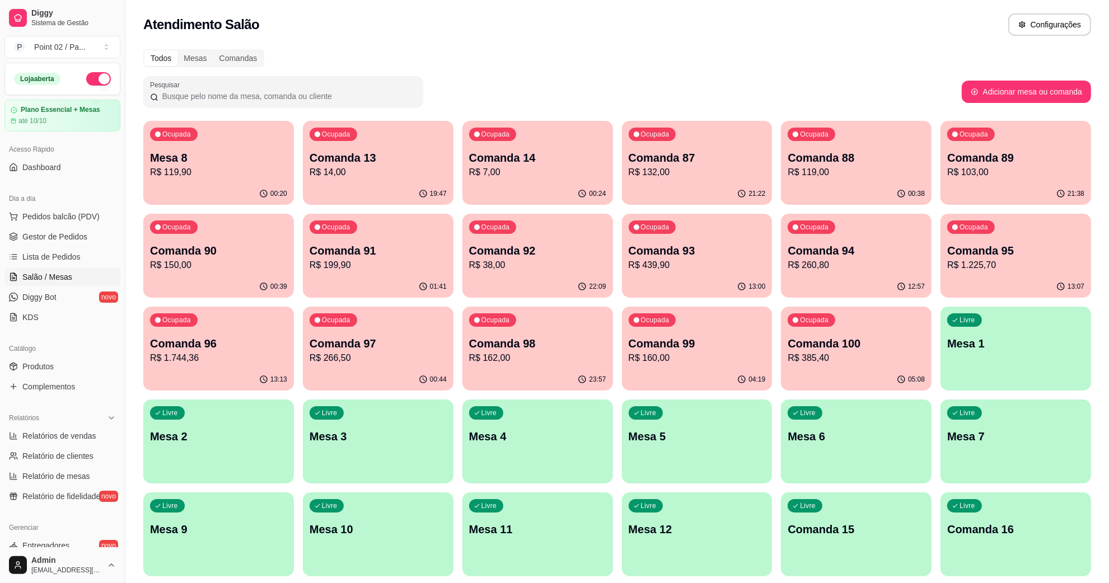
click at [217, 172] on p "R$ 119,90" at bounding box center [218, 172] width 137 height 13
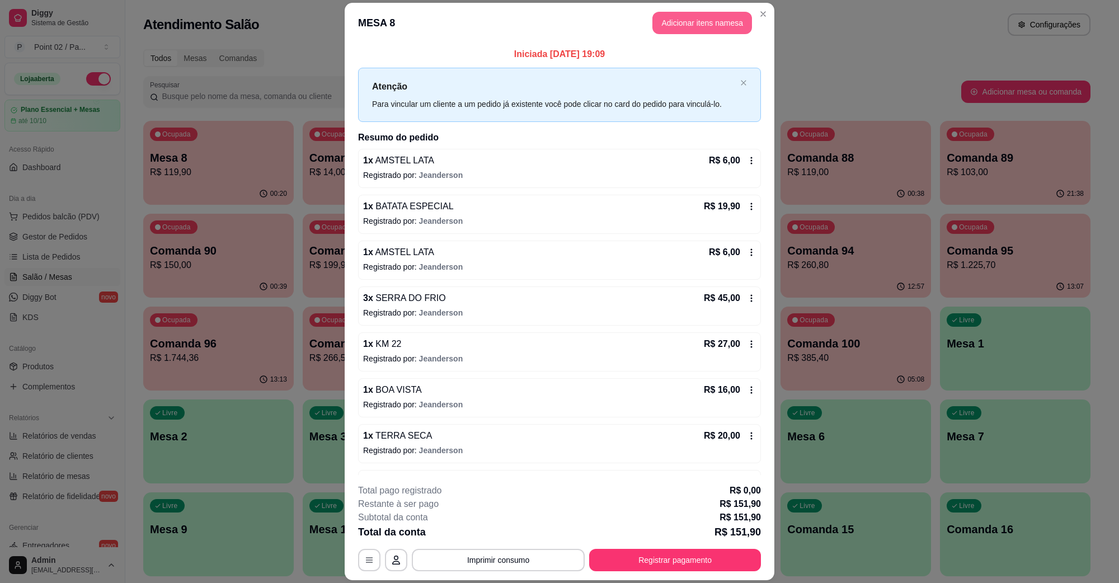
click at [669, 25] on button "Adicionar itens na mesa" at bounding box center [703, 23] width 100 height 22
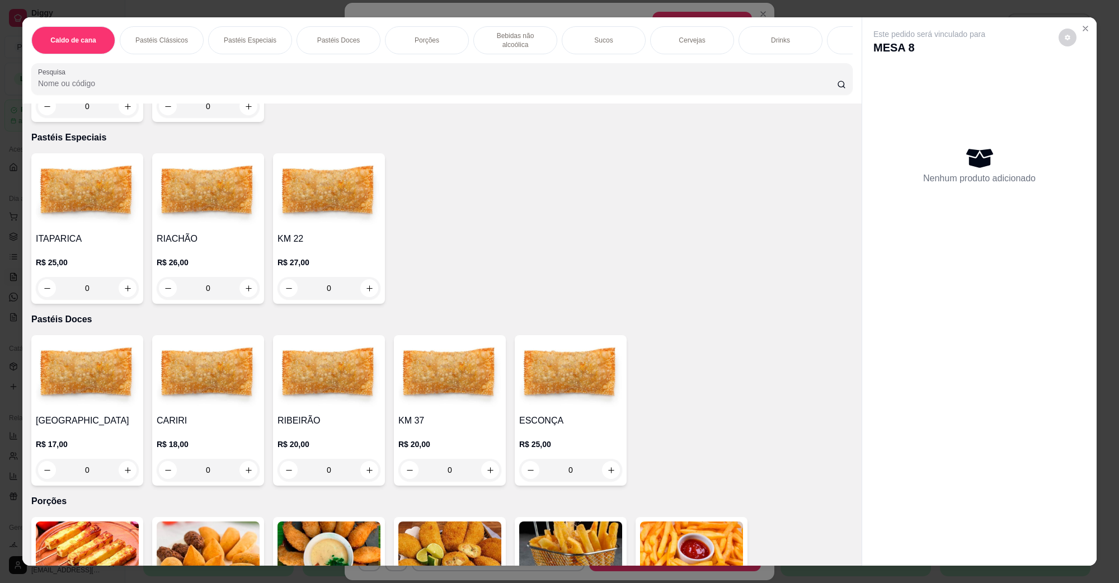
scroll to position [1049, 0]
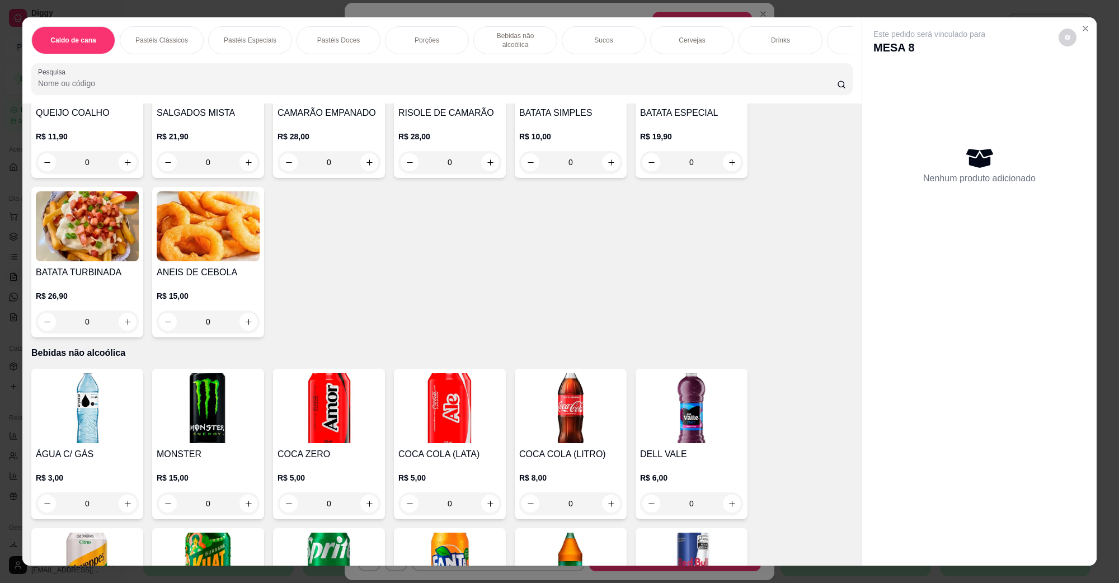
click at [615, 373] on img at bounding box center [570, 408] width 103 height 70
click at [636, 375] on button "Adicionar R$ 8,00" at bounding box center [667, 369] width 80 height 22
type input "1"
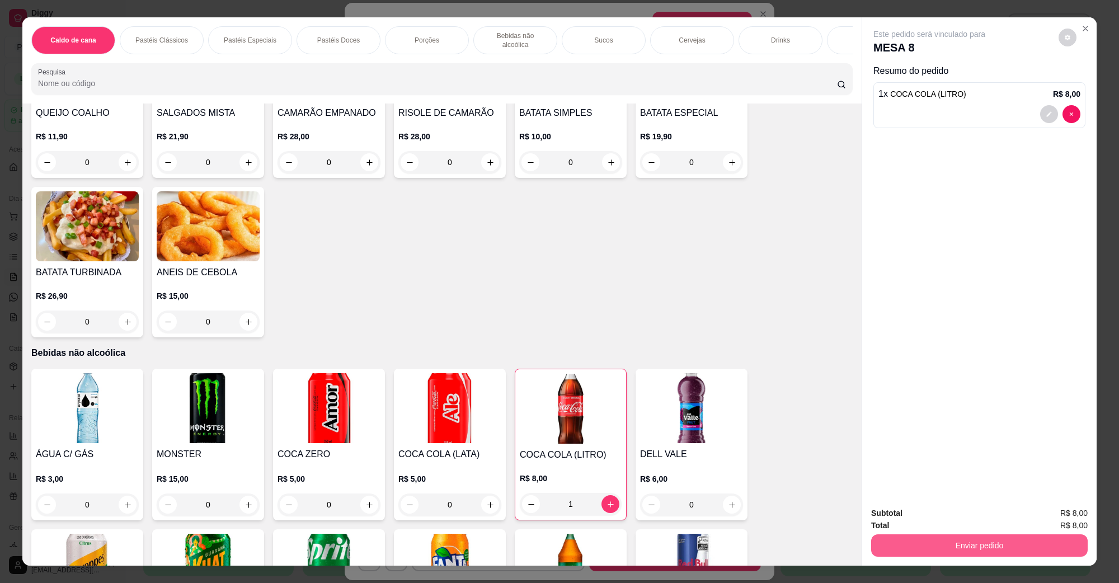
click at [916, 541] on button "Enviar pedido" at bounding box center [979, 546] width 217 height 22
click at [916, 518] on button "Não registrar e enviar pedido" at bounding box center [942, 518] width 116 height 21
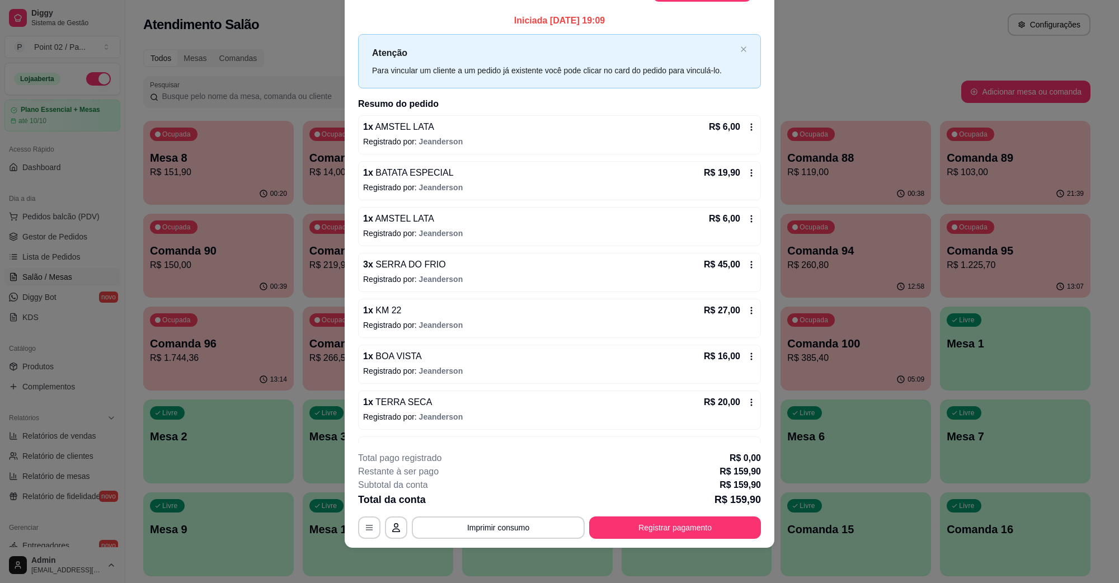
scroll to position [0, 0]
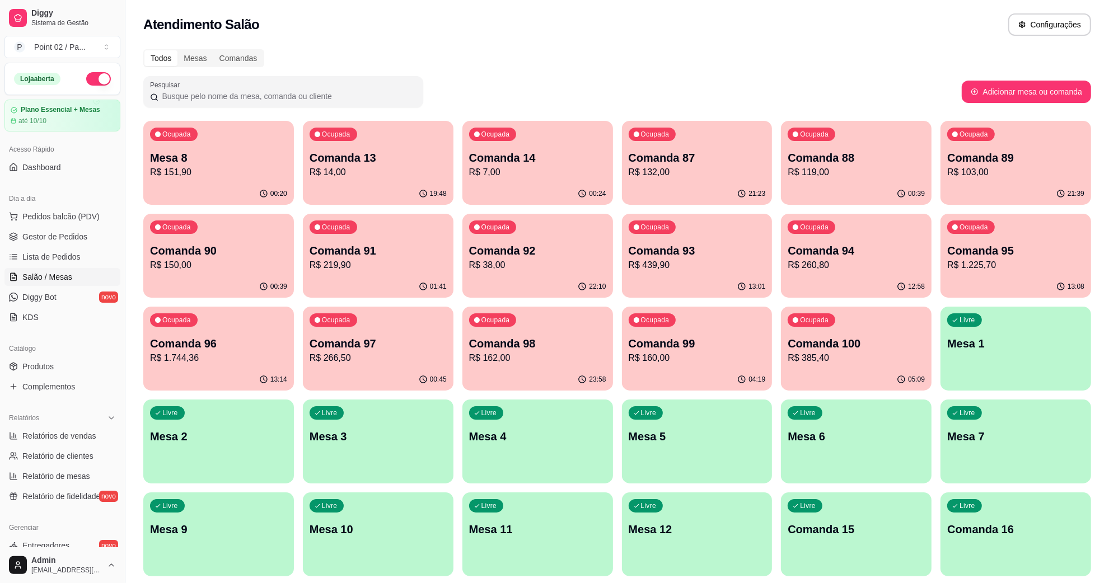
click at [812, 513] on div "Livre Comanda 15" at bounding box center [856, 528] width 151 height 71
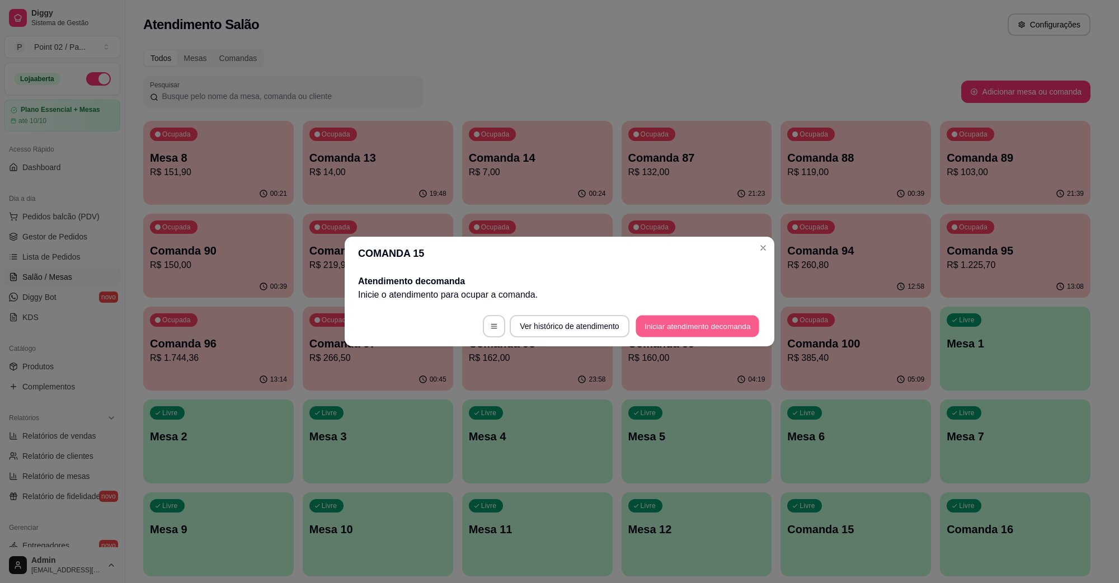
click at [731, 328] on button "Iniciar atendimento de comanda" at bounding box center [698, 327] width 124 height 22
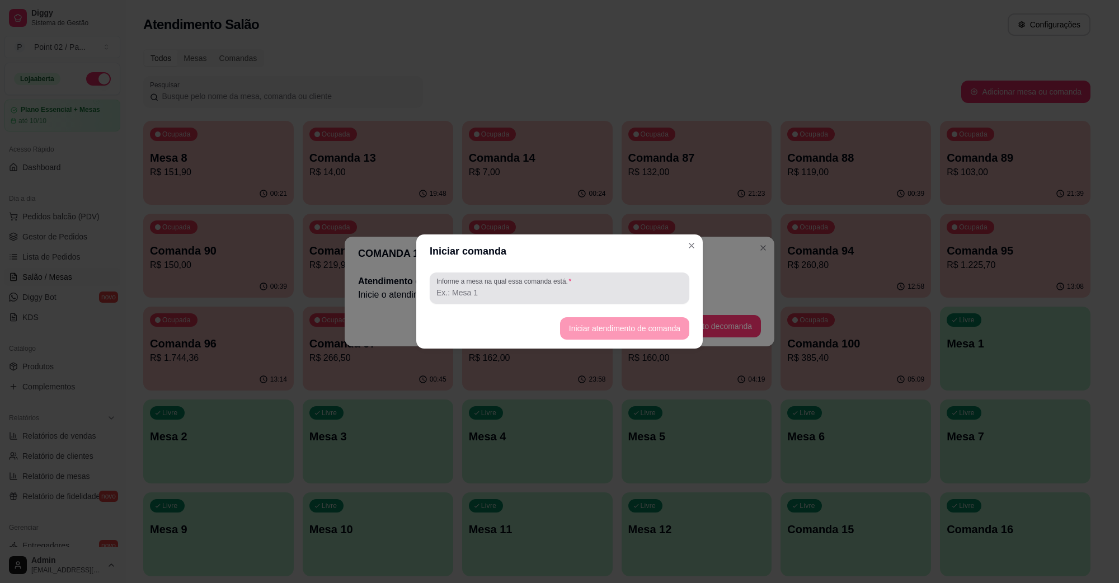
click at [653, 295] on input "Informe a mesa na qual essa comanda está." at bounding box center [560, 292] width 246 height 11
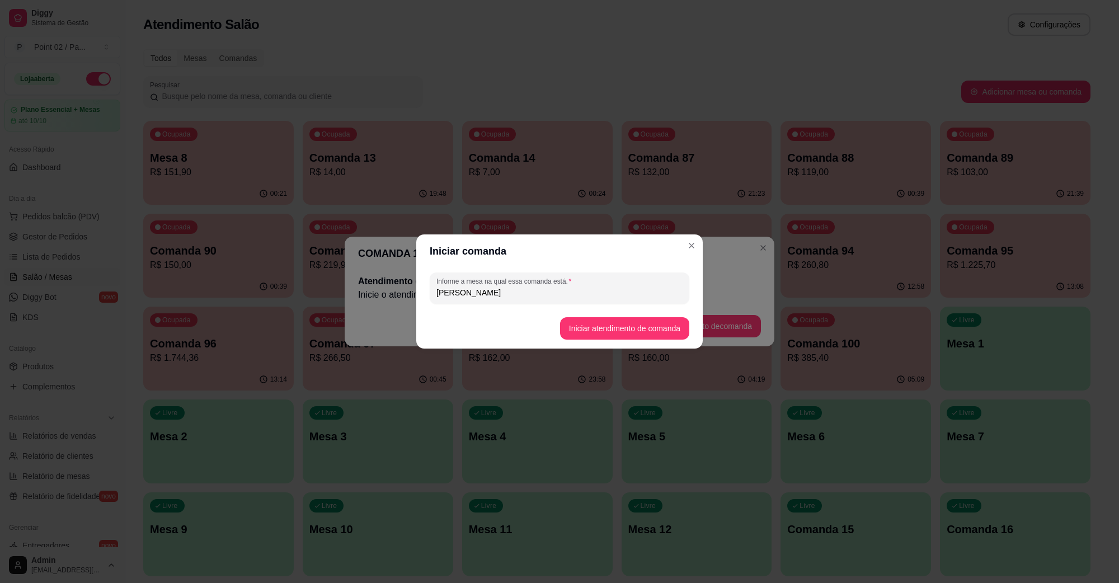
type input "[PERSON_NAME]"
click at [647, 321] on button "Iniciar atendimento de comanda" at bounding box center [624, 328] width 129 height 22
click at [645, 325] on footer "Iniciar atendimento de comanda" at bounding box center [559, 328] width 287 height 40
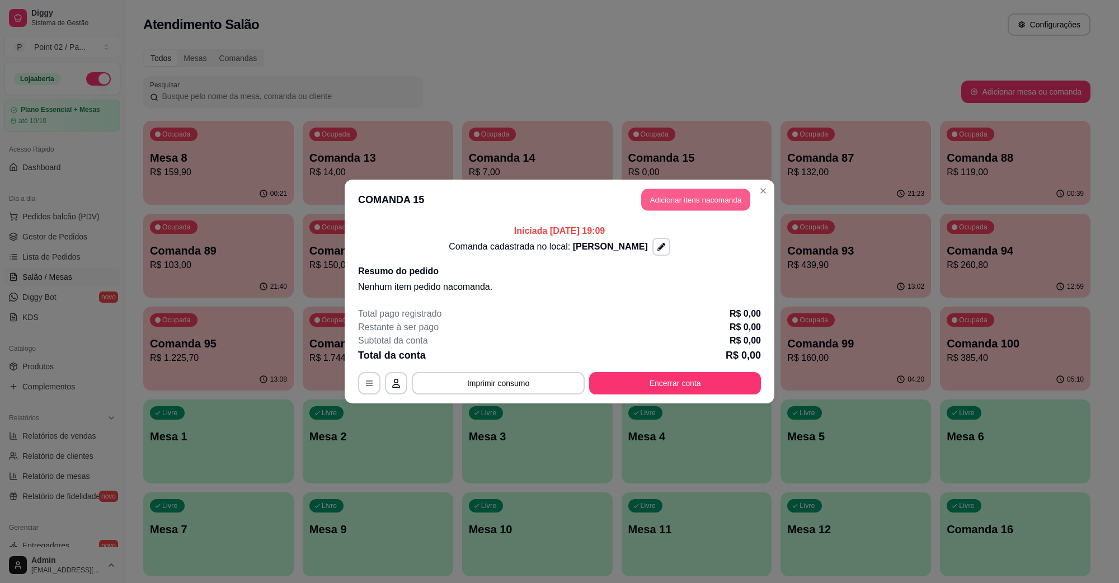
click at [709, 208] on button "Adicionar itens na comanda" at bounding box center [695, 200] width 109 height 22
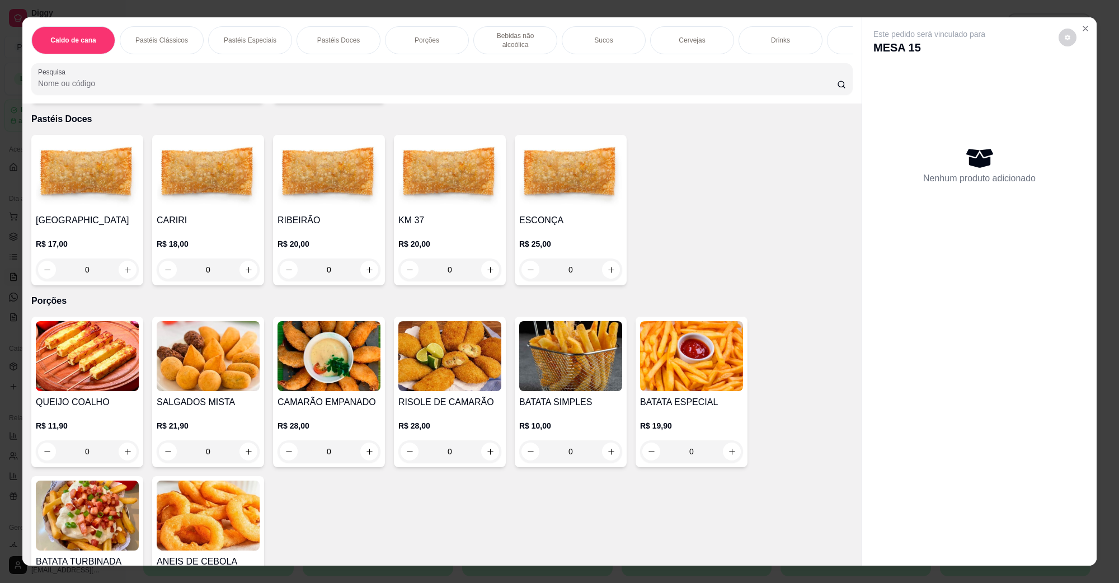
scroll to position [840, 0]
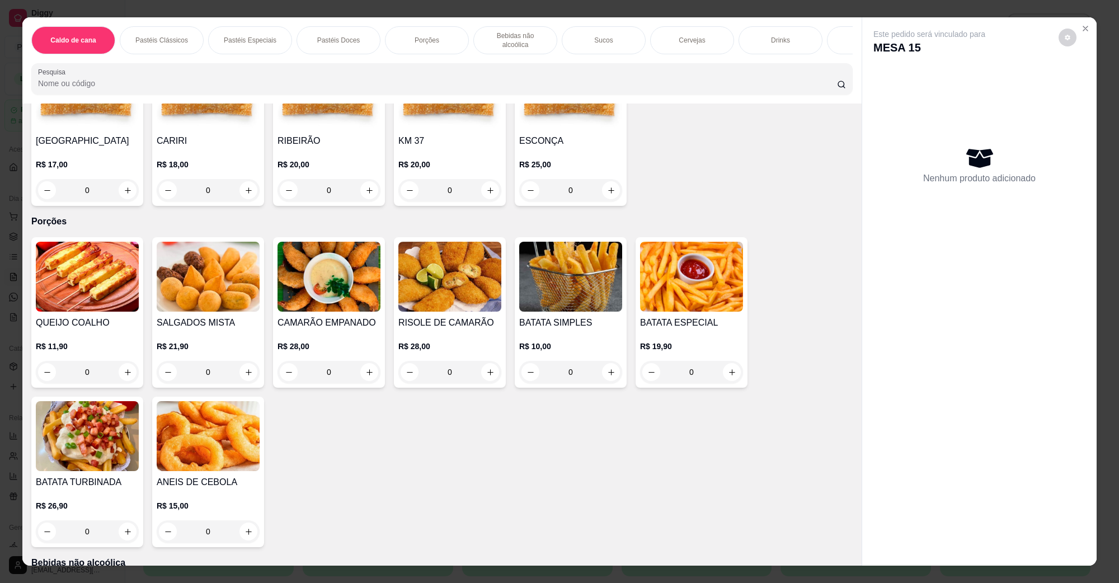
click at [625, 289] on div "QUEIJO COALHO R$ 11,90 0 SALGADOS MISTA R$ 21,90 0 CAMARÃO EMPANADO R$ 28,00 0 …" at bounding box center [442, 392] width 822 height 310
click at [659, 284] on img at bounding box center [691, 277] width 103 height 70
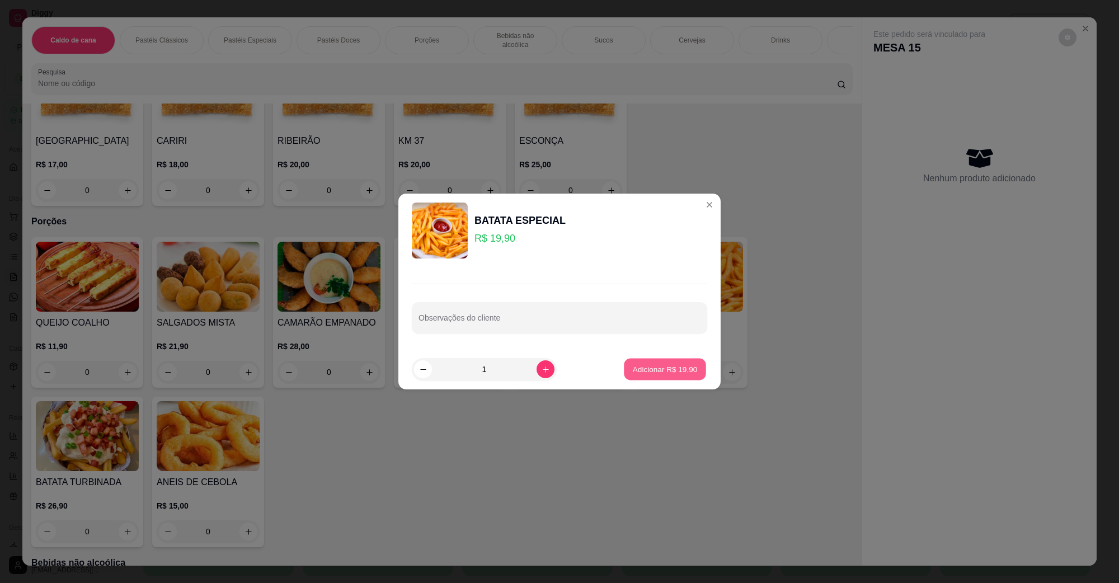
click at [661, 376] on button "Adicionar R$ 19,90" at bounding box center [665, 370] width 82 height 22
type input "1"
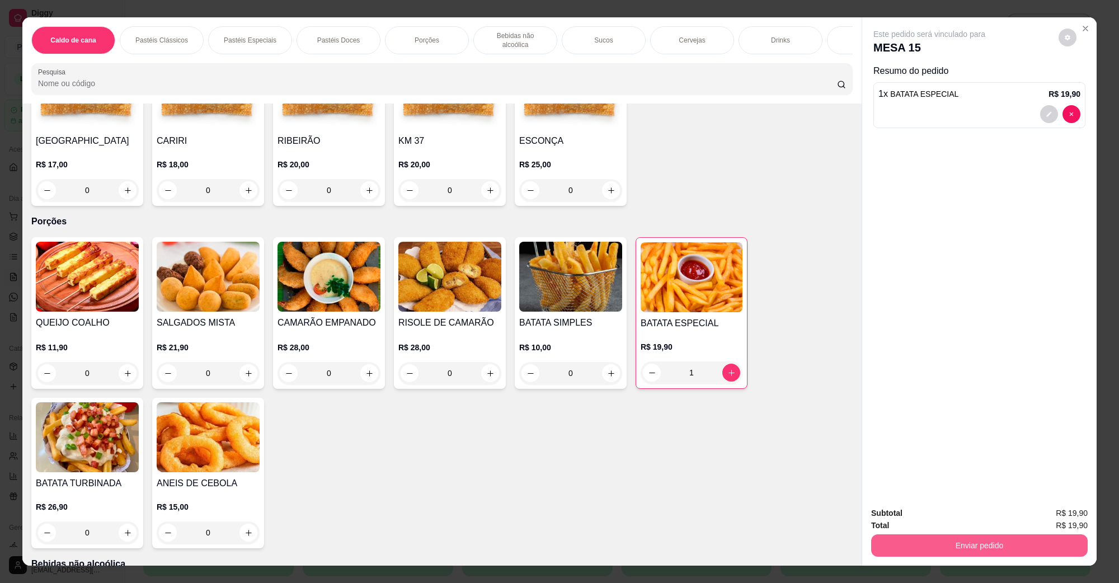
click at [954, 541] on button "Enviar pedido" at bounding box center [979, 546] width 217 height 22
click at [949, 527] on button "Não registrar e enviar pedido" at bounding box center [941, 518] width 113 height 21
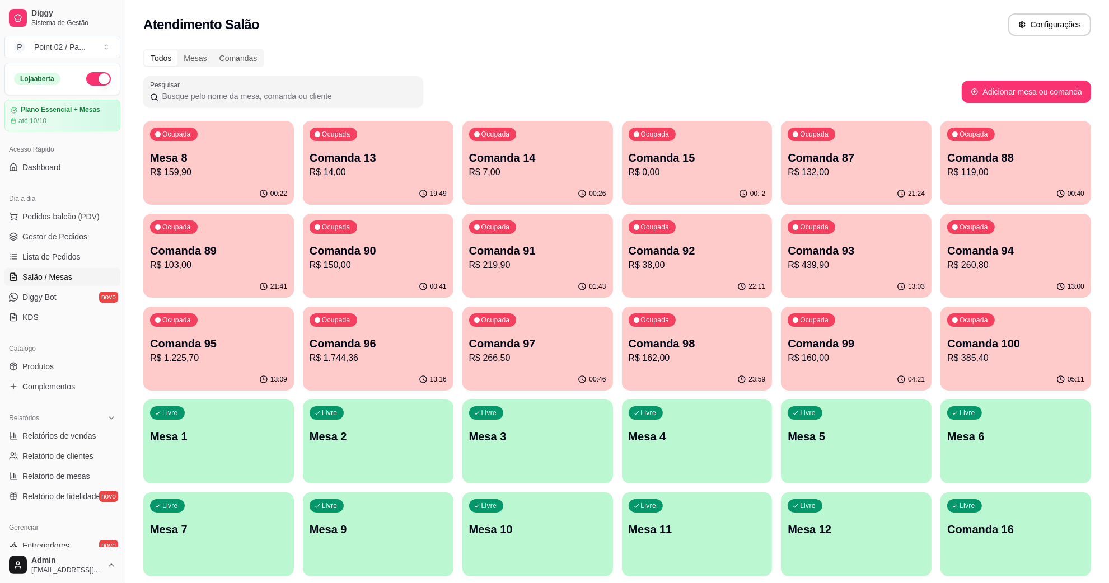
click at [248, 166] on p "R$ 159,90" at bounding box center [218, 172] width 137 height 13
click at [662, 164] on p "Comanda 15" at bounding box center [696, 158] width 133 height 15
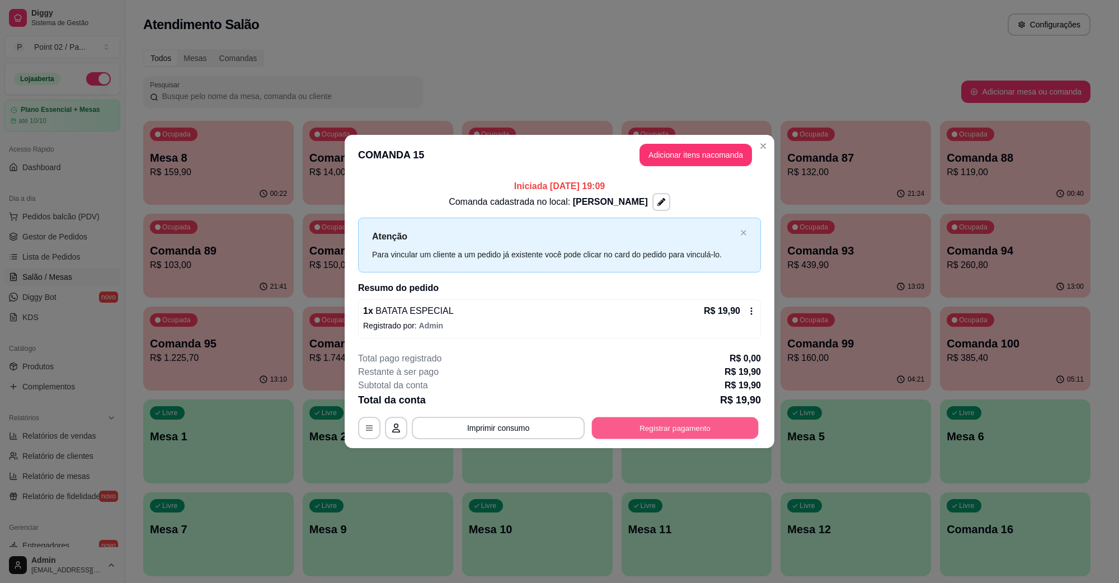
click at [639, 420] on button "Registrar pagamento" at bounding box center [675, 428] width 167 height 22
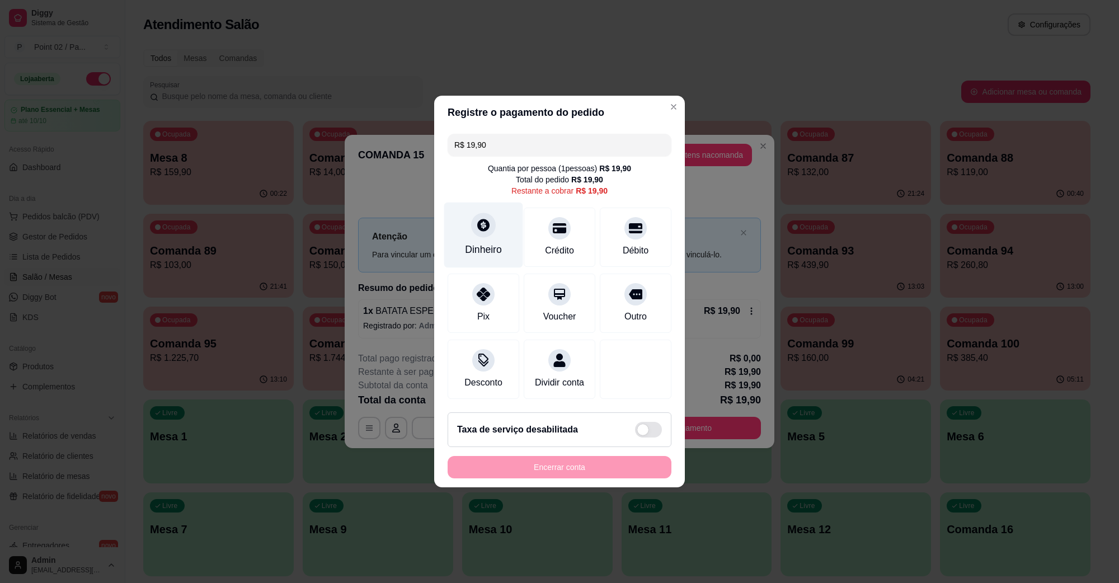
click at [501, 239] on div "Dinheiro" at bounding box center [483, 235] width 79 height 65
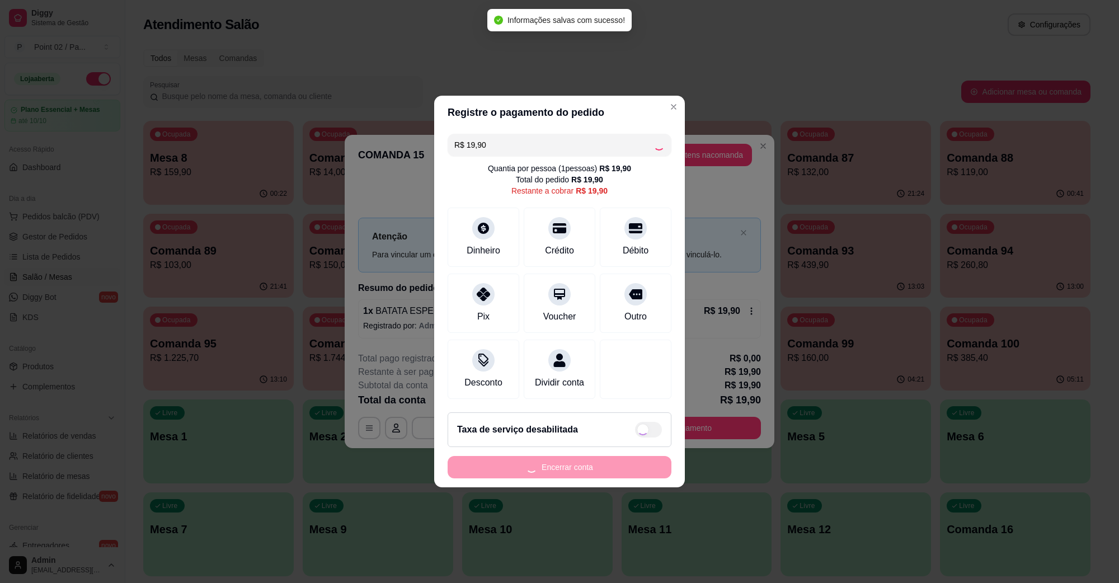
type input "R$ 0,00"
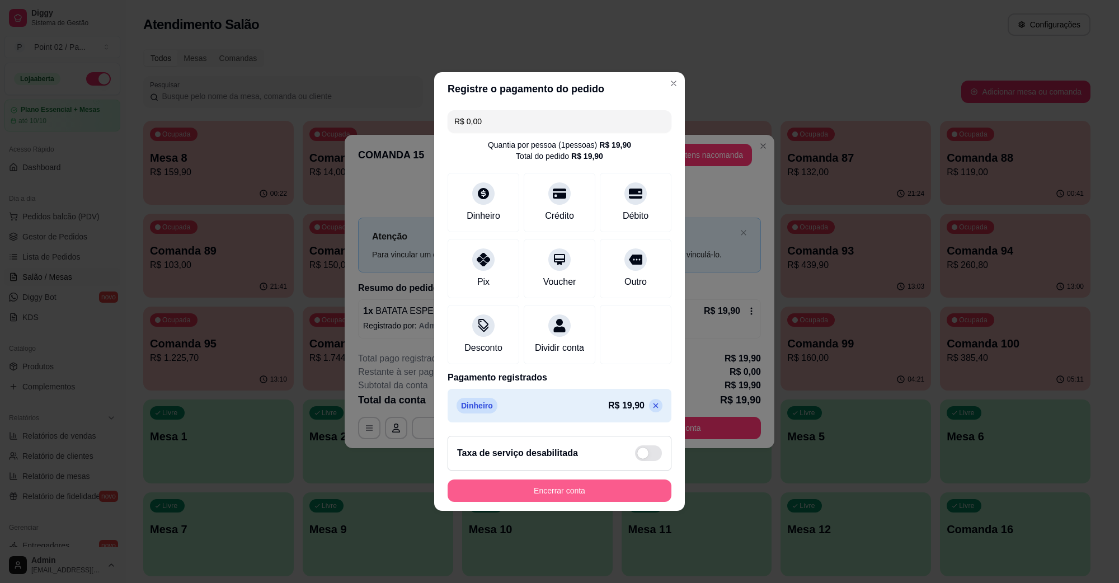
click at [561, 499] on button "Encerrar conta" at bounding box center [560, 491] width 224 height 22
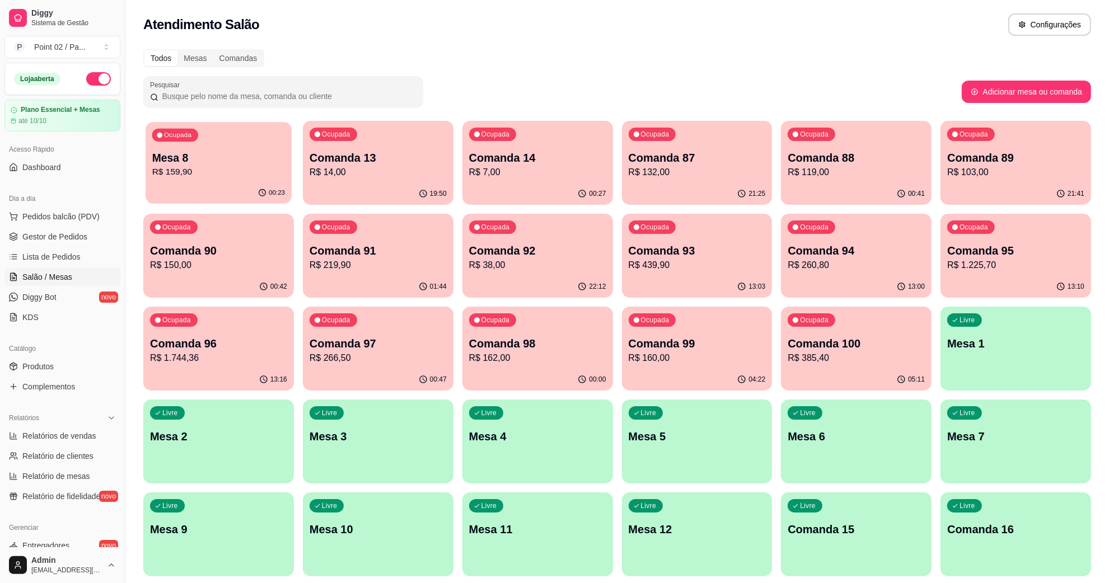
click at [271, 151] on p "Mesa 8" at bounding box center [218, 158] width 133 height 15
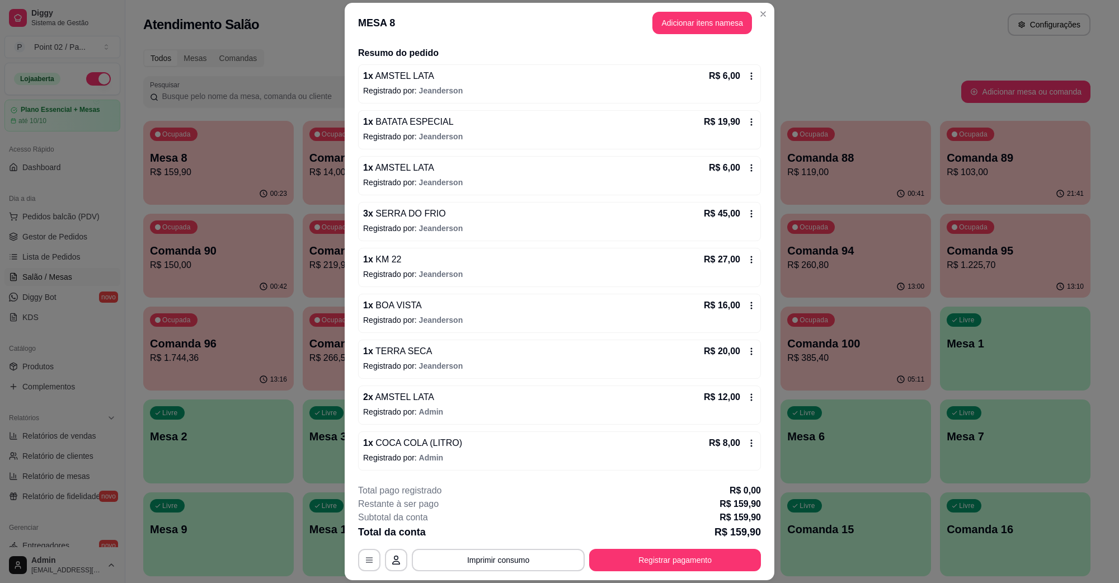
scroll to position [0, 0]
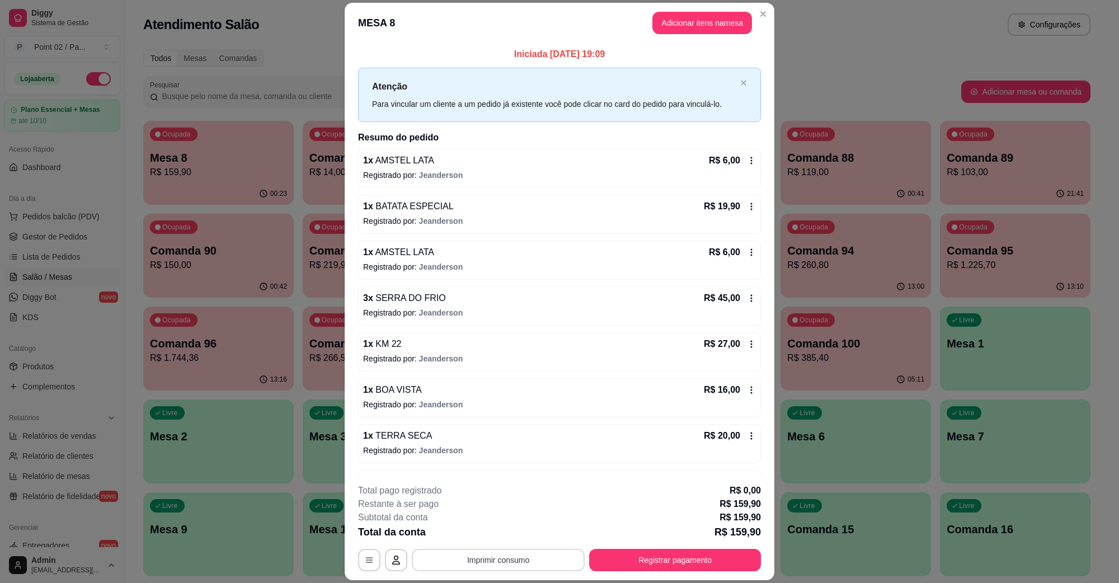
click at [463, 560] on button "Imprimir consumo" at bounding box center [498, 560] width 173 height 22
click at [490, 518] on h4 "Escolha a impressora" at bounding box center [496, 515] width 81 height 11
click at [490, 533] on button "IMPRESSORA" at bounding box center [496, 535] width 81 height 18
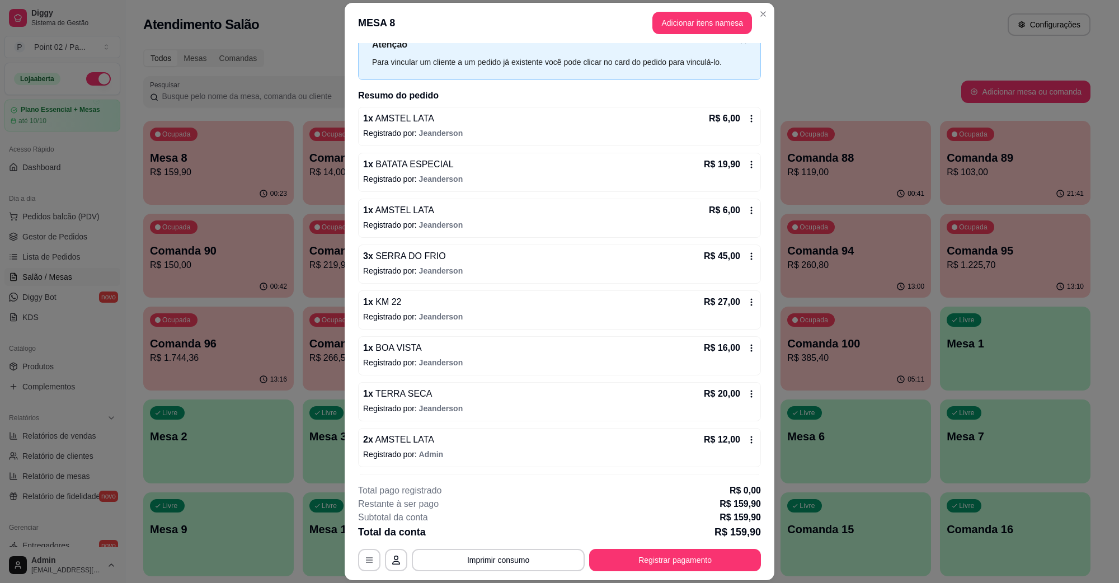
scroll to position [87, 0]
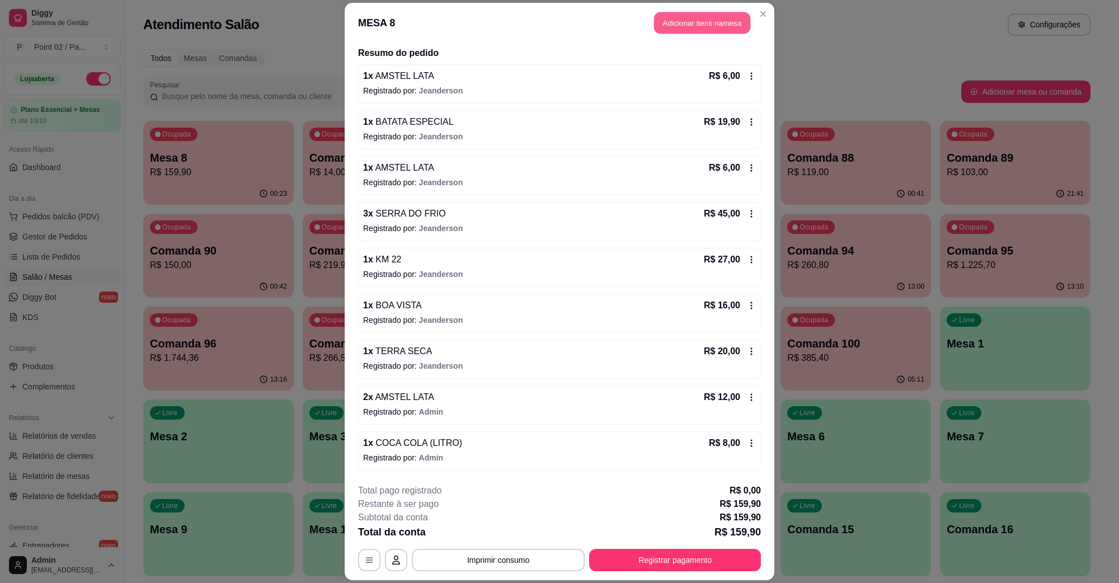
click at [672, 28] on button "Adicionar itens na mesa" at bounding box center [702, 23] width 96 height 22
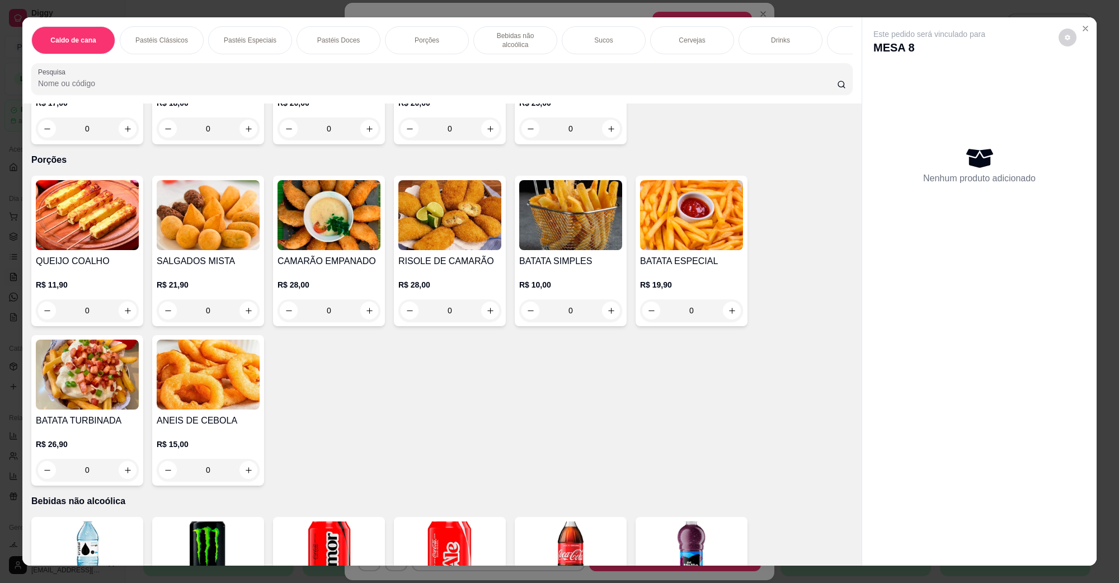
scroll to position [910, 0]
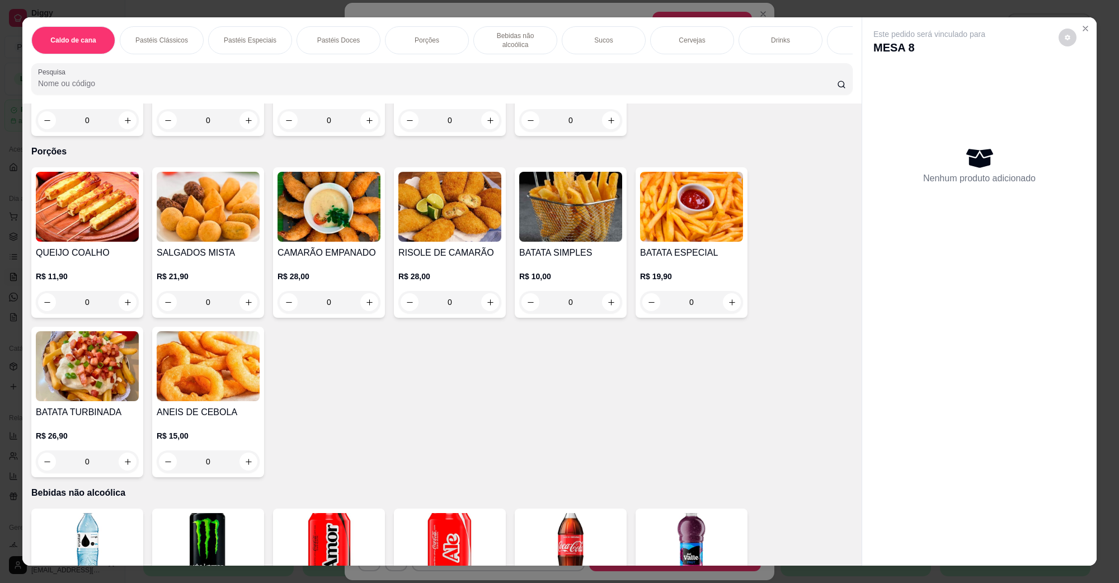
click at [564, 531] on img at bounding box center [570, 548] width 103 height 70
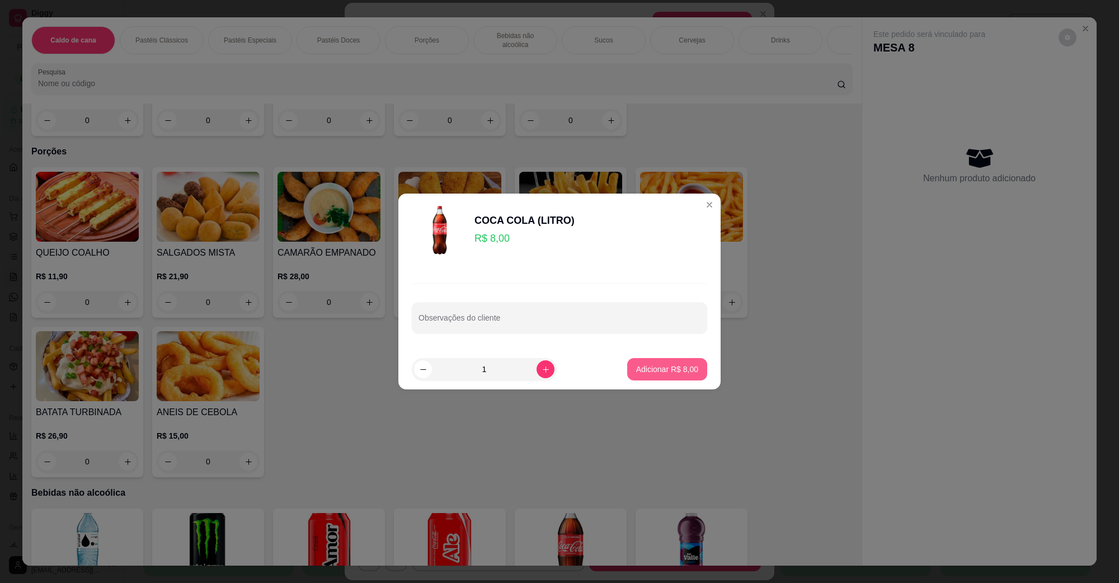
click at [678, 367] on p "Adicionar R$ 8,00" at bounding box center [667, 369] width 62 height 11
type input "1"
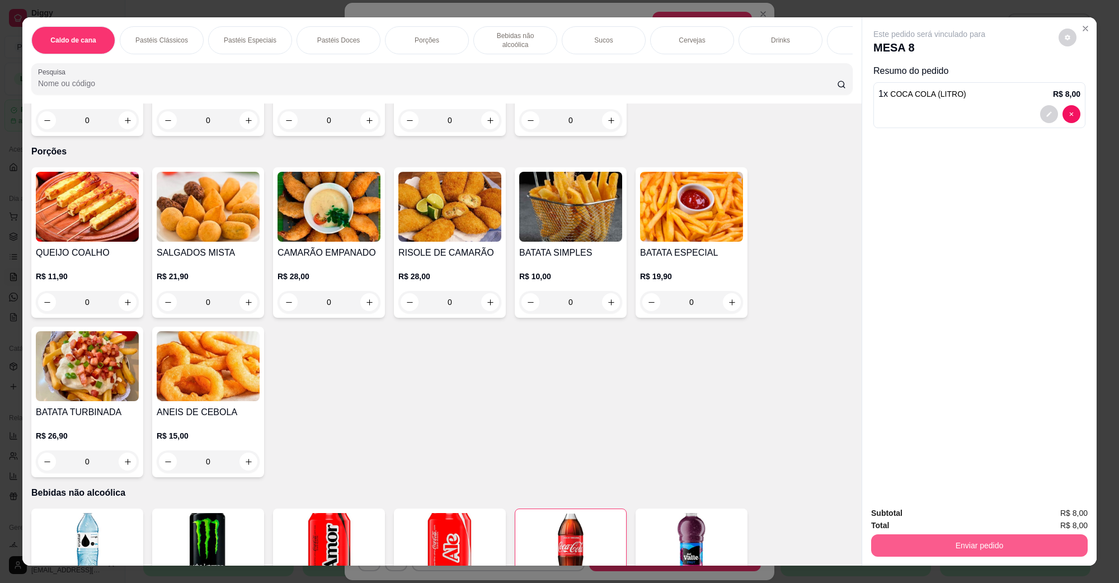
click at [892, 538] on button "Enviar pedido" at bounding box center [979, 546] width 217 height 22
click at [896, 521] on button "Não registrar e enviar pedido" at bounding box center [942, 518] width 116 height 21
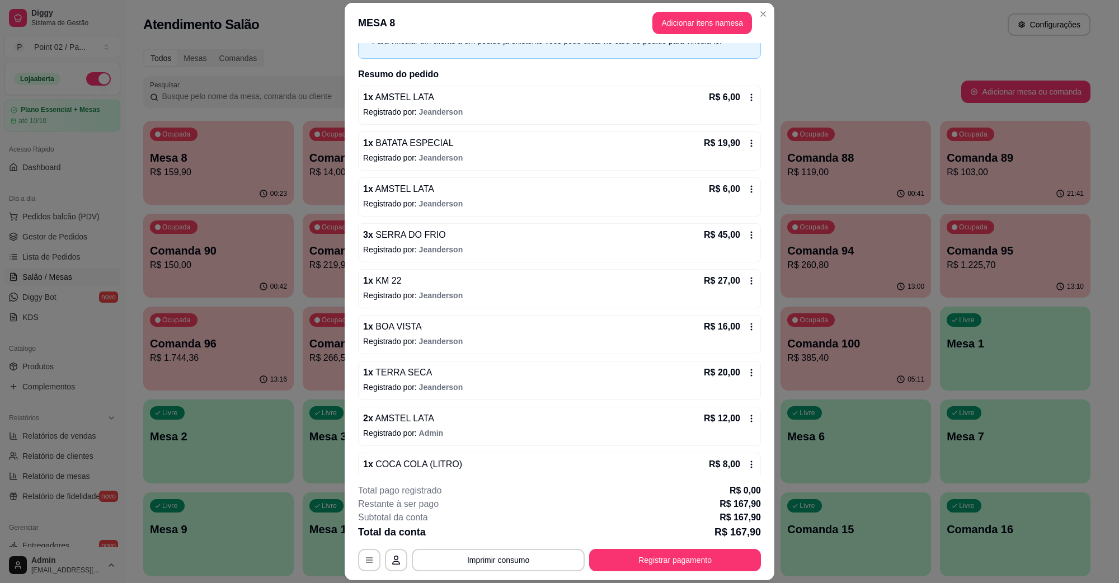
scroll to position [0, 0]
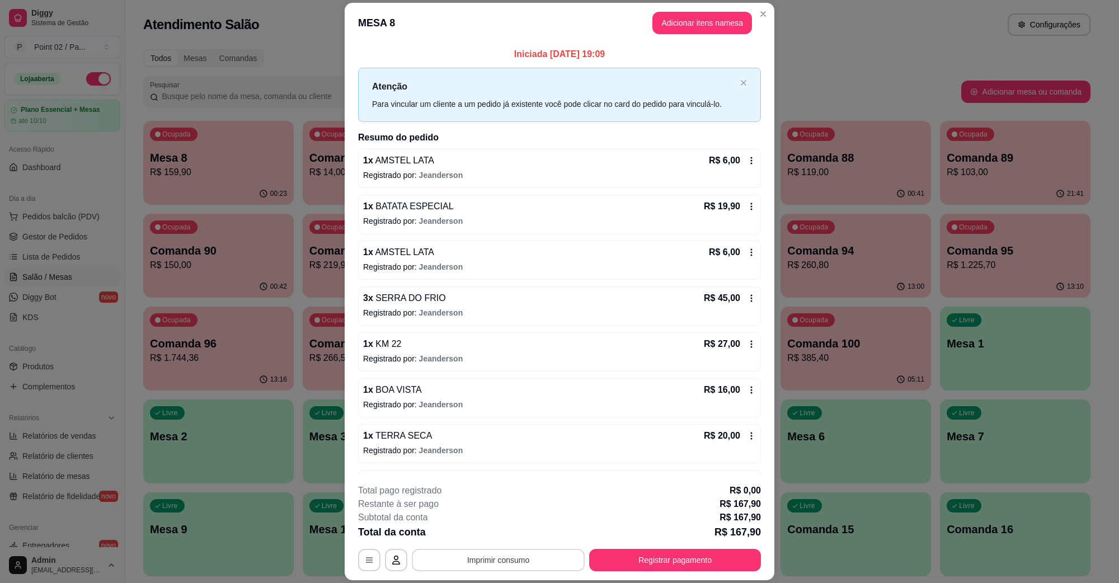
click at [487, 563] on button "Imprimir consumo" at bounding box center [498, 560] width 173 height 22
click at [494, 538] on button "IMPRESSORA" at bounding box center [496, 535] width 81 height 18
click at [715, 15] on button "Adicionar itens na mesa" at bounding box center [702, 23] width 96 height 22
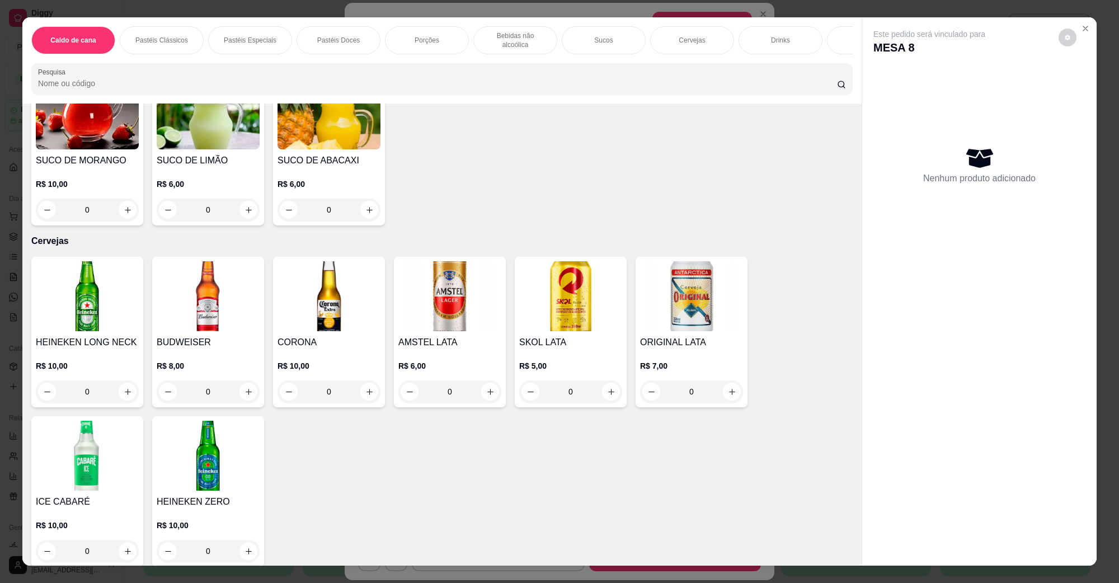
scroll to position [1749, 0]
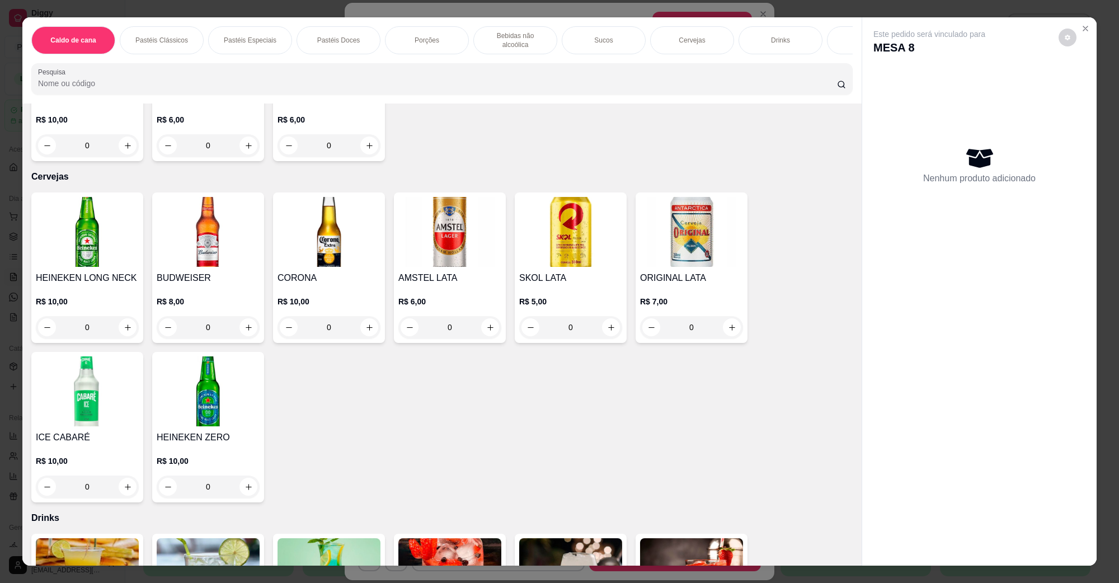
click at [437, 238] on img at bounding box center [450, 232] width 103 height 70
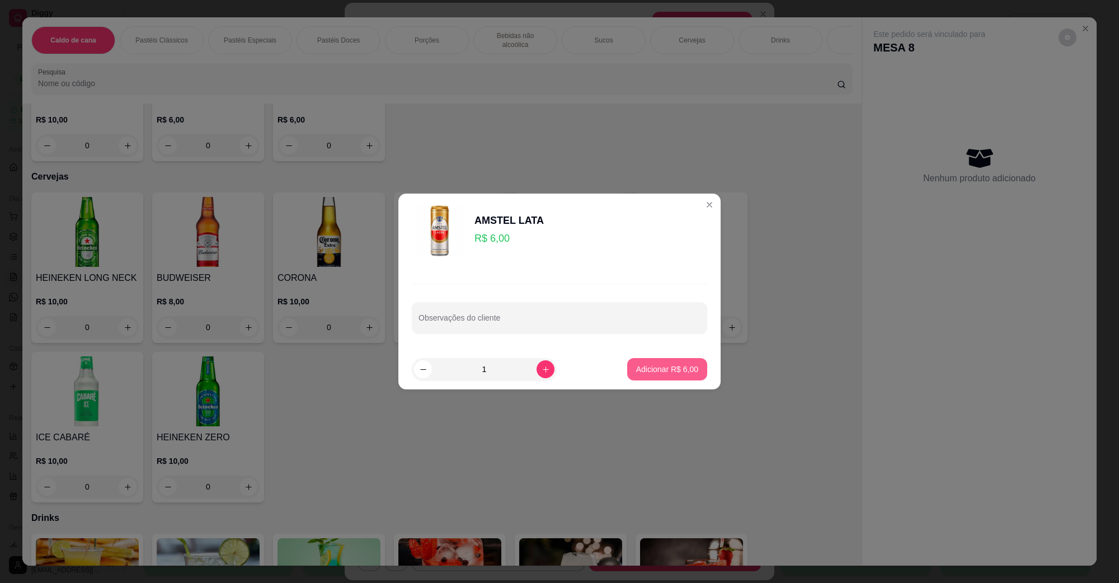
click at [636, 369] on p "Adicionar R$ 6,00" at bounding box center [667, 369] width 62 height 11
type input "1"
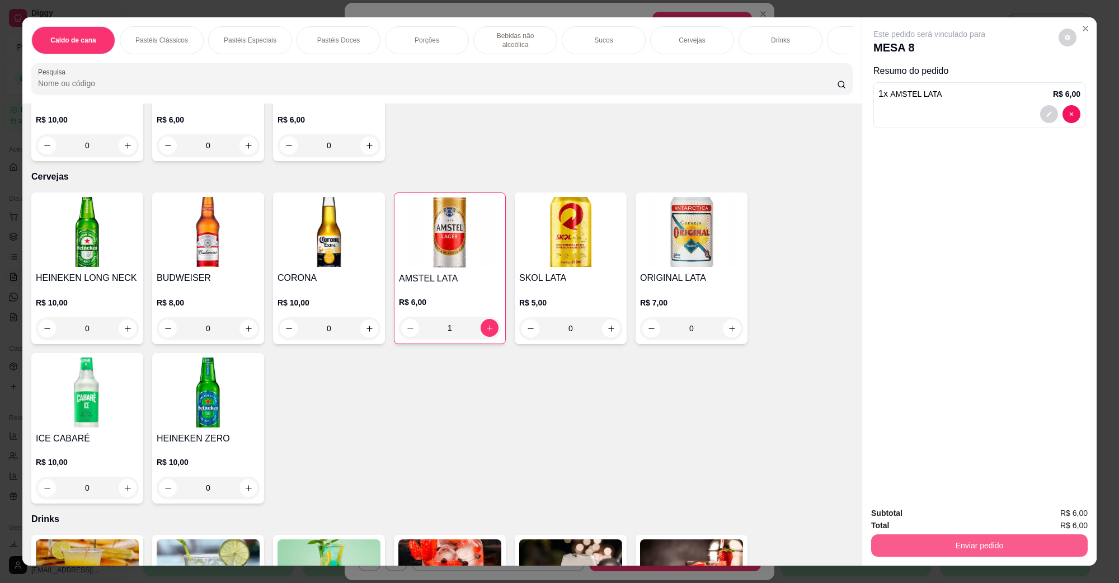
click at [925, 538] on button "Enviar pedido" at bounding box center [979, 546] width 217 height 22
click at [925, 526] on button "Não registrar e enviar pedido" at bounding box center [941, 518] width 113 height 21
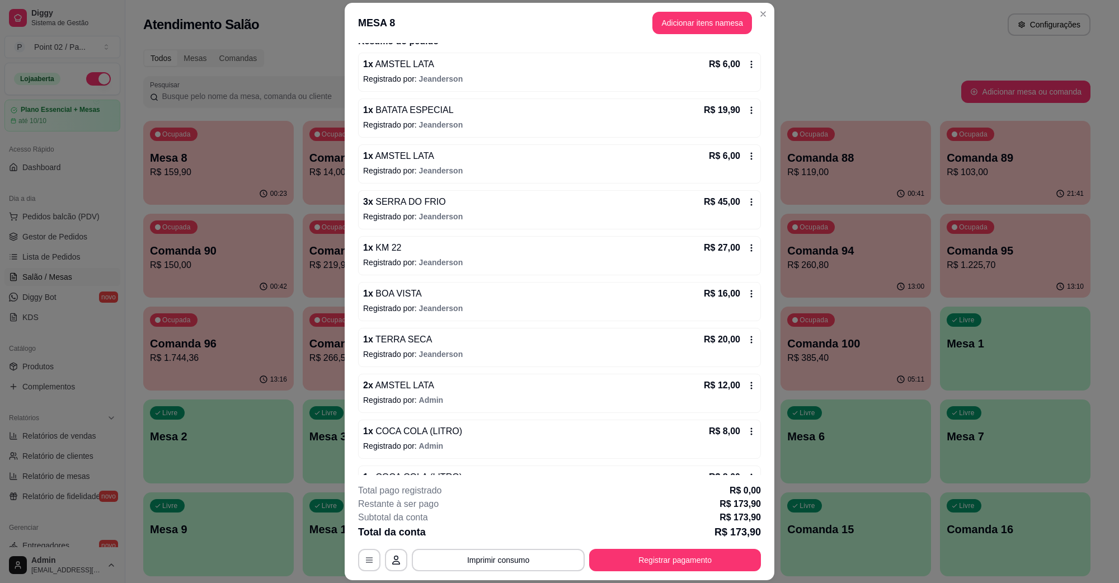
scroll to position [0, 0]
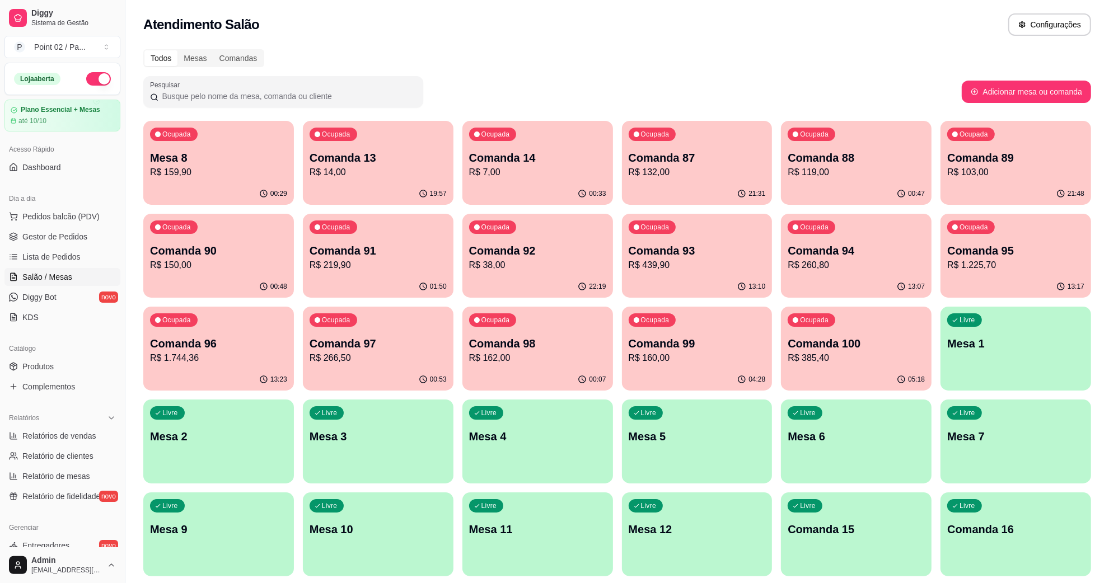
click at [237, 156] on p "Mesa 8" at bounding box center [218, 158] width 137 height 16
click at [208, 179] on div "Ocupada Mesa 8 R$ 159,90" at bounding box center [218, 152] width 151 height 62
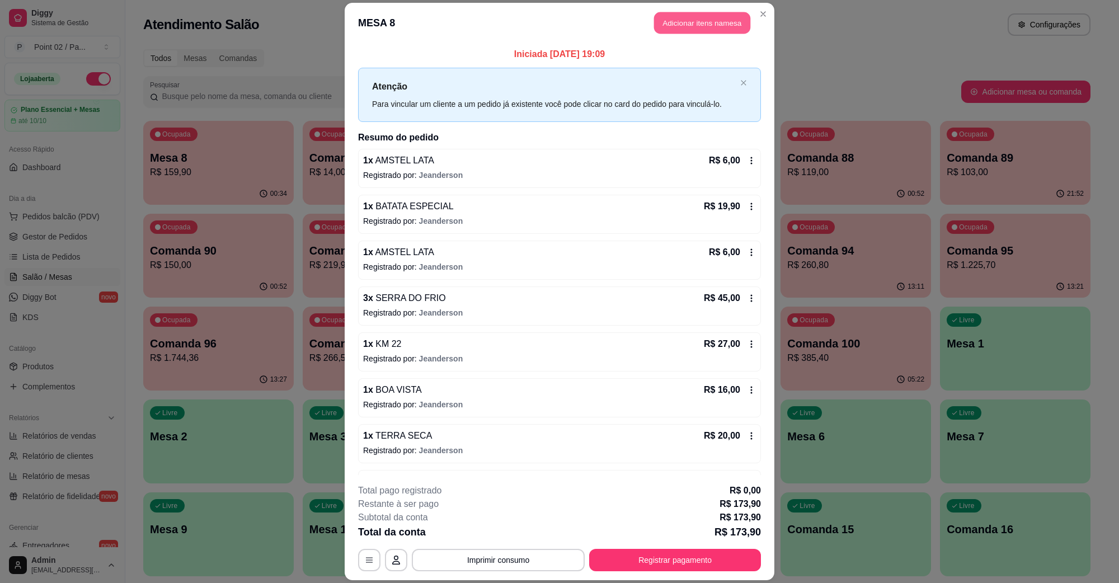
click at [745, 15] on button "Adicionar itens na mesa" at bounding box center [702, 23] width 96 height 22
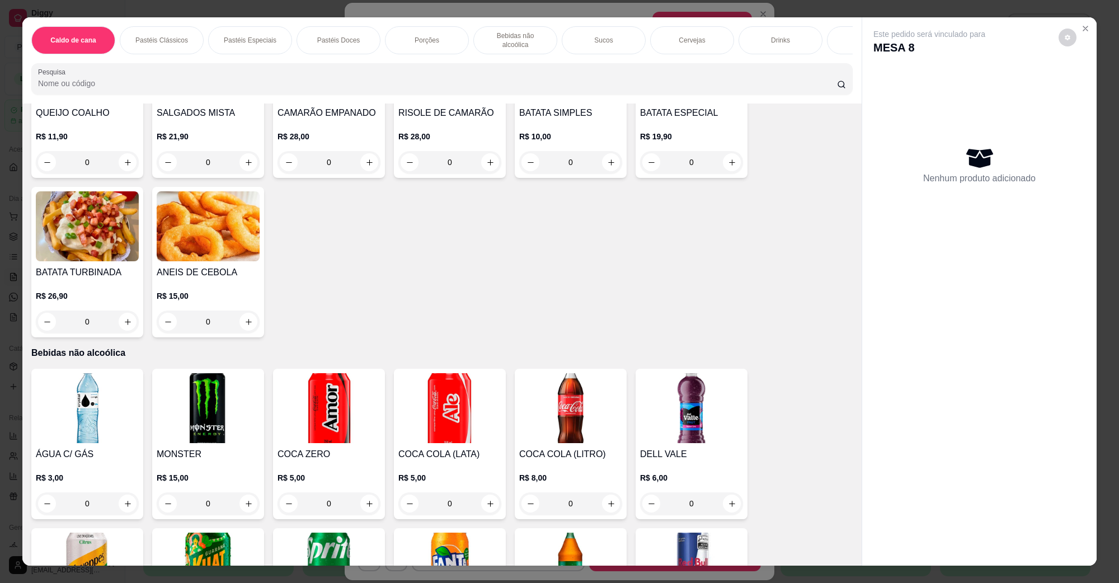
scroll to position [1259, 0]
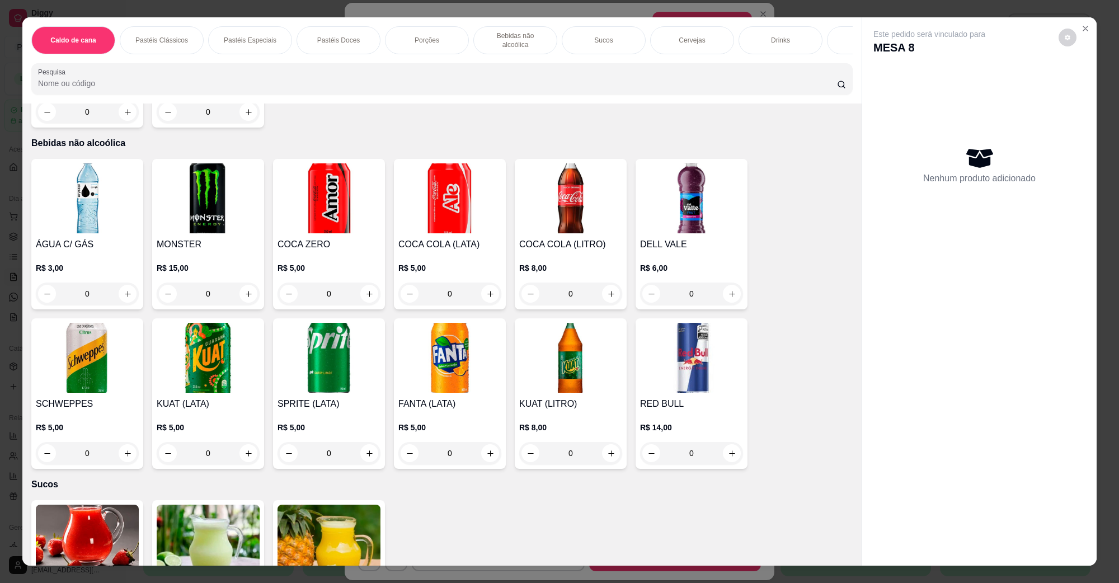
click at [552, 195] on img at bounding box center [570, 198] width 103 height 70
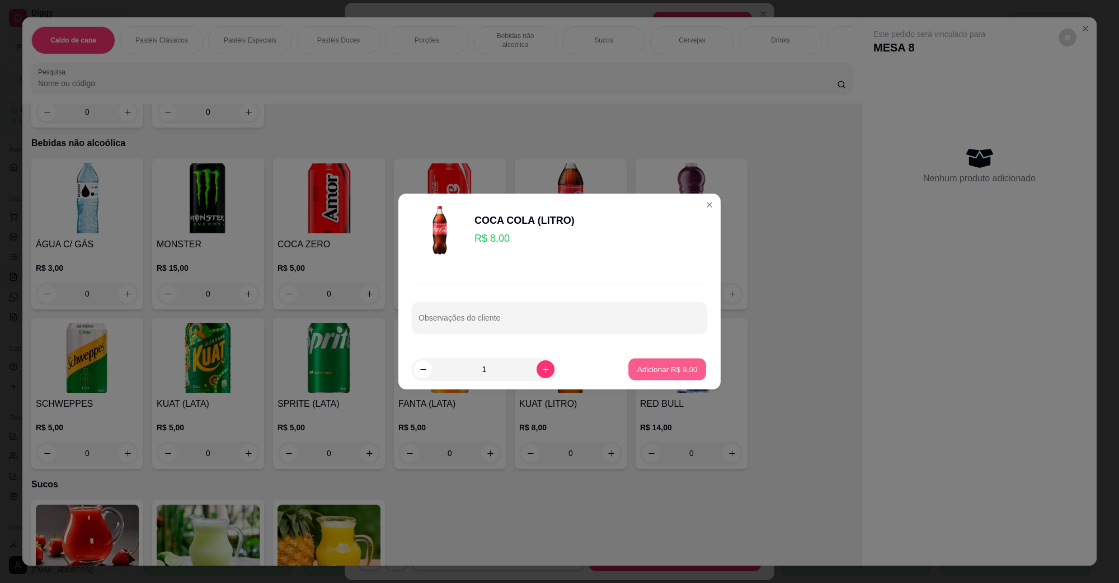
click at [641, 368] on p "Adicionar R$ 8,00" at bounding box center [667, 369] width 60 height 11
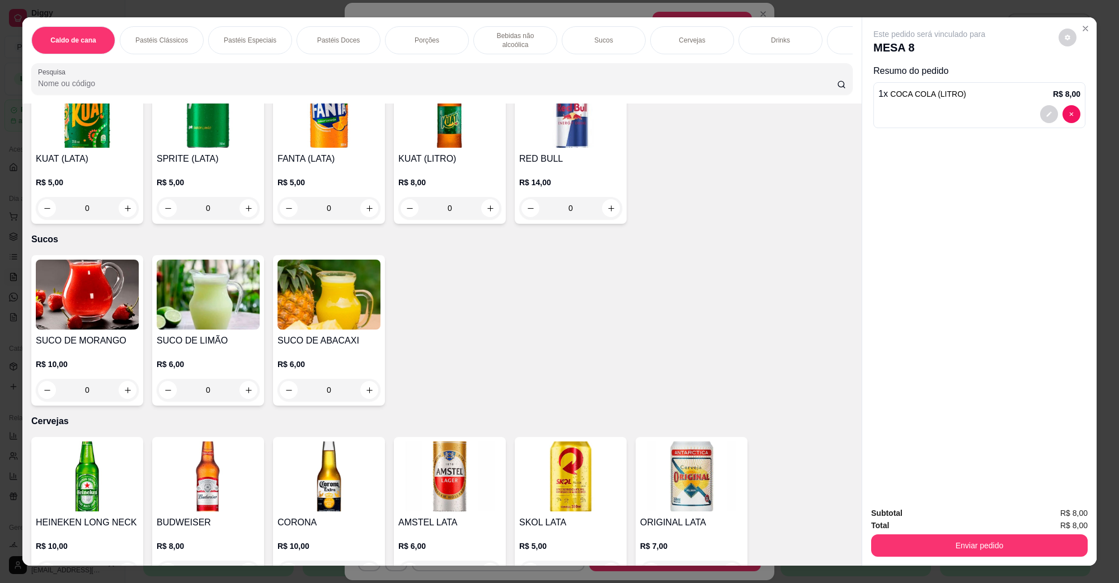
scroll to position [1609, 0]
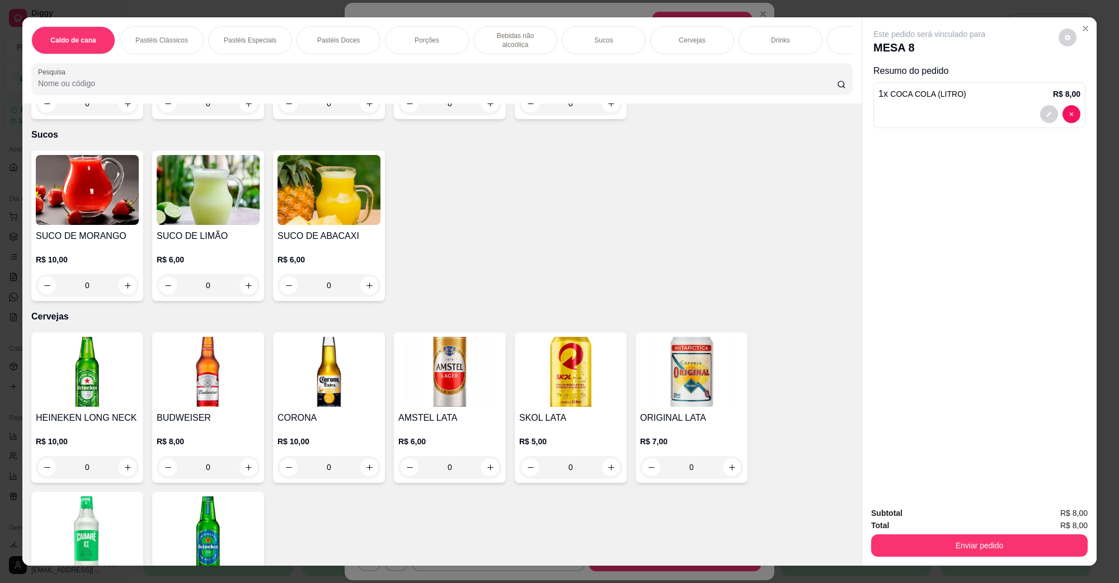
click at [449, 353] on img at bounding box center [450, 372] width 103 height 70
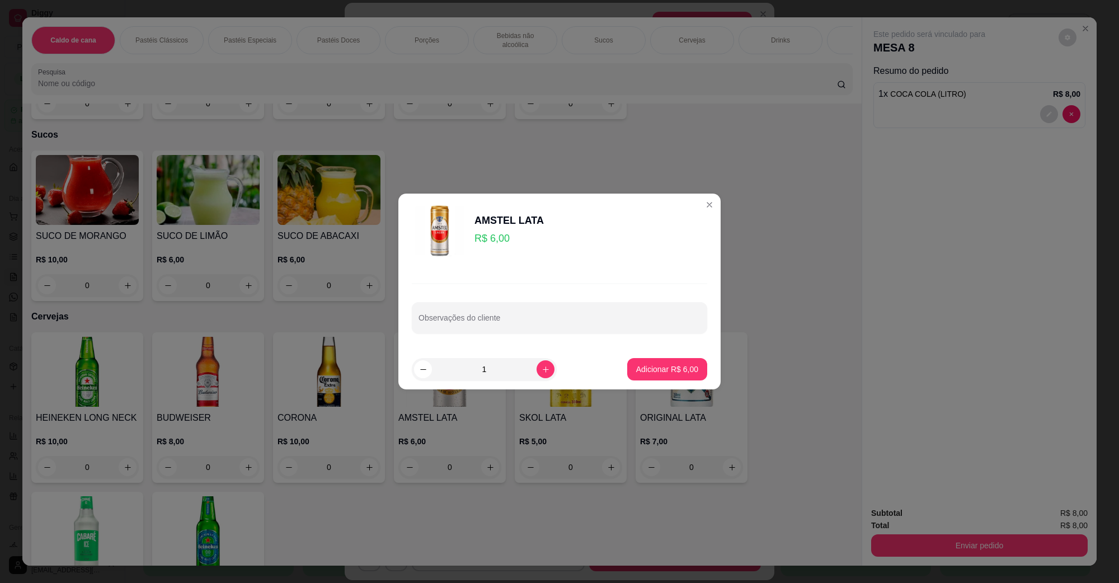
click at [638, 378] on button "Adicionar R$ 6,00" at bounding box center [667, 369] width 80 height 22
type input "1"
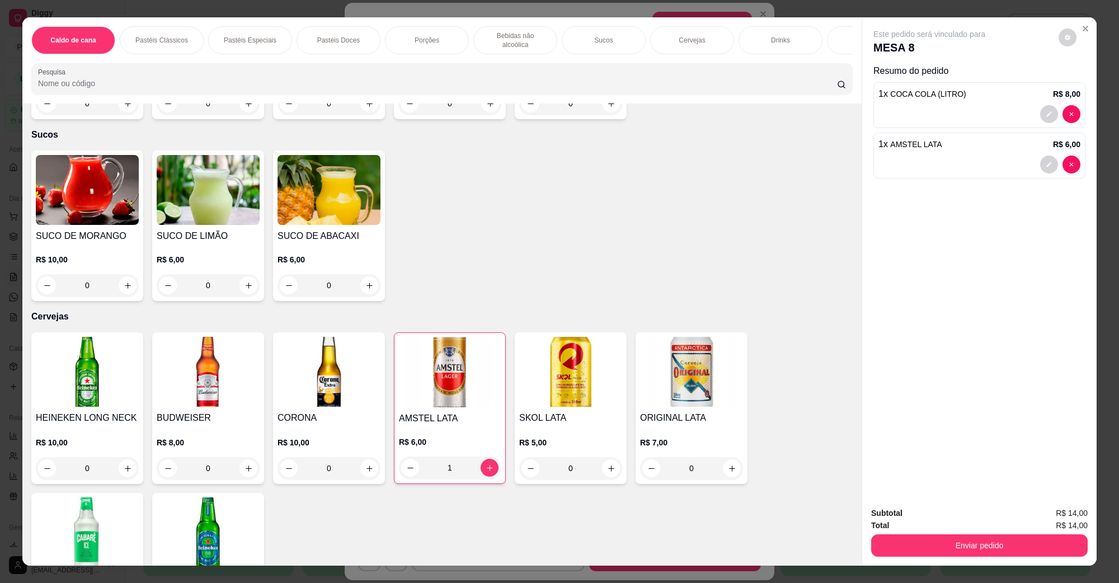
click at [882, 533] on div "Enviar pedido" at bounding box center [979, 544] width 217 height 25
click at [885, 536] on button "Enviar pedido" at bounding box center [980, 546] width 210 height 22
click at [896, 517] on button "Não registrar e enviar pedido" at bounding box center [942, 518] width 116 height 21
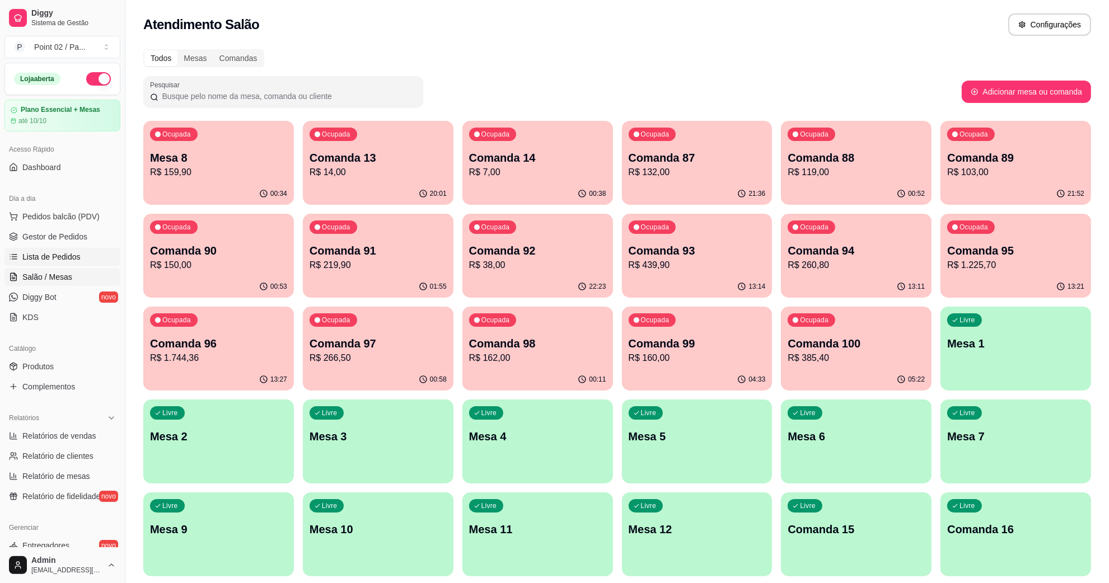
click at [73, 250] on link "Lista de Pedidos" at bounding box center [62, 257] width 116 height 18
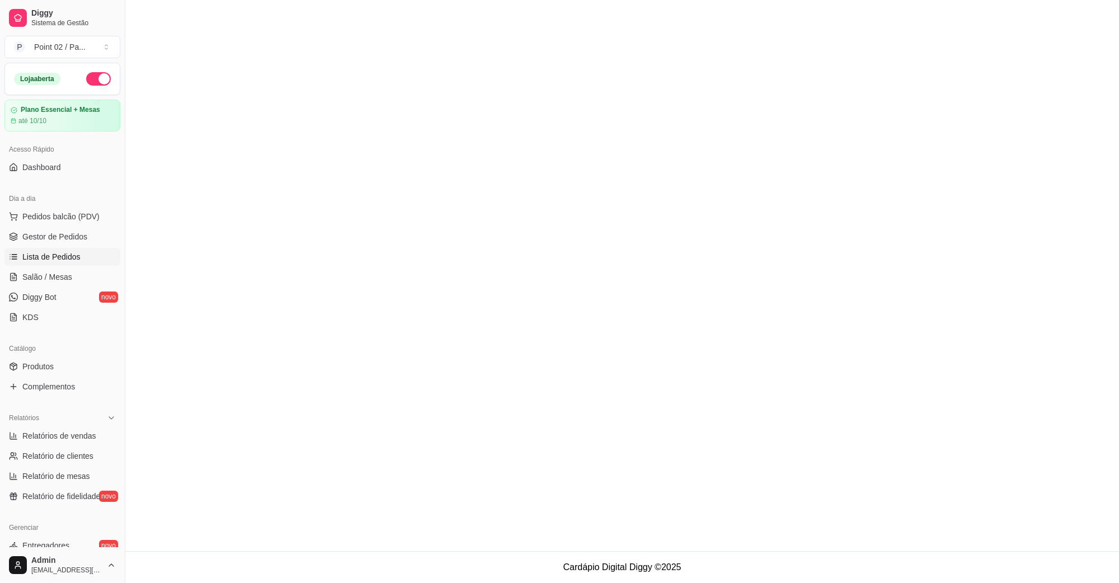
click at [172, 154] on main at bounding box center [622, 275] width 994 height 551
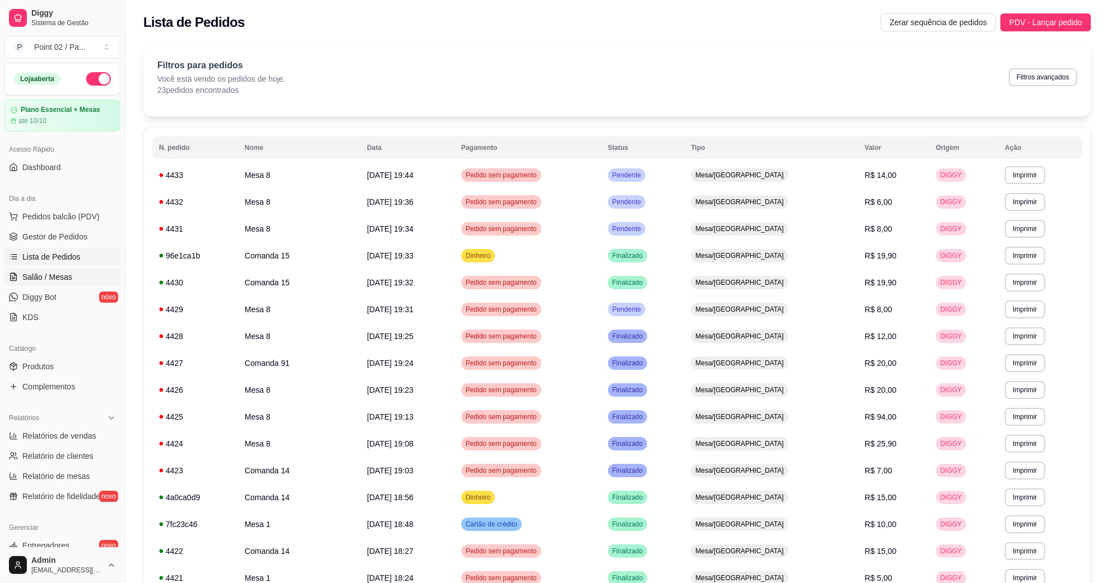
click at [68, 269] on link "Salão / Mesas" at bounding box center [62, 277] width 116 height 18
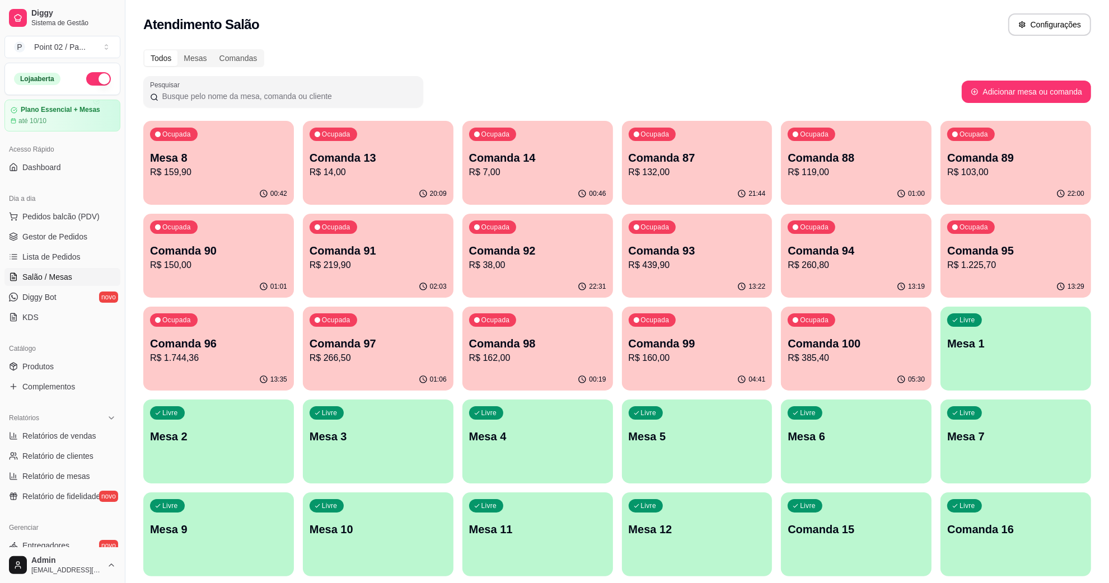
click at [196, 177] on p "R$ 159,90" at bounding box center [218, 172] width 137 height 13
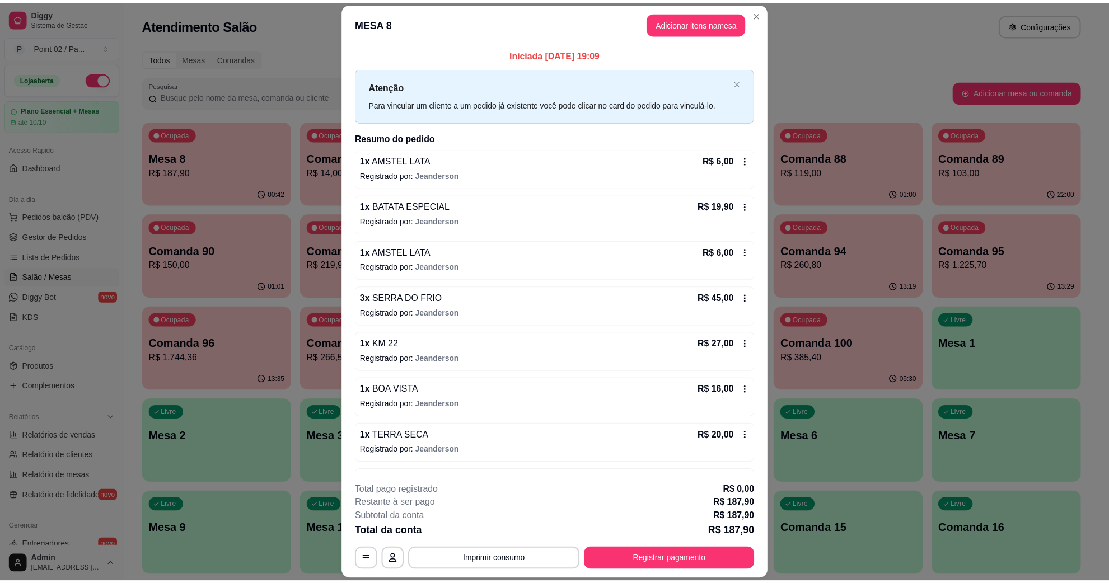
scroll to position [271, 0]
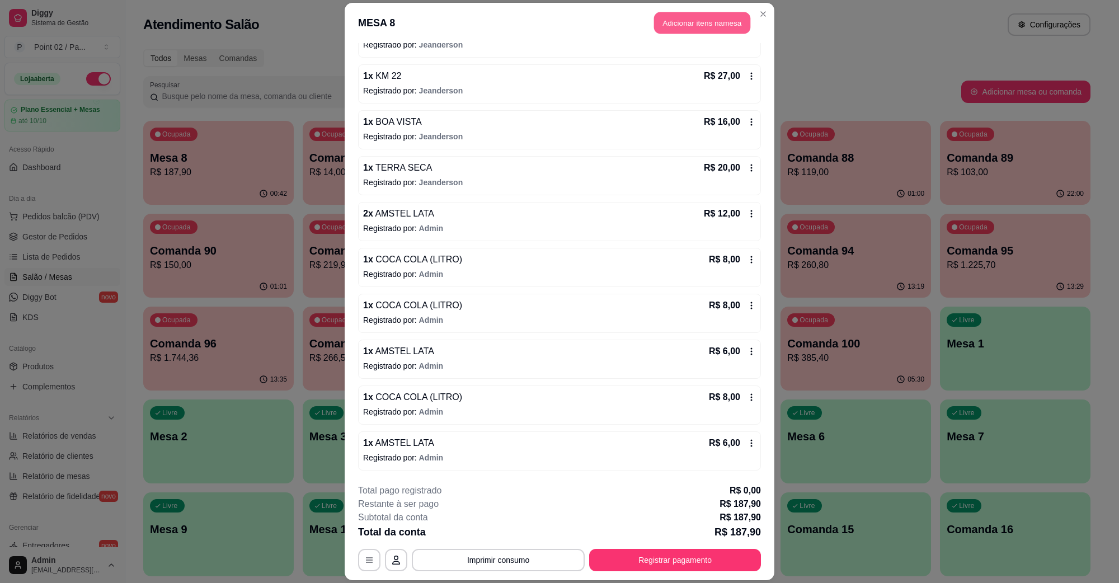
click at [681, 29] on button "Adicionar itens na mesa" at bounding box center [702, 23] width 96 height 22
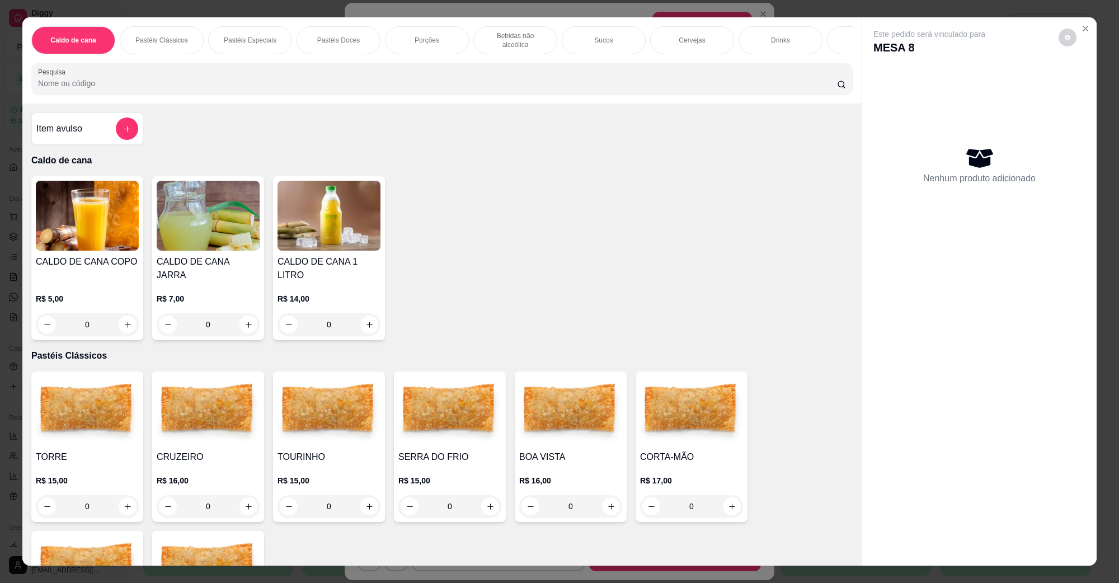
click at [539, 401] on img at bounding box center [570, 411] width 103 height 70
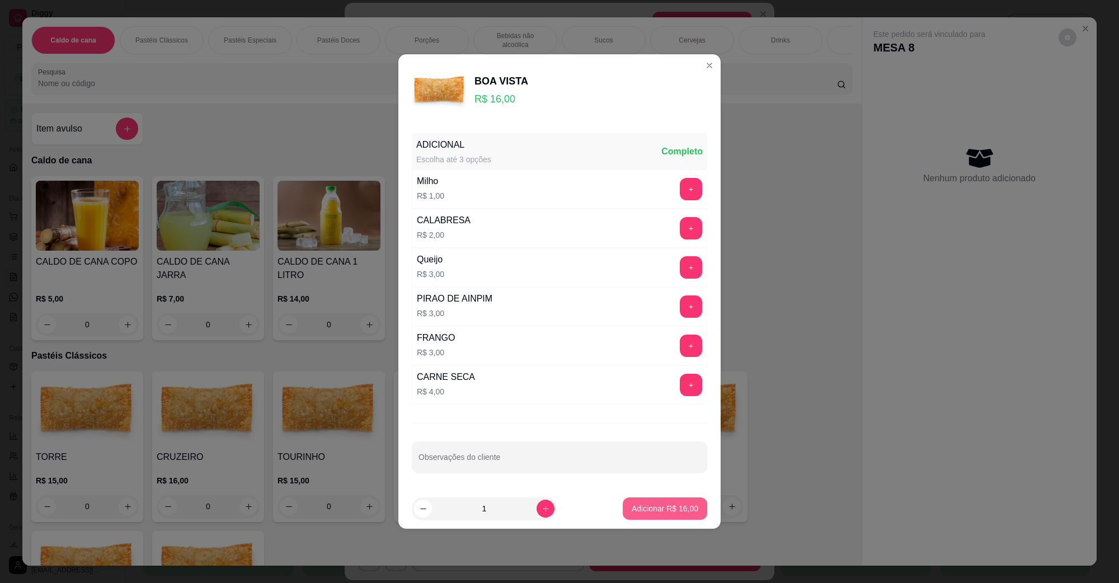
click at [656, 502] on button "Adicionar R$ 16,00" at bounding box center [665, 509] width 85 height 22
type input "1"
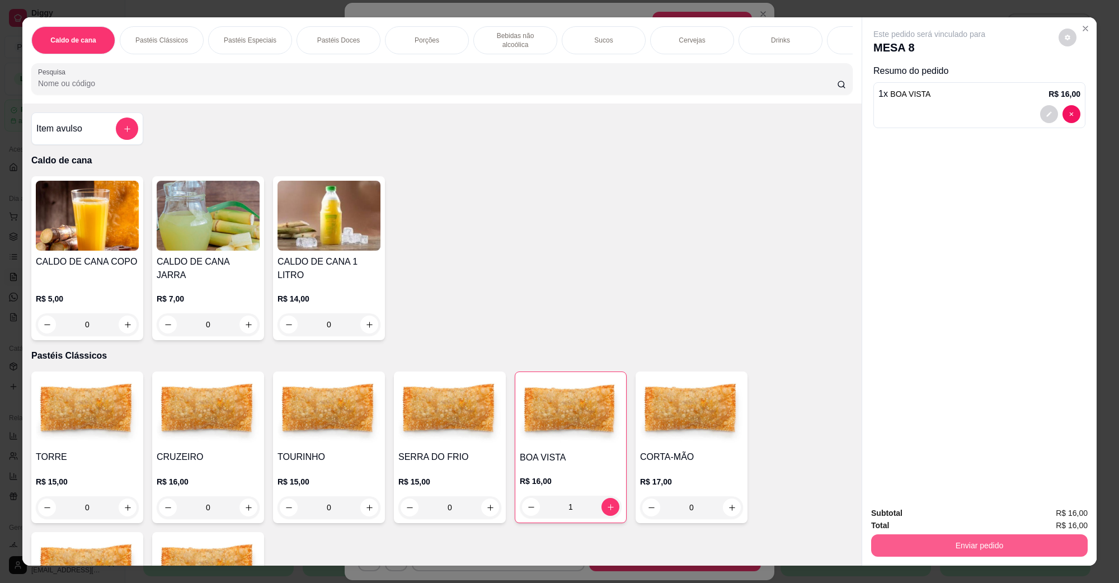
click at [893, 537] on button "Enviar pedido" at bounding box center [979, 546] width 217 height 22
click at [921, 517] on button "Não registrar e enviar pedido" at bounding box center [942, 518] width 116 height 21
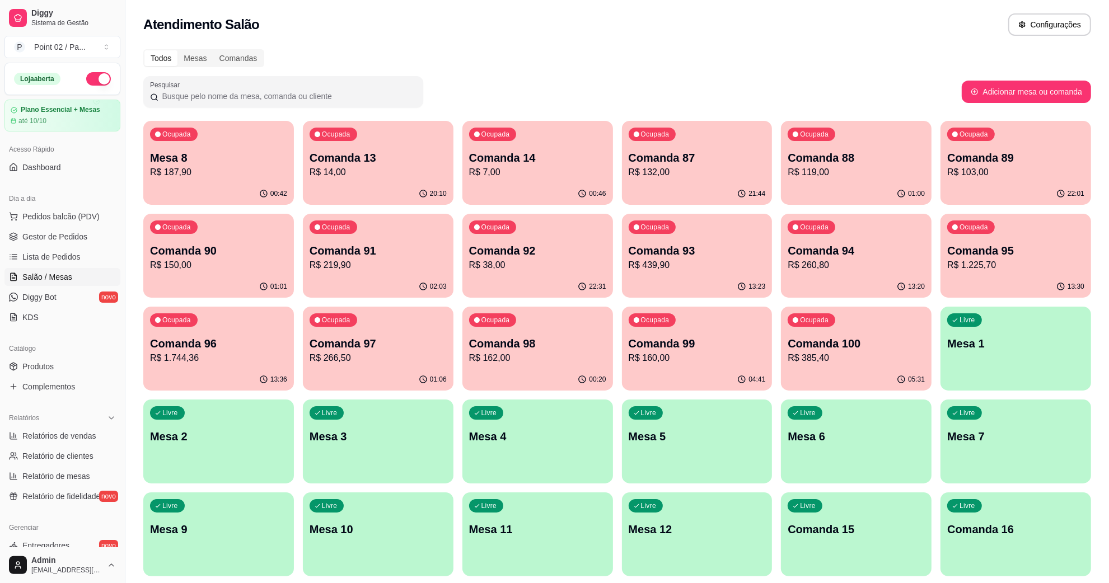
click at [714, 39] on div "Atendimento Salão Configurações" at bounding box center [616, 21] width 983 height 43
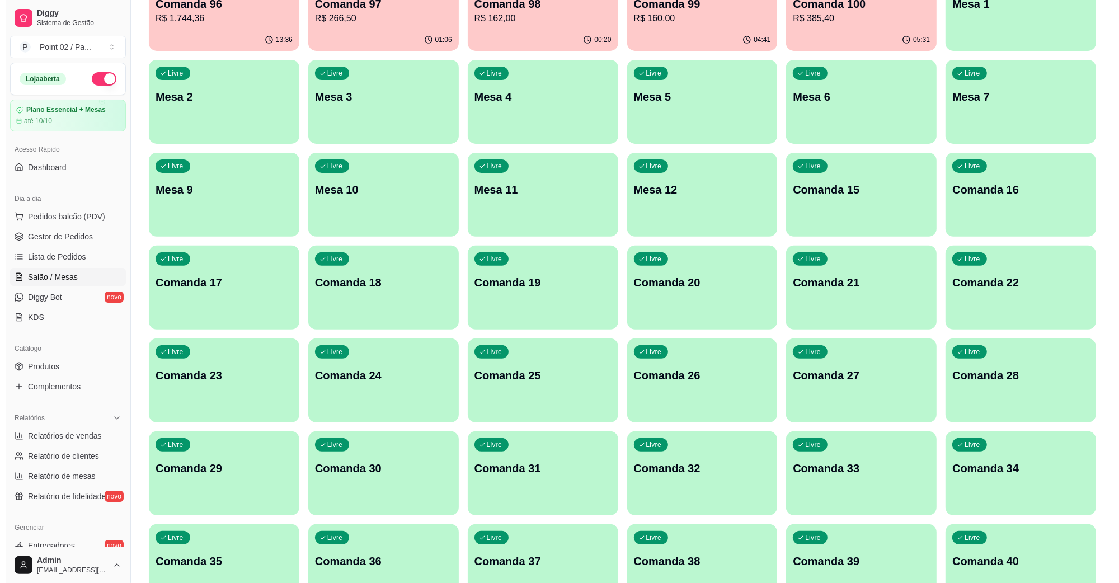
scroll to position [0, 0]
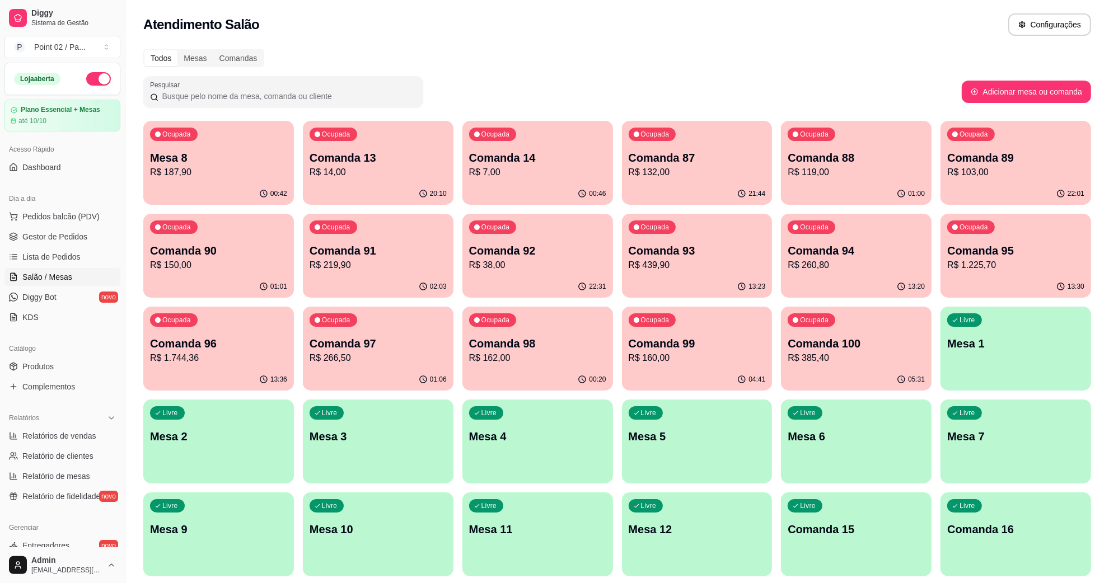
click at [390, 188] on div "20:10" at bounding box center [378, 194] width 151 height 22
click at [348, 157] on p "Comanda 13" at bounding box center [378, 158] width 137 height 16
click at [630, 77] on div "Pesquisar" at bounding box center [552, 91] width 818 height 31
click at [233, 168] on p "R$ 187,90" at bounding box center [218, 172] width 137 height 13
click at [85, 214] on span "Pedidos balcão (PDV)" at bounding box center [60, 216] width 77 height 11
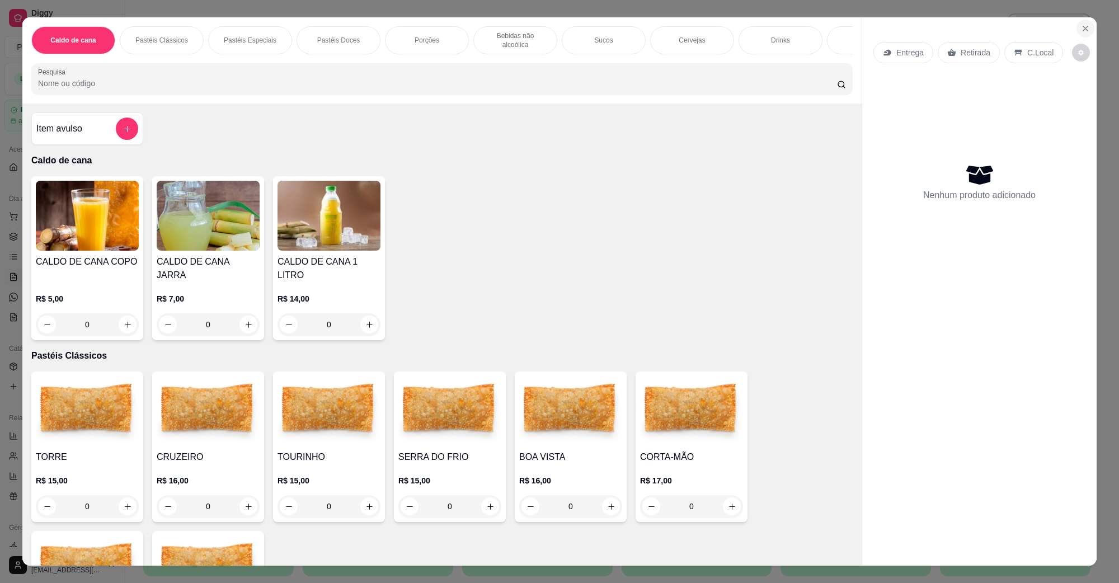
click at [1084, 32] on icon "Close" at bounding box center [1085, 28] width 9 height 9
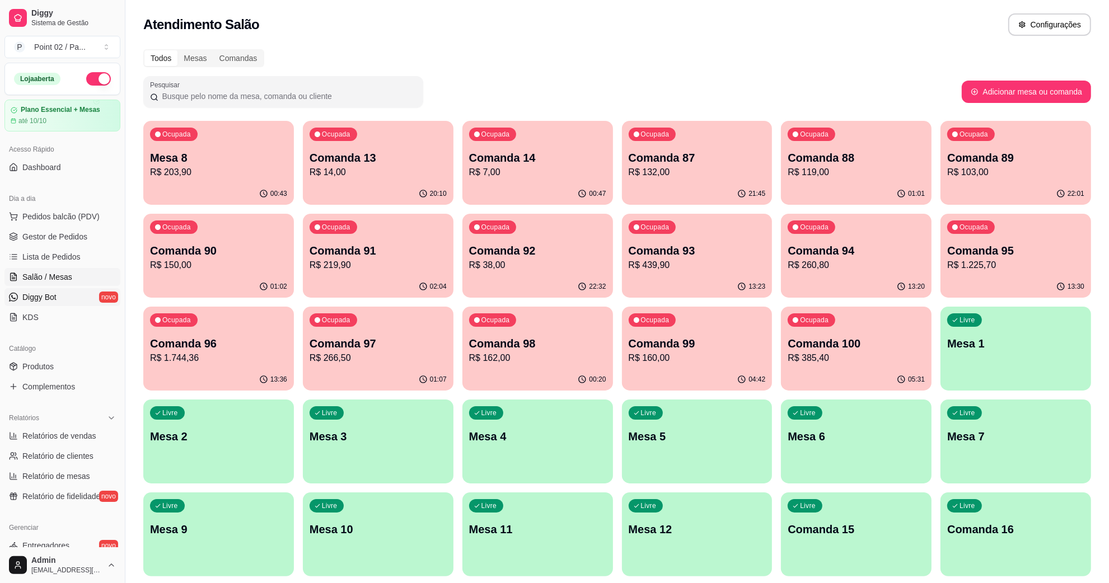
click at [59, 294] on link "Diggy Bot novo" at bounding box center [62, 297] width 116 height 18
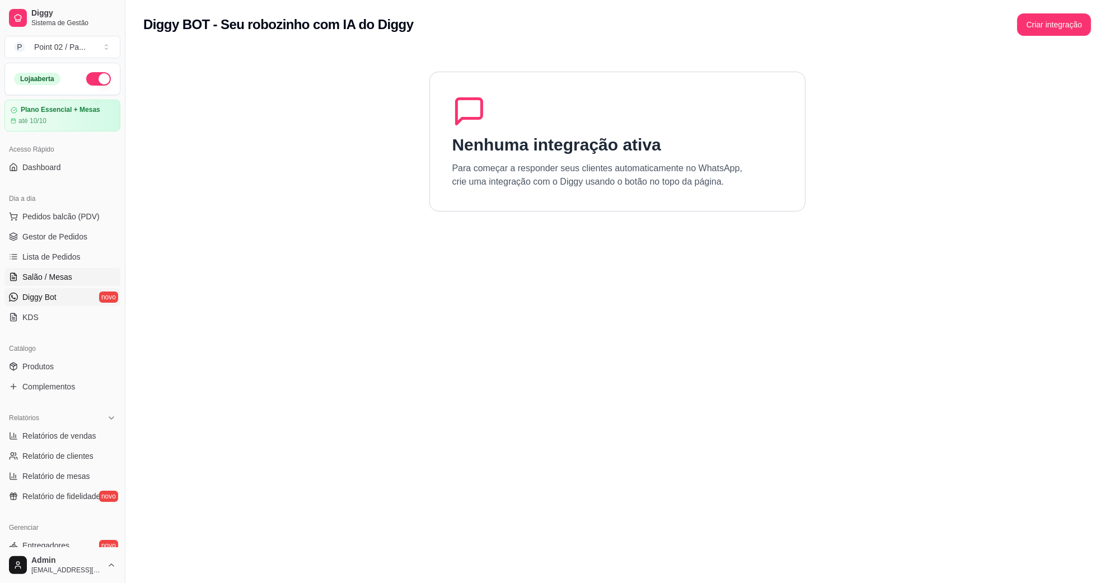
click at [59, 271] on span "Salão / Mesas" at bounding box center [47, 276] width 50 height 11
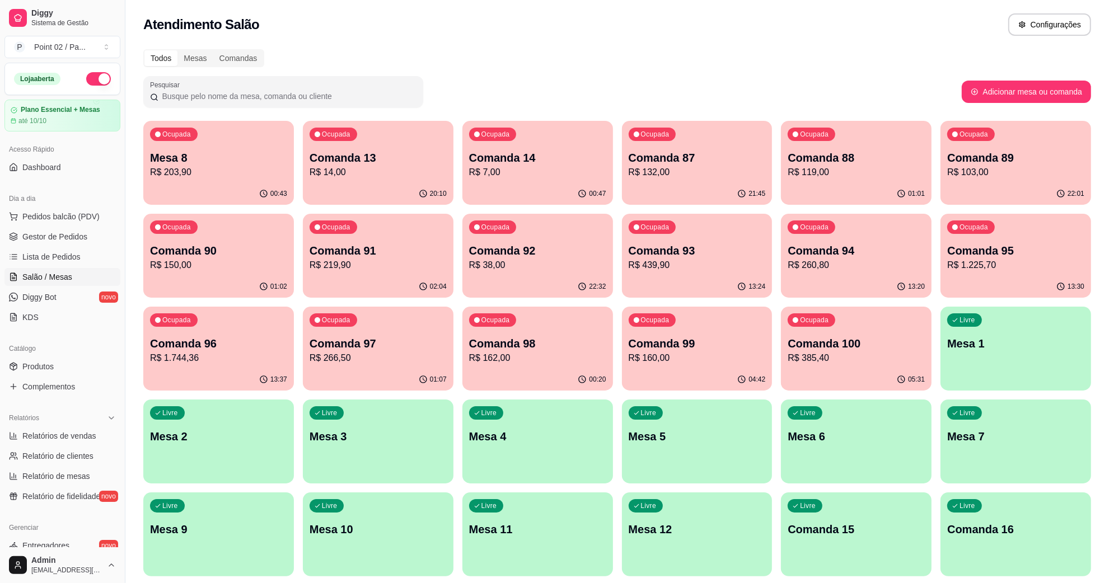
click at [376, 58] on div "Todos Mesas Comandas" at bounding box center [617, 58] width 948 height 18
click at [154, 163] on p "Mesa 8" at bounding box center [218, 158] width 133 height 15
click at [354, 341] on p "Comanda 97" at bounding box center [378, 343] width 133 height 15
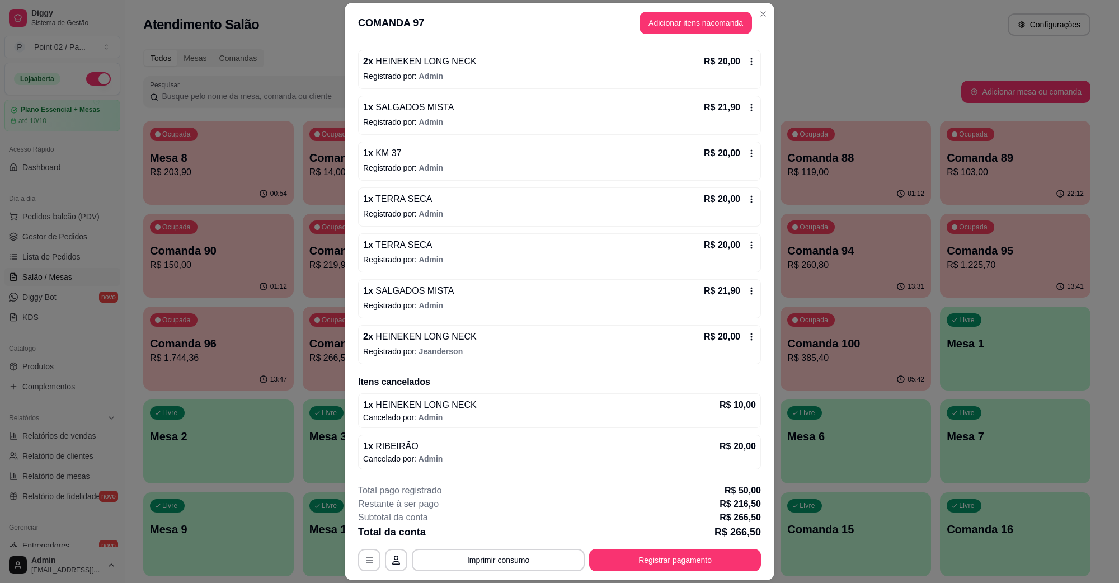
scroll to position [583, 0]
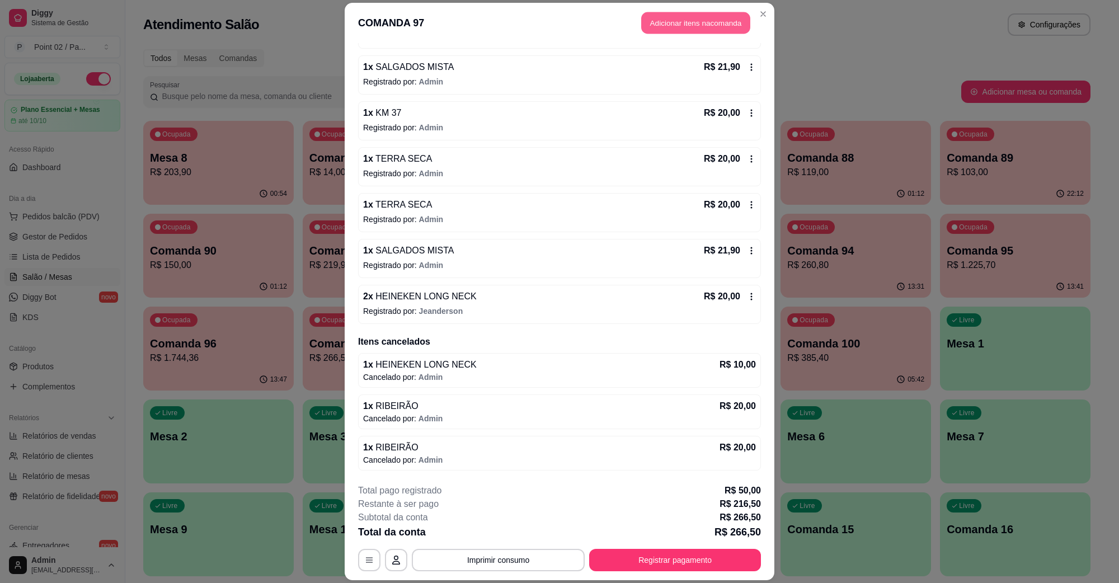
click at [679, 20] on button "Adicionar itens na comanda" at bounding box center [695, 23] width 109 height 22
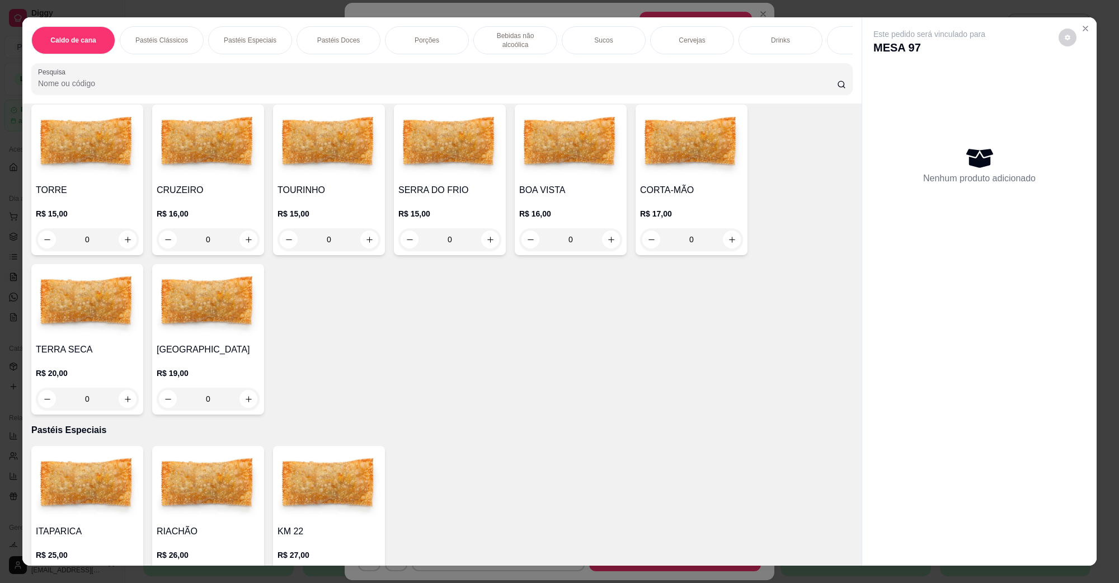
scroll to position [210, 0]
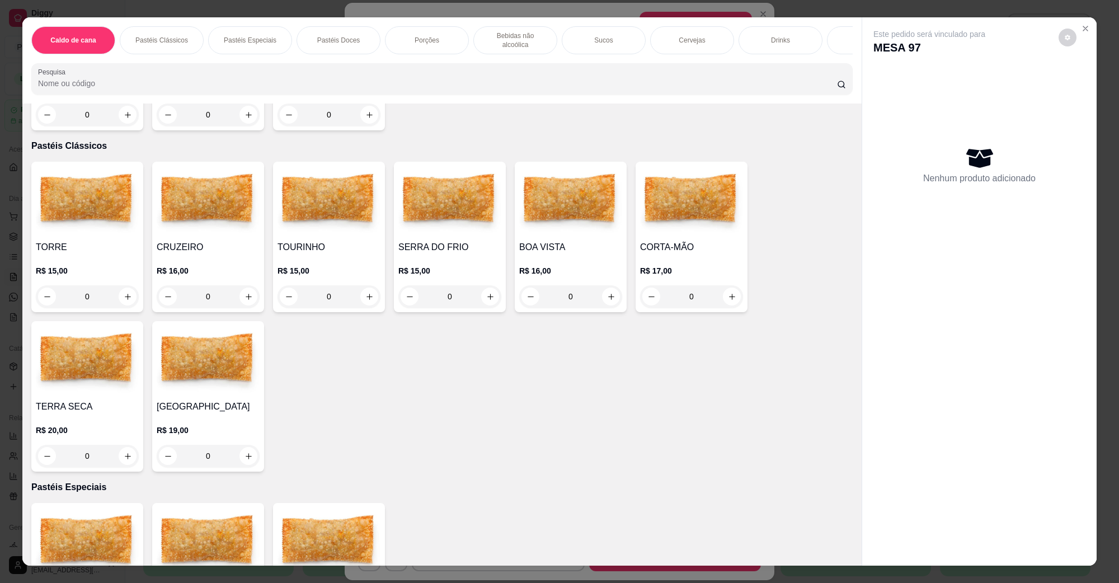
click at [50, 371] on img at bounding box center [87, 361] width 103 height 70
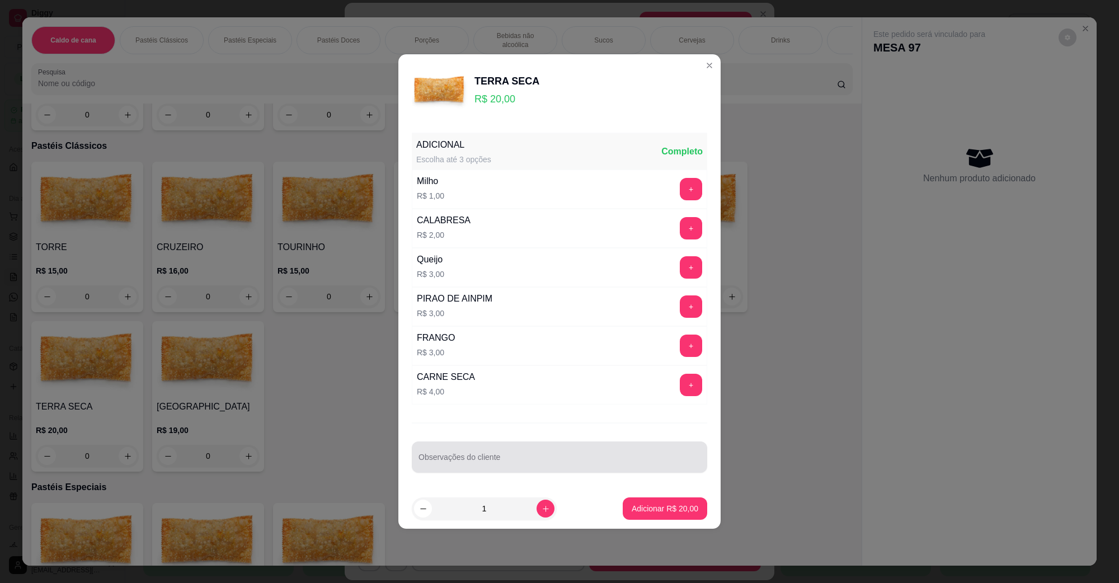
click at [536, 473] on div "Observações do cliente" at bounding box center [560, 457] width 296 height 31
type input "SUBSTITUIR O QUEIJO QUALHO PELO MUNSSARELA"
click at [649, 501] on button "Adicionar R$ 20,00" at bounding box center [665, 509] width 85 height 22
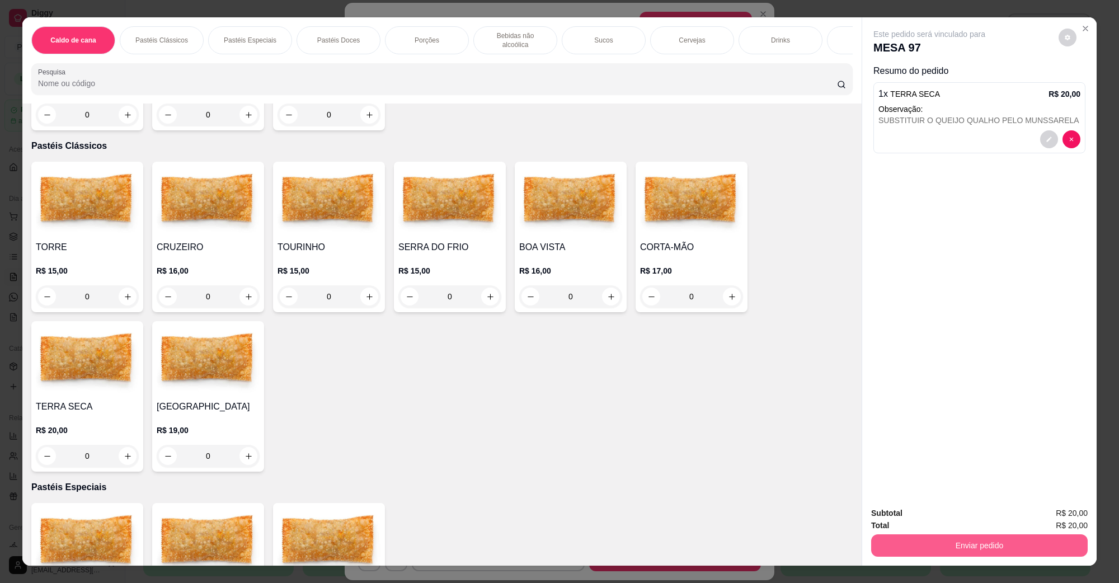
click at [874, 550] on button "Enviar pedido" at bounding box center [979, 546] width 217 height 22
click at [901, 521] on button "Não registrar e enviar pedido" at bounding box center [942, 518] width 116 height 21
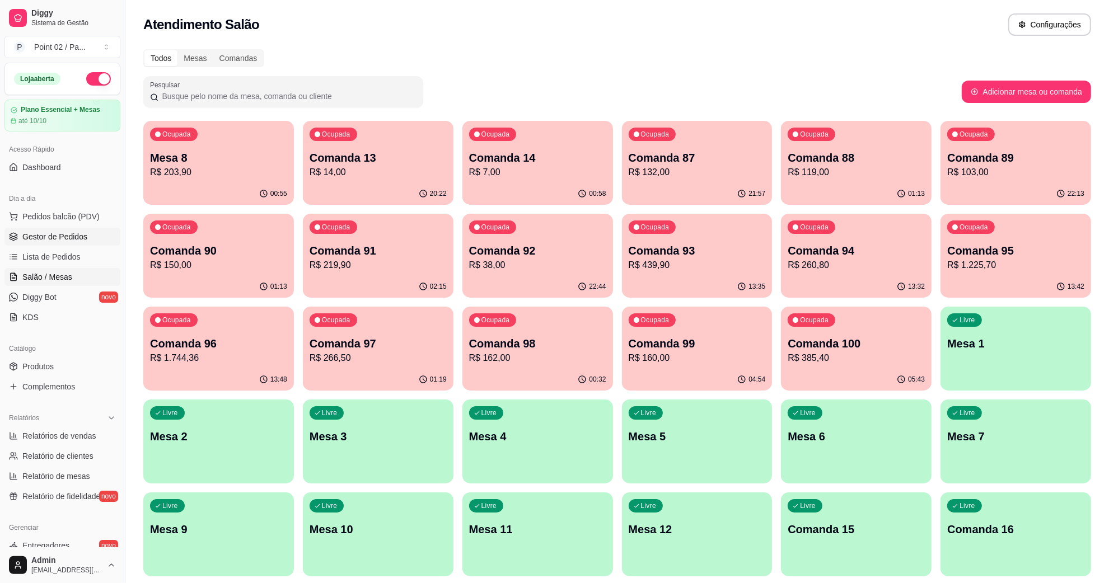
click at [49, 243] on link "Gestor de Pedidos" at bounding box center [62, 237] width 116 height 18
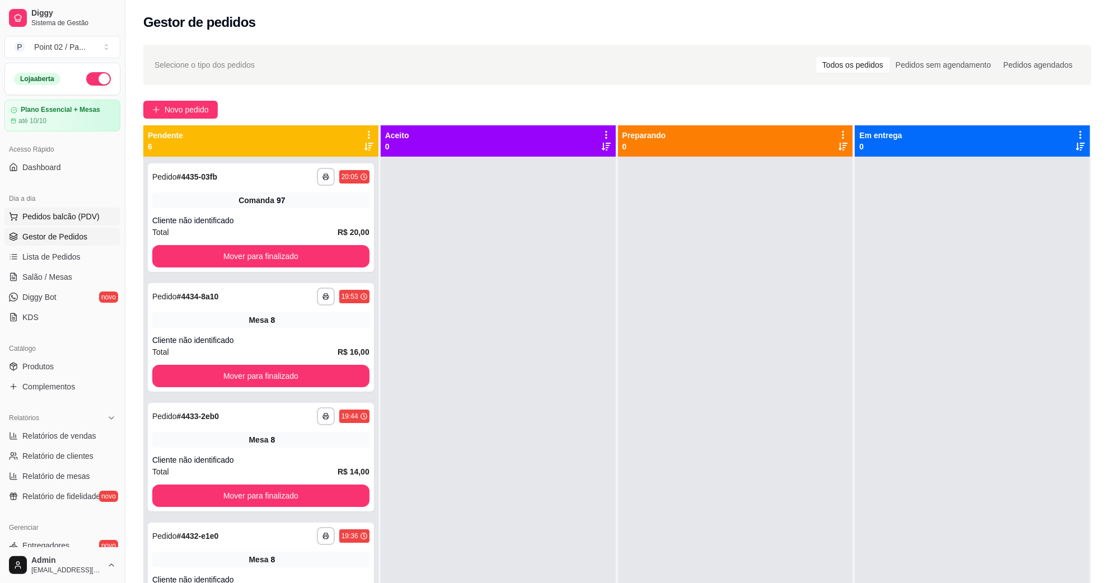
click at [65, 225] on button "Pedidos balcão (PDV)" at bounding box center [62, 217] width 116 height 18
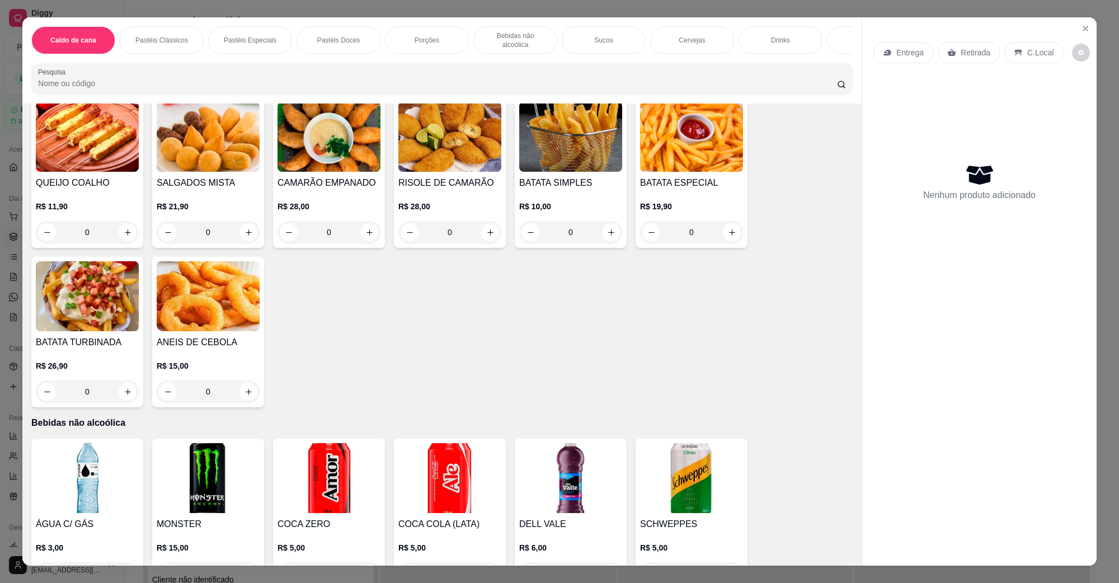
scroll to position [1399, 0]
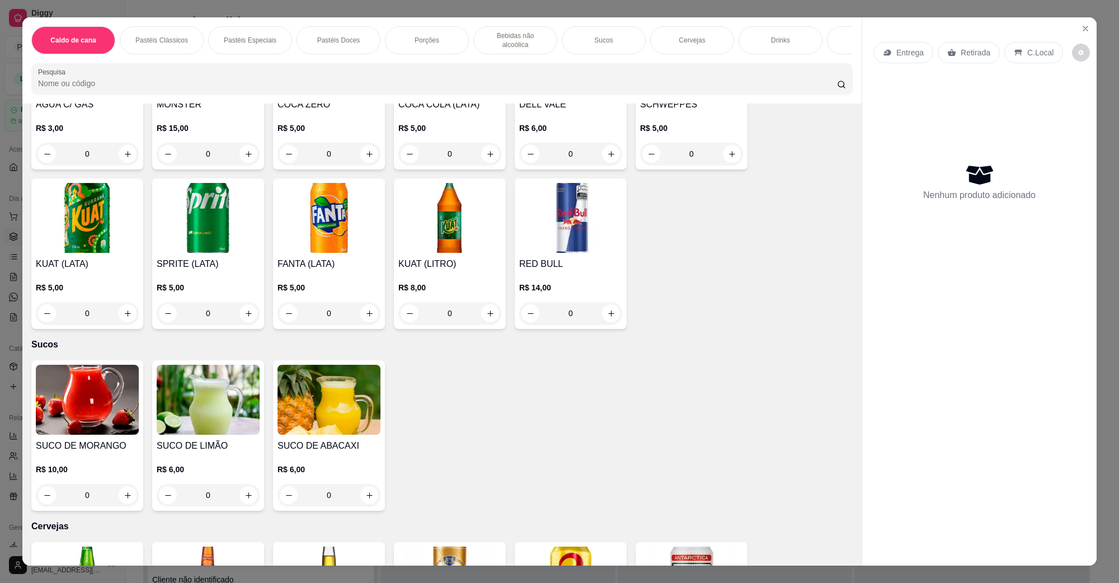
click at [90, 209] on img at bounding box center [87, 218] width 103 height 70
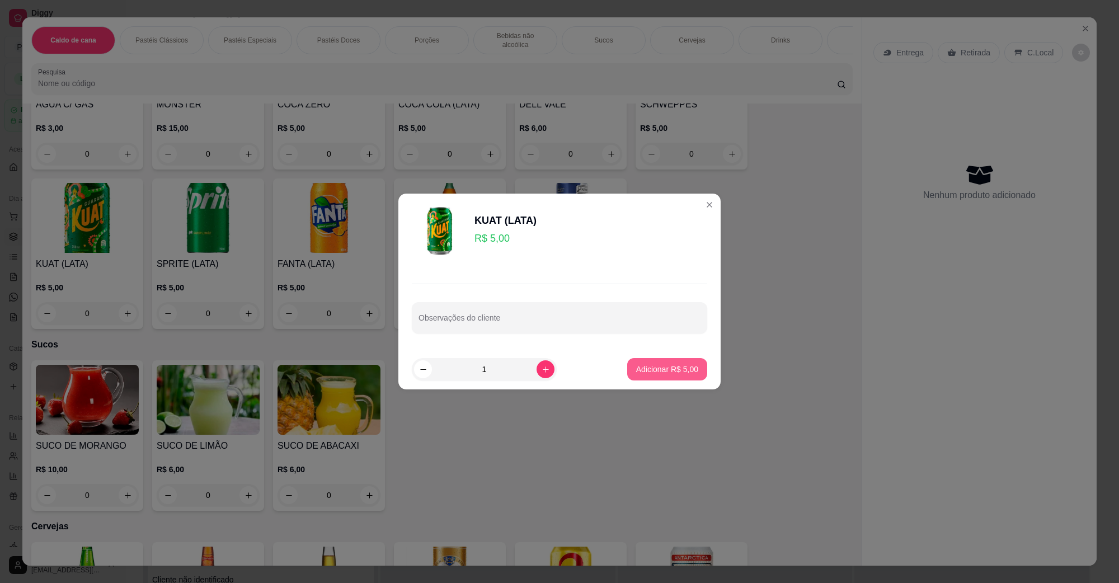
click at [645, 360] on button "Adicionar R$ 5,00" at bounding box center [667, 369] width 80 height 22
type input "1"
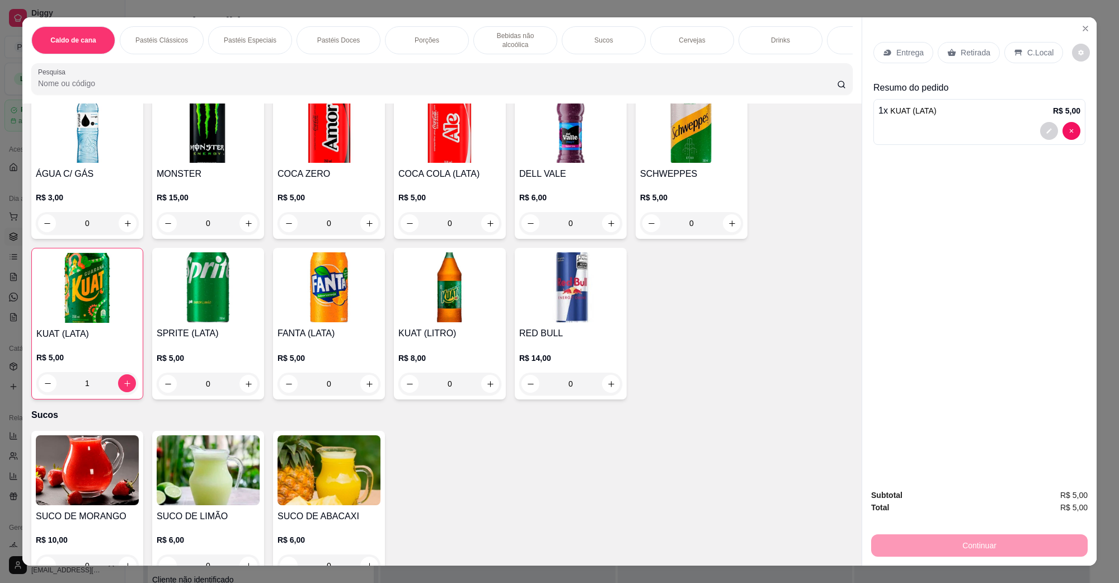
scroll to position [1189, 0]
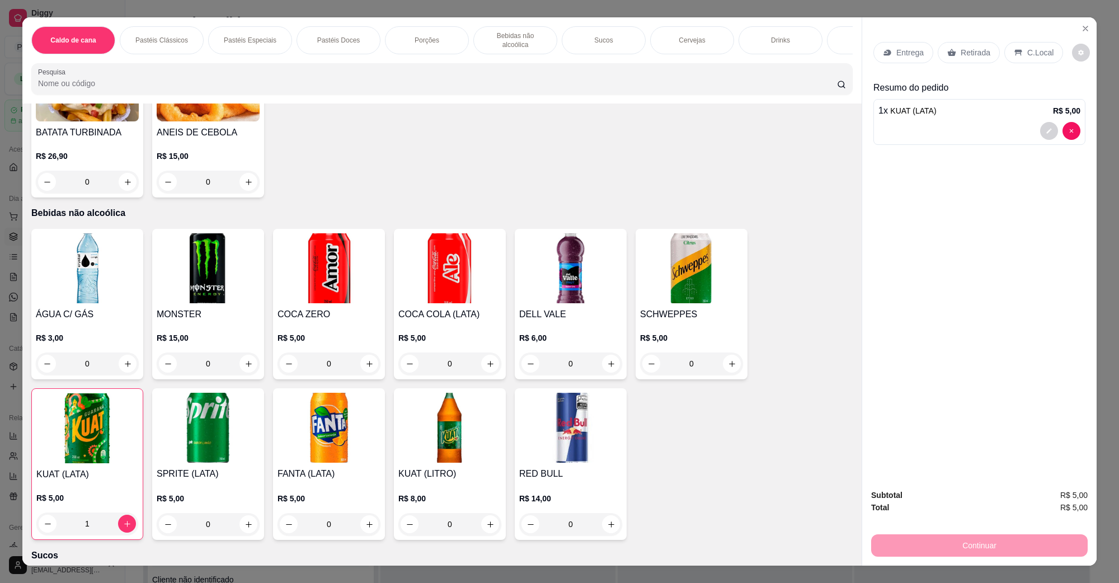
click at [1037, 45] on div "C.Local" at bounding box center [1034, 52] width 59 height 21
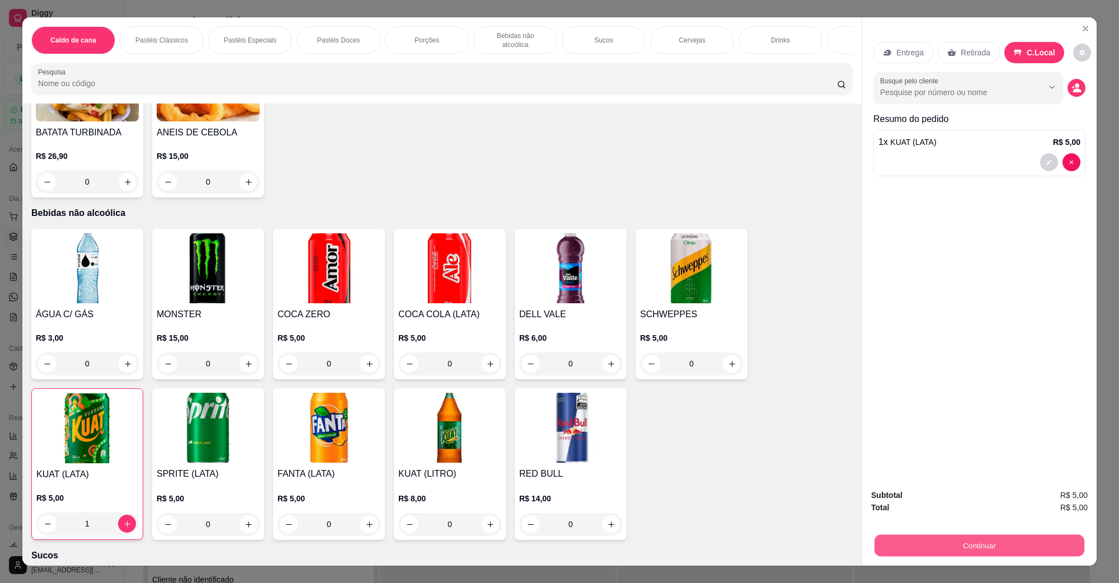
click at [985, 545] on button "Continuar" at bounding box center [980, 546] width 210 height 22
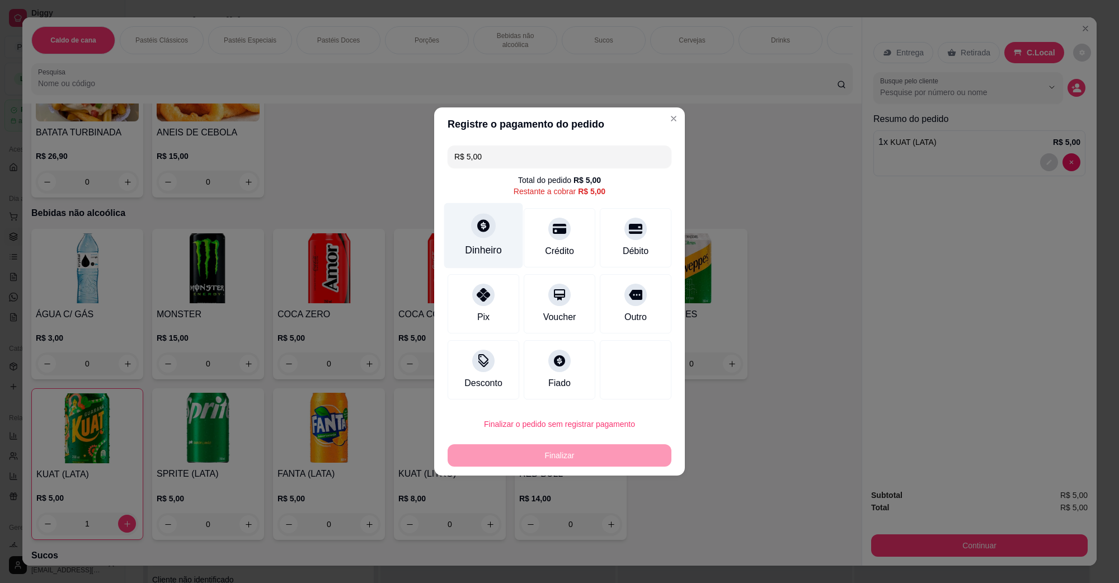
click at [477, 224] on icon at bounding box center [483, 225] width 12 height 12
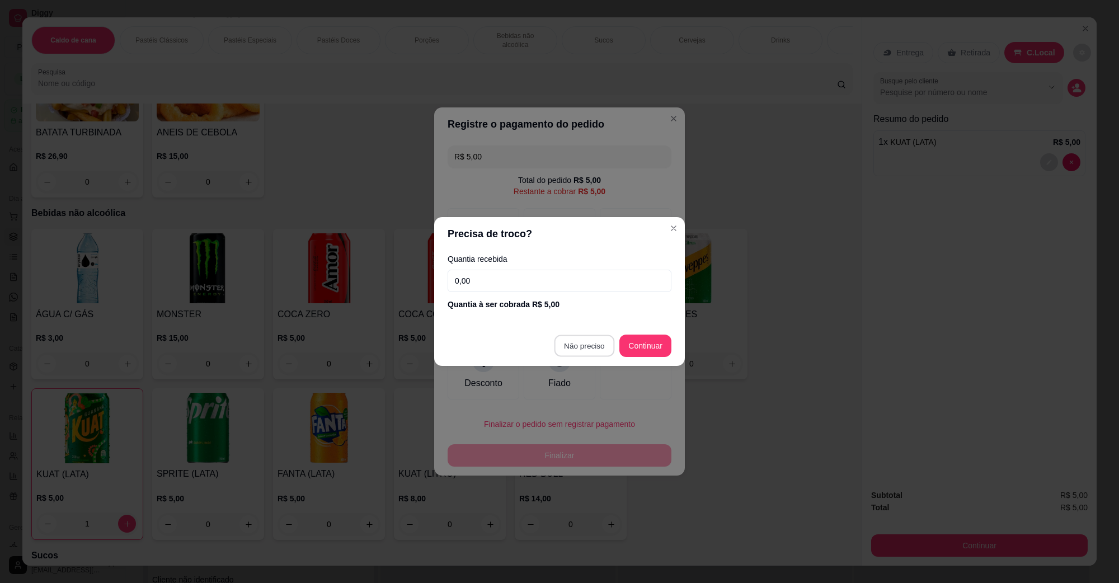
type input "R$ 0,00"
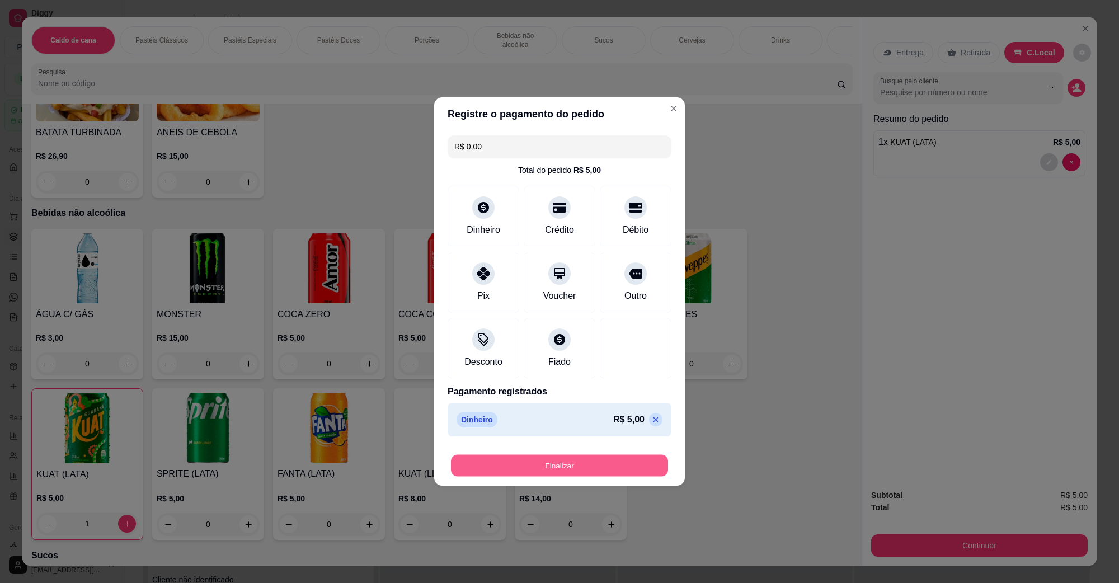
click at [573, 457] on button "Finalizar" at bounding box center [559, 466] width 217 height 22
type input "0"
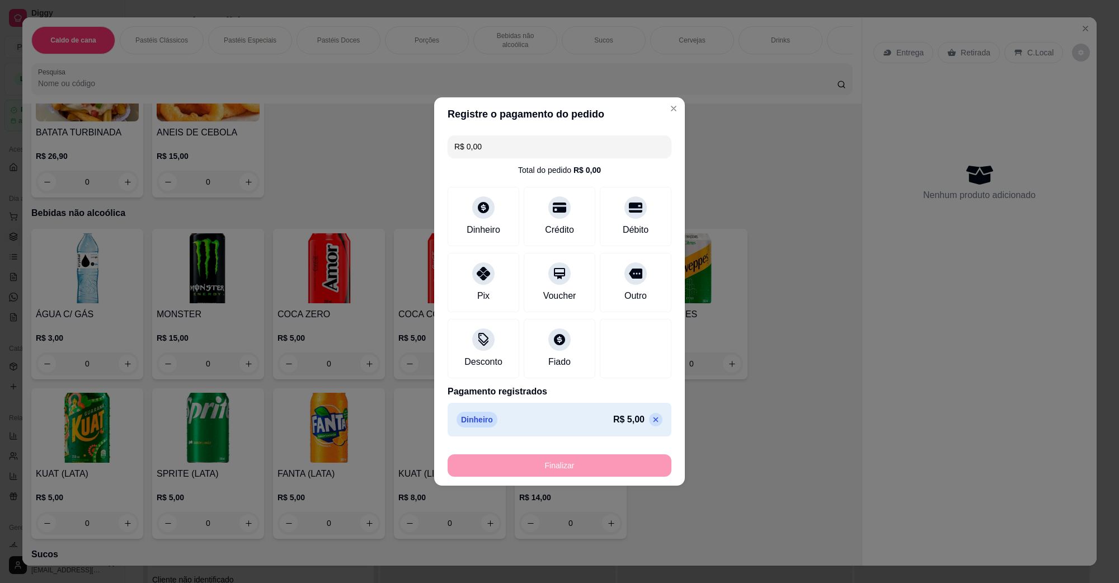
type input "-R$ 5,00"
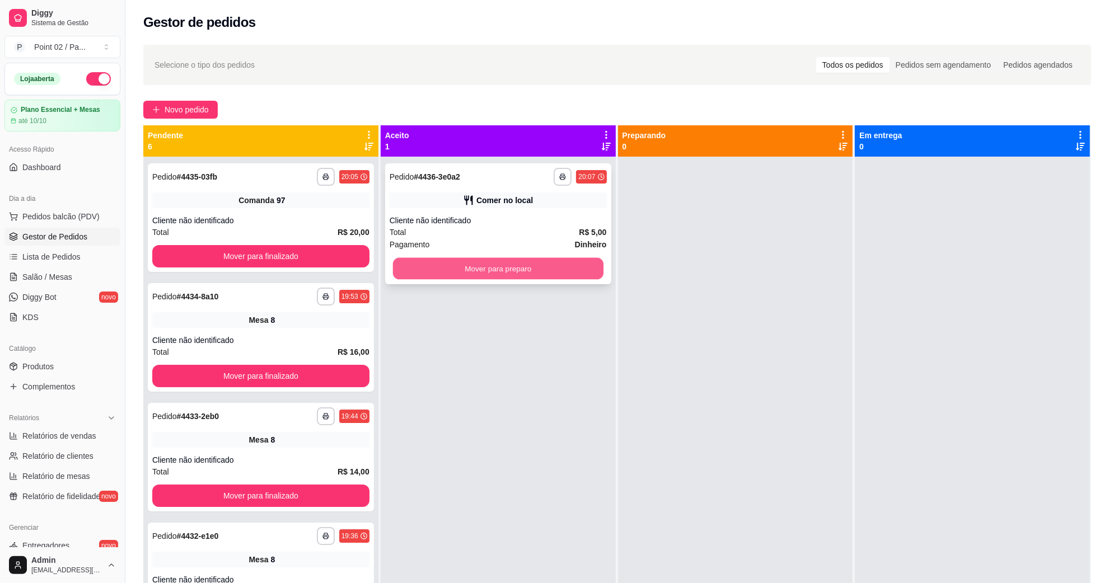
click at [509, 278] on button "Mover para preparo" at bounding box center [498, 269] width 210 height 22
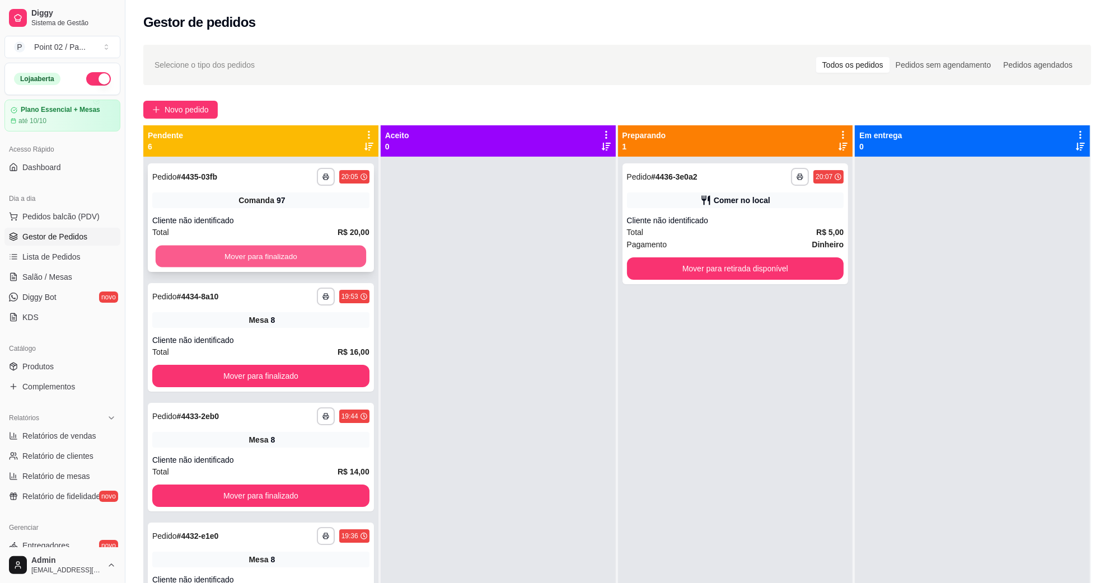
click at [332, 246] on button "Mover para finalizado" at bounding box center [261, 257] width 210 height 22
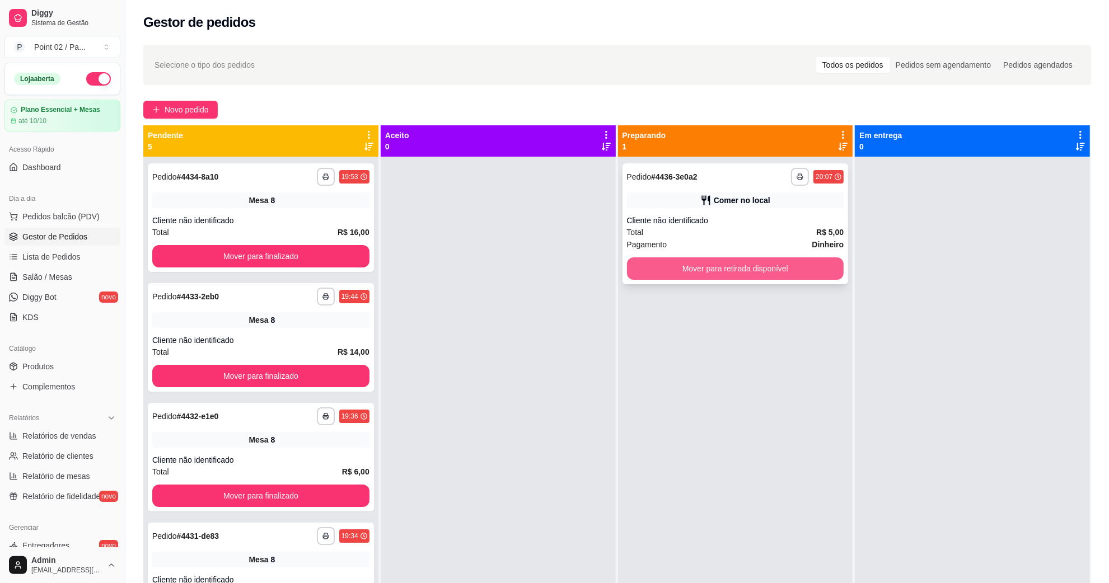
click at [645, 261] on button "Mover para retirada disponível" at bounding box center [735, 268] width 217 height 22
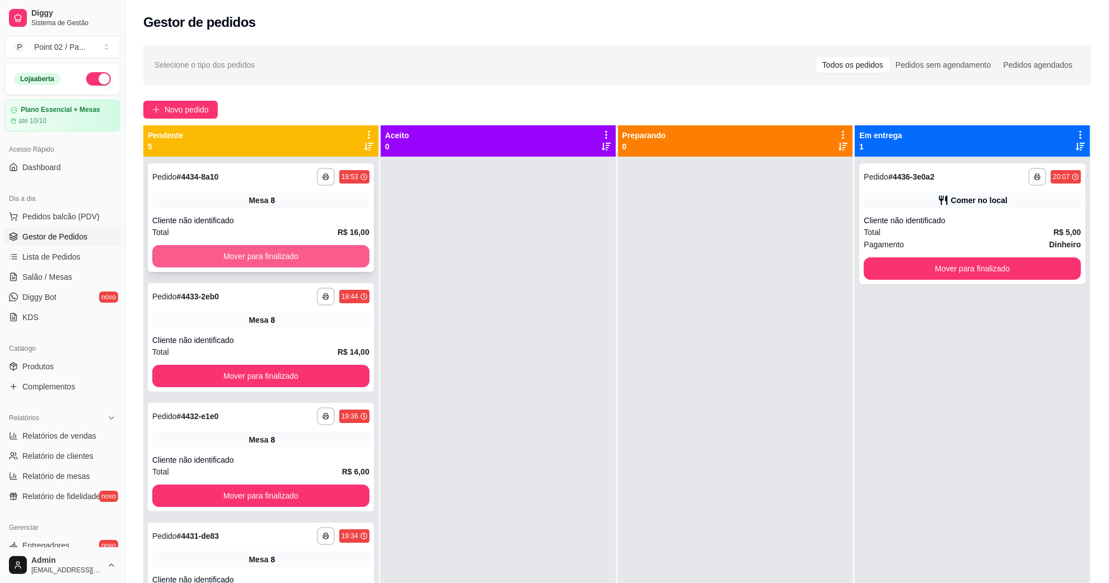
click at [258, 252] on button "Mover para finalizado" at bounding box center [260, 256] width 217 height 22
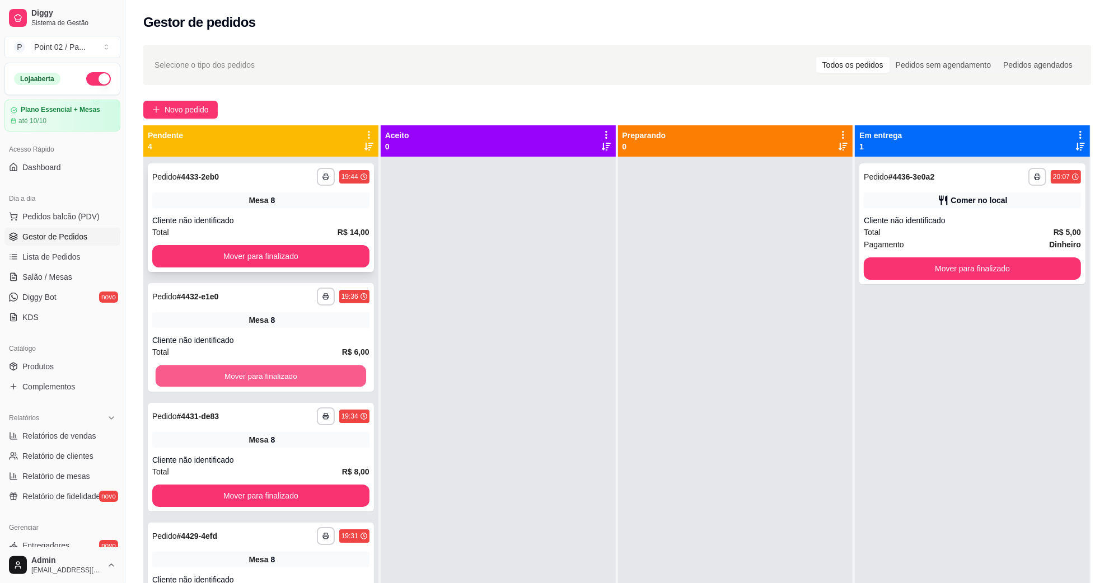
click at [262, 367] on button "Mover para finalizado" at bounding box center [261, 376] width 210 height 22
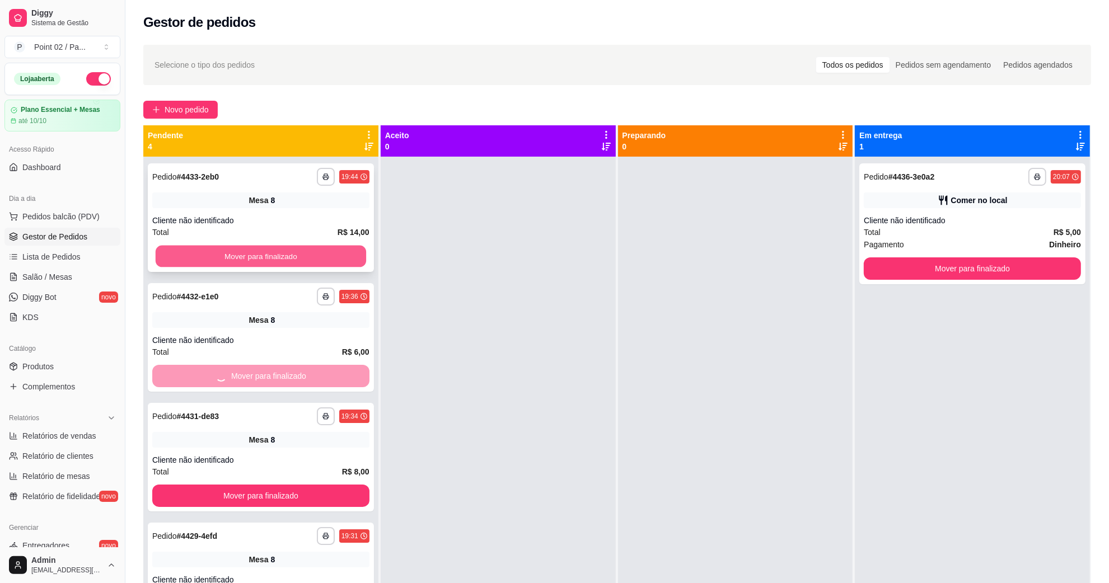
click at [270, 256] on button "Mover para finalizado" at bounding box center [261, 257] width 210 height 22
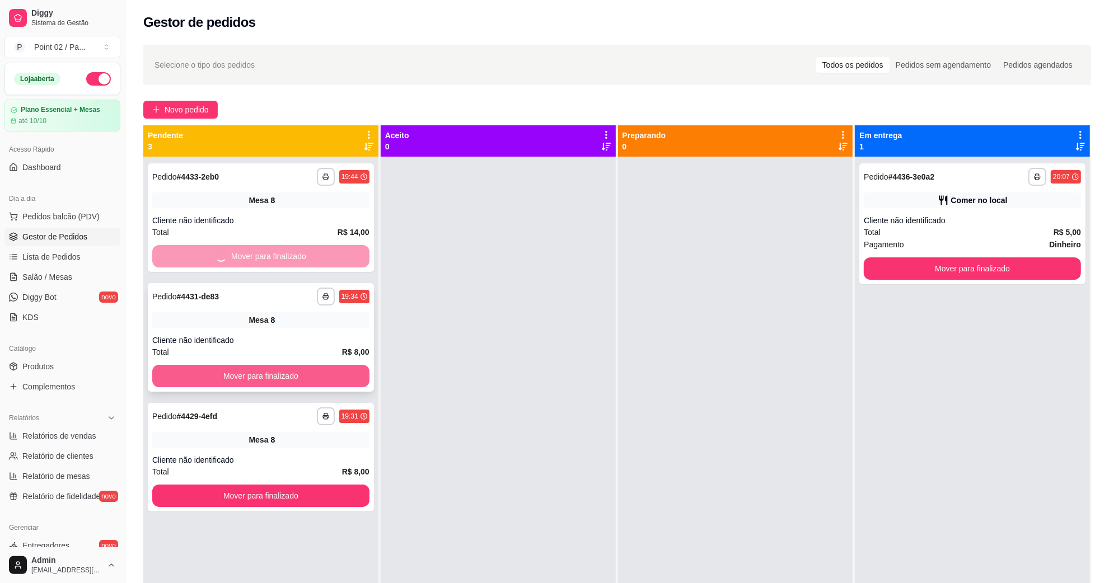
click at [266, 373] on div "**********" at bounding box center [260, 448] width 235 height 583
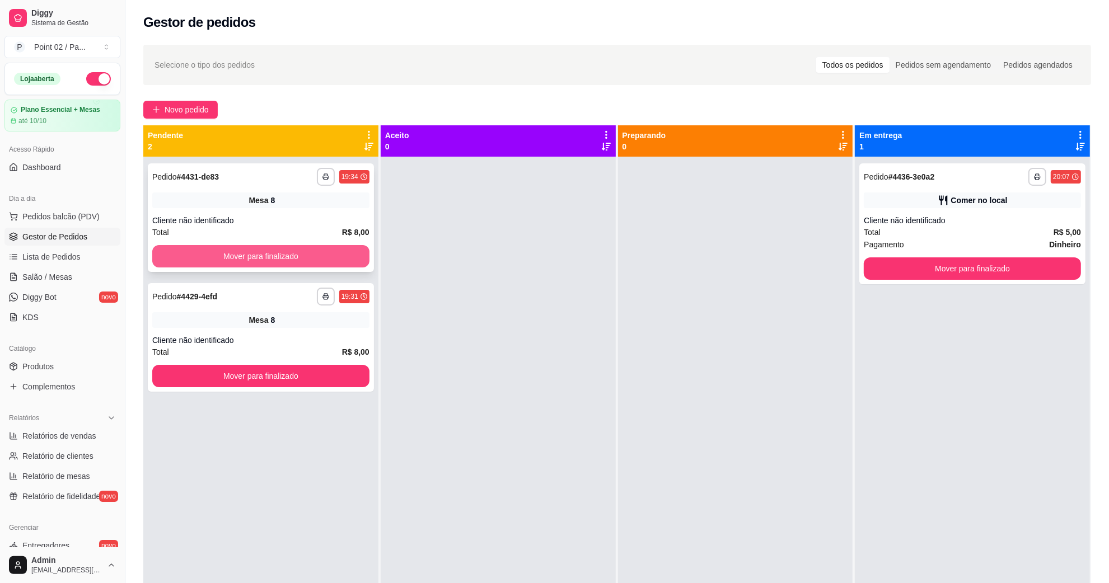
click at [264, 259] on button "Mover para finalizado" at bounding box center [260, 256] width 217 height 22
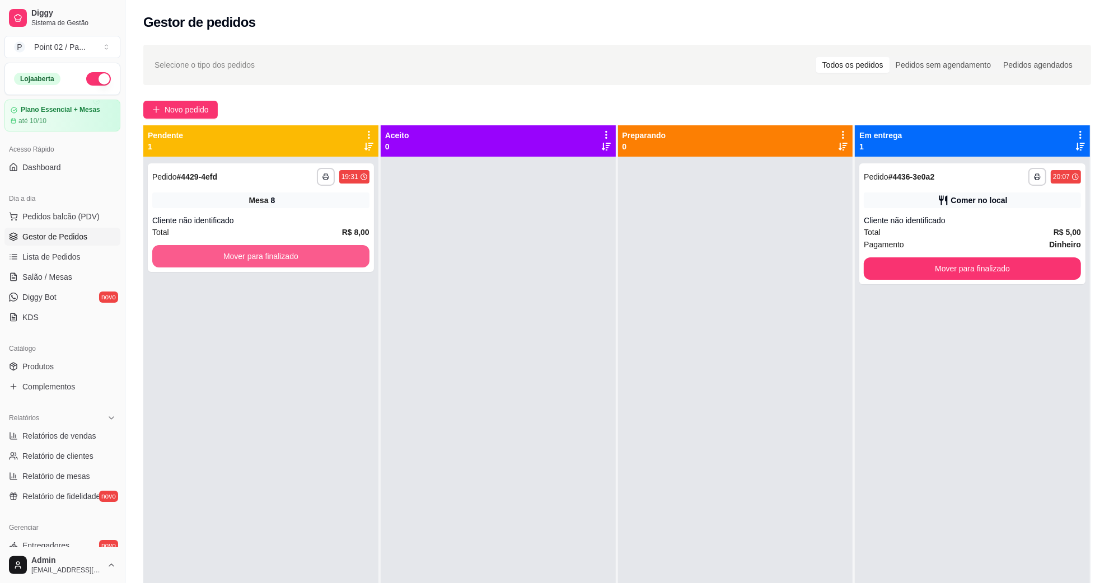
click at [264, 259] on button "Mover para finalizado" at bounding box center [260, 256] width 217 height 22
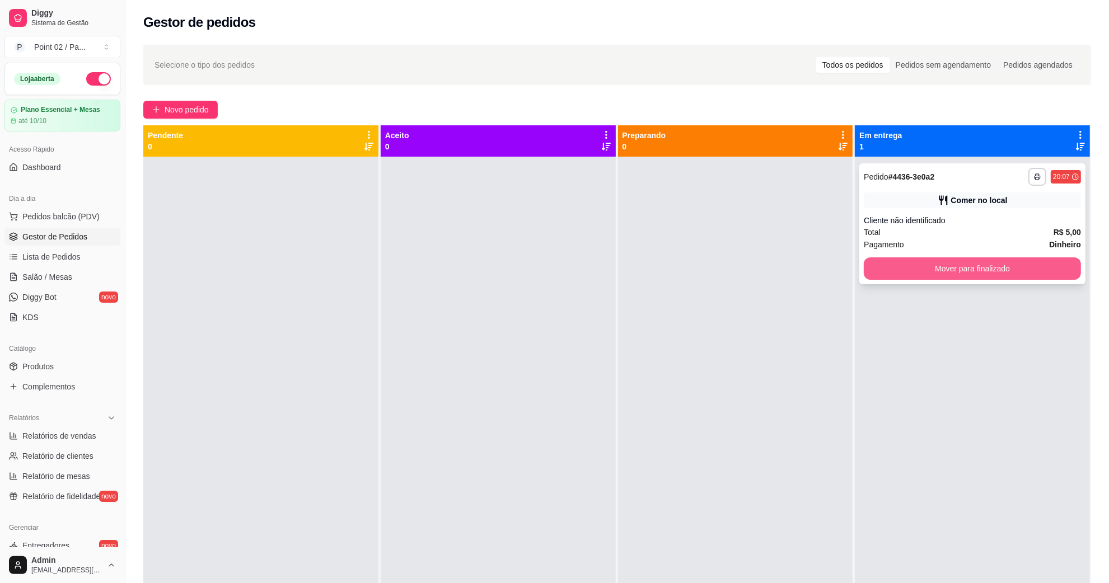
click at [916, 267] on button "Mover para finalizado" at bounding box center [972, 268] width 217 height 22
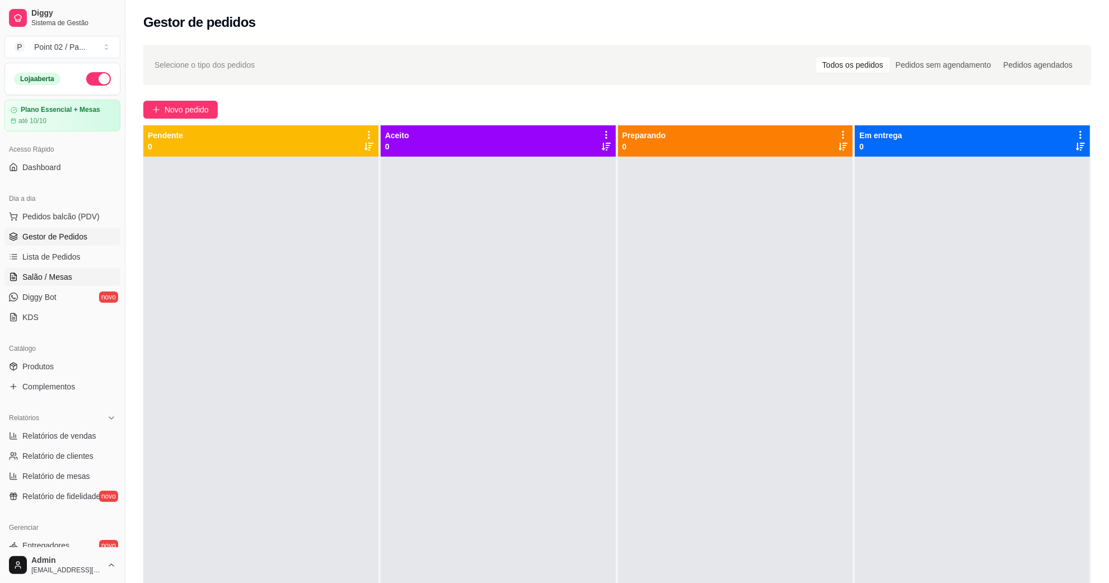
click at [71, 279] on link "Salão / Mesas" at bounding box center [62, 277] width 116 height 18
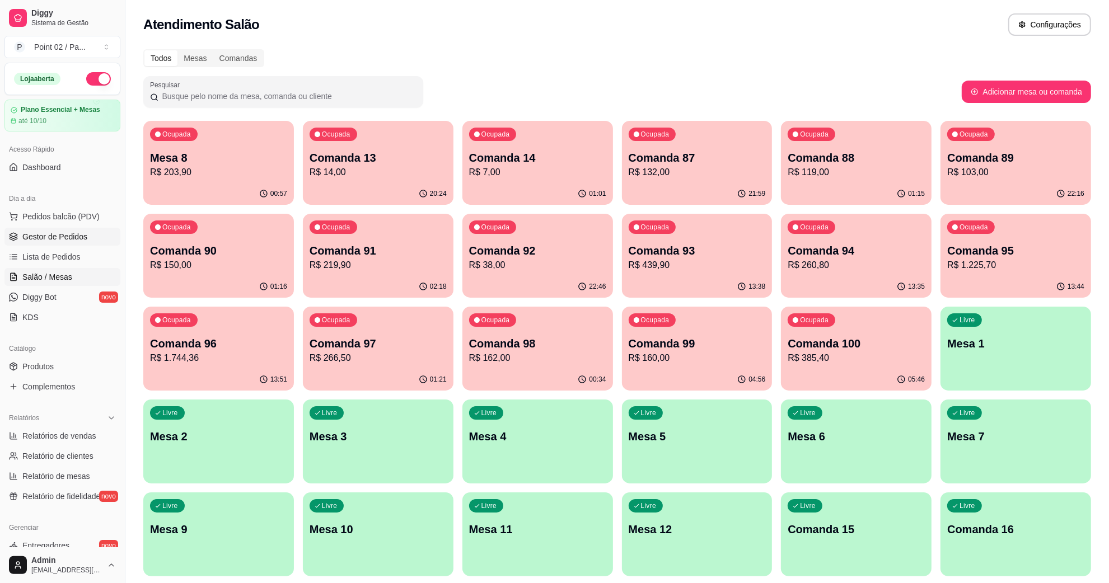
click at [57, 240] on span "Gestor de Pedidos" at bounding box center [54, 236] width 65 height 11
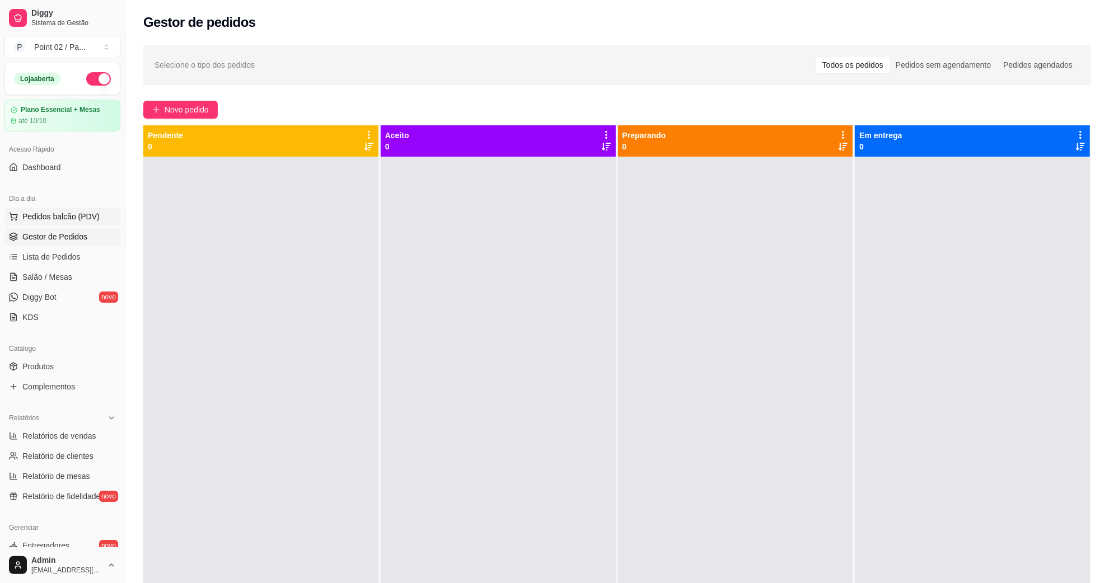
click at [95, 224] on button "Pedidos balcão (PDV)" at bounding box center [62, 217] width 116 height 18
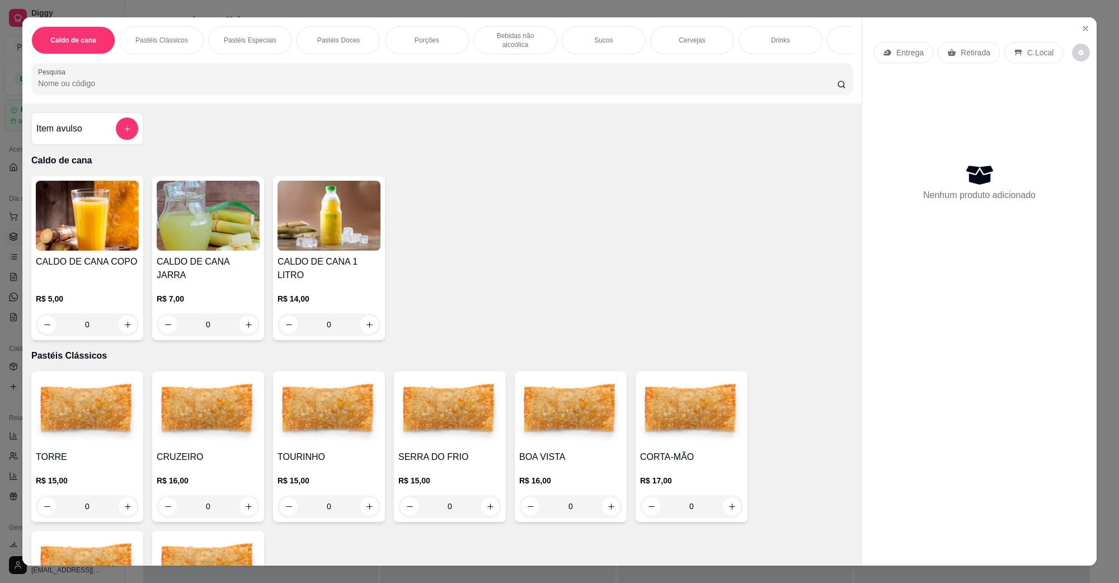
click at [0, 269] on div "Caldo de cana Pastéis Clássicos Pastéis Especiais Pastéis Doces Porções Bebidas…" at bounding box center [559, 291] width 1119 height 583
click at [1077, 30] on button "Close" at bounding box center [1086, 29] width 18 height 18
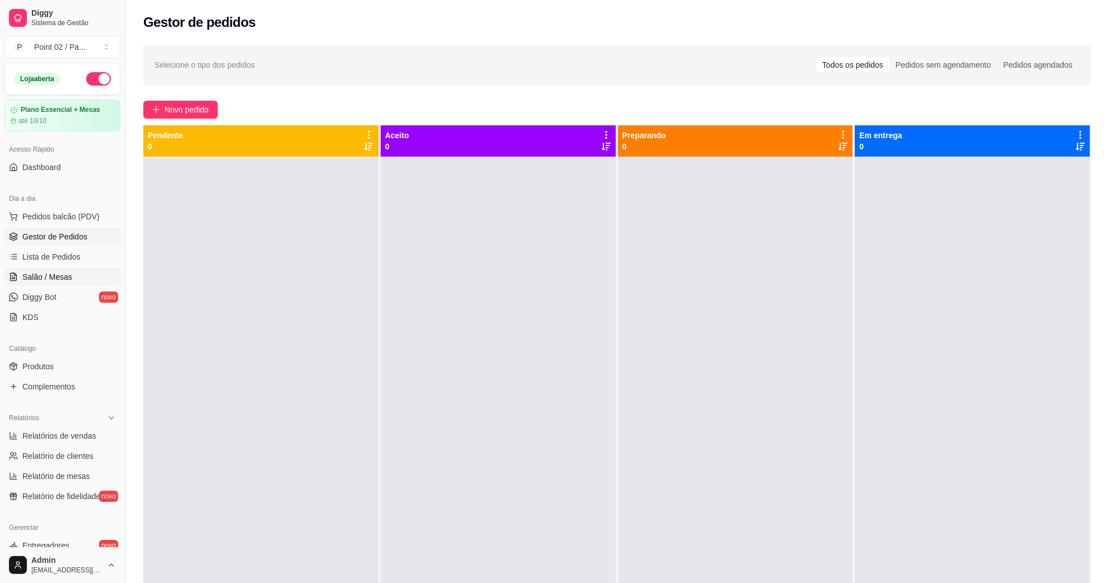
click at [74, 277] on link "Salão / Mesas" at bounding box center [62, 277] width 116 height 18
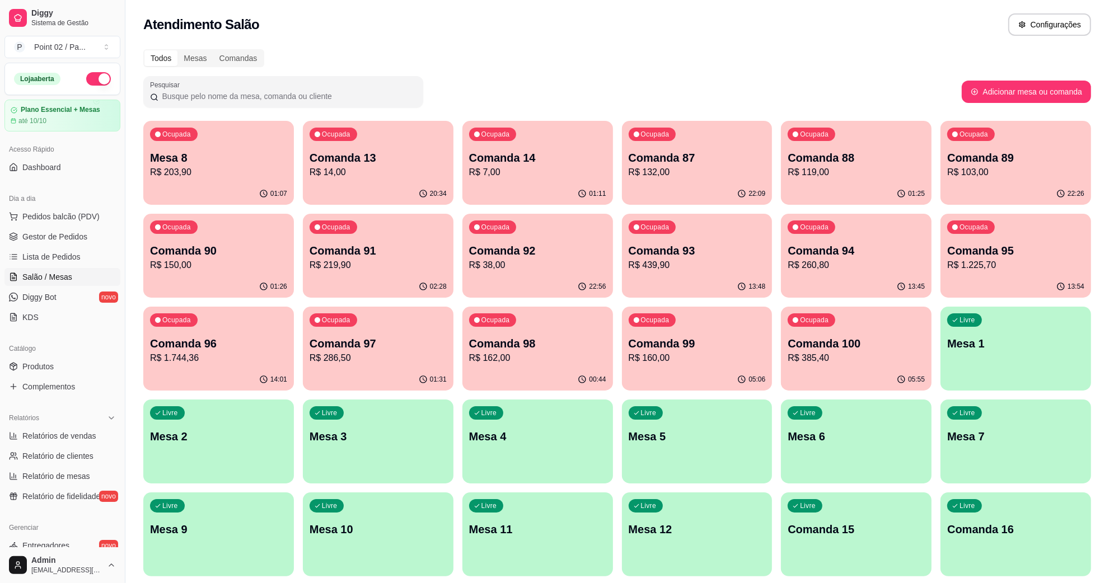
click at [265, 141] on div "Ocupada Mesa 8 R$ 203,90" at bounding box center [218, 152] width 151 height 62
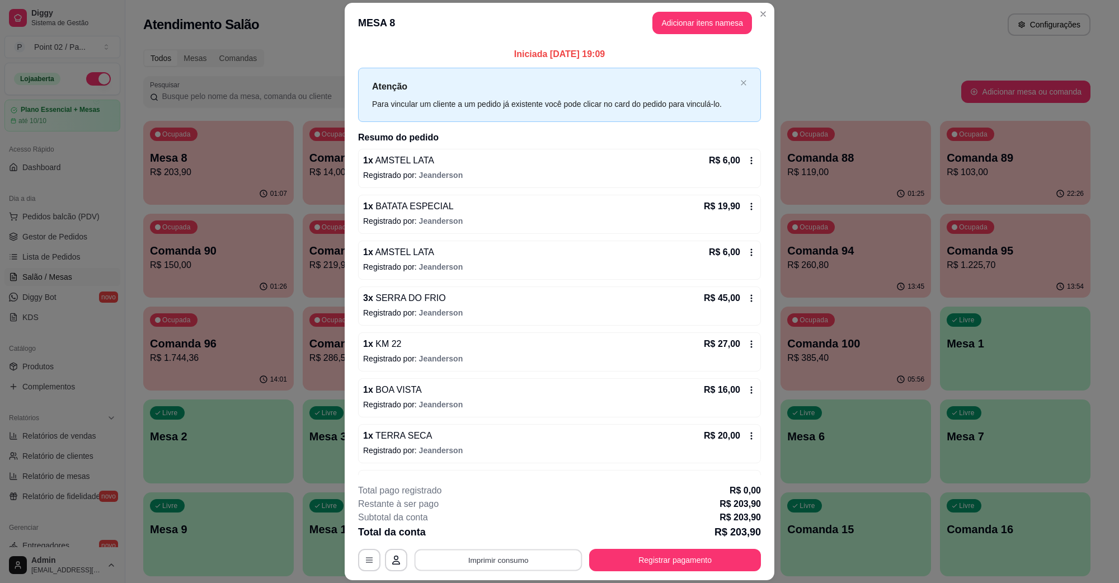
click at [468, 559] on button "Imprimir consumo" at bounding box center [499, 560] width 168 height 22
click at [494, 522] on div "Escolha a impressora IMPRESSORA" at bounding box center [497, 527] width 92 height 38
click at [494, 529] on button "IMPRESSORA" at bounding box center [496, 534] width 78 height 17
click at [691, 27] on button "Adicionar itens na mesa" at bounding box center [703, 23] width 100 height 22
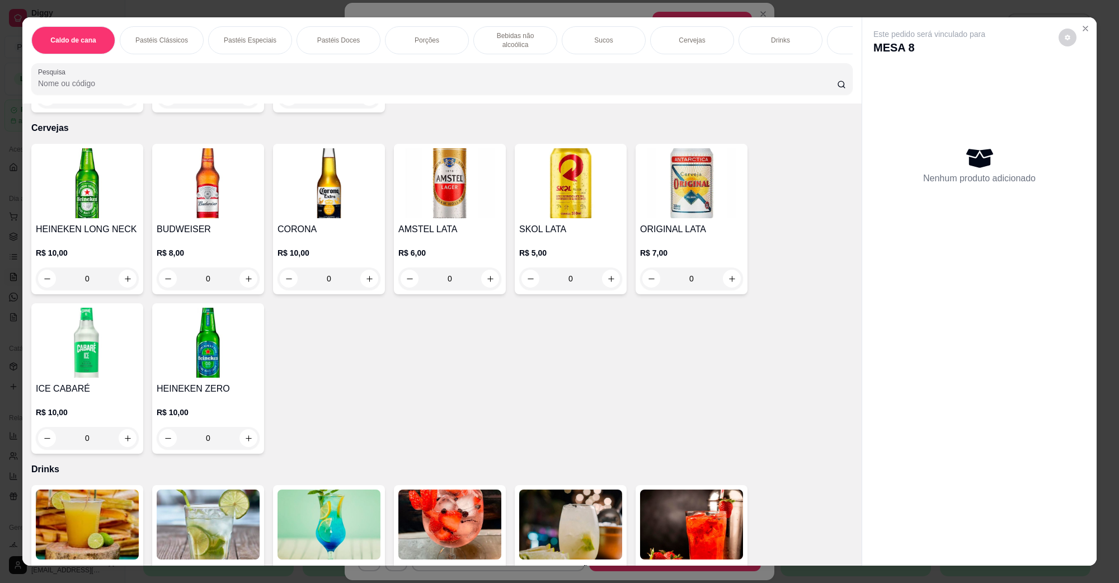
scroll to position [1819, 0]
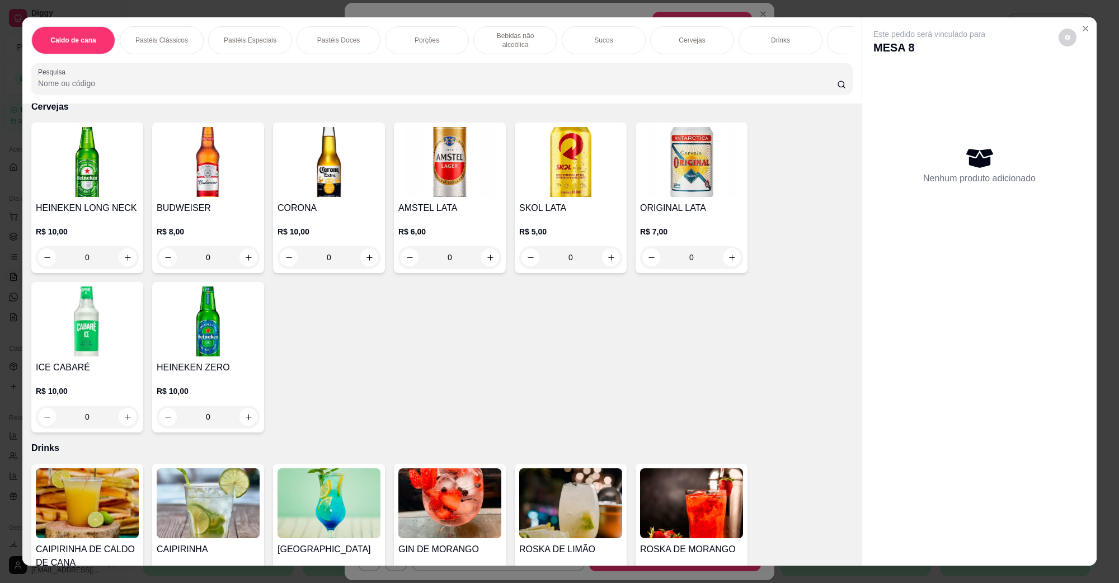
click at [434, 160] on img at bounding box center [450, 162] width 103 height 70
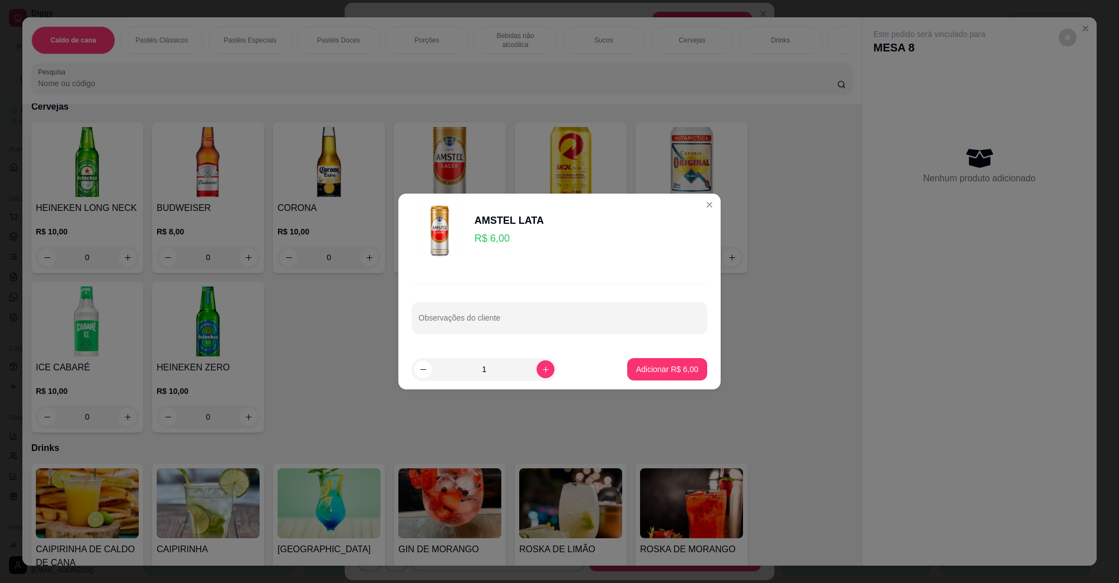
click at [678, 373] on p "Adicionar R$ 6,00" at bounding box center [667, 369] width 62 height 11
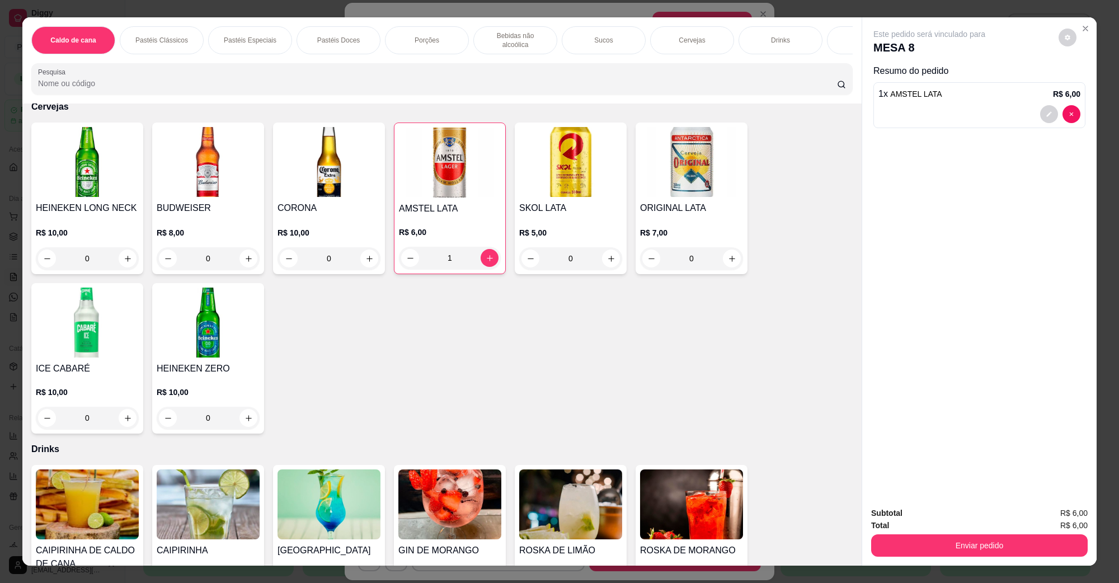
type input "1"
click at [932, 533] on div "Enviar pedido" at bounding box center [979, 544] width 217 height 25
click at [929, 541] on button "Enviar pedido" at bounding box center [979, 546] width 217 height 22
click at [931, 517] on button "Não registrar e enviar pedido" at bounding box center [942, 518] width 116 height 21
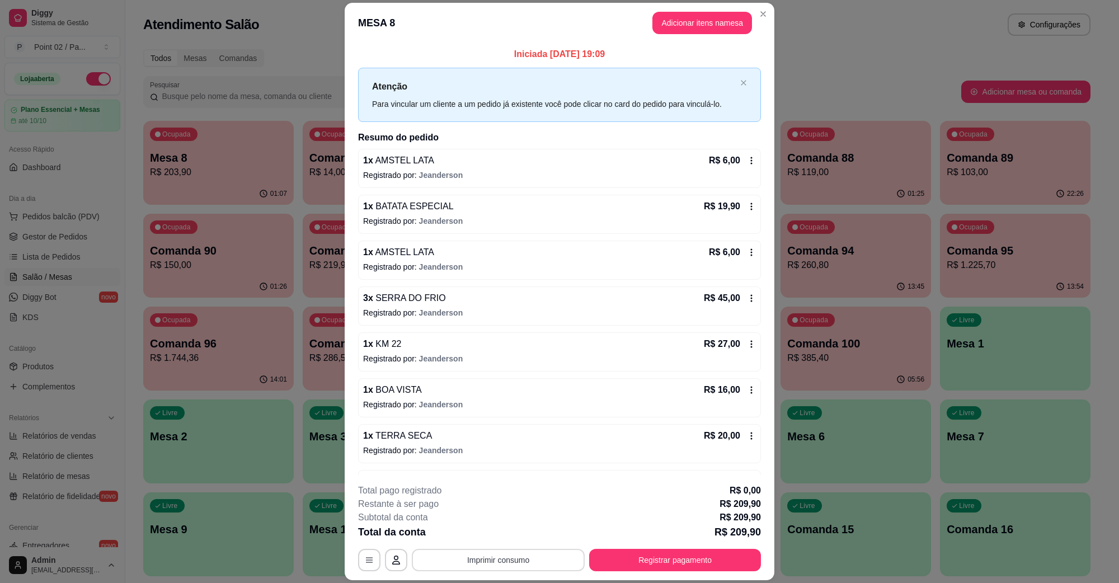
click at [453, 565] on button "Imprimir consumo" at bounding box center [498, 560] width 173 height 22
click at [486, 536] on button "IMPRESSORA" at bounding box center [496, 535] width 81 height 18
click at [673, 552] on button "Registrar pagamento" at bounding box center [675, 560] width 172 height 22
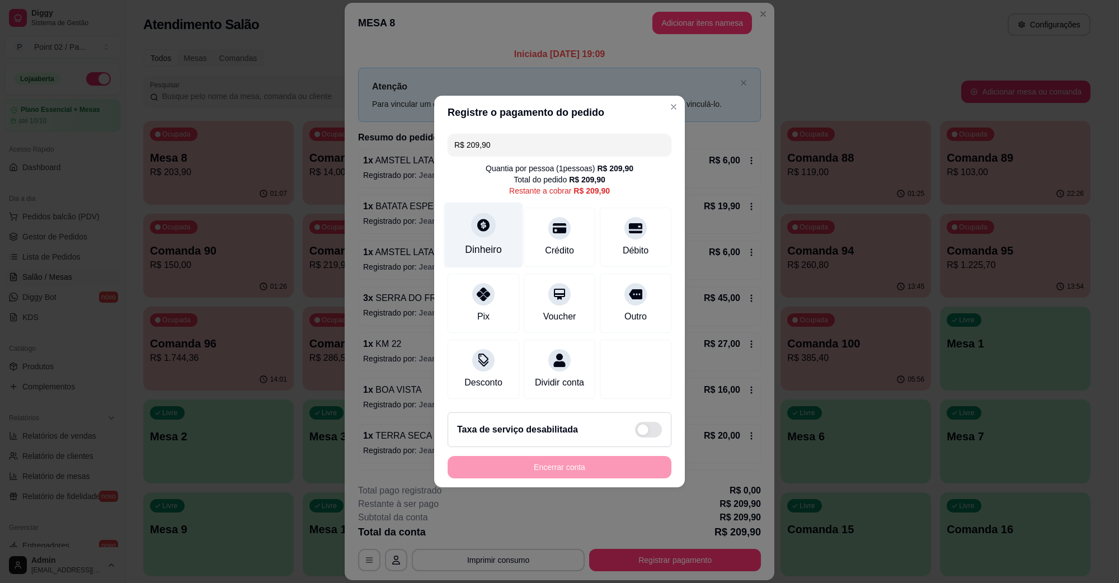
click at [477, 218] on icon at bounding box center [483, 225] width 15 height 15
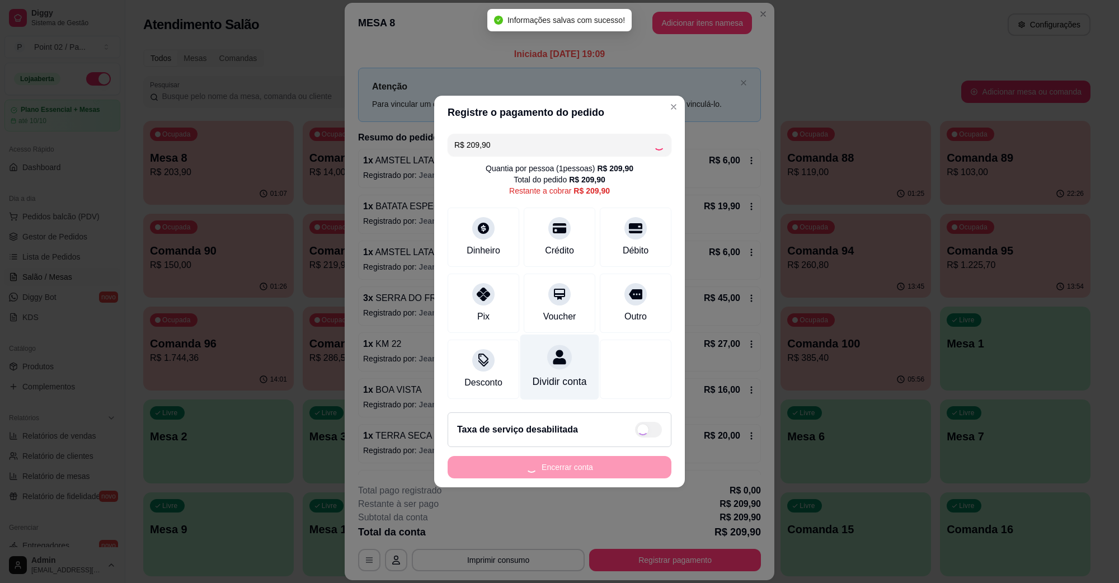
type input "R$ 0,00"
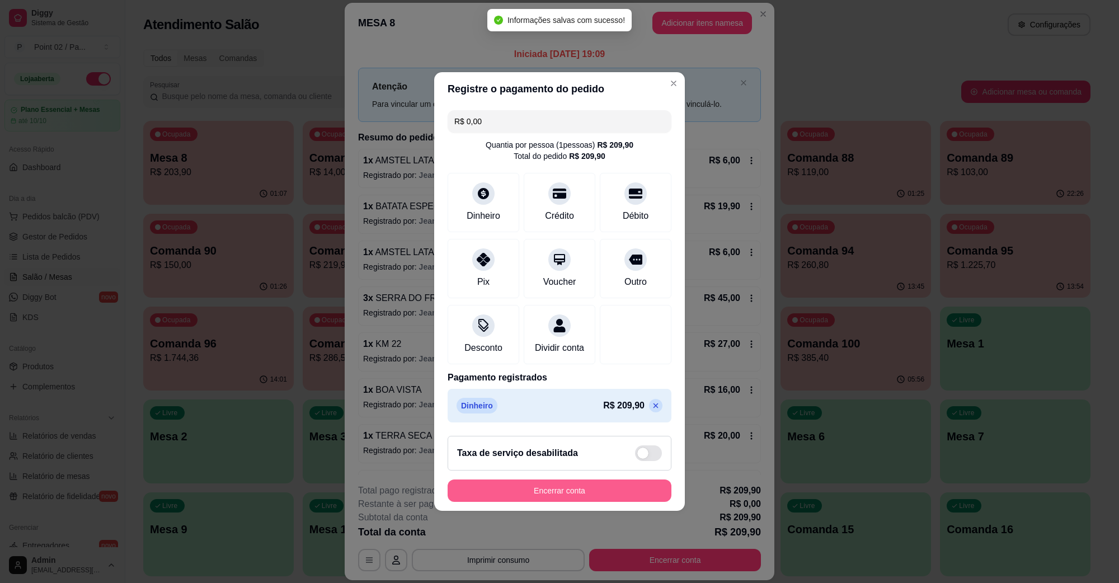
click at [558, 499] on button "Encerrar conta" at bounding box center [560, 491] width 224 height 22
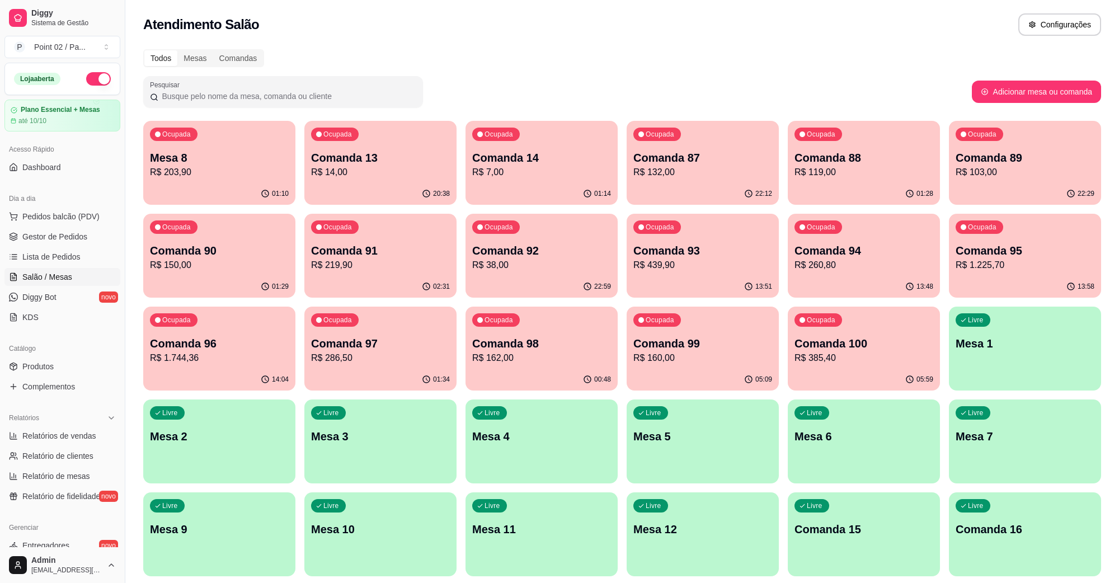
drag, startPoint x: 484, startPoint y: 205, endPoint x: 497, endPoint y: 188, distance: 21.6
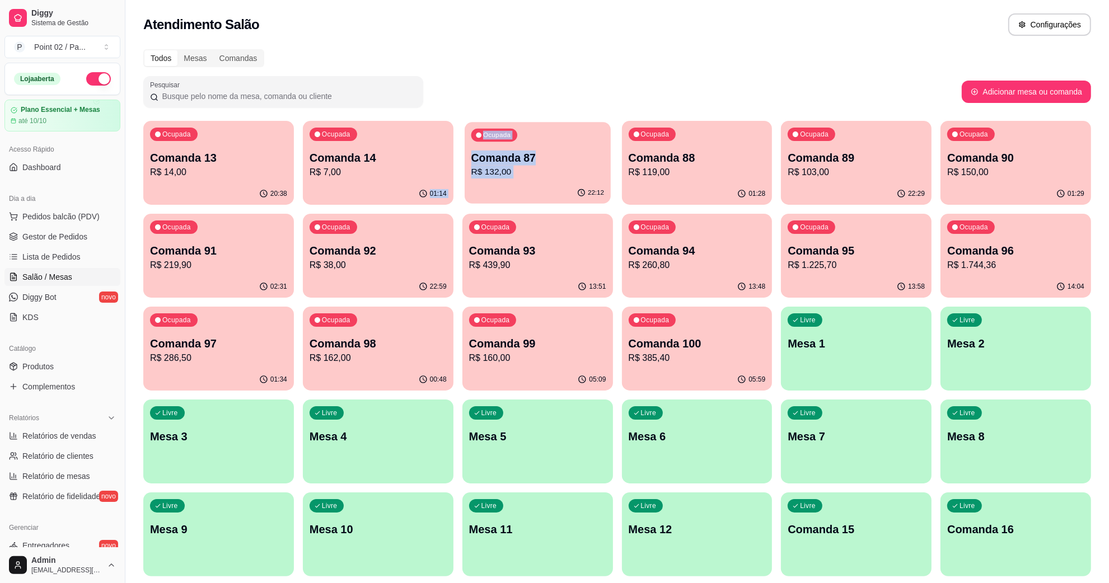
click at [499, 186] on div "22:12" at bounding box center [538, 192] width 146 height 21
click at [489, 157] on p "Comanda 87" at bounding box center [537, 158] width 137 height 16
click at [323, 162] on p "Comanda 14" at bounding box center [378, 158] width 137 height 16
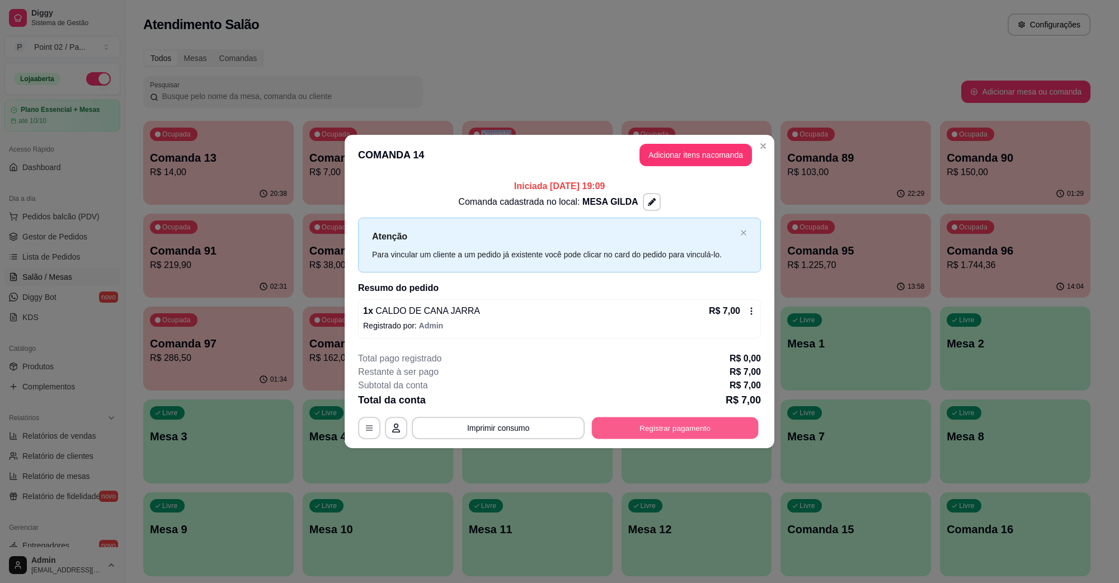
click at [681, 418] on button "Registrar pagamento" at bounding box center [675, 428] width 167 height 22
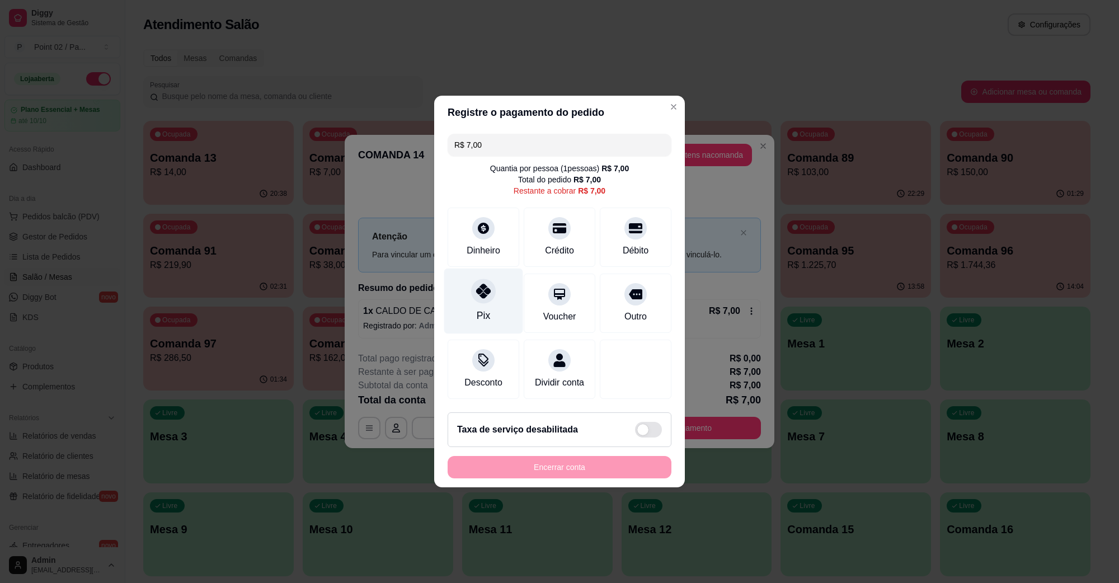
click at [483, 284] on icon at bounding box center [483, 291] width 15 height 15
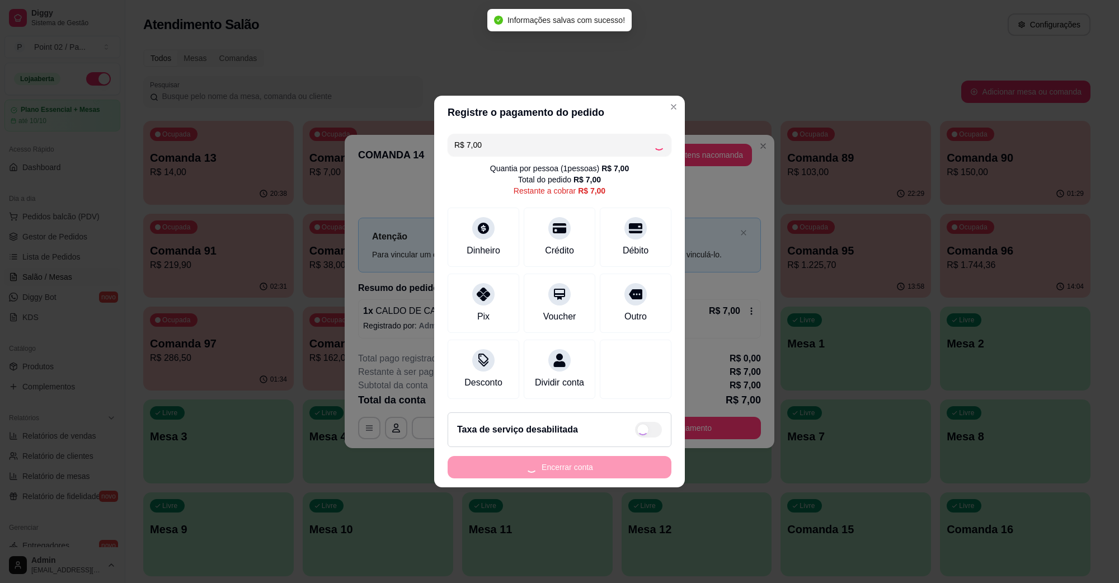
type input "R$ 0,00"
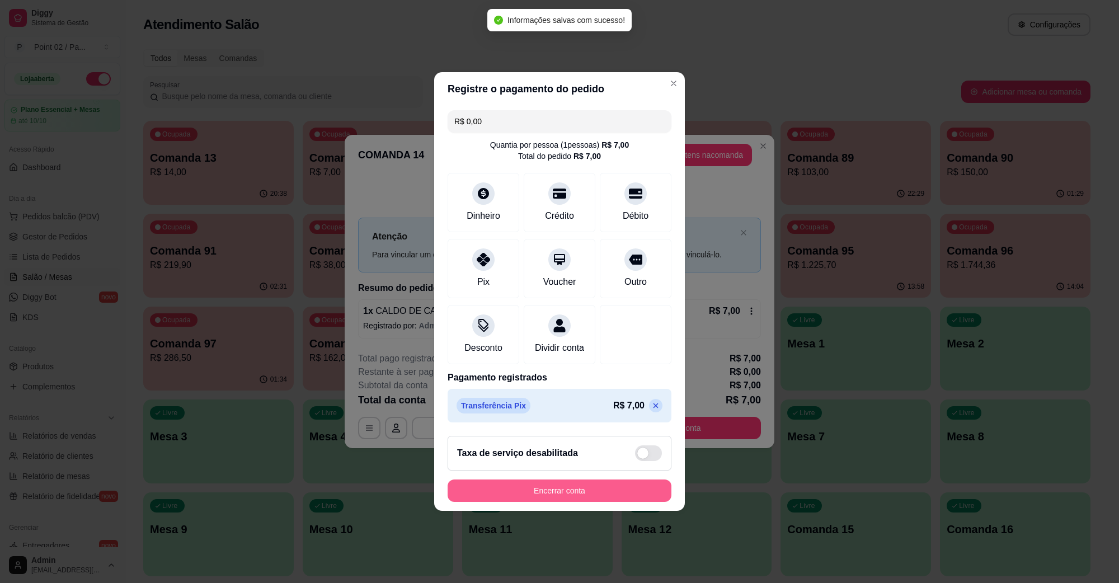
click at [549, 501] on button "Encerrar conta" at bounding box center [560, 491] width 224 height 22
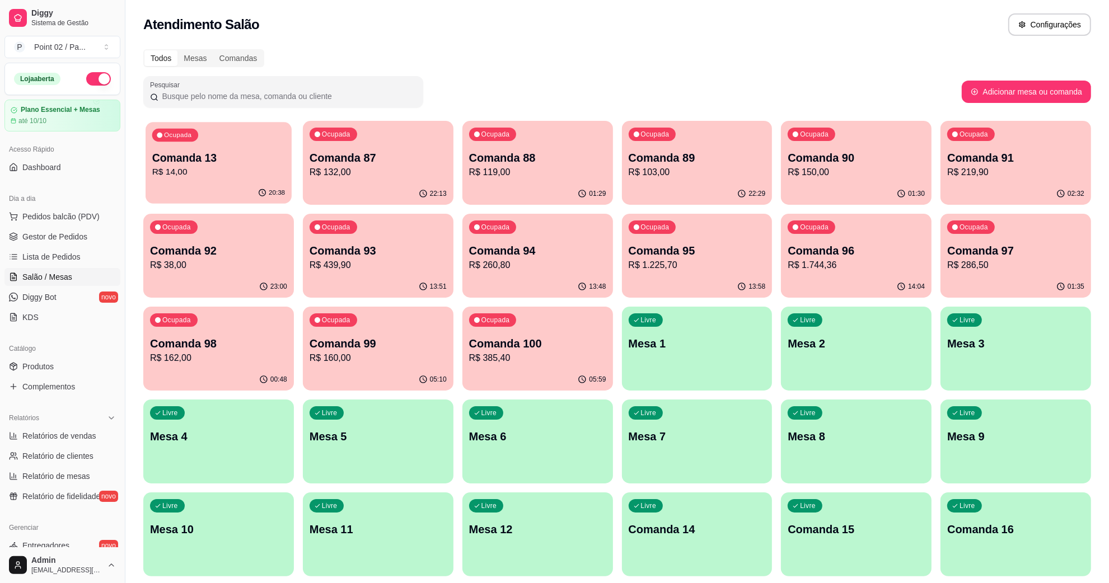
click at [272, 148] on div "Ocupada Comanda 13 R$ 14,00" at bounding box center [219, 152] width 146 height 60
click at [714, 233] on div "Ocupada Comanda 95 R$ 1.225,70" at bounding box center [697, 245] width 146 height 60
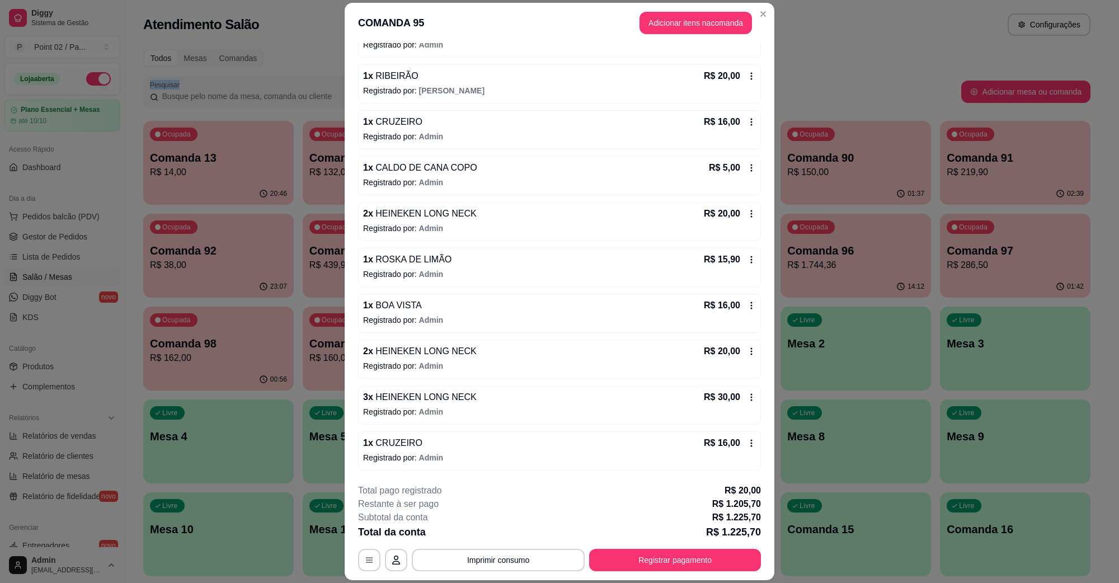
scroll to position [2530, 0]
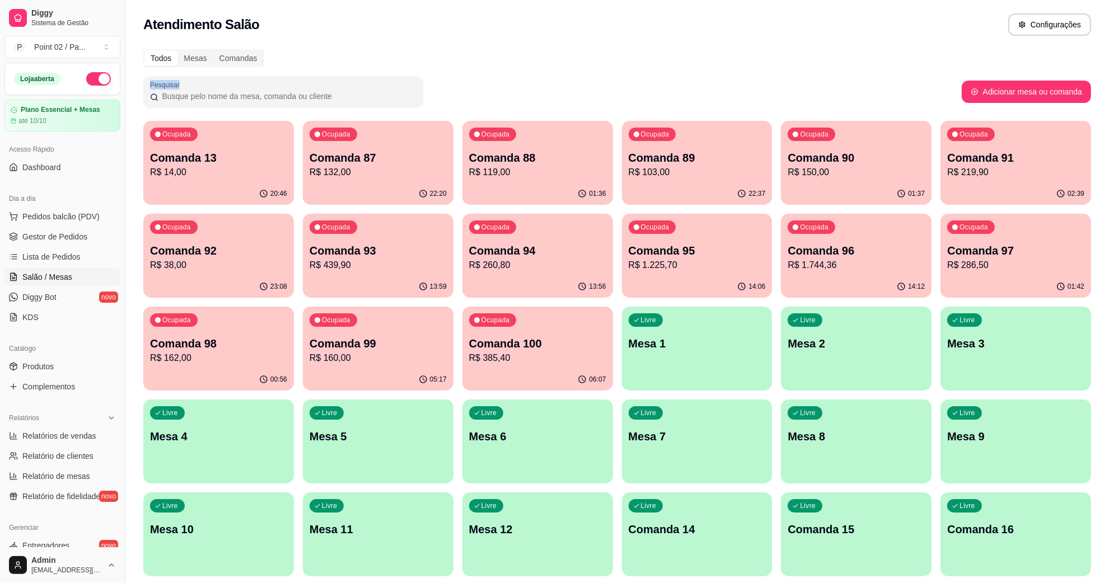
click at [676, 353] on div "Livre Mesa 1" at bounding box center [697, 342] width 151 height 71
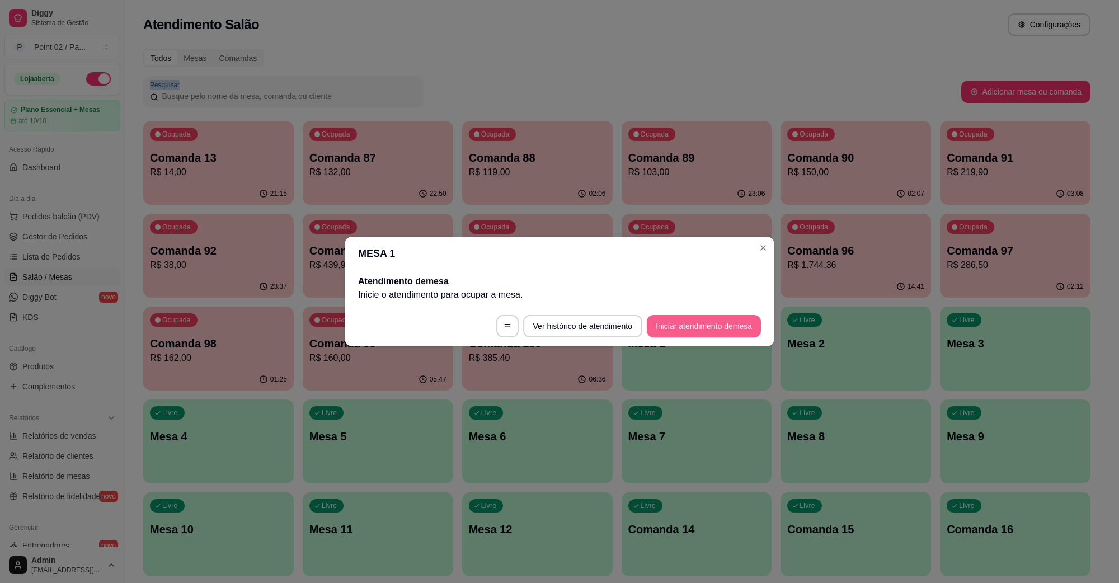
click at [685, 320] on button "Iniciar atendimento de mesa" at bounding box center [704, 326] width 114 height 22
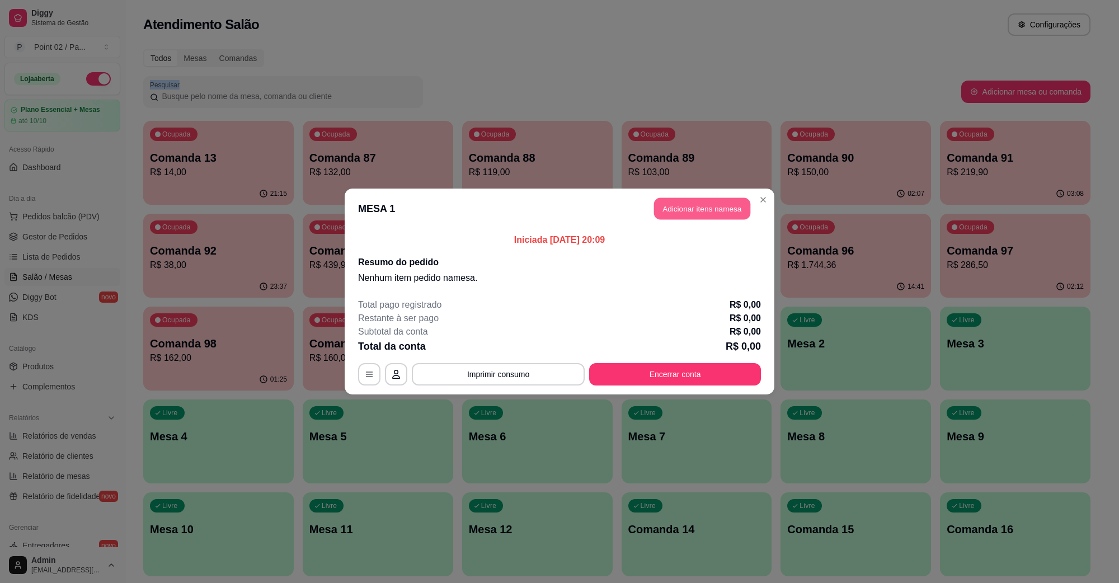
click at [693, 211] on button "Adicionar itens na mesa" at bounding box center [702, 209] width 96 height 22
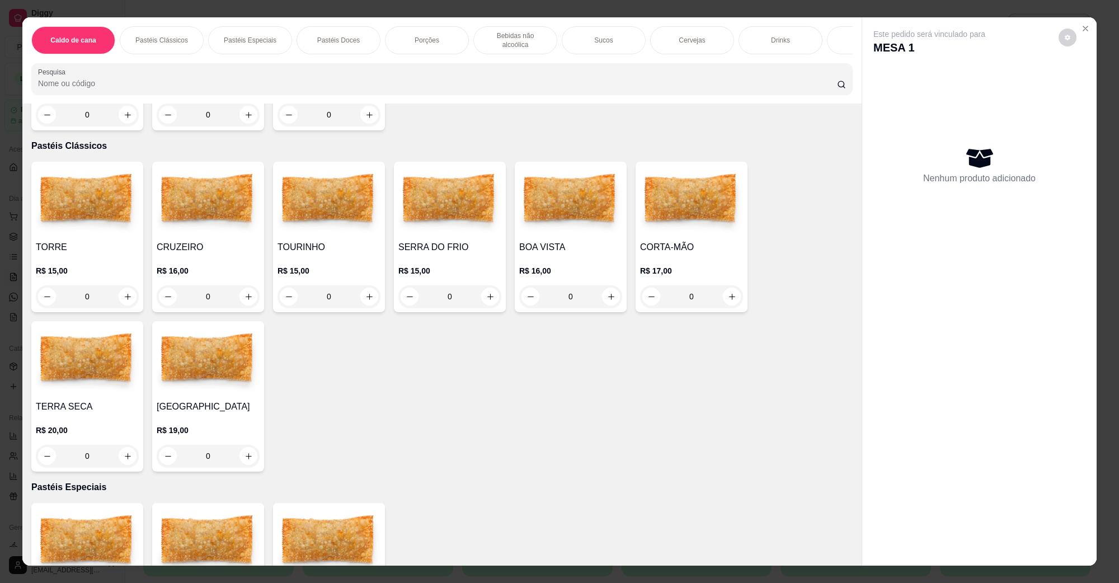
scroll to position [280, 0]
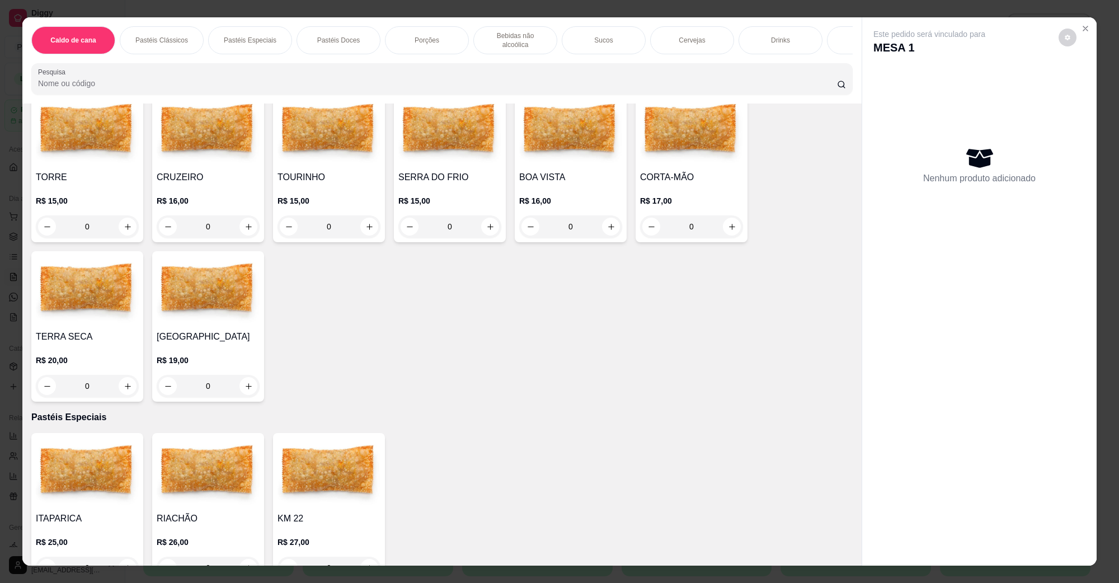
click at [121, 382] on div "0" at bounding box center [87, 386] width 103 height 22
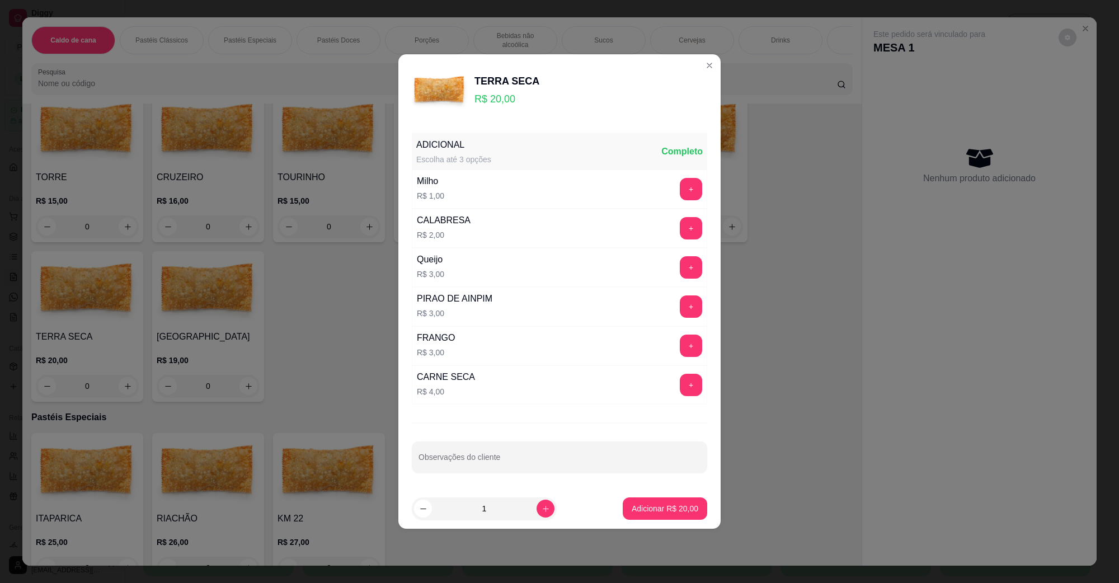
click at [527, 518] on input "1" at bounding box center [484, 509] width 105 height 22
click at [529, 518] on div "1" at bounding box center [484, 509] width 140 height 22
click at [543, 510] on icon "increase-product-quantity" at bounding box center [546, 509] width 6 height 6
type input "2"
click at [672, 504] on button "Adicionar R$ 40,00" at bounding box center [665, 509] width 82 height 22
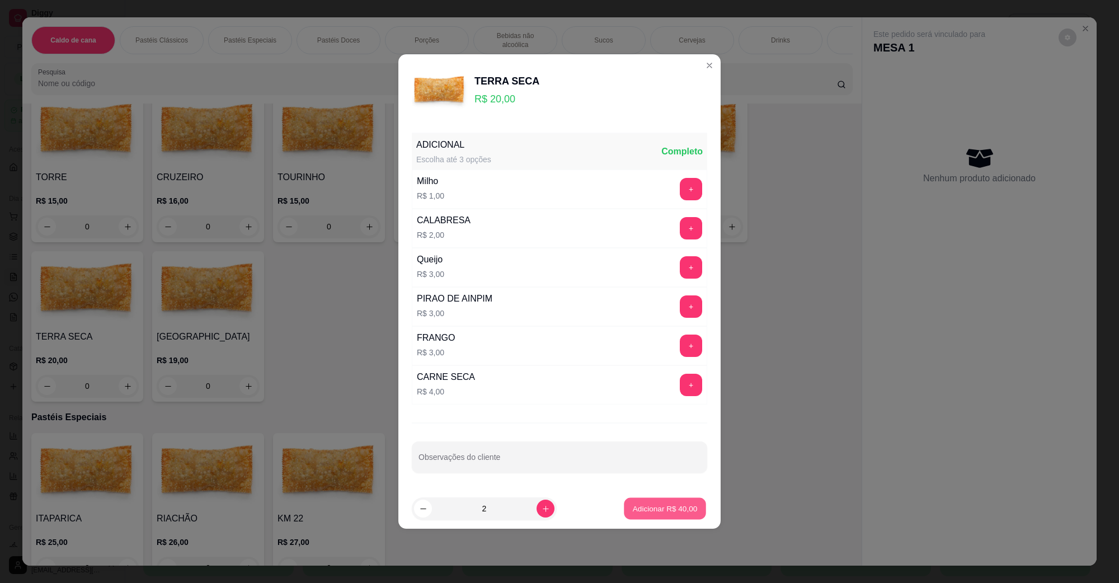
type input "2"
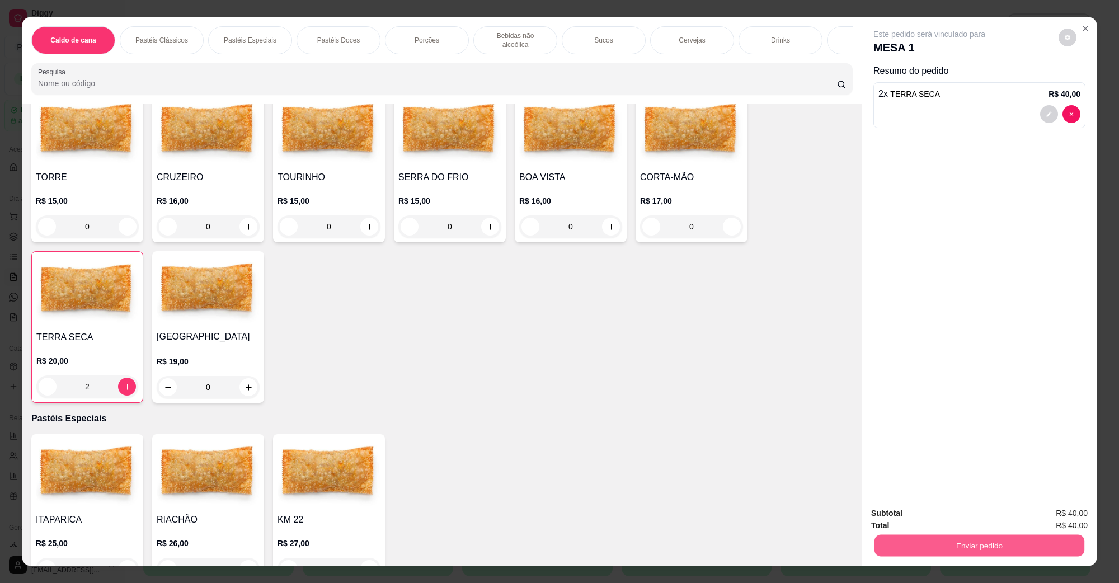
click at [871, 549] on div "Enviar pedido" at bounding box center [979, 544] width 217 height 25
click at [882, 541] on button "Enviar pedido" at bounding box center [979, 546] width 217 height 22
click at [903, 518] on button "Não registrar e enviar pedido" at bounding box center [942, 518] width 116 height 21
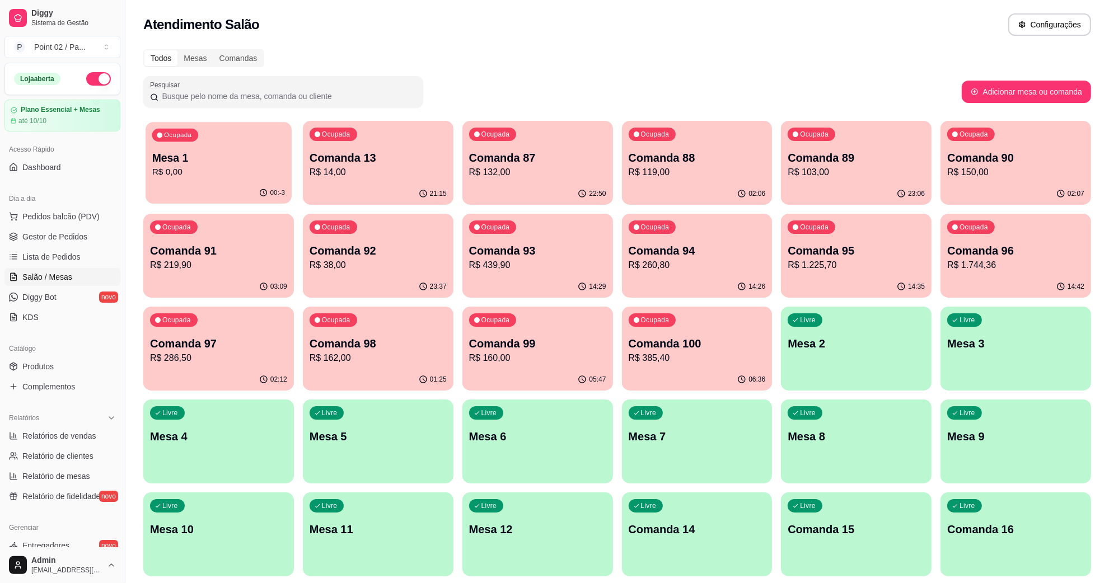
click at [249, 157] on p "Mesa 1" at bounding box center [218, 158] width 133 height 15
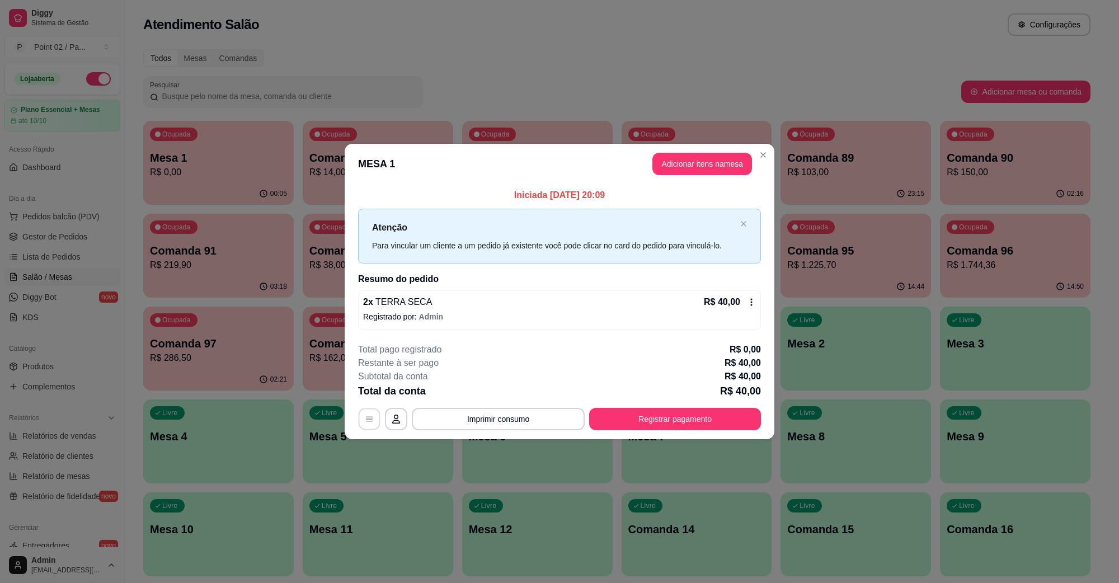
click at [364, 425] on button "button" at bounding box center [370, 419] width 22 height 22
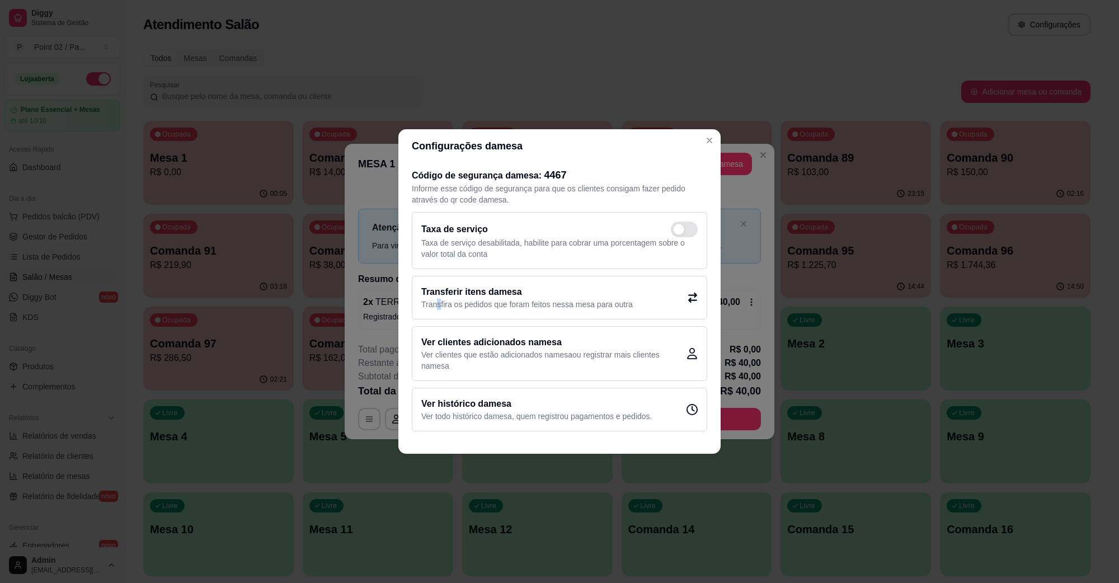
click at [438, 307] on p "Transfira os pedidos que foram feitos nessa mesa para outra" at bounding box center [527, 304] width 212 height 11
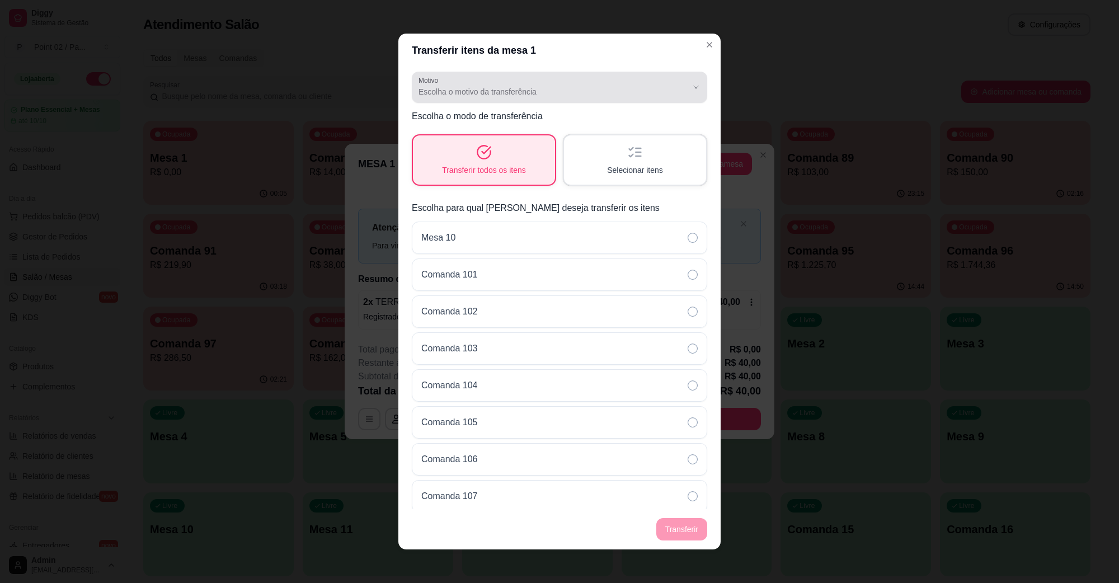
click at [476, 88] on span "Escolha o motivo da transferência" at bounding box center [553, 91] width 269 height 11
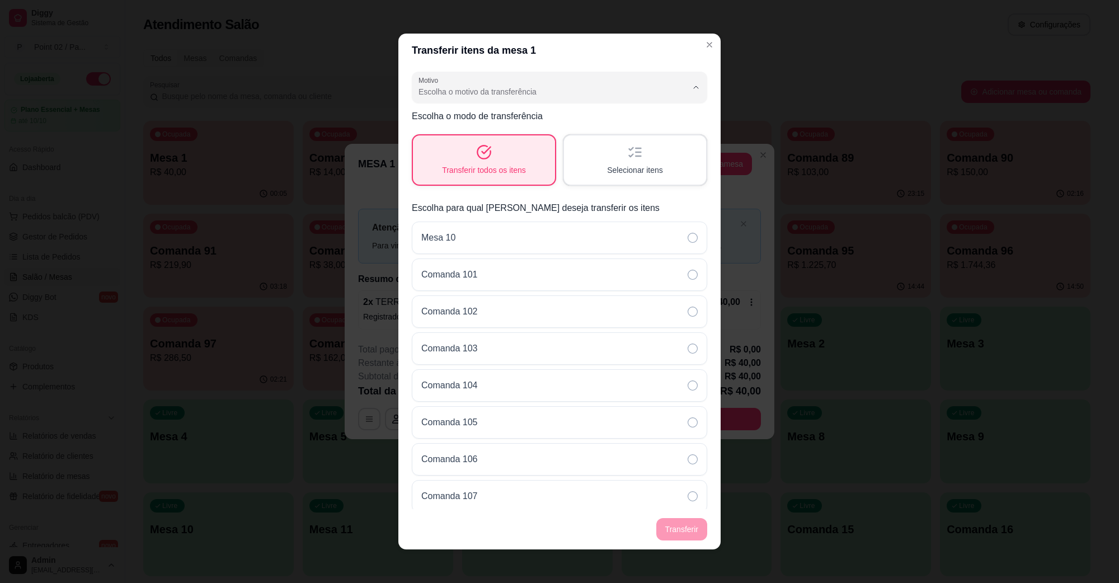
click at [484, 147] on li "Outro" at bounding box center [548, 154] width 265 height 17
type input "OTHER"
select select "OTHER"
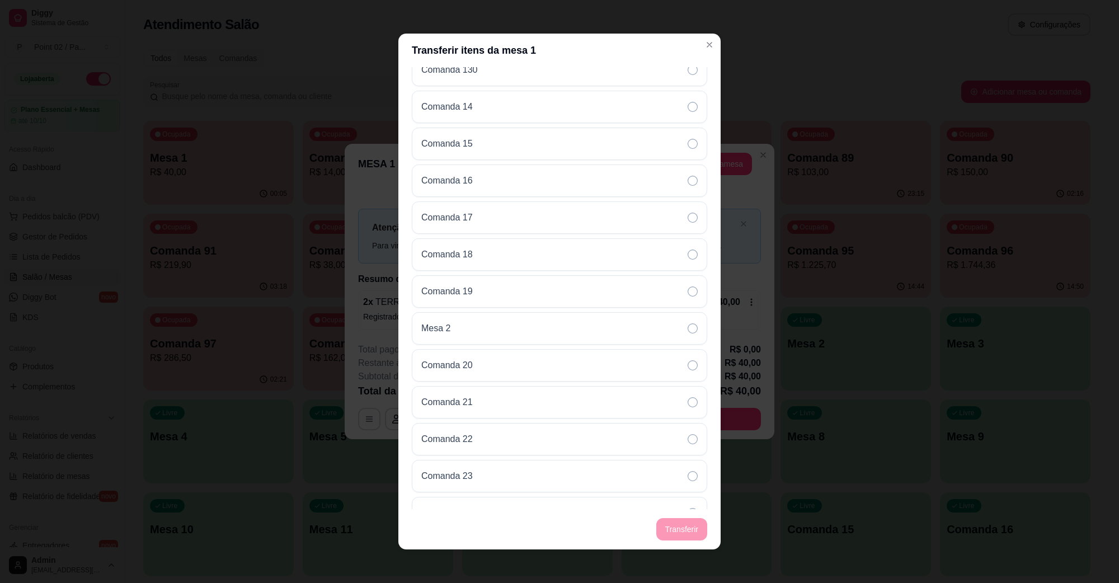
scroll to position [1399, 0]
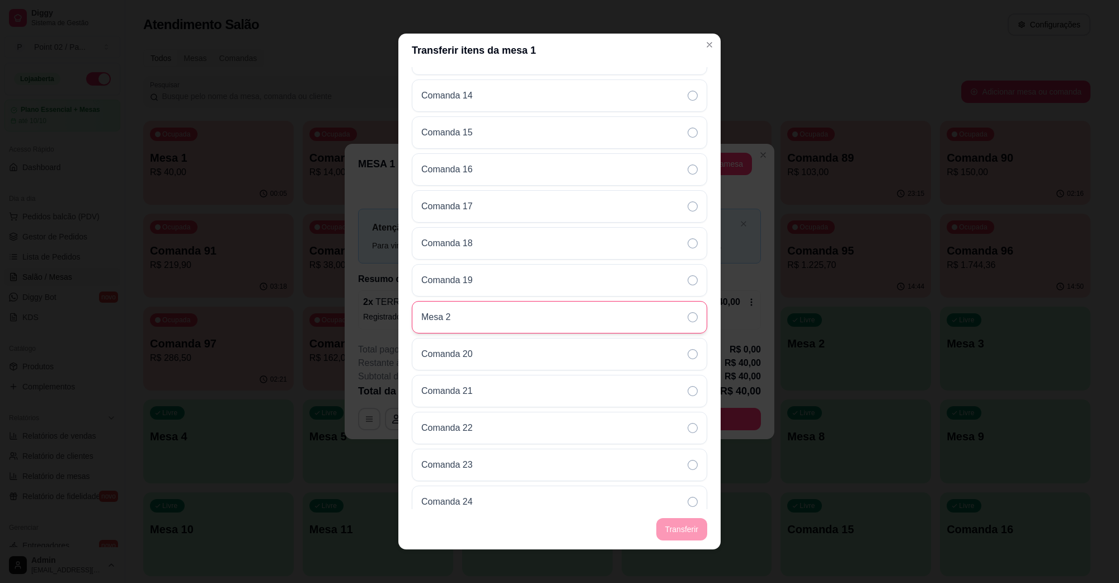
click at [468, 315] on div "Mesa 2" at bounding box center [560, 317] width 296 height 32
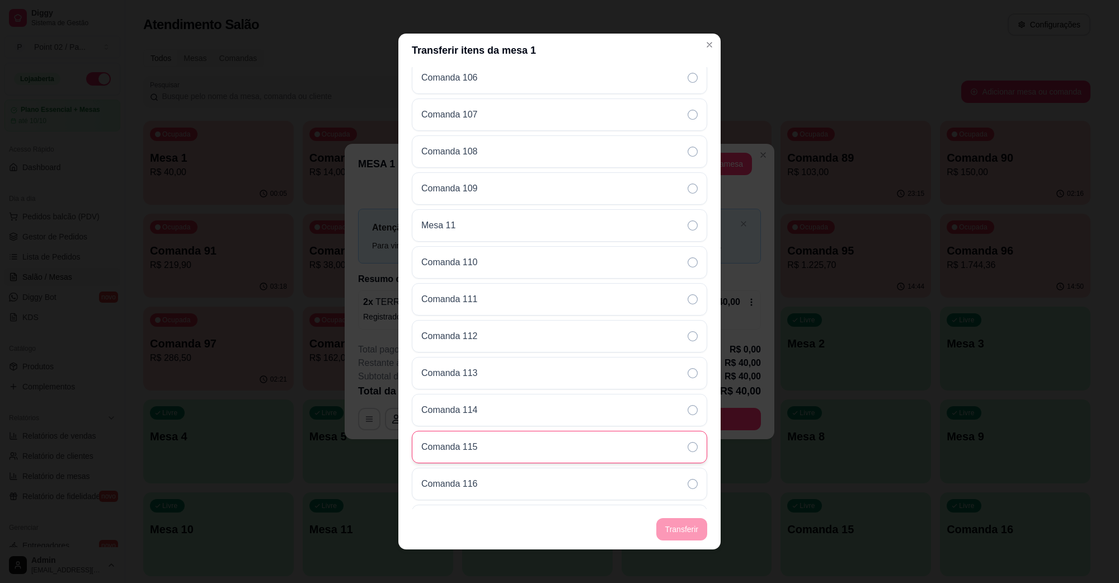
scroll to position [0, 0]
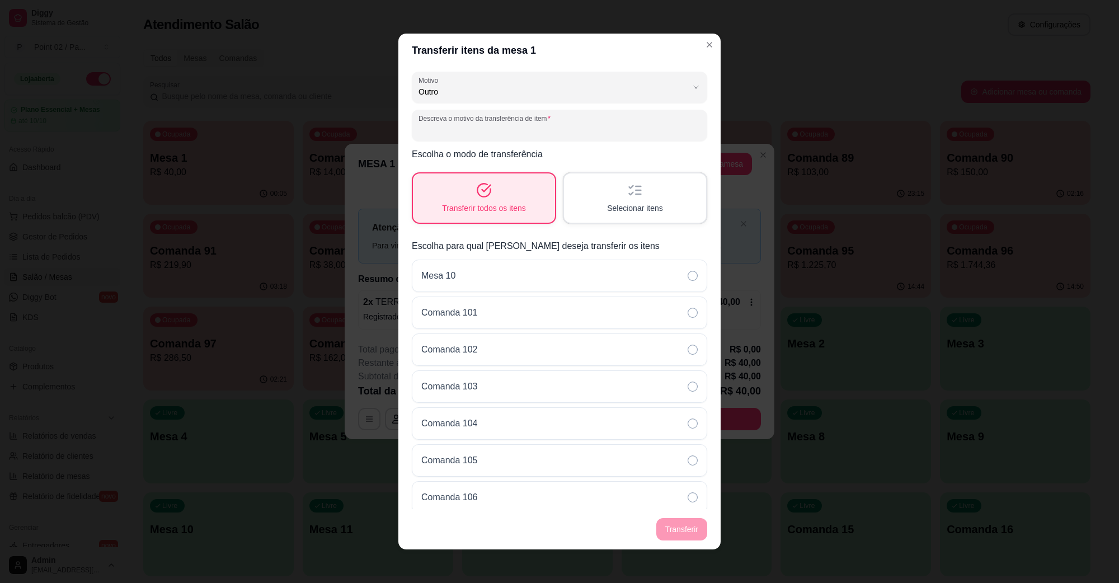
click at [535, 130] on input "Descreva o motivo da transferência de item" at bounding box center [560, 129] width 282 height 11
click at [519, 104] on div "OTHER Motivo Pedido lançado na mesa errada Mudança de mesa Outro Motivo Outro D…" at bounding box center [560, 288] width 322 height 442
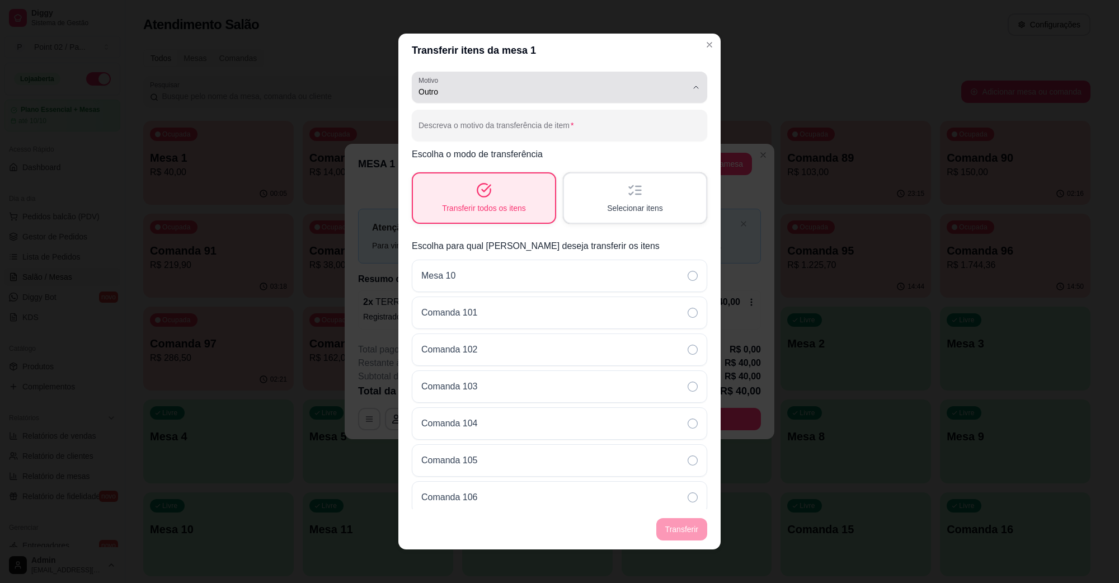
click at [519, 96] on span "Outro" at bounding box center [553, 91] width 269 height 11
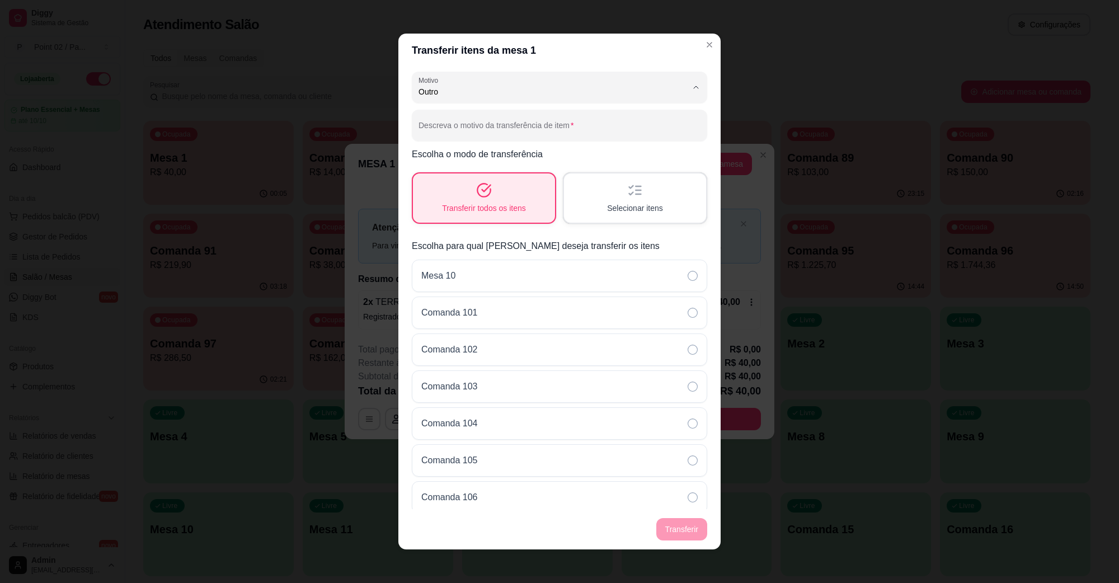
click at [505, 134] on span "Mudança de mesa" at bounding box center [544, 136] width 246 height 11
type input "TABLE_TRANSFER"
select select "TABLE_TRANSFER"
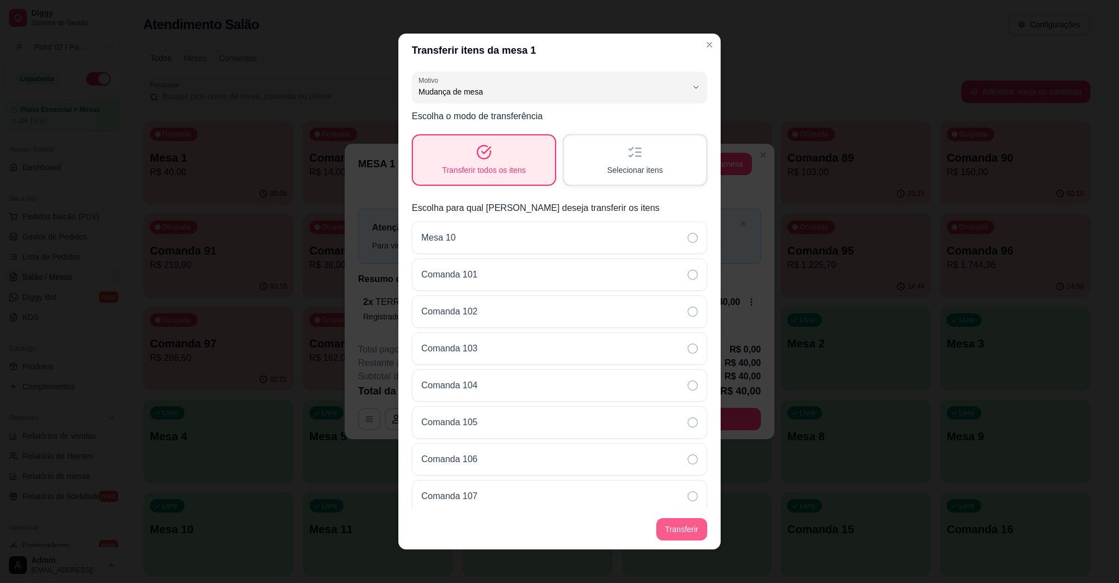
click at [682, 521] on button "Transferir" at bounding box center [682, 529] width 51 height 22
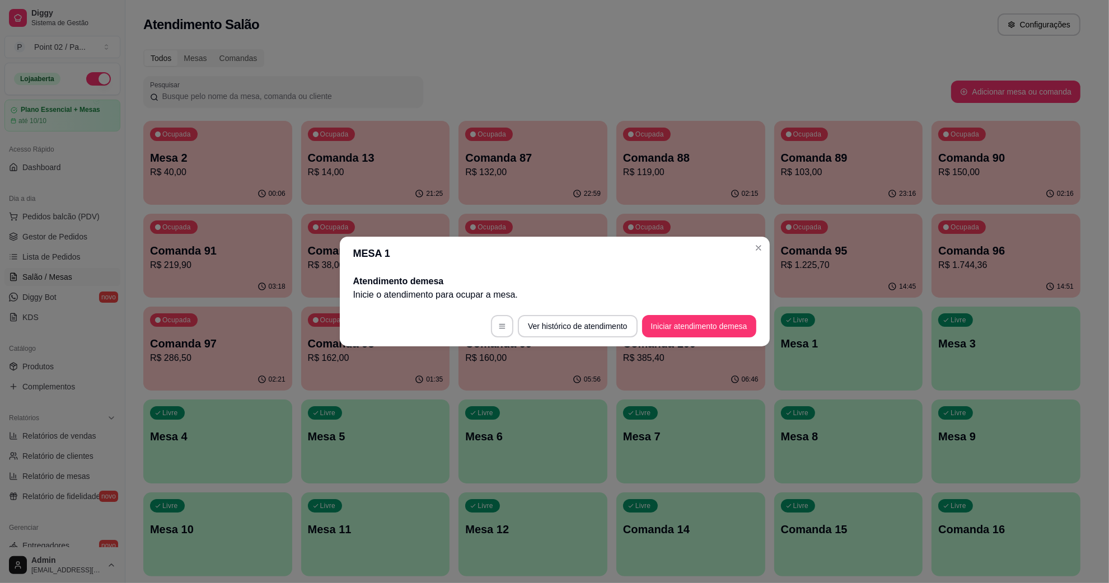
click at [243, 150] on p "Mesa 2" at bounding box center [217, 158] width 135 height 16
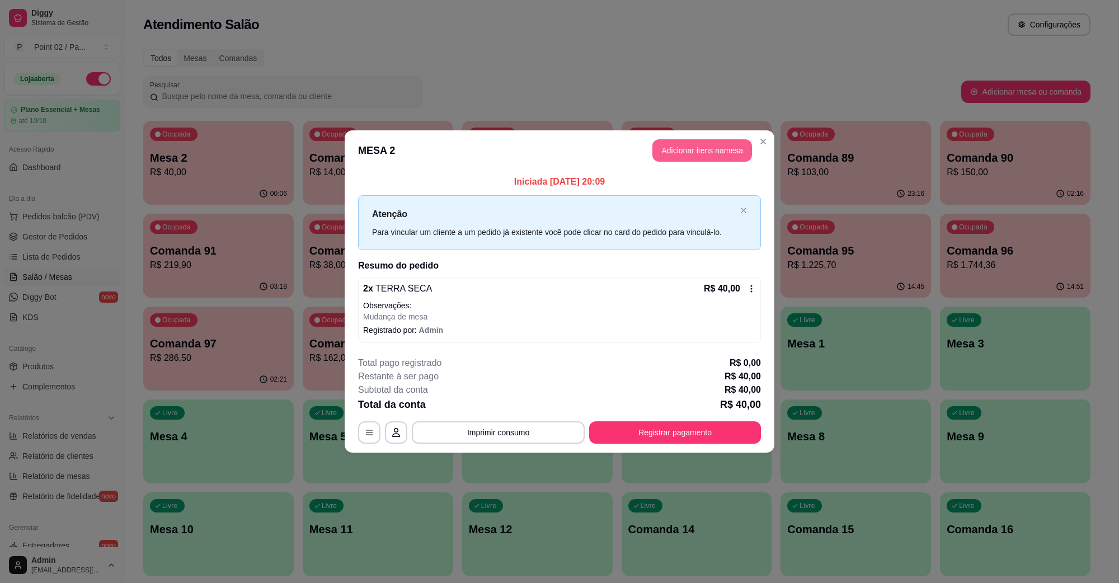
click at [677, 158] on button "Adicionar itens na mesa" at bounding box center [703, 150] width 100 height 22
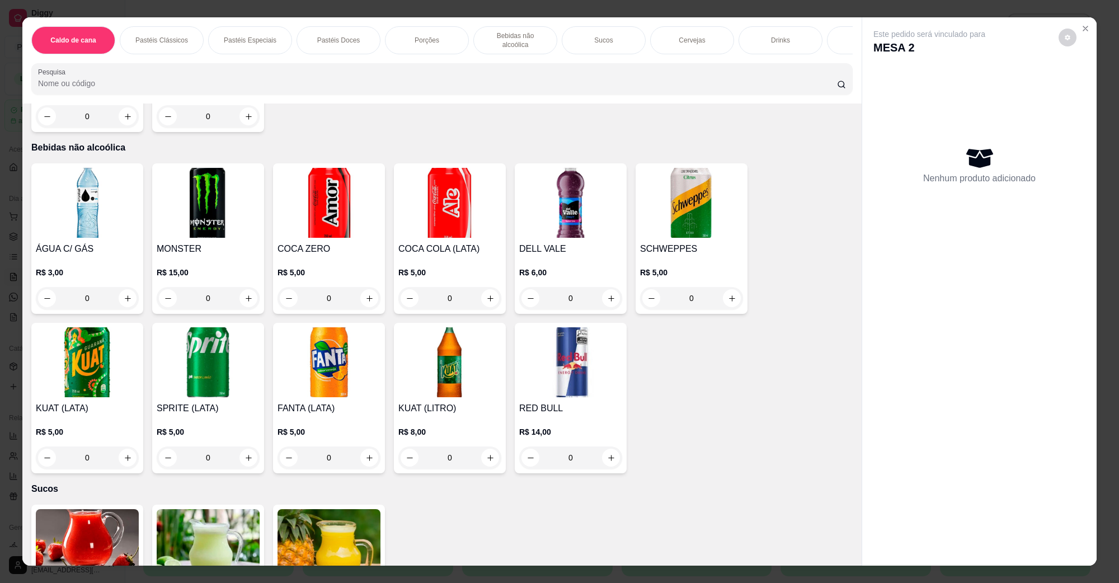
scroll to position [1259, 0]
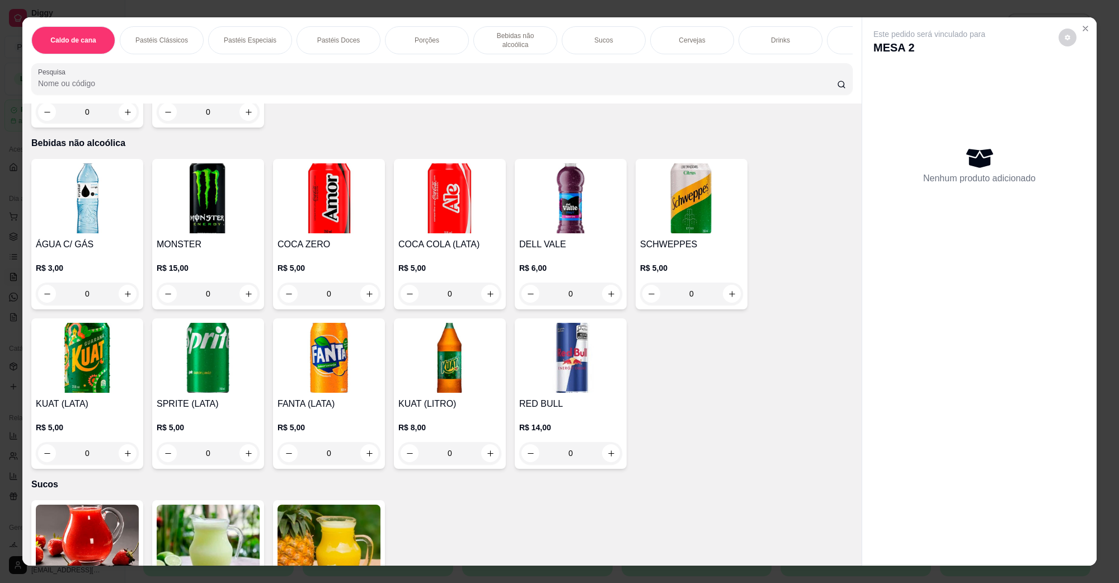
click at [458, 343] on img at bounding box center [450, 358] width 103 height 70
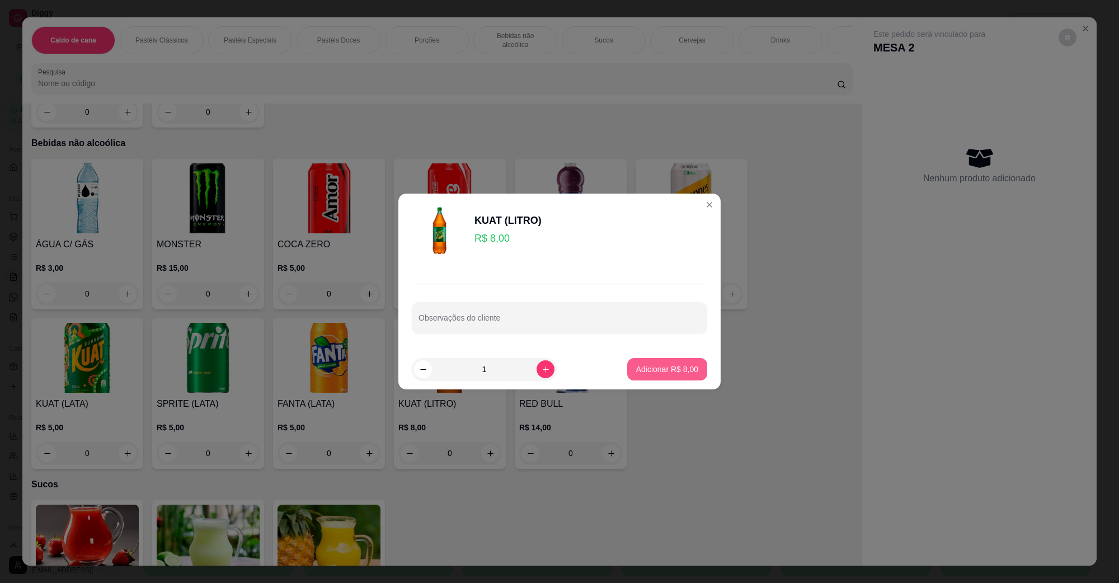
click at [641, 371] on p "Adicionar R$ 8,00" at bounding box center [667, 369] width 62 height 11
type input "1"
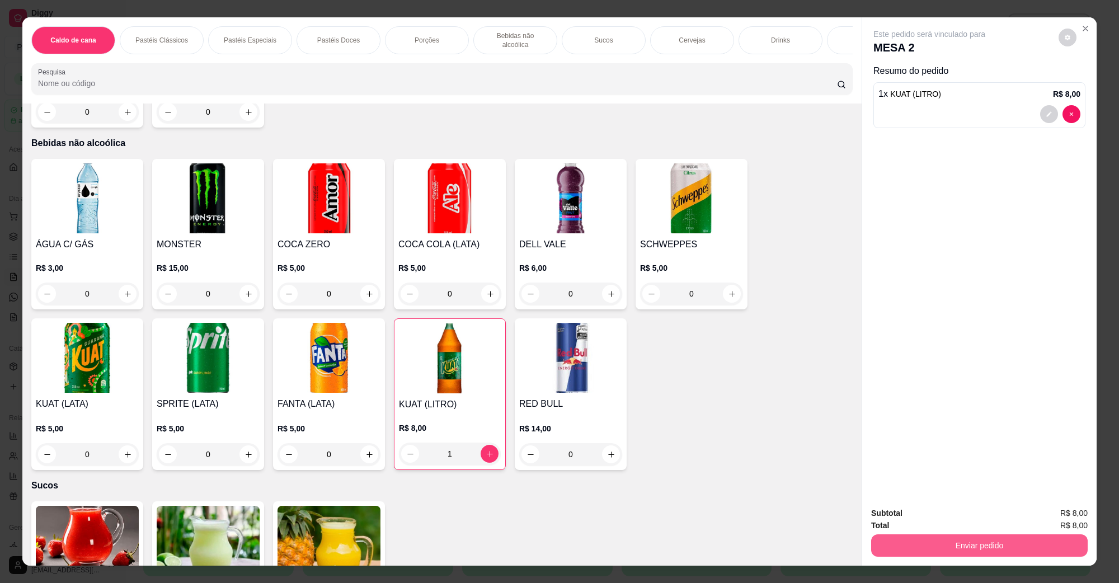
click at [974, 557] on div "Enviar pedido" at bounding box center [979, 544] width 217 height 25
click at [953, 512] on button "Não registrar e enviar pedido" at bounding box center [942, 518] width 116 height 21
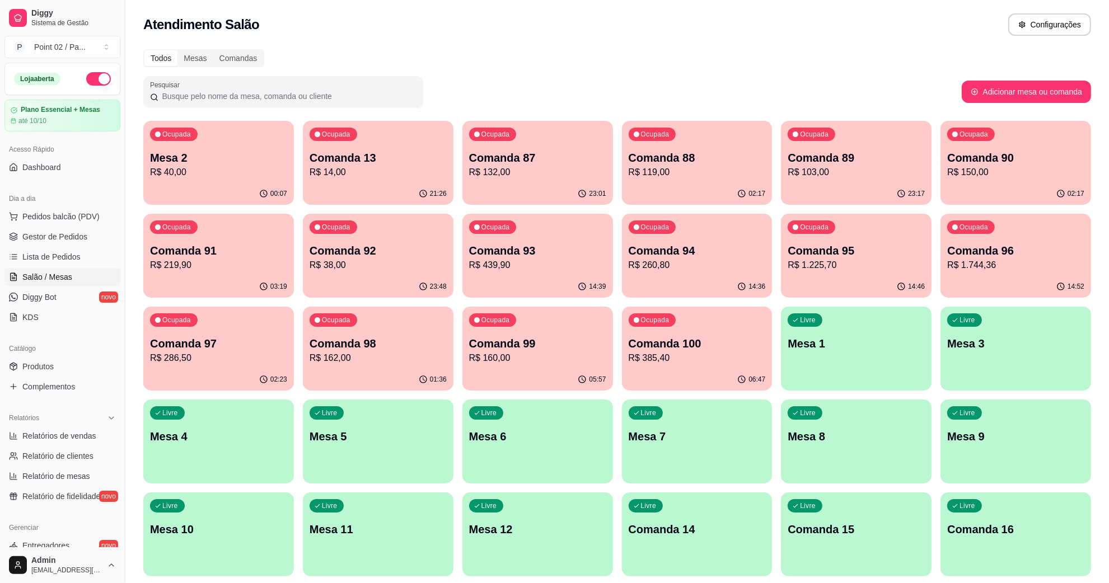
click at [233, 241] on div "Ocupada Comanda 91 R$ 219,90" at bounding box center [218, 245] width 151 height 62
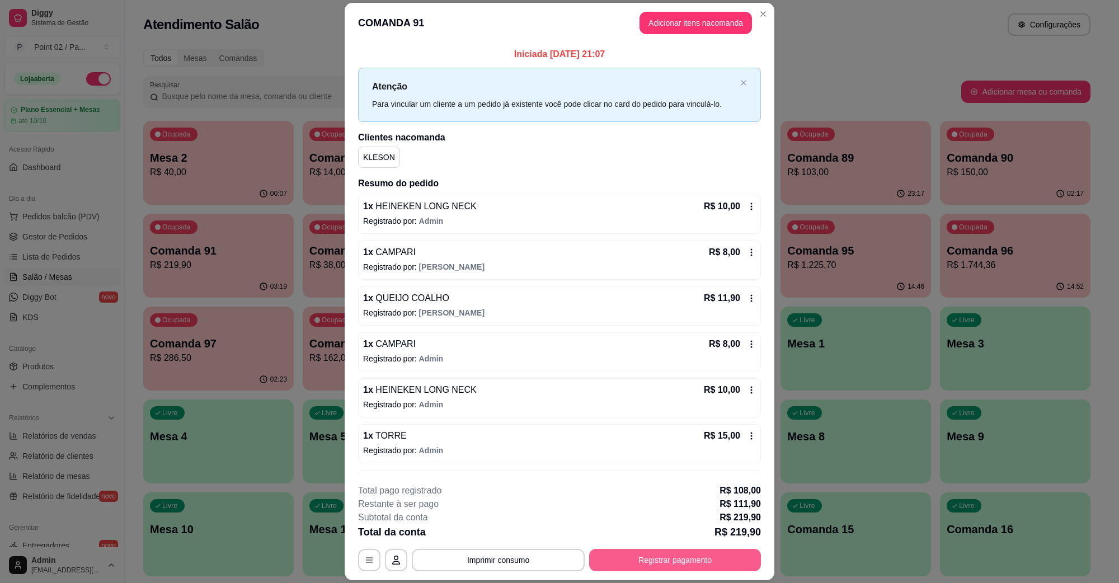
click at [658, 554] on button "Registrar pagamento" at bounding box center [675, 560] width 172 height 22
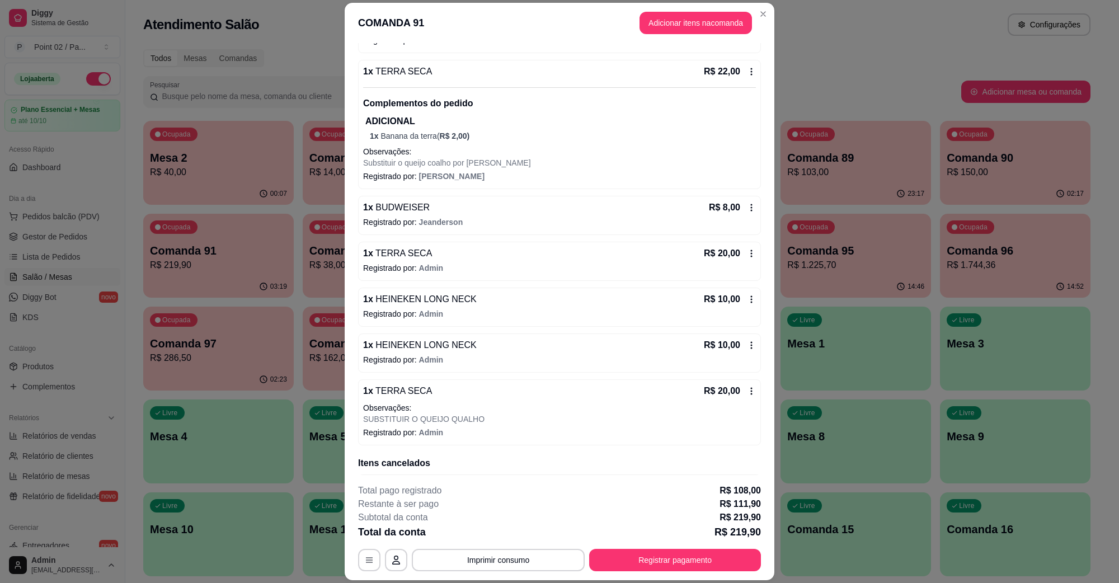
scroll to position [880, 0]
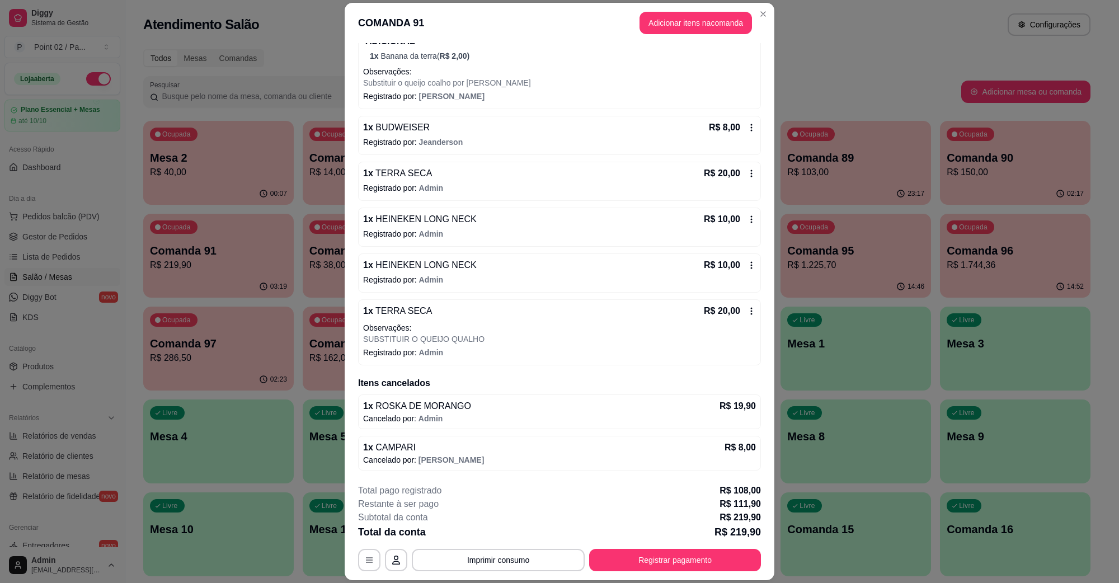
drag, startPoint x: 465, startPoint y: 334, endPoint x: 454, endPoint y: 333, distance: 11.2
click at [454, 334] on p "SUBSTITUIR O QUEIJO QUALHO" at bounding box center [559, 339] width 393 height 11
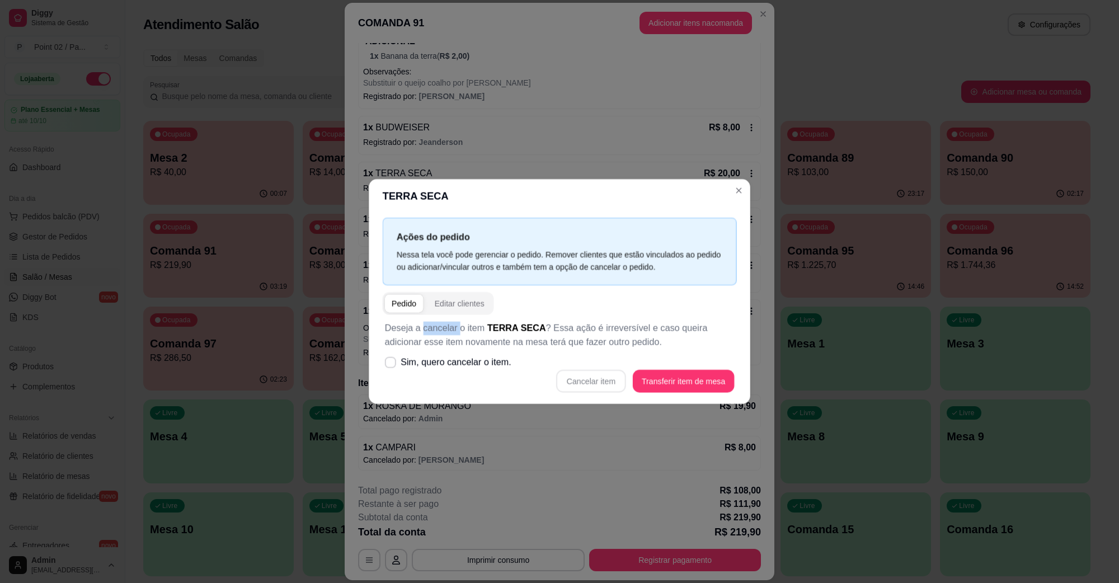
click at [452, 333] on p "Deseja a cancelar o item TERRA SECA ? Essa ação é irreversível e caso queira ad…" at bounding box center [560, 335] width 350 height 27
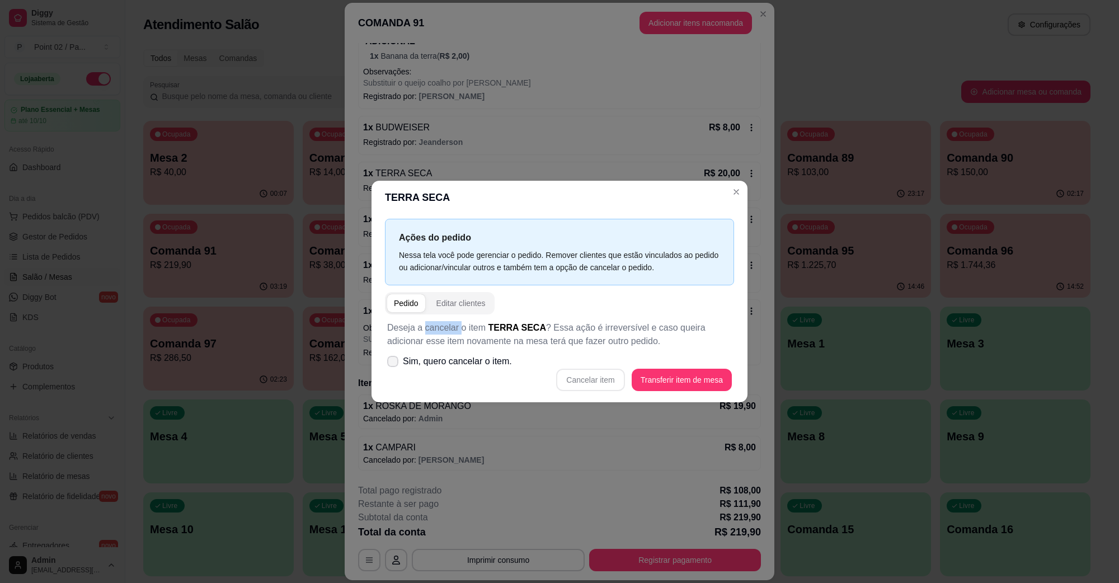
click at [465, 364] on span "Sim, quero cancelar o item." at bounding box center [457, 361] width 109 height 13
click at [394, 364] on input "Sim, quero cancelar o item." at bounding box center [390, 367] width 7 height 7
checkbox input "true"
click at [622, 382] on button "Cancelar item" at bounding box center [590, 380] width 68 height 22
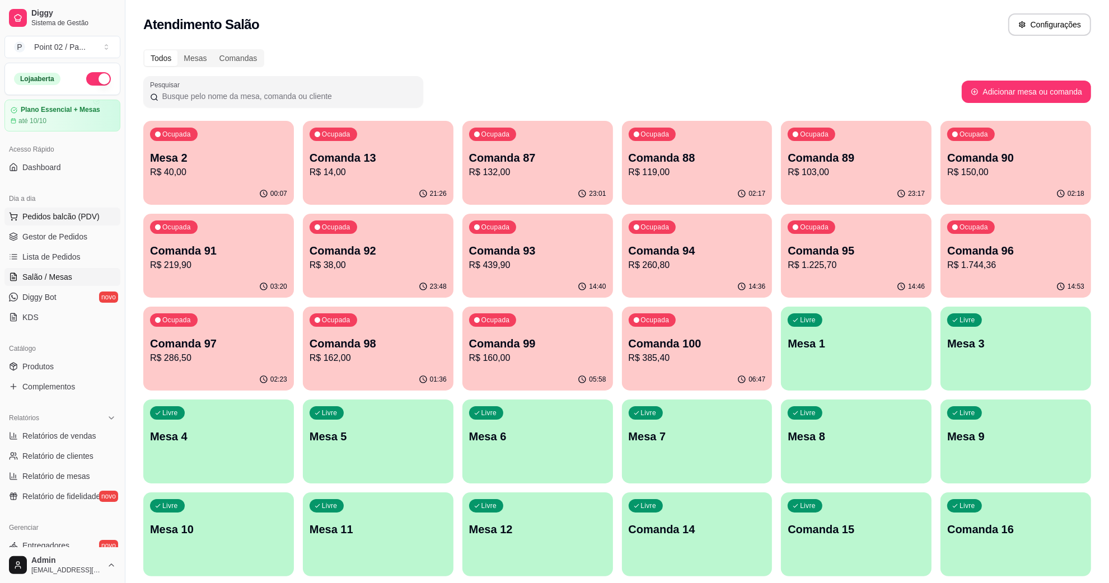
click at [62, 211] on span "Pedidos balcão (PDV)" at bounding box center [60, 216] width 77 height 11
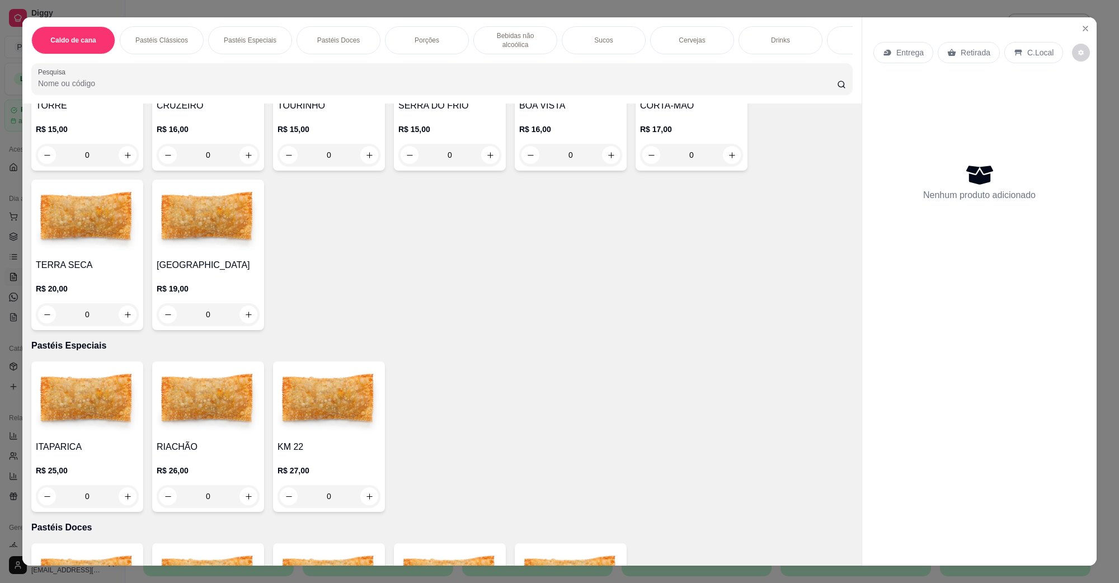
scroll to position [350, 0]
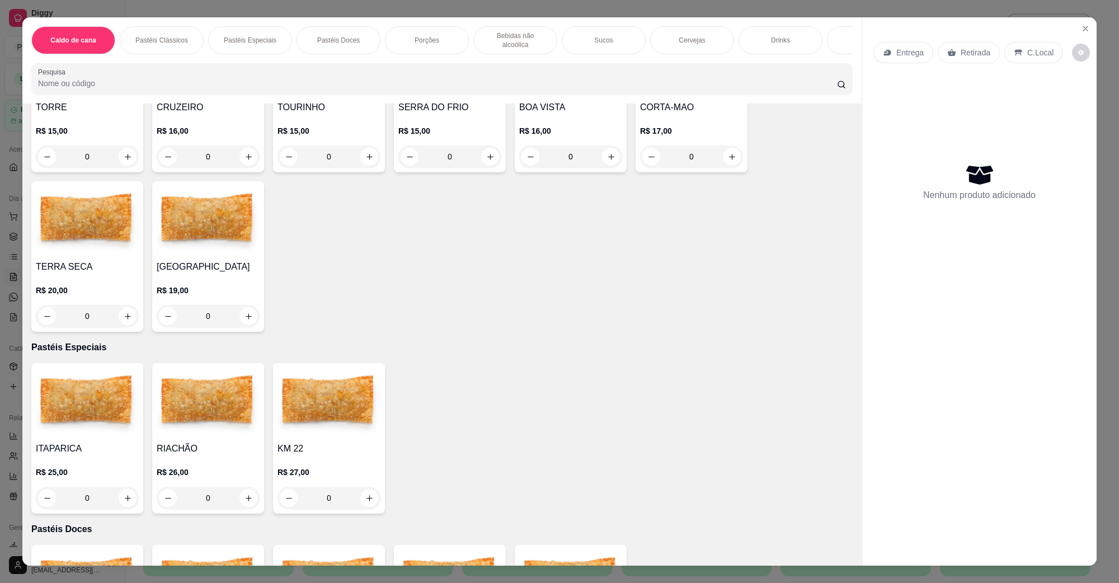
click at [86, 230] on img at bounding box center [87, 221] width 103 height 70
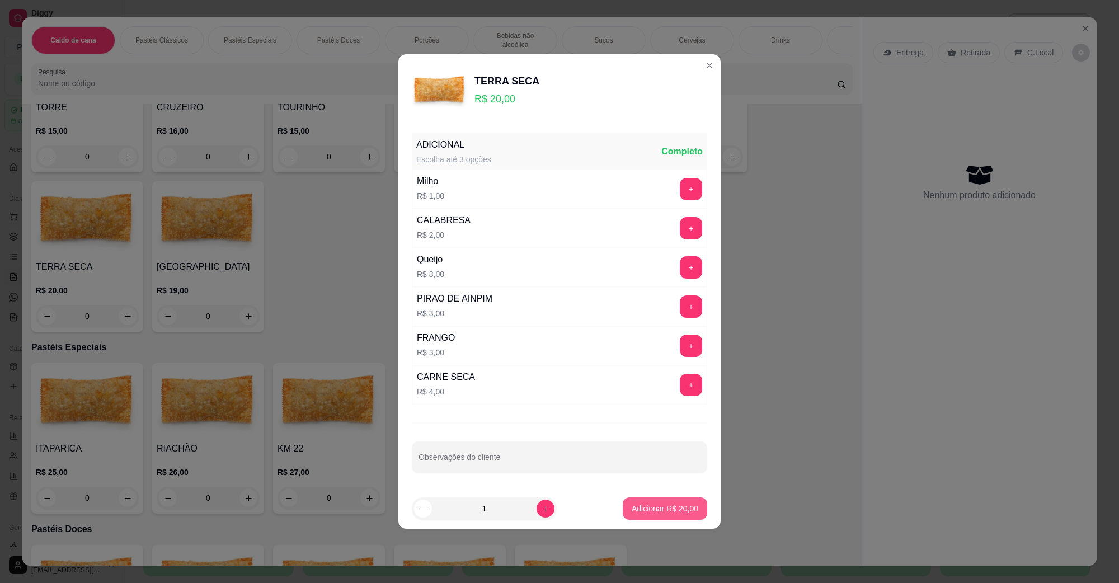
click at [646, 504] on button "Adicionar R$ 20,00" at bounding box center [665, 509] width 85 height 22
type input "1"
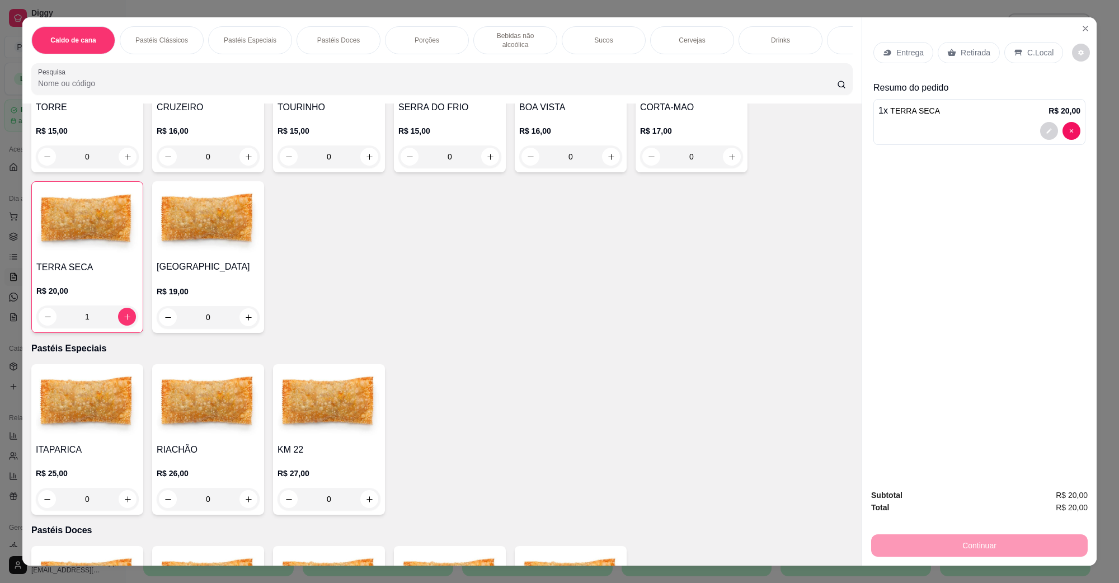
click at [1030, 54] on p "C.Local" at bounding box center [1041, 52] width 26 height 11
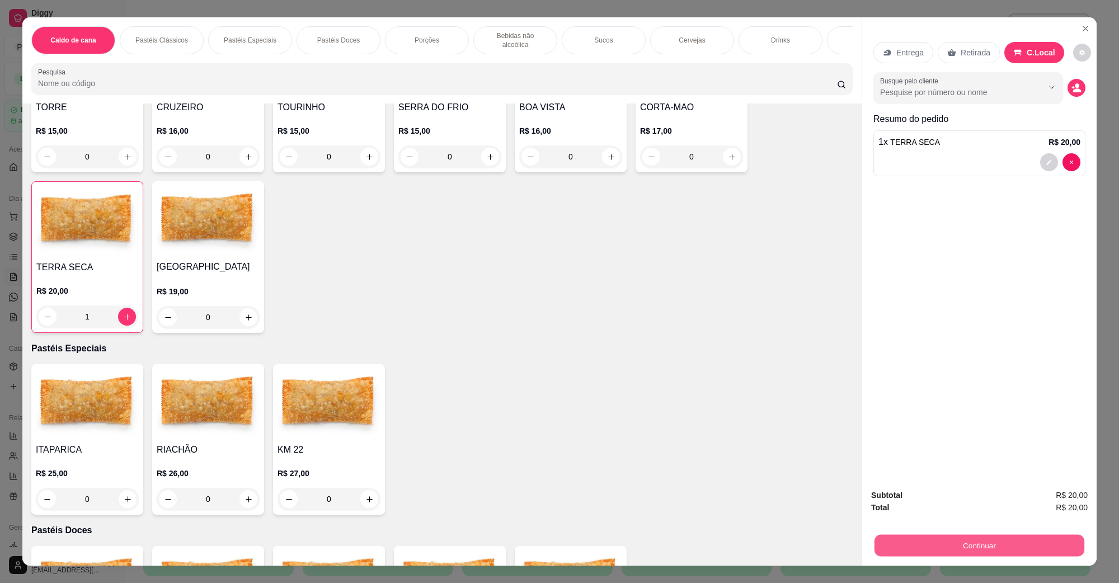
click at [964, 550] on button "Continuar" at bounding box center [980, 546] width 210 height 22
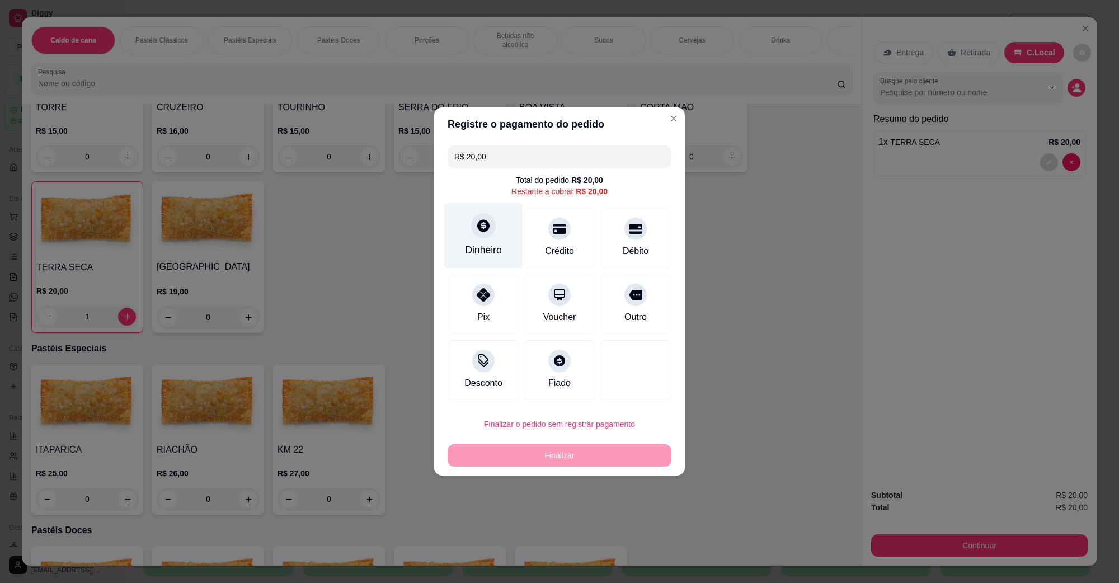
click at [490, 233] on div at bounding box center [483, 225] width 25 height 25
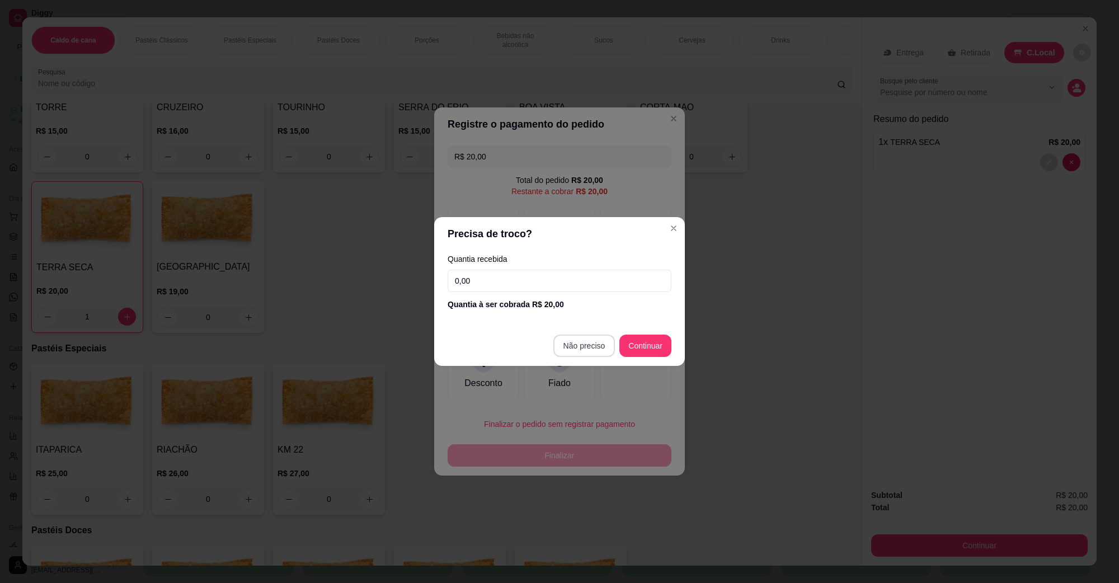
type input "R$ 0,00"
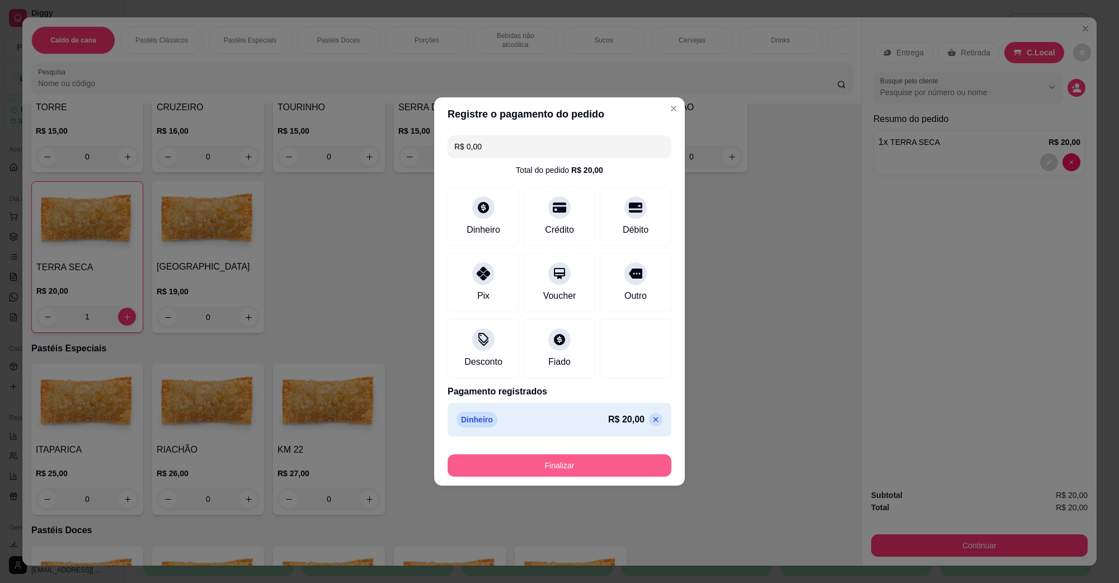
click at [587, 468] on button "Finalizar" at bounding box center [560, 465] width 224 height 22
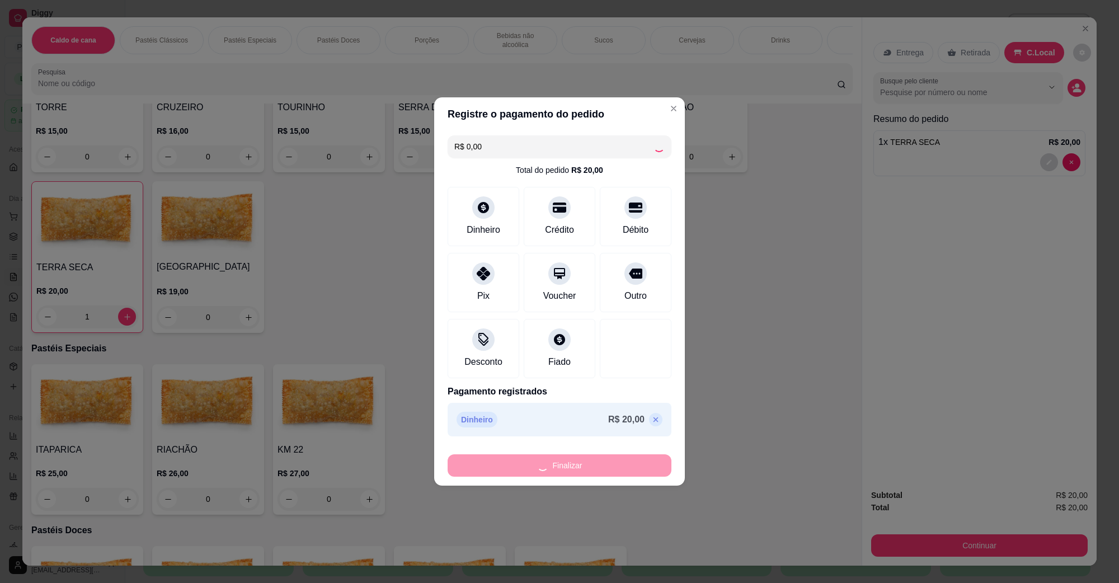
type input "0"
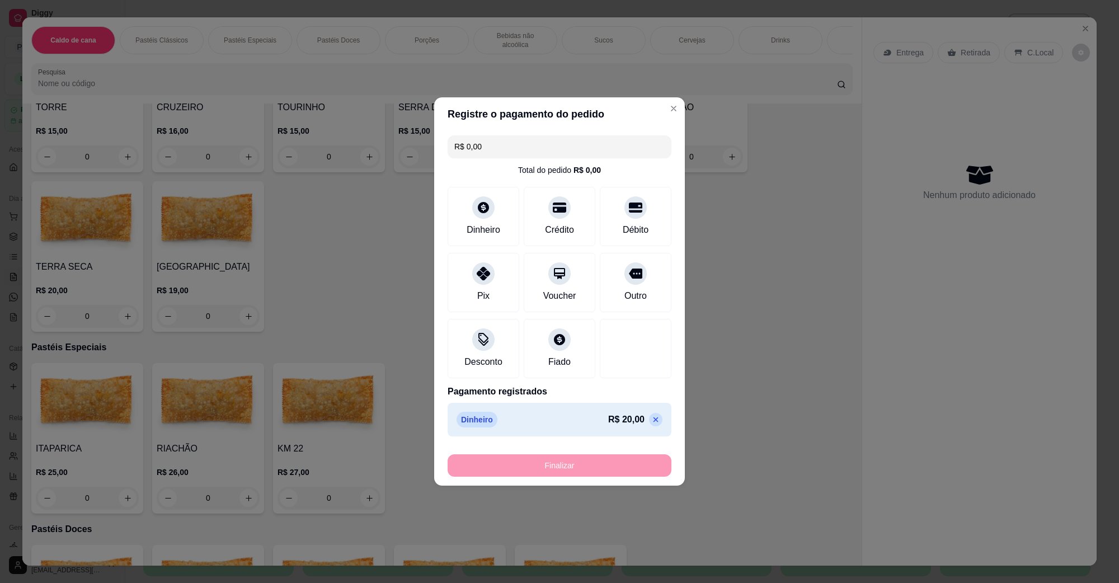
type input "-R$ 20,00"
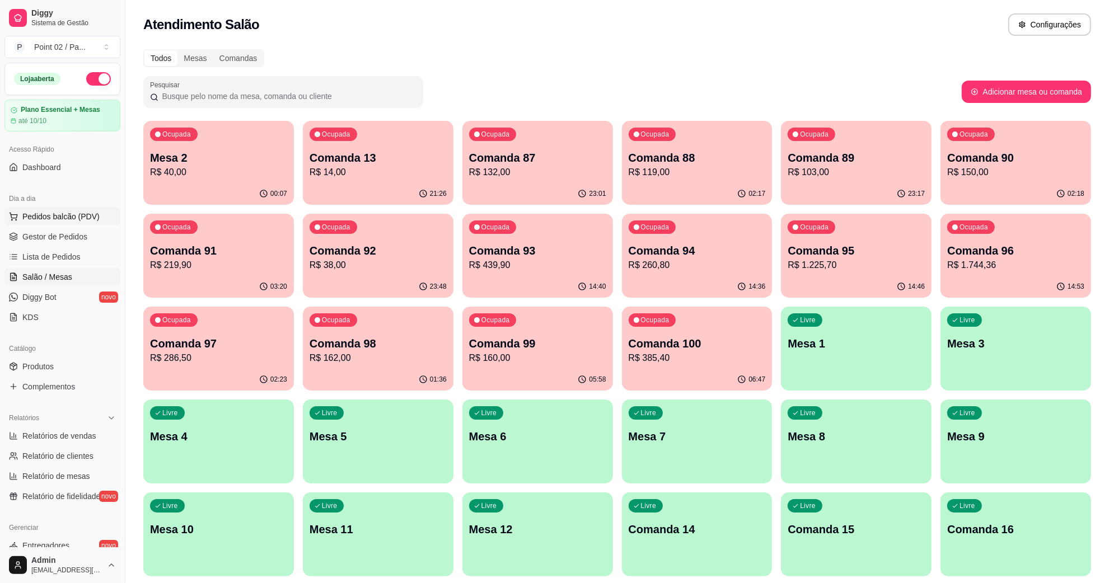
click at [81, 217] on span "Pedidos balcão (PDV)" at bounding box center [60, 216] width 77 height 11
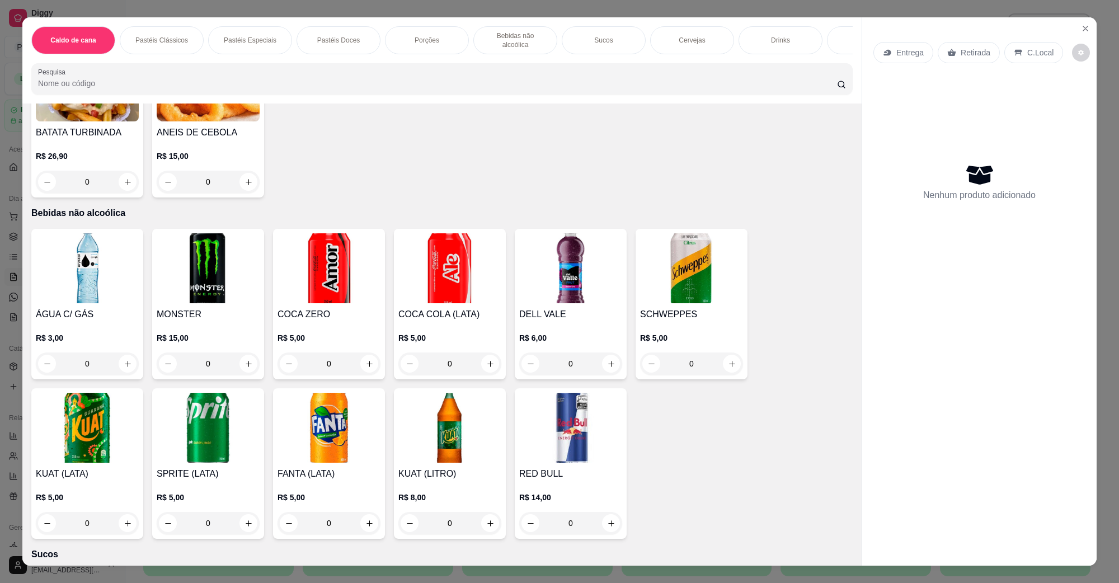
scroll to position [1539, 0]
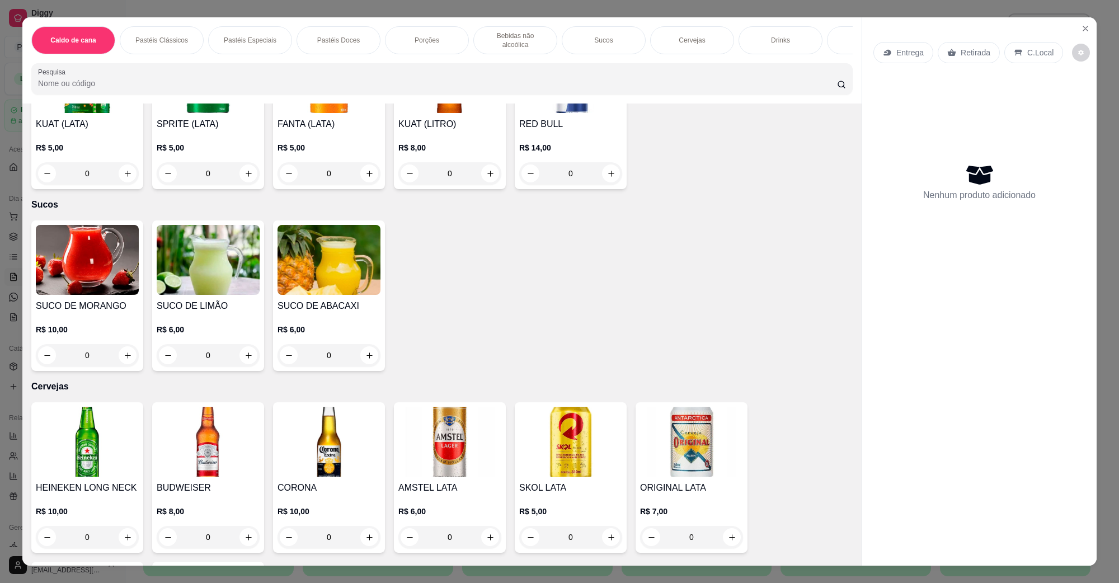
click at [104, 418] on img at bounding box center [87, 442] width 103 height 70
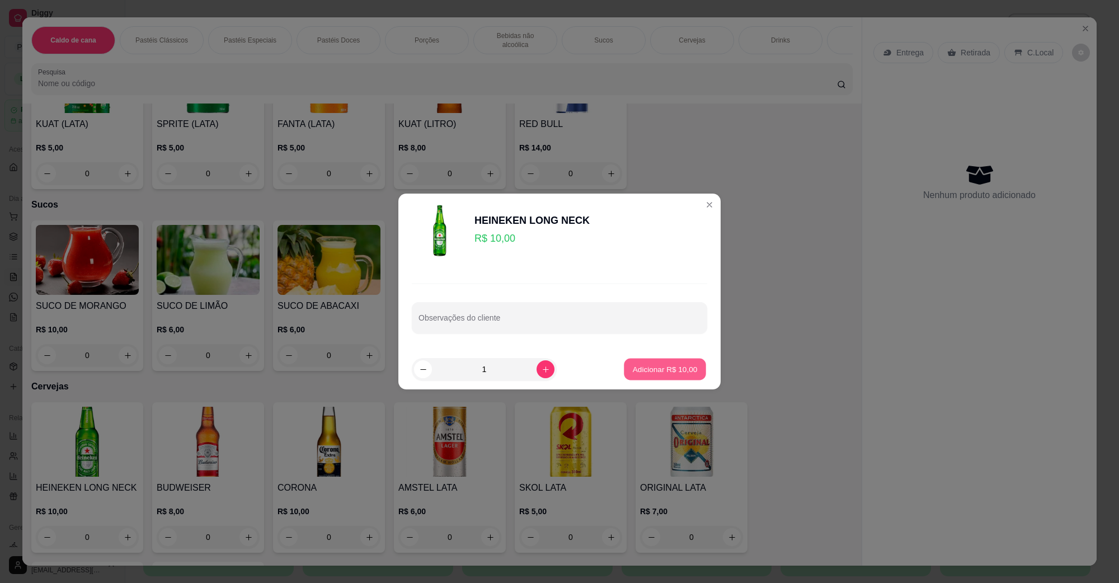
click at [654, 370] on p "Adicionar R$ 10,00" at bounding box center [665, 369] width 65 height 11
type input "1"
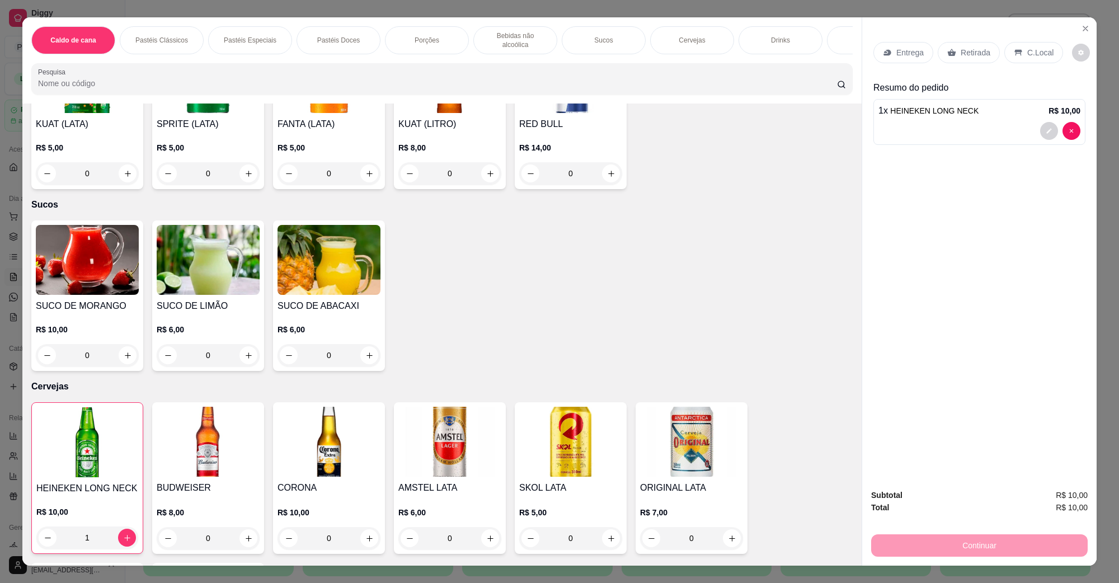
click at [1030, 53] on p "C.Local" at bounding box center [1041, 52] width 26 height 11
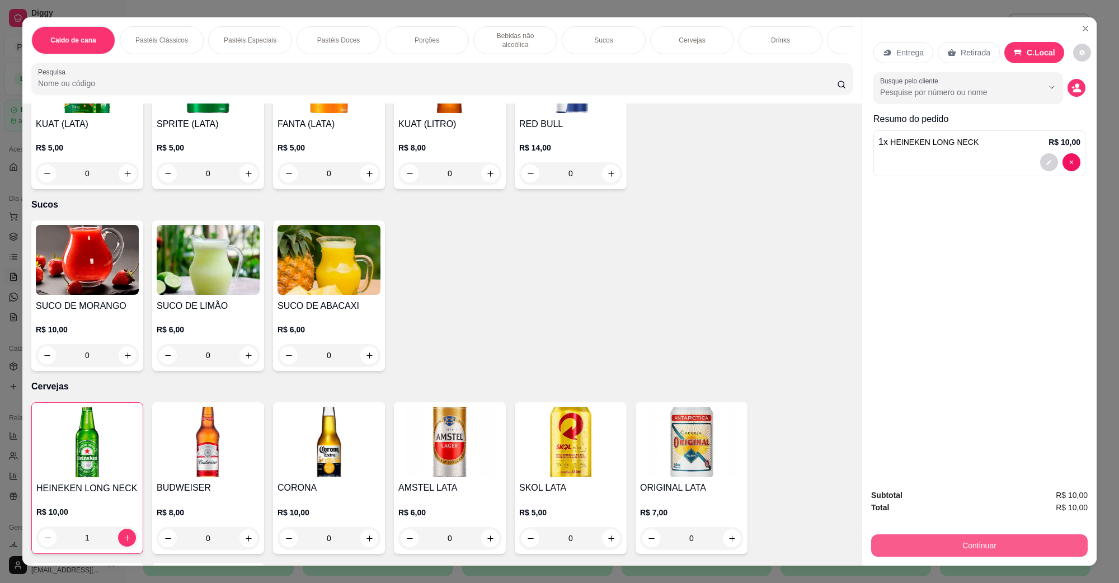
click at [920, 549] on button "Continuar" at bounding box center [979, 546] width 217 height 22
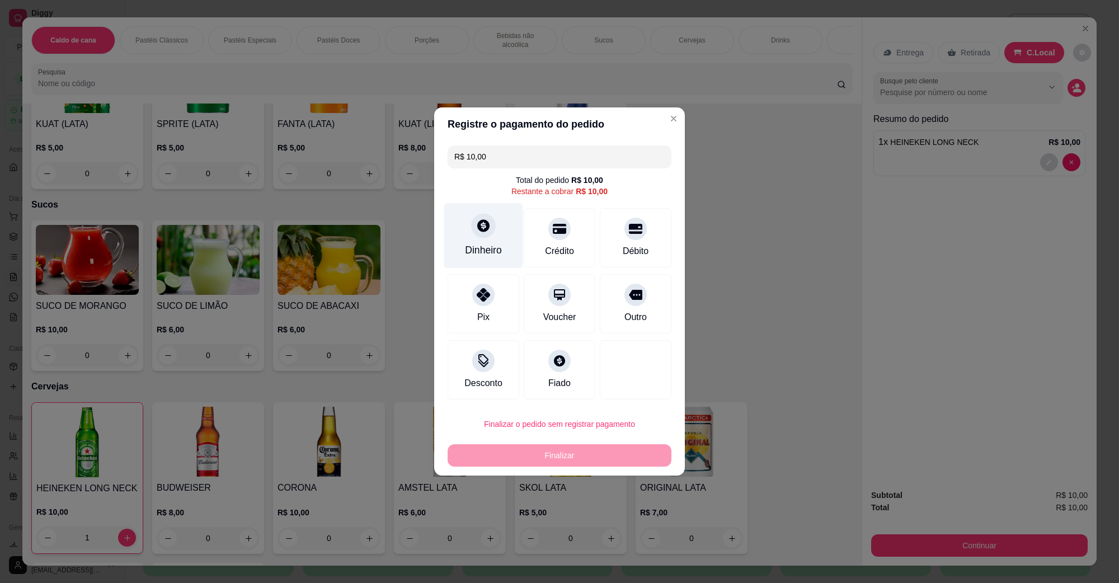
click at [470, 239] on div "Dinheiro" at bounding box center [483, 235] width 79 height 65
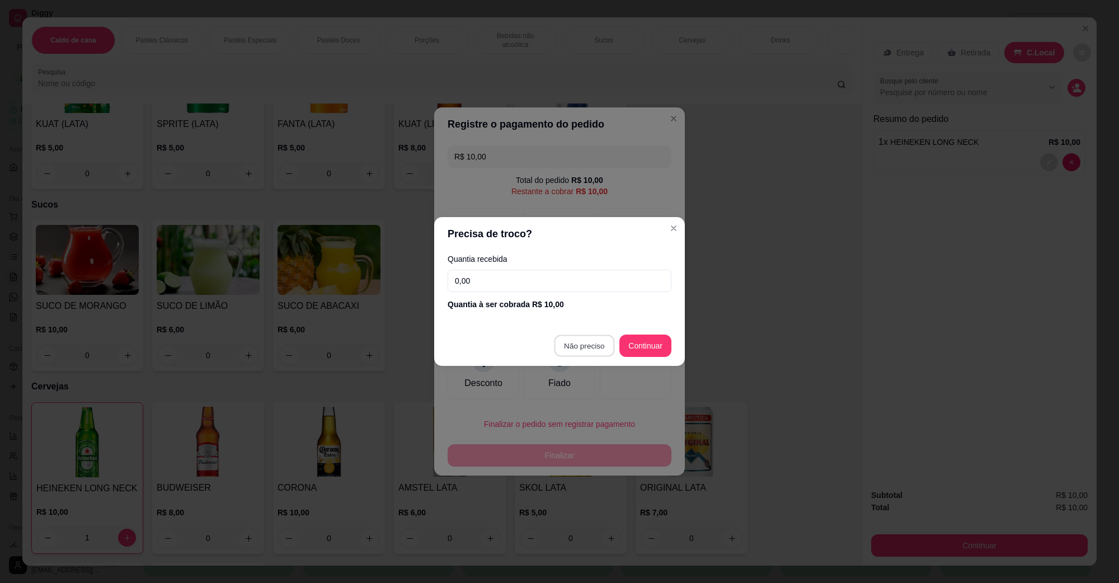
type input "R$ 0,00"
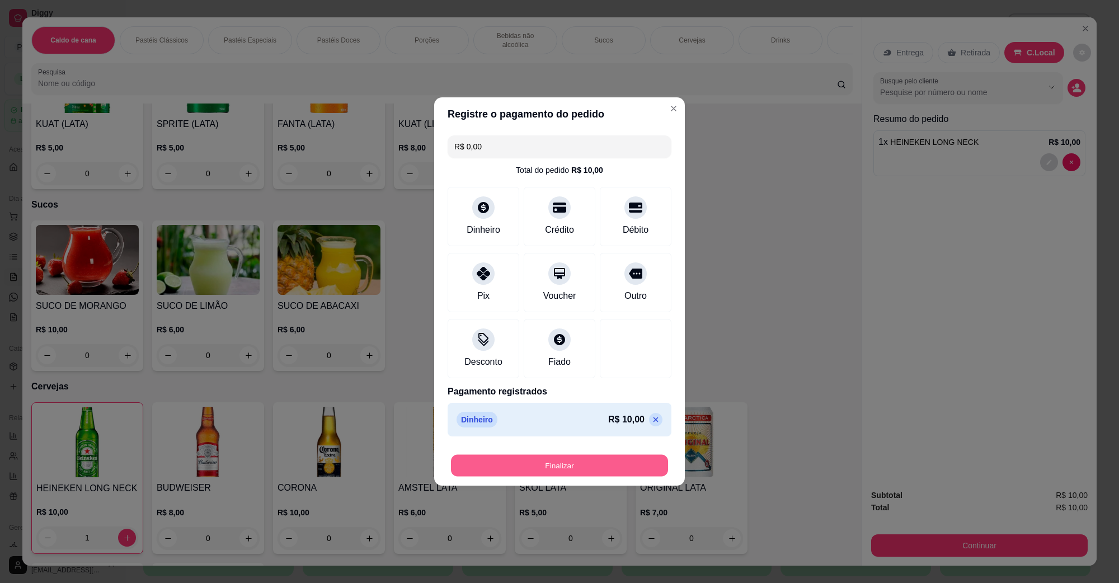
click at [573, 476] on button "Finalizar" at bounding box center [559, 466] width 217 height 22
type input "0"
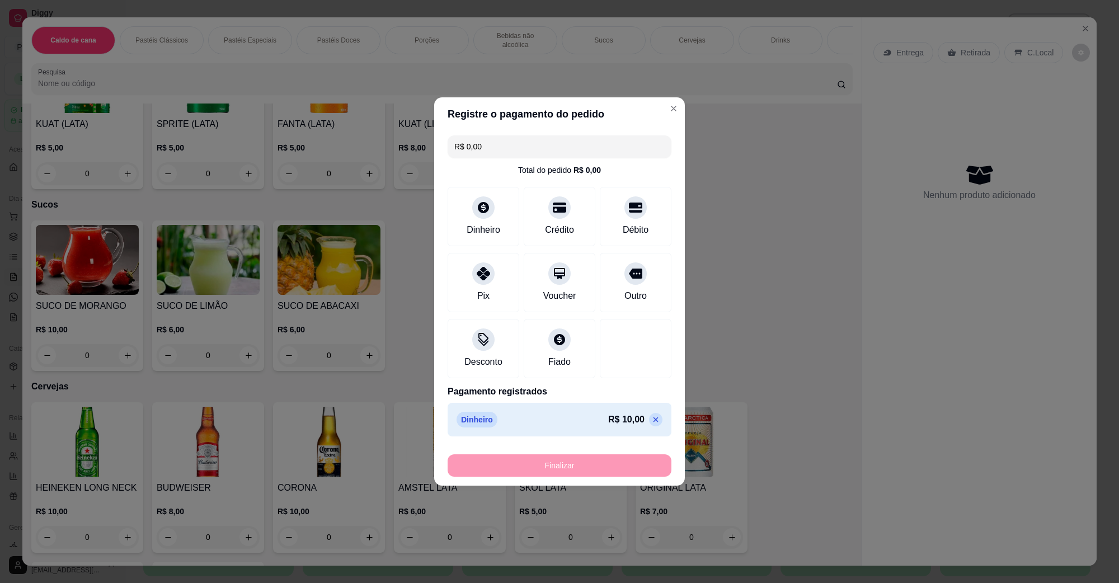
type input "-R$ 10,00"
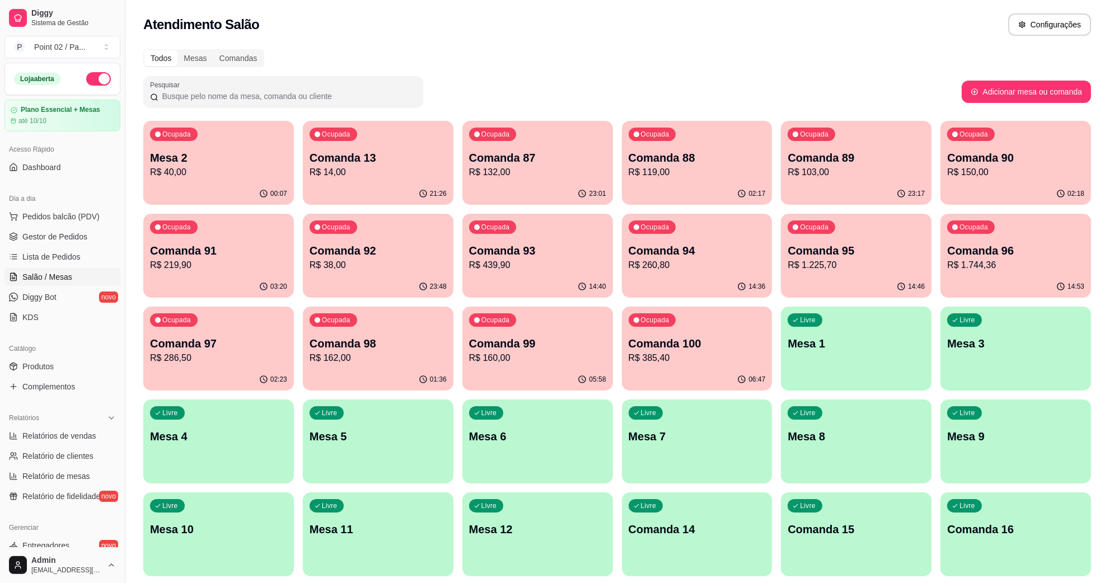
click at [859, 17] on div "Atendimento Salão Configurações" at bounding box center [617, 24] width 948 height 22
click at [508, 527] on p "Mesa 12" at bounding box center [537, 530] width 137 height 16
click at [661, 510] on div "Livre Comanda 14" at bounding box center [697, 528] width 146 height 68
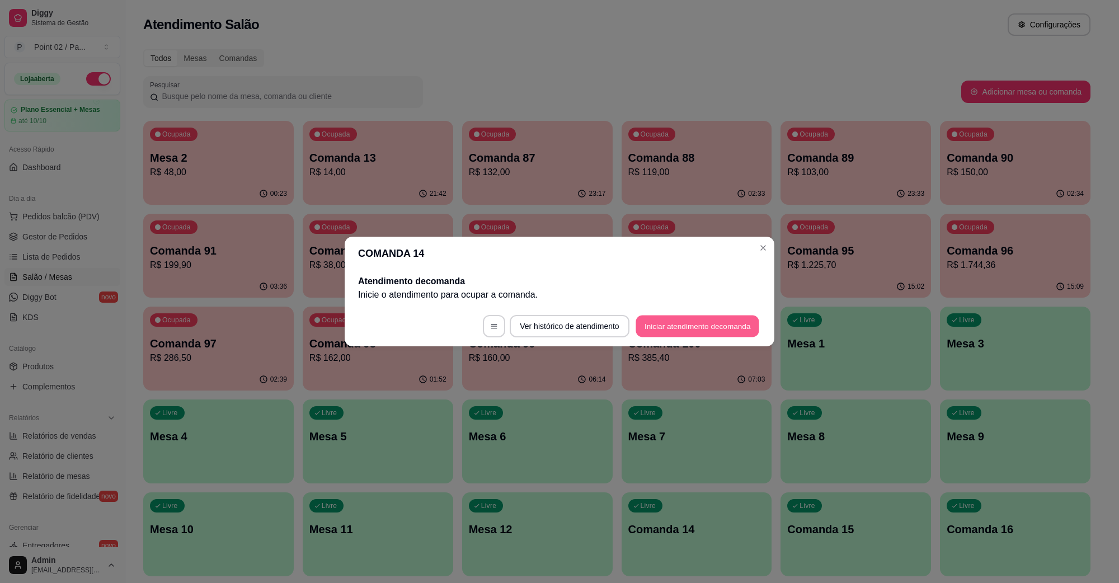
click at [659, 319] on button "Iniciar atendimento de comanda" at bounding box center [698, 327] width 124 height 22
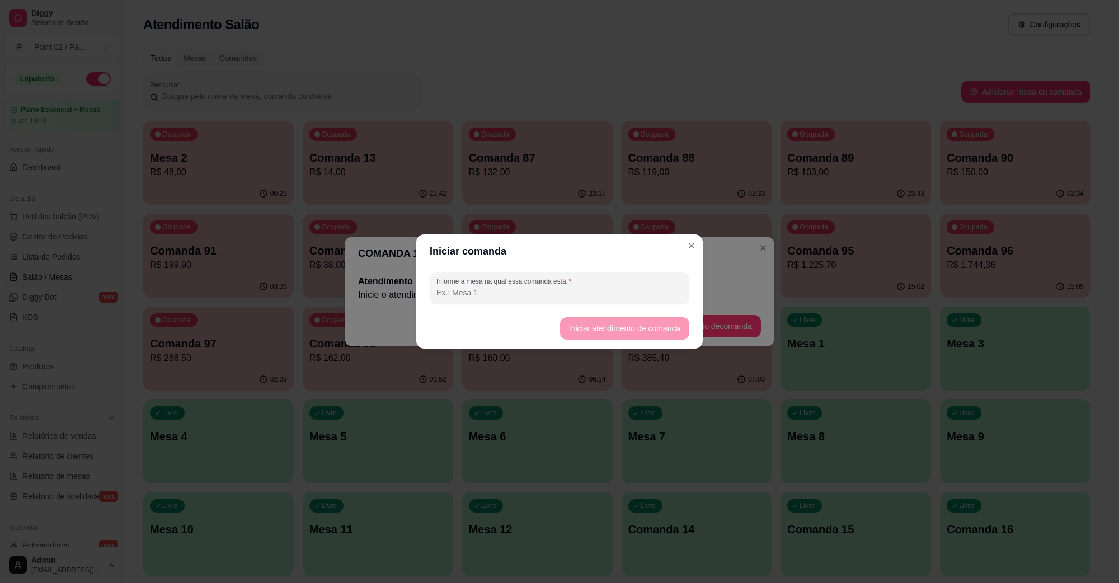
click at [597, 287] on input "Informe a mesa na qual essa comanda está." at bounding box center [560, 292] width 246 height 11
type input "MESAESPETO"
click at [602, 329] on button "Iniciar atendimento de comanda" at bounding box center [624, 328] width 129 height 22
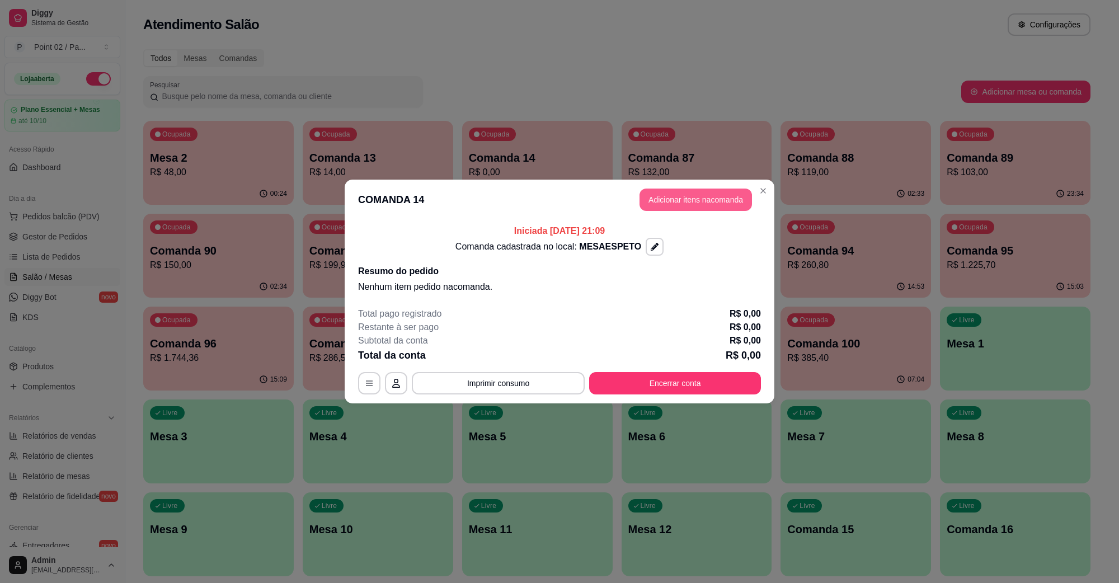
click at [718, 194] on button "Adicionar itens na comanda" at bounding box center [696, 200] width 112 height 22
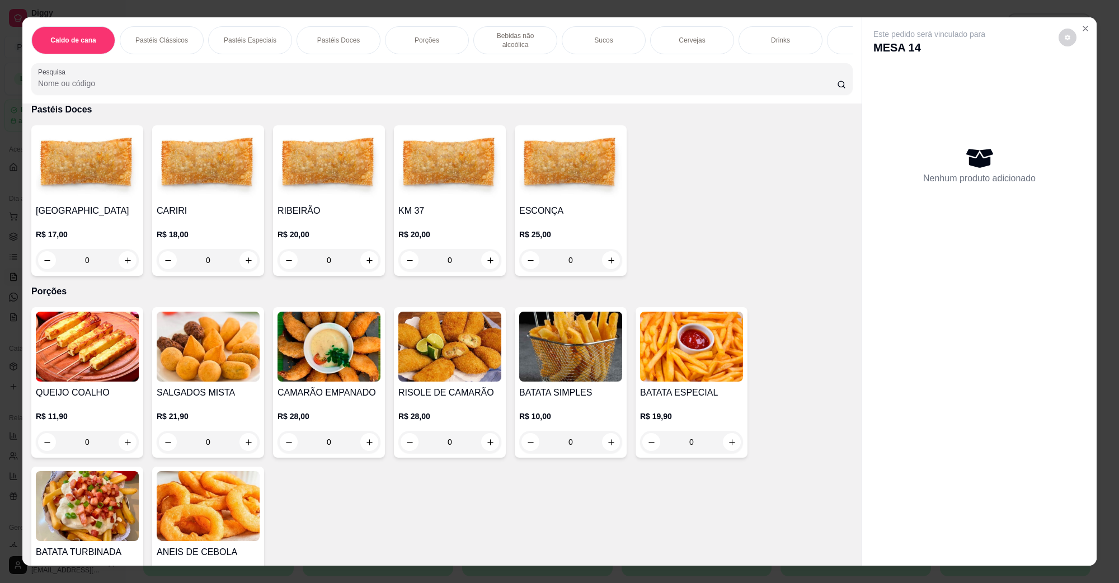
scroll to position [280, 0]
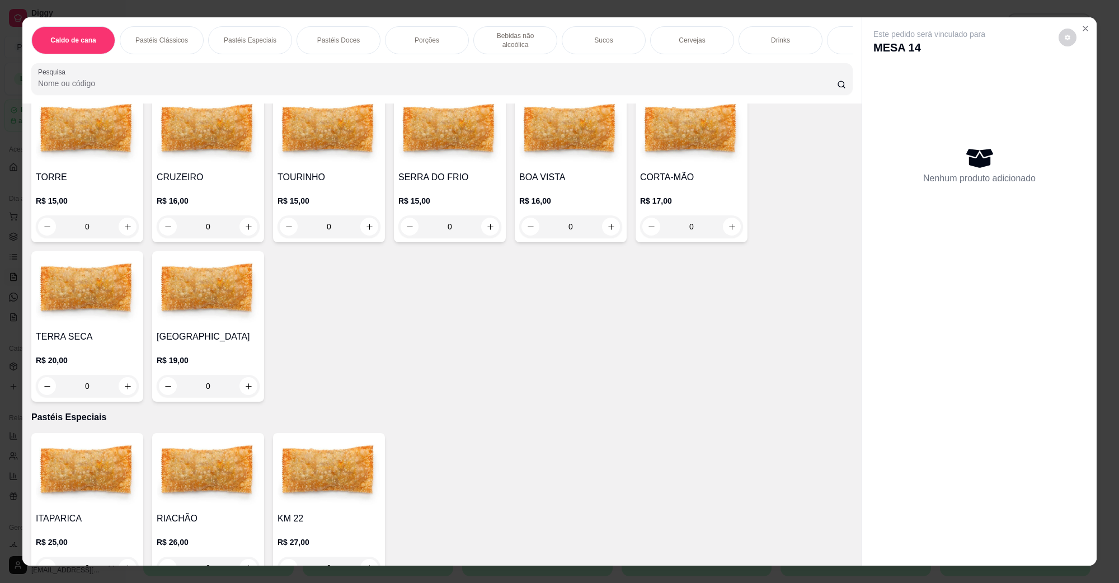
click at [90, 330] on h4 "TERRA SECA" at bounding box center [87, 336] width 103 height 13
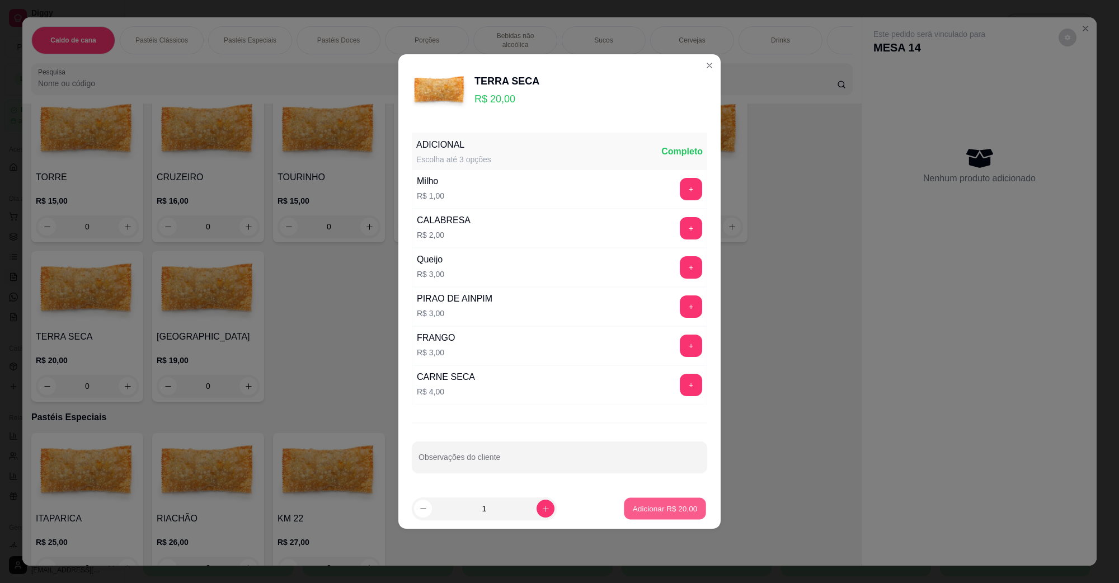
click at [676, 508] on p "Adicionar R$ 20,00" at bounding box center [665, 508] width 65 height 11
type input "1"
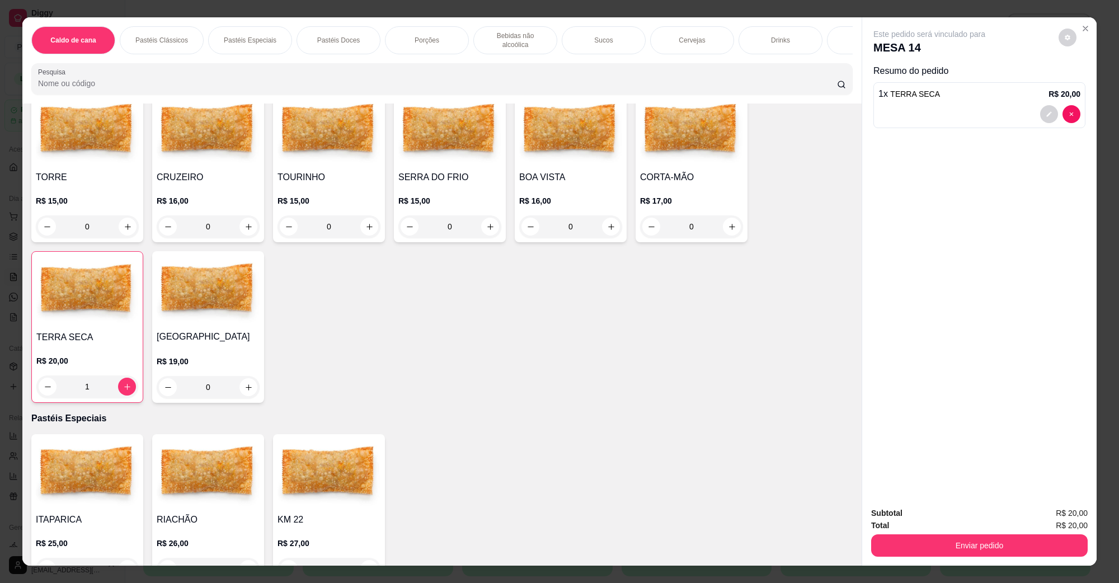
click at [984, 531] on div "Total R$ 20,00" at bounding box center [979, 525] width 217 height 12
click at [974, 538] on button "Enviar pedido" at bounding box center [979, 546] width 217 height 22
click at [963, 521] on button "Não registrar e enviar pedido" at bounding box center [942, 518] width 116 height 21
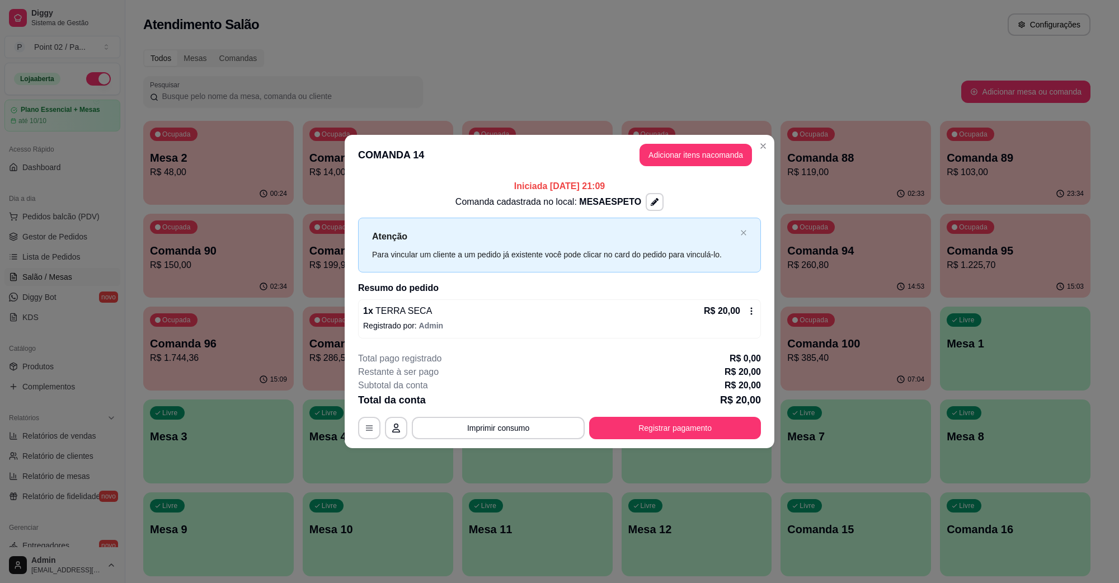
click at [225, 183] on div "00:24" at bounding box center [218, 194] width 151 height 22
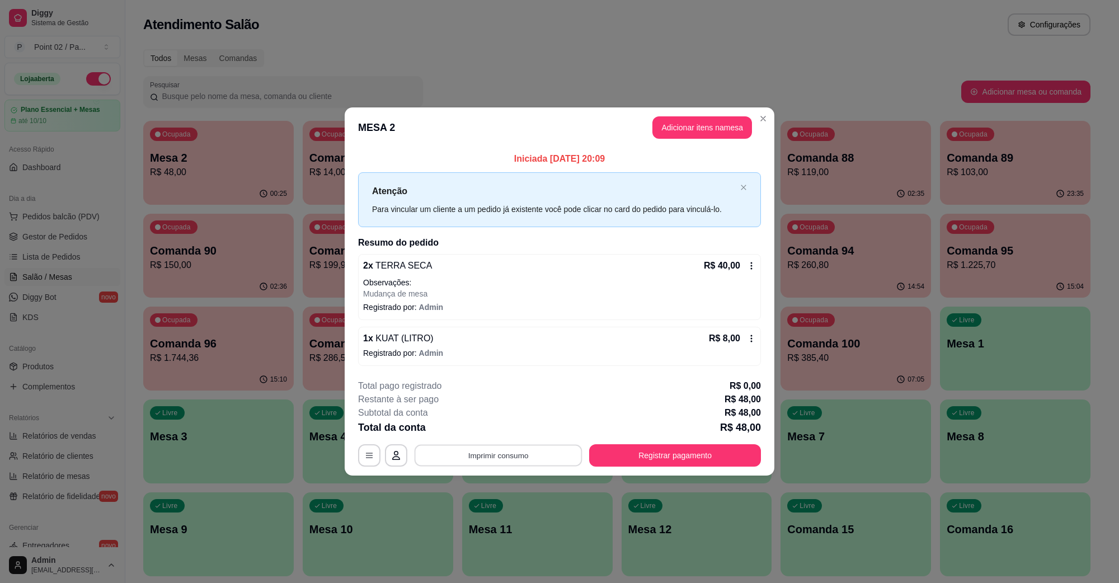
click at [507, 460] on button "Imprimir consumo" at bounding box center [499, 455] width 168 height 22
click at [499, 426] on button "IMPRESSORA" at bounding box center [501, 429] width 78 height 17
click at [627, 451] on button "Registrar pagamento" at bounding box center [675, 455] width 172 height 22
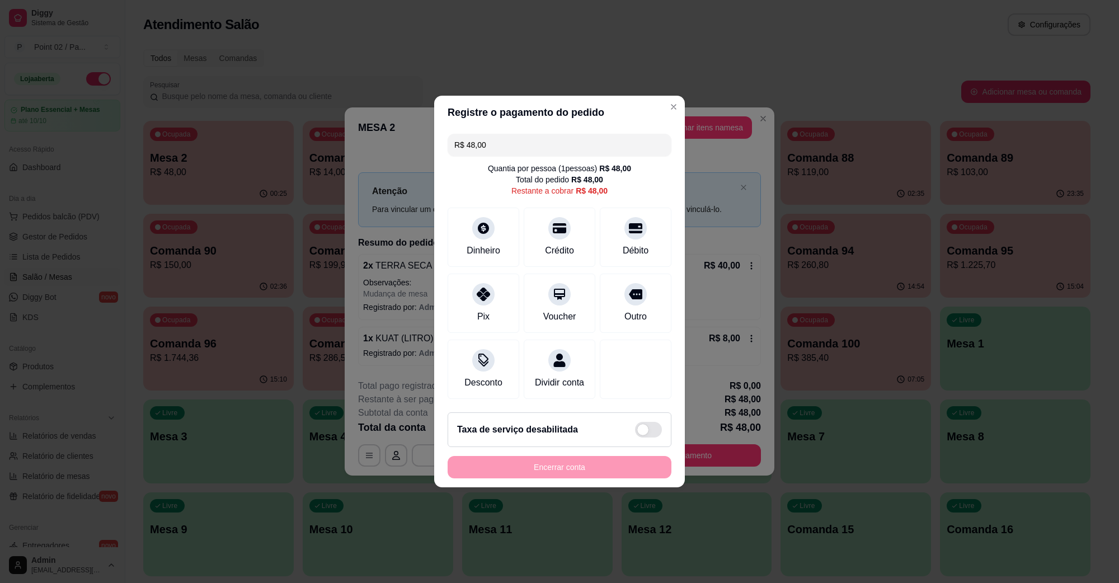
click at [546, 144] on input "R$ 48,00" at bounding box center [559, 145] width 210 height 22
click at [480, 287] on icon at bounding box center [483, 291] width 15 height 15
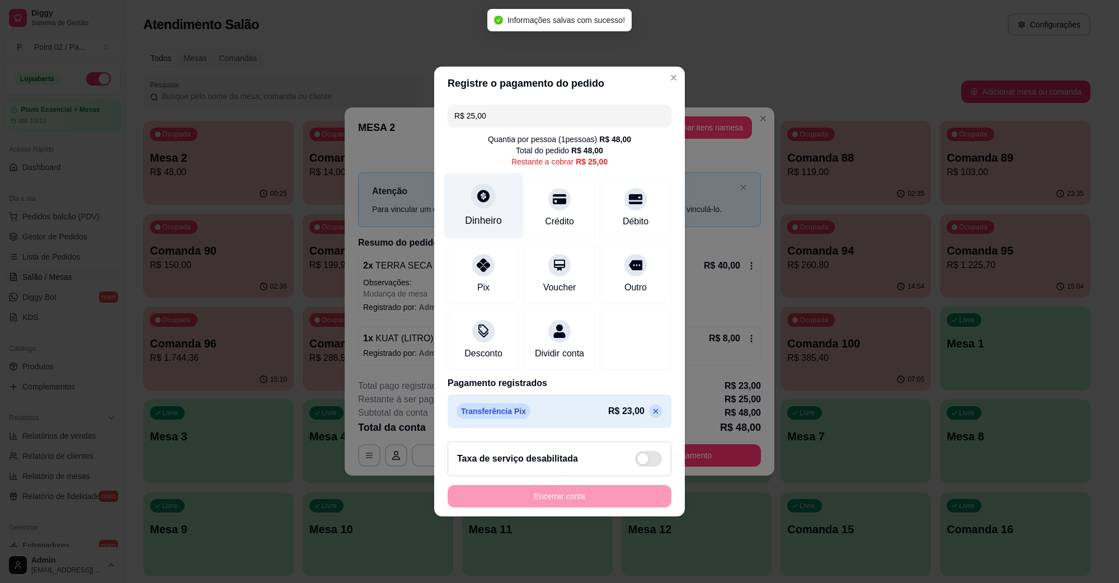
click at [487, 223] on div "Dinheiro" at bounding box center [483, 206] width 79 height 65
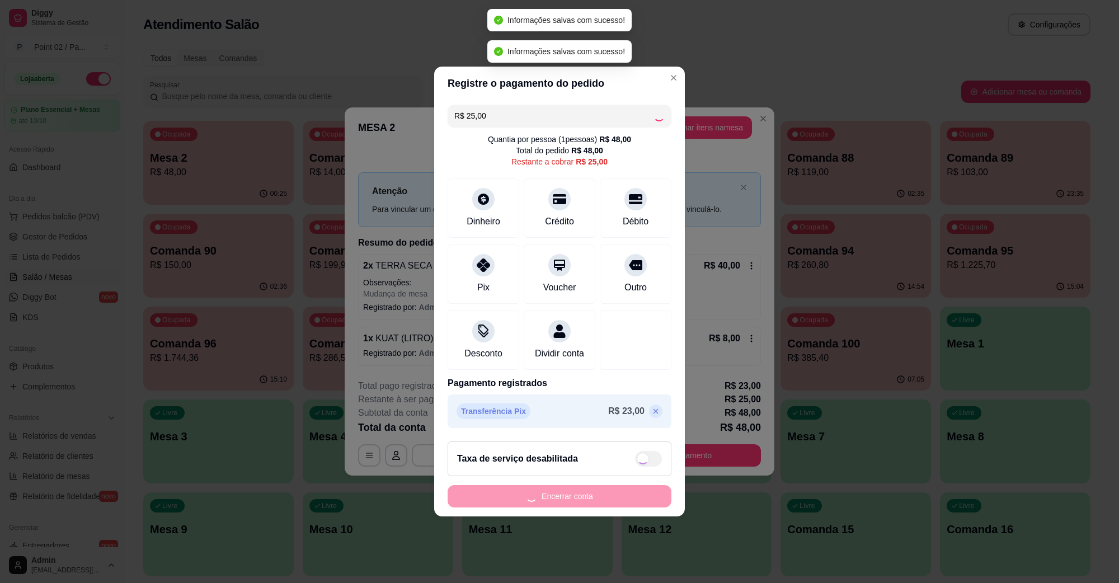
type input "R$ 0,00"
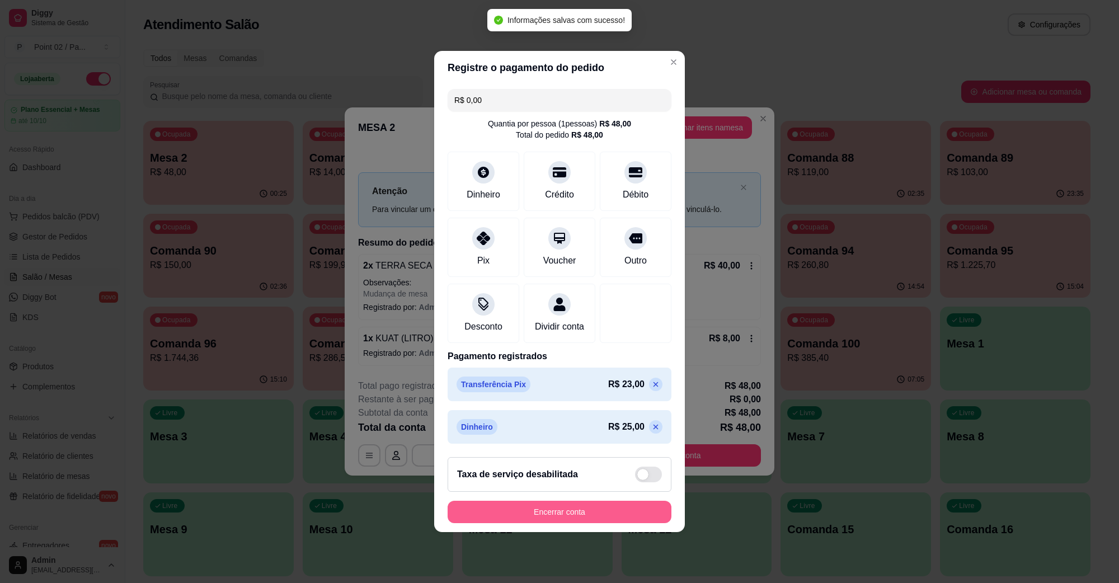
click at [609, 523] on button "Encerrar conta" at bounding box center [560, 512] width 224 height 22
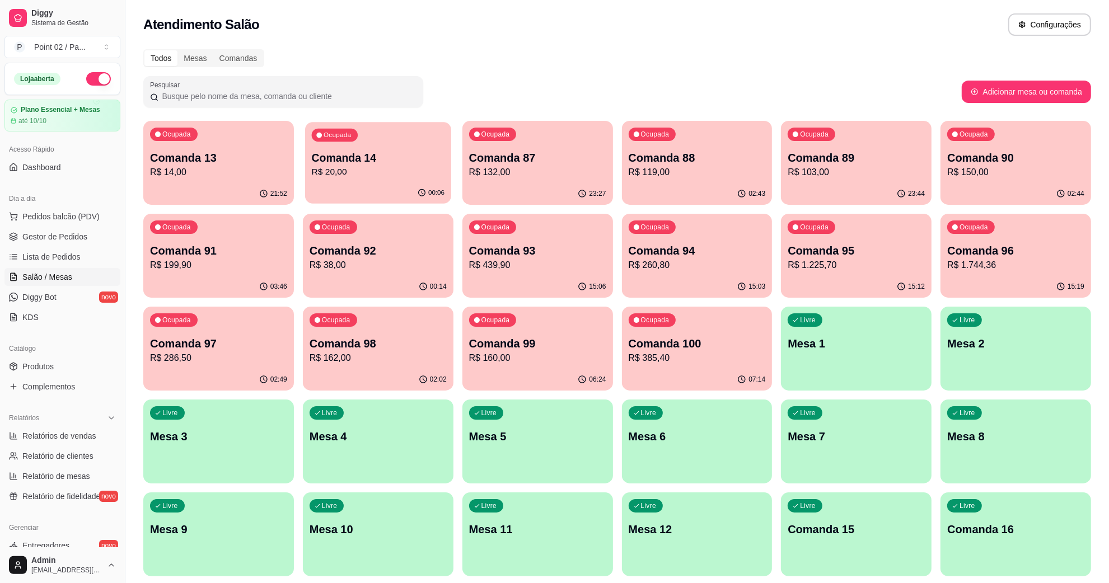
click at [391, 158] on p "Comanda 14" at bounding box center [378, 158] width 133 height 15
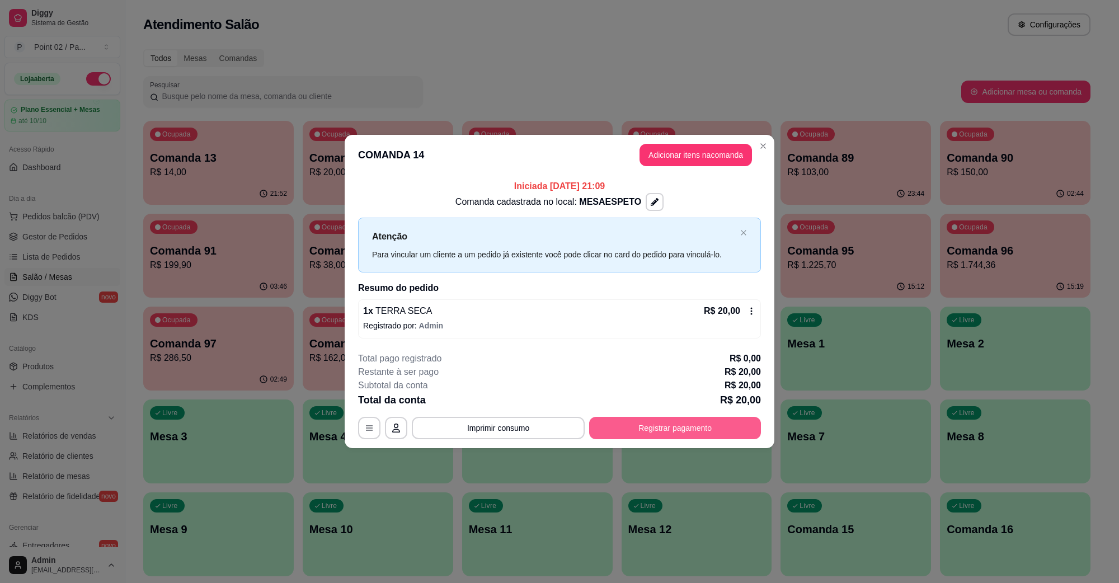
click at [641, 423] on button "Registrar pagamento" at bounding box center [675, 428] width 172 height 22
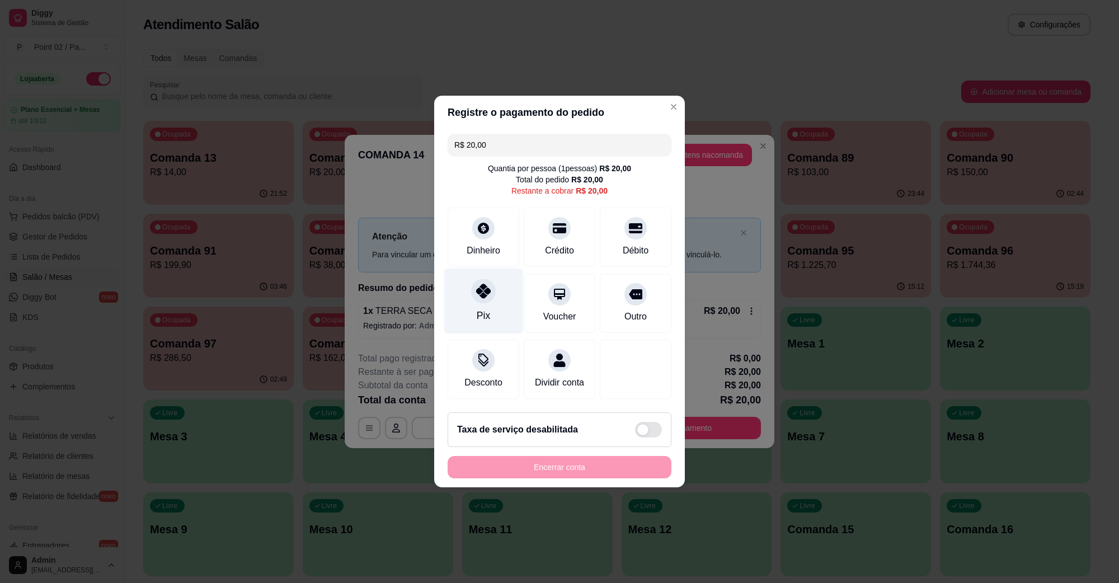
click at [491, 285] on div at bounding box center [483, 291] width 25 height 25
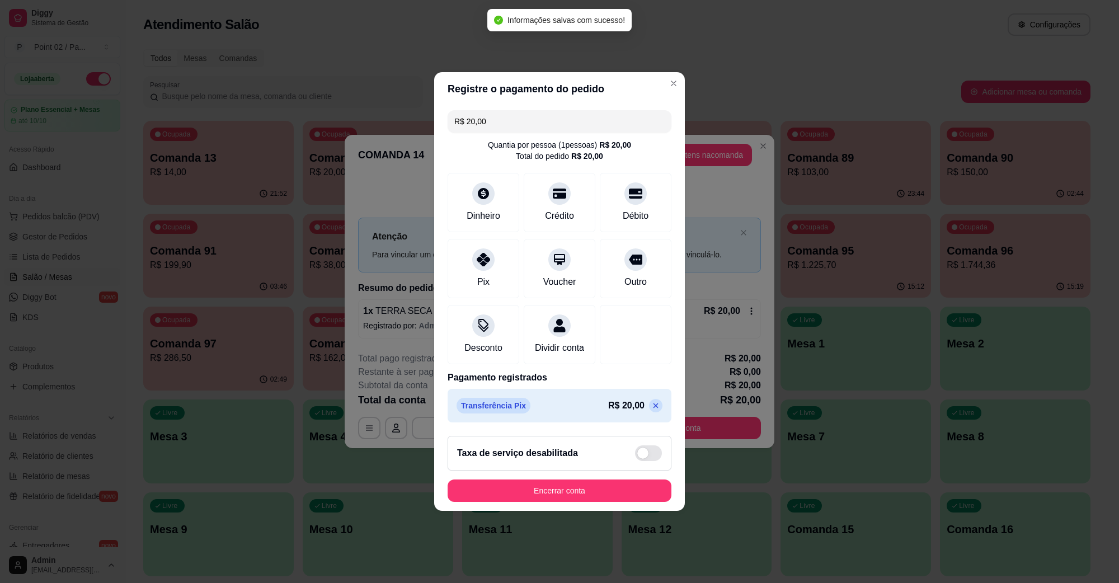
type input "R$ 0,00"
click at [564, 494] on button "Encerrar conta" at bounding box center [560, 491] width 224 height 22
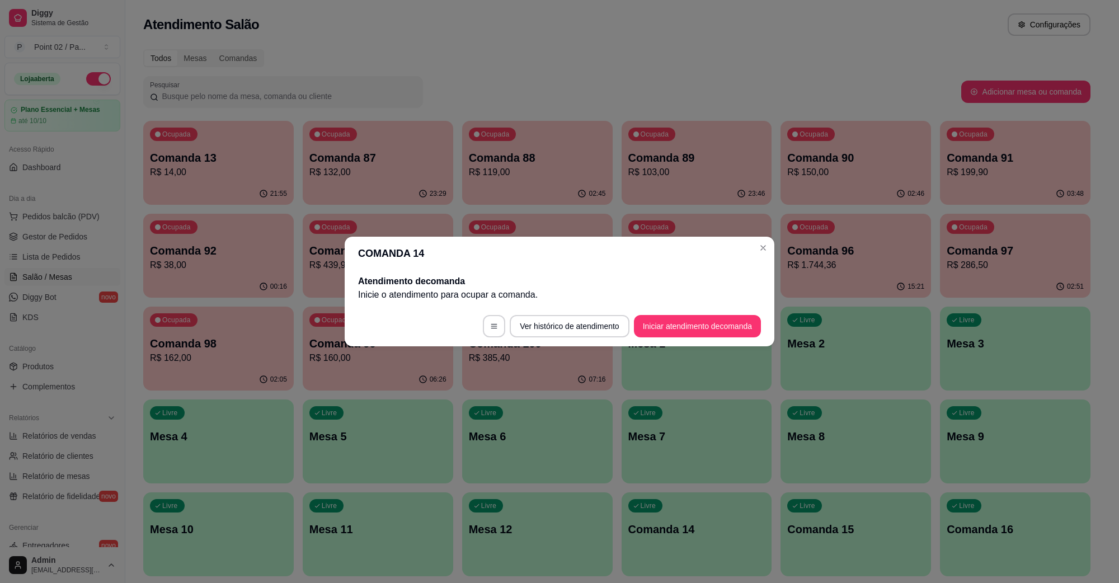
click at [616, 237] on header "COMANDA 14" at bounding box center [560, 254] width 430 height 34
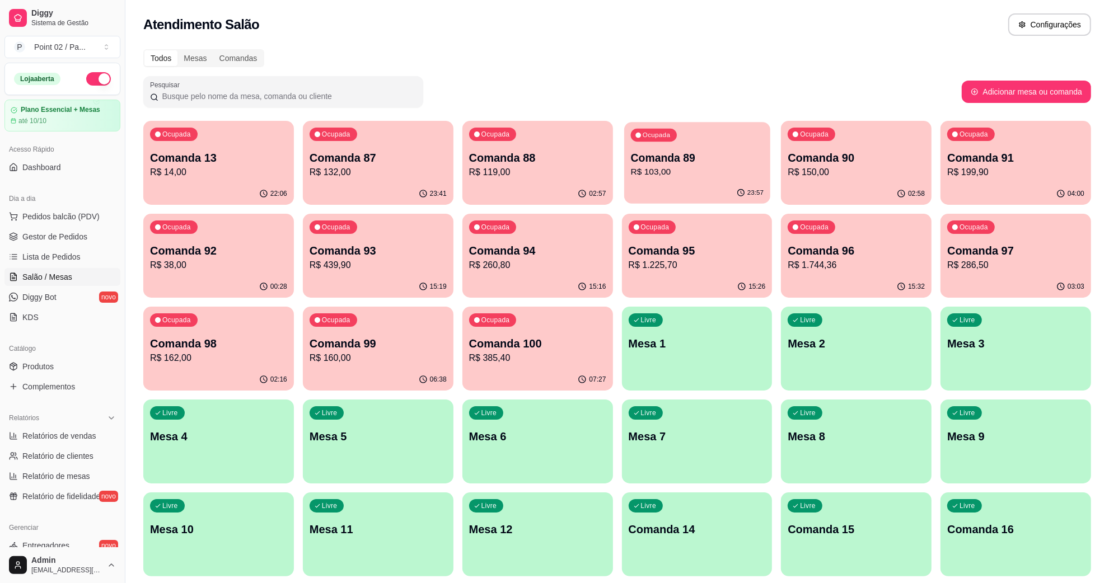
click at [729, 190] on div "23:57" at bounding box center [697, 192] width 146 height 21
click at [809, 184] on div "02:58" at bounding box center [856, 194] width 151 height 22
click at [513, 167] on p "R$ 119,00" at bounding box center [537, 172] width 137 height 13
click at [331, 194] on div "23:41" at bounding box center [378, 194] width 151 height 22
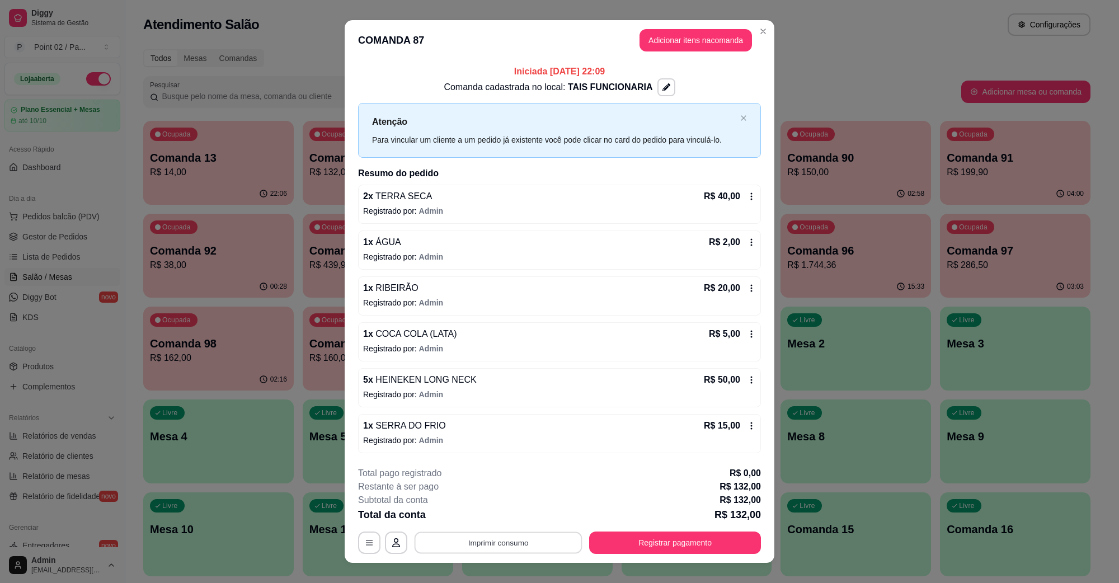
click at [477, 538] on button "Imprimir consumo" at bounding box center [499, 543] width 168 height 22
click at [508, 524] on button "IMPRESSORA" at bounding box center [496, 518] width 81 height 18
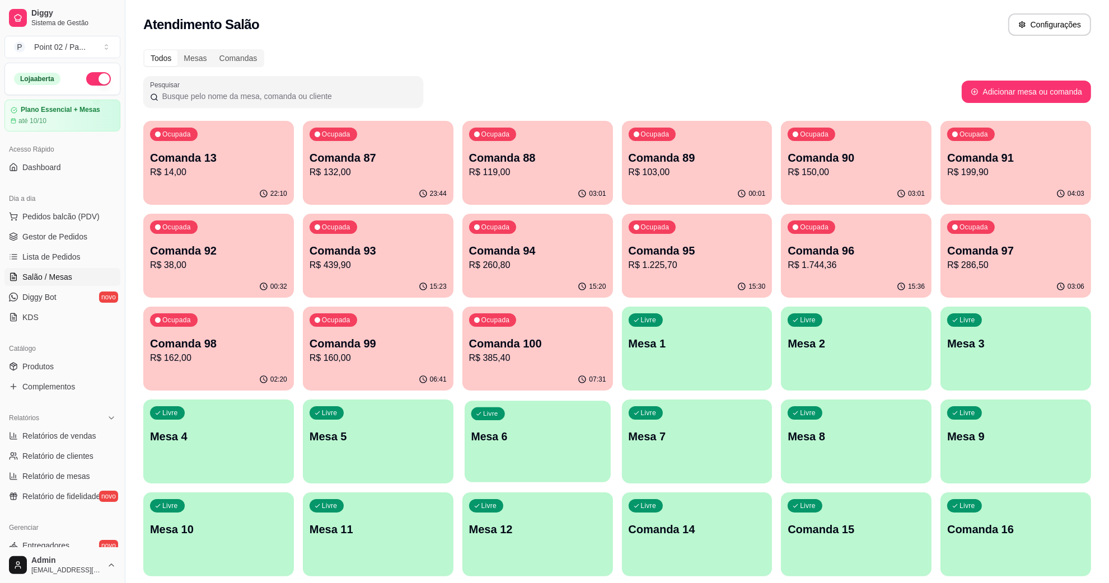
click at [558, 412] on div "Livre Mesa 6" at bounding box center [538, 435] width 146 height 68
click at [818, 518] on div "Livre Comanda 15" at bounding box center [856, 528] width 151 height 71
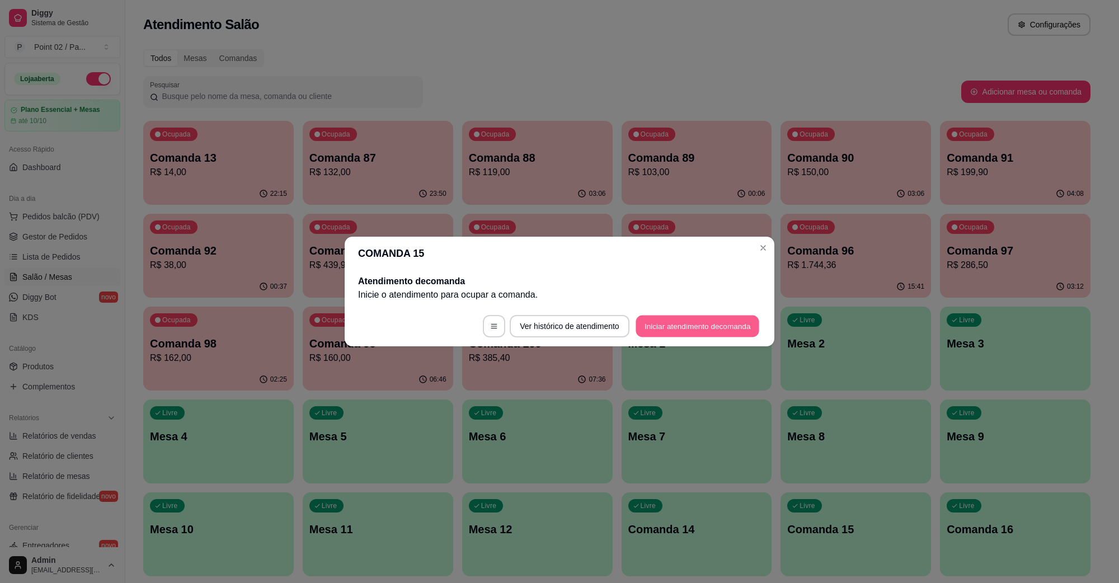
click at [707, 329] on button "Iniciar atendimento de comanda" at bounding box center [698, 327] width 124 height 22
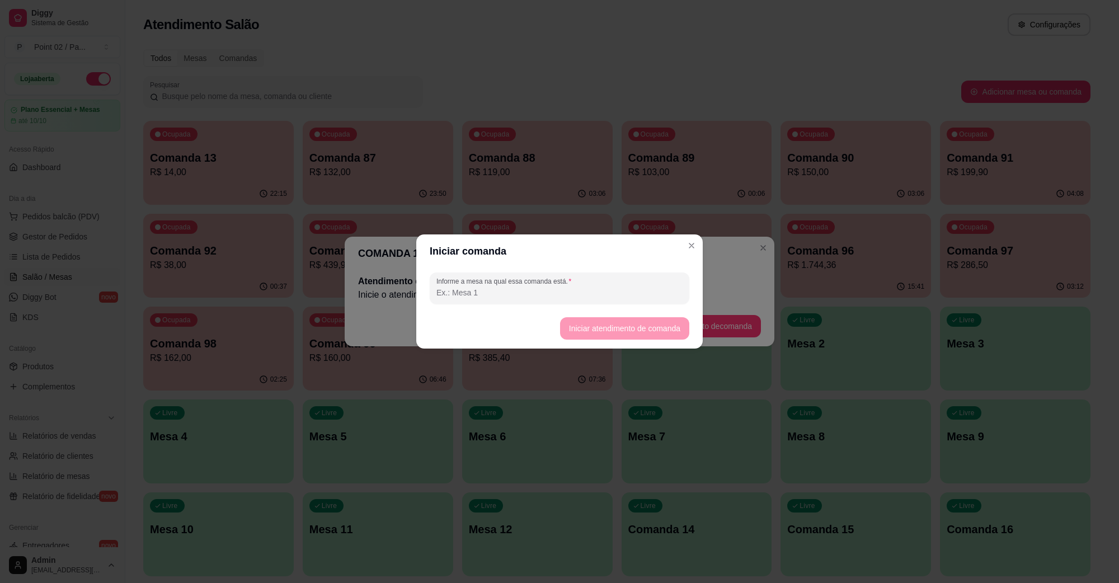
click at [627, 269] on div "Informe a mesa na qual essa comanda está." at bounding box center [559, 288] width 287 height 40
click at [606, 283] on div at bounding box center [560, 288] width 246 height 22
type input "MESA GILDA"
click at [599, 325] on button "Iniciar atendimento de comanda" at bounding box center [624, 328] width 129 height 22
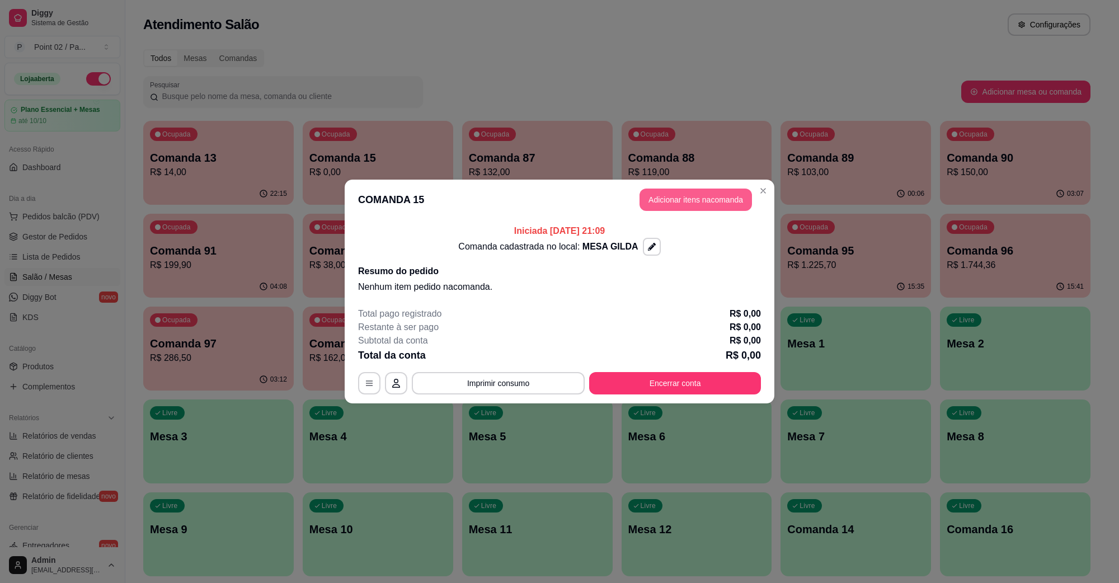
click at [650, 193] on button "Adicionar itens na comanda" at bounding box center [696, 200] width 112 height 22
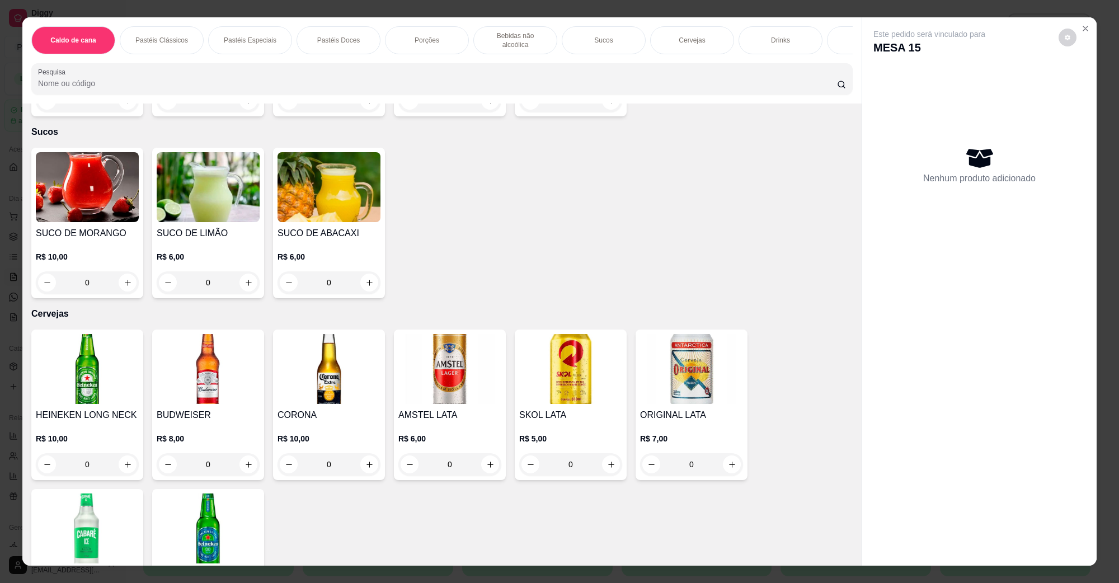
scroll to position [1749, 0]
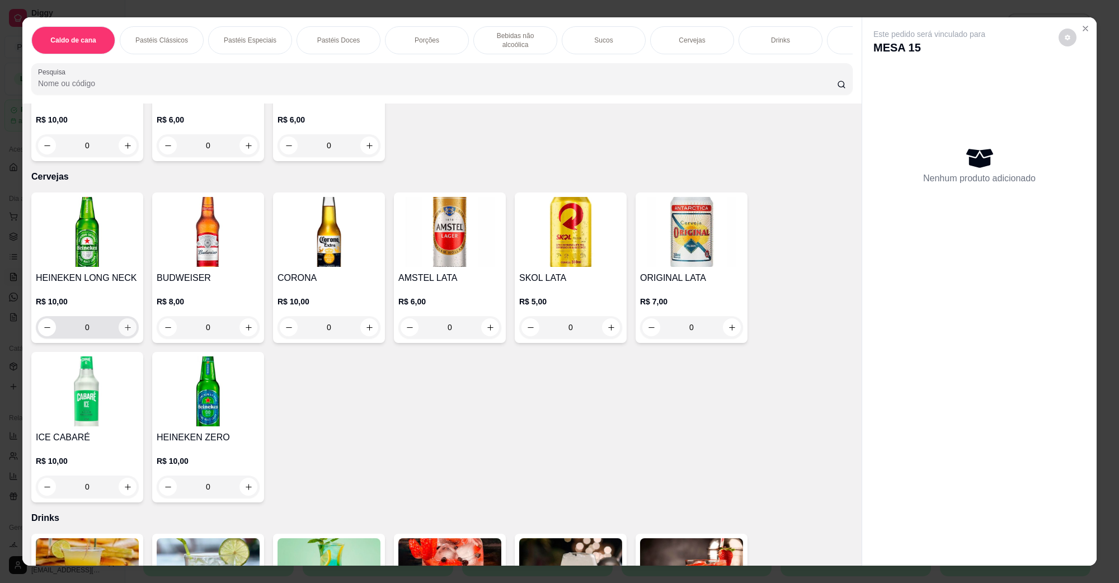
click at [119, 318] on button "increase-product-quantity" at bounding box center [128, 327] width 18 height 18
click at [124, 324] on icon "increase-product-quantity" at bounding box center [128, 328] width 8 height 8
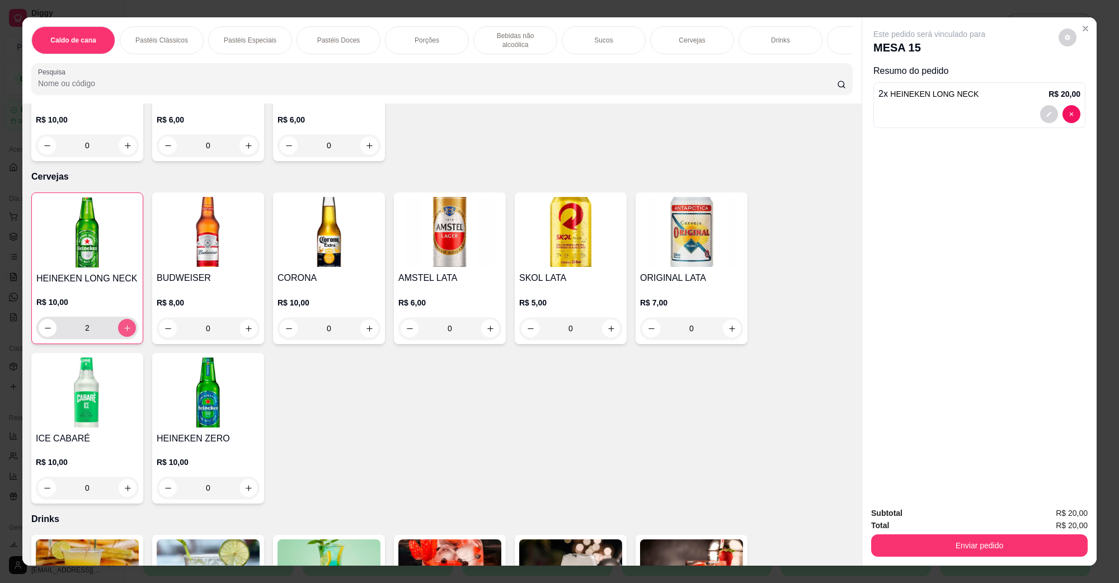
click at [123, 324] on icon "increase-product-quantity" at bounding box center [127, 328] width 8 height 8
type input "3"
click at [609, 325] on icon "increase-product-quantity" at bounding box center [611, 329] width 8 height 8
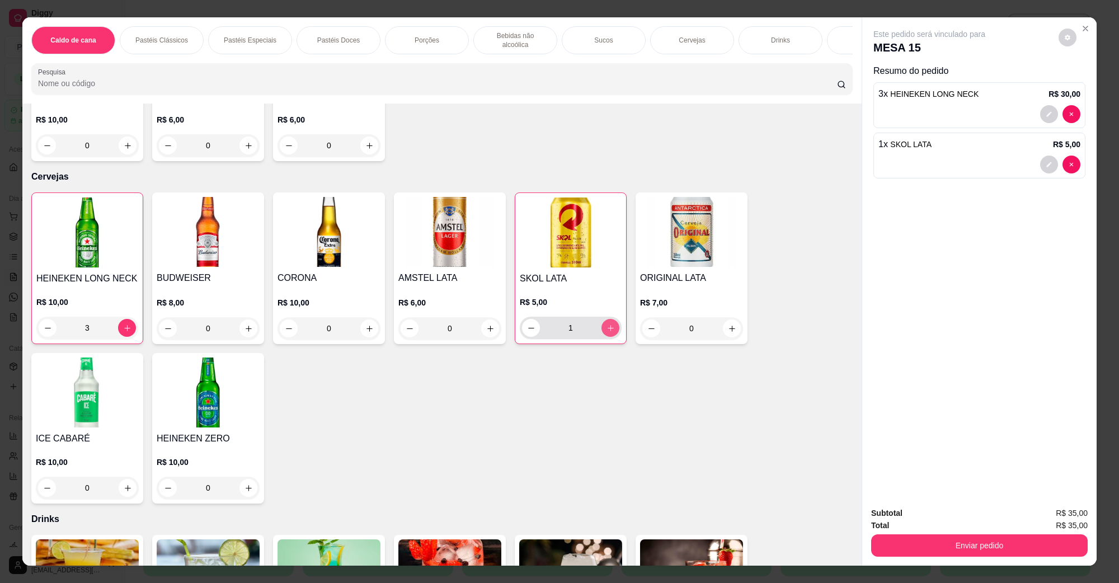
type input "1"
click at [924, 550] on button "Enviar pedido" at bounding box center [979, 546] width 217 height 22
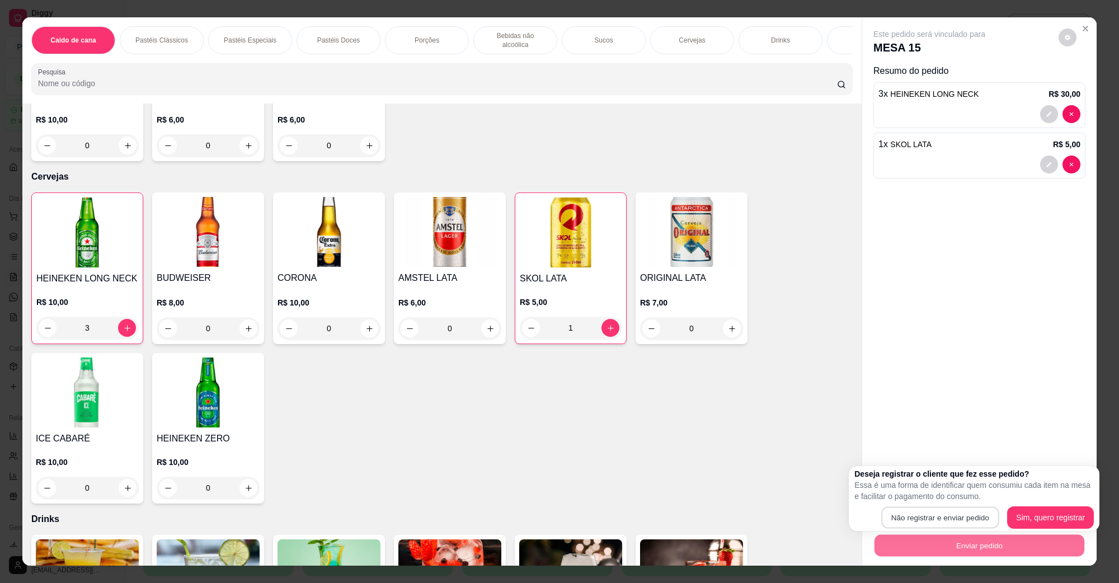
click at [933, 507] on button "Não registrar e enviar pedido" at bounding box center [941, 518] width 118 height 22
click at [921, 537] on button "Enviar pedido" at bounding box center [980, 546] width 210 height 22
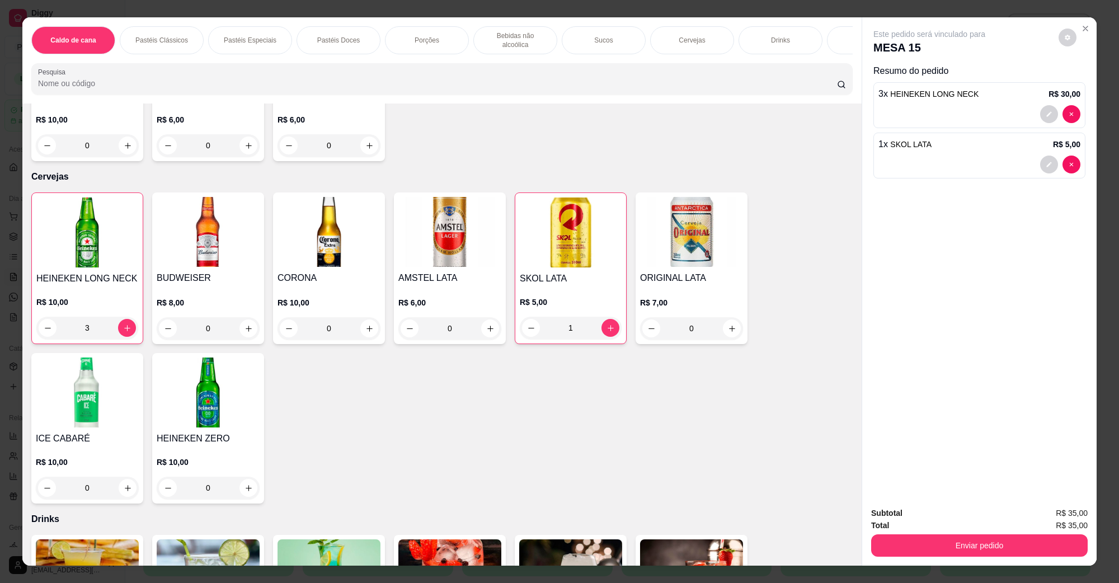
click at [922, 529] on div "Total R$ 35,00" at bounding box center [979, 525] width 217 height 12
click at [922, 538] on button "Enviar pedido" at bounding box center [979, 546] width 217 height 22
click at [923, 522] on button "Não registrar e enviar pedido" at bounding box center [941, 518] width 113 height 21
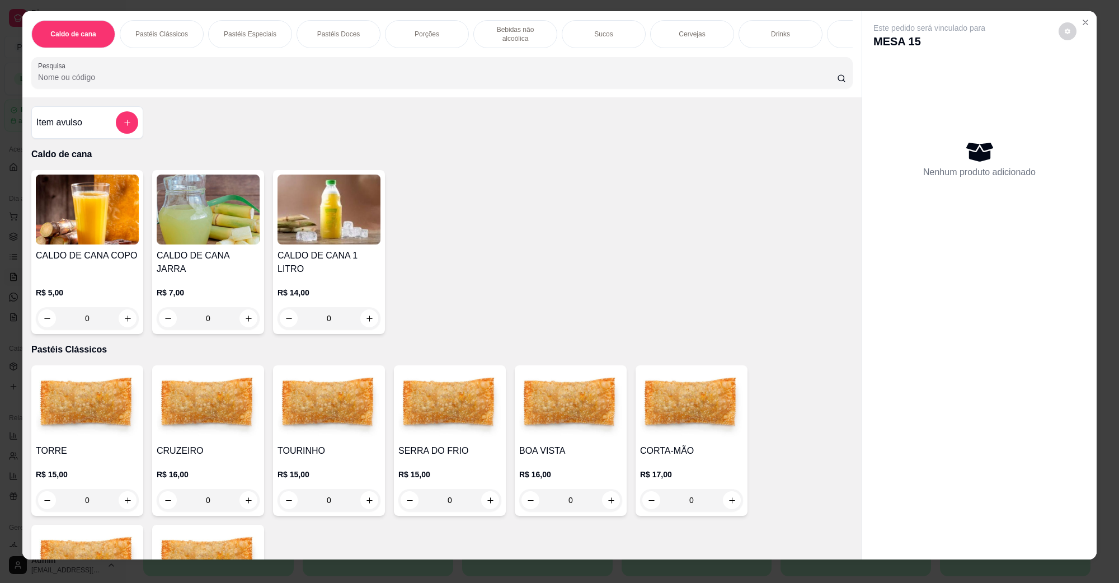
scroll to position [18, 0]
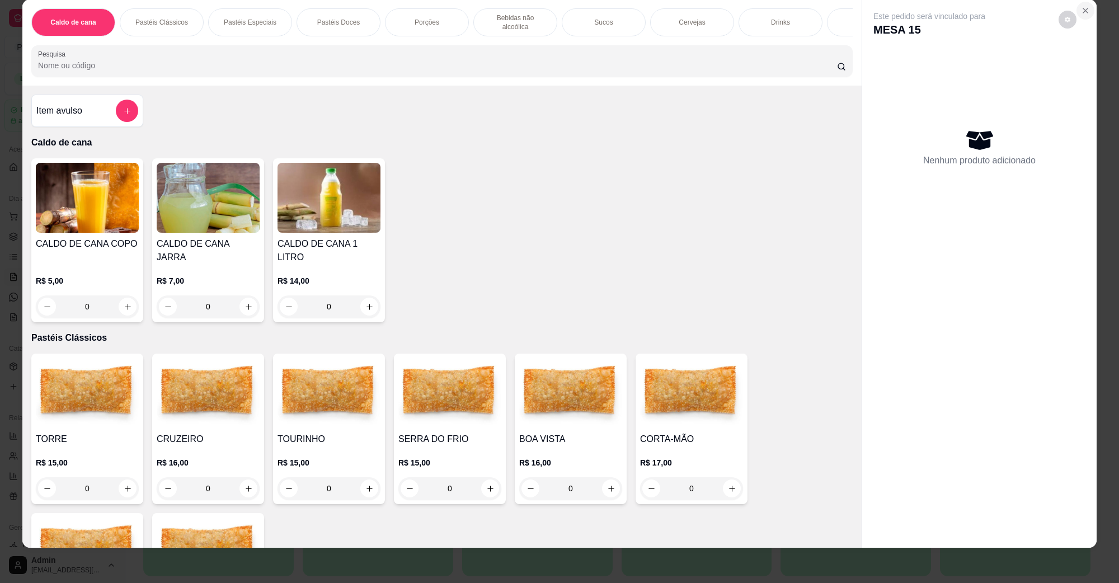
click at [1084, 10] on icon "Close" at bounding box center [1086, 10] width 4 height 4
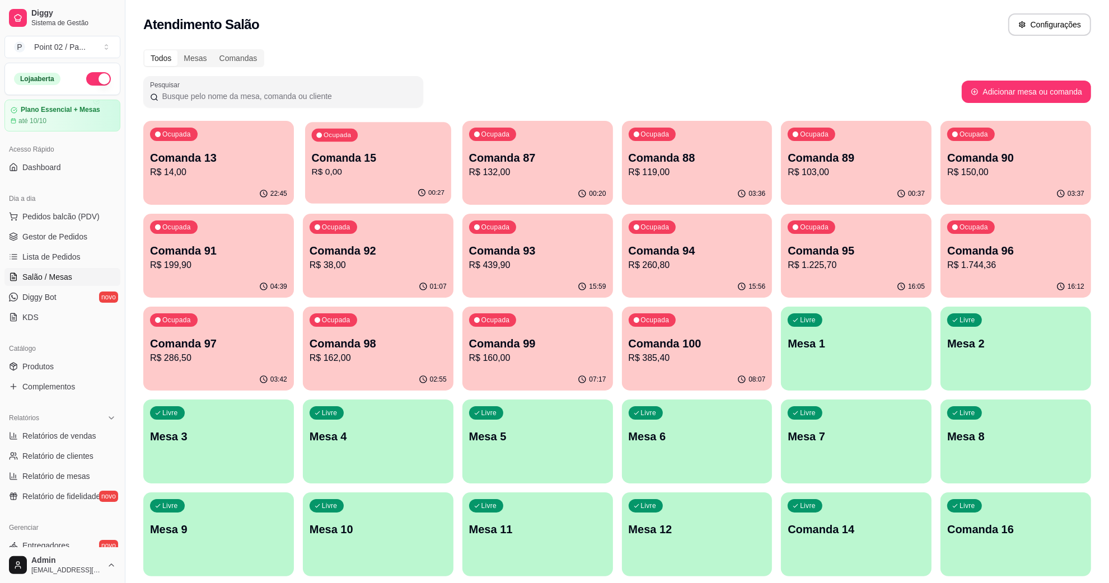
click at [368, 180] on div "Ocupada Comanda 15 R$ 0,00" at bounding box center [378, 152] width 146 height 60
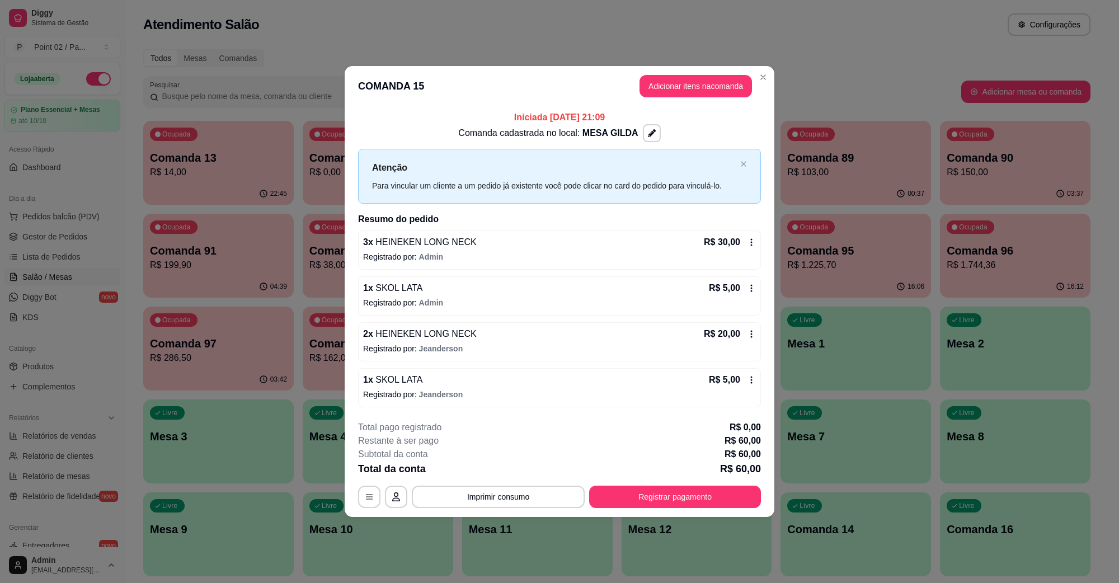
click at [508, 457] on div "Subtotal da conta R$ 60,00" at bounding box center [559, 454] width 403 height 13
click at [508, 487] on button "Imprimir consumo" at bounding box center [498, 497] width 173 height 22
click at [508, 471] on button "IMPRESSORA" at bounding box center [501, 472] width 81 height 18
